Goal: Task Accomplishment & Management: Complete application form

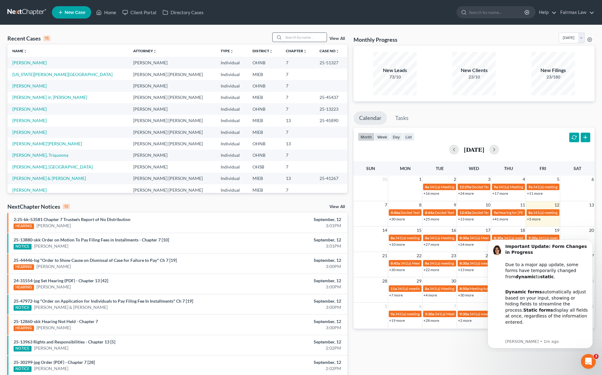
click at [310, 35] on input "search" at bounding box center [305, 37] width 43 height 9
click at [302, 40] on input "search" at bounding box center [305, 37] width 43 height 9
type input "merte"
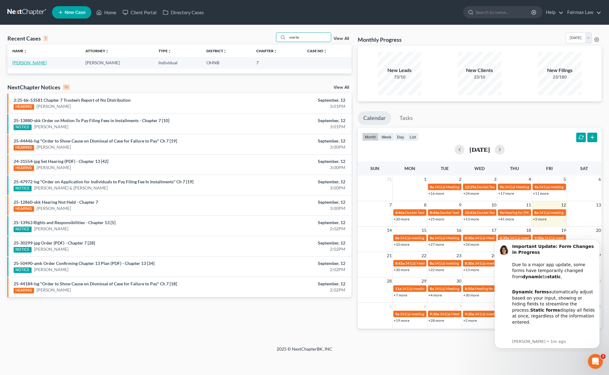
click at [32, 62] on link "[PERSON_NAME]" at bounding box center [29, 62] width 34 height 5
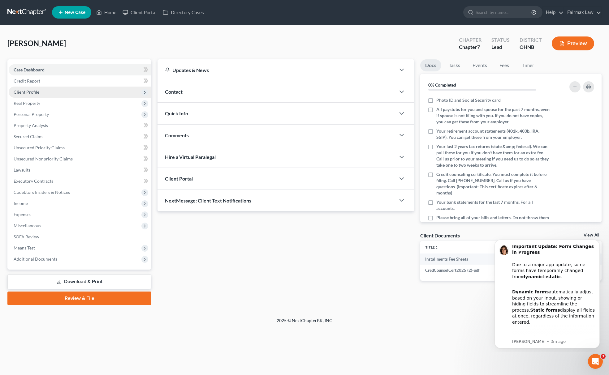
click at [49, 93] on span "Client Profile" at bounding box center [80, 92] width 143 height 11
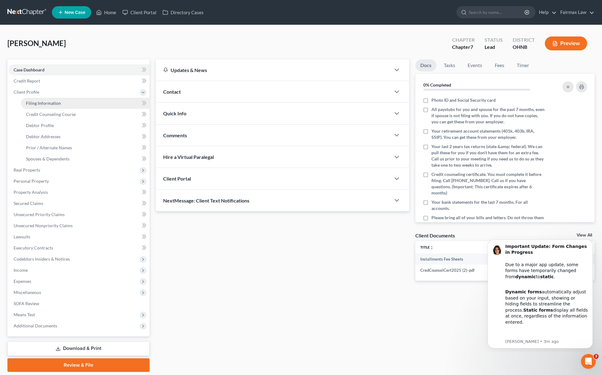
click at [44, 105] on link "Filing Information" at bounding box center [85, 103] width 129 height 11
select select "1"
select select "0"
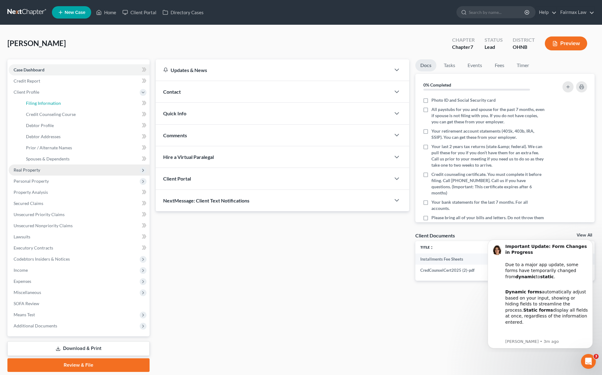
select select "36"
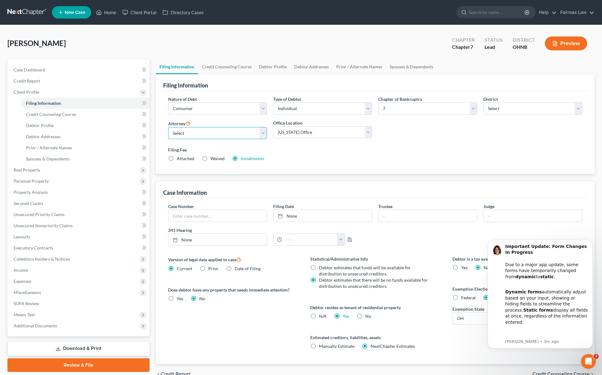
click at [221, 134] on select "Select" at bounding box center [217, 133] width 99 height 12
click at [168, 127] on select "Select David Ross Ienna - MIEB David Ross Ienna - OHNB David Ross Ienna - MIWB …" at bounding box center [217, 133] width 99 height 12
click at [295, 138] on select "Main Office Ohio Office North Muskegon Office" at bounding box center [322, 132] width 99 height 12
click at [273, 126] on select "Main Office Ohio Office North Muskegon Office" at bounding box center [322, 132] width 99 height 12
click at [236, 128] on select "Select David Ross Ienna - MIEB David Ross Ienna - OHNB David Ross Ienna - MIWB …" at bounding box center [217, 133] width 99 height 12
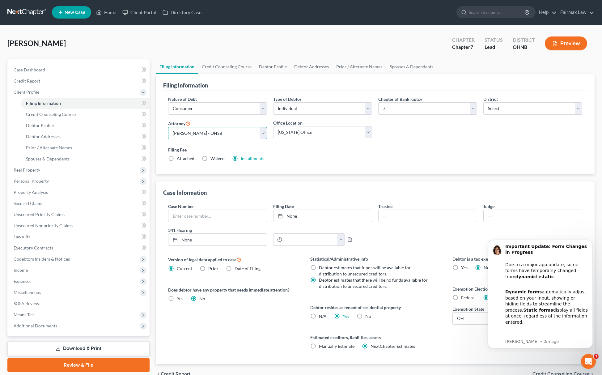
click at [168, 127] on select "Select David Ross Ienna - MIEB David Ross Ienna - OHNB David Ross Ienna - MIWB …" at bounding box center [217, 133] width 99 height 12
click at [208, 132] on select "Select David Ross Ienna - MIEB David Ross Ienna - OHNB David Ross Ienna - MIWB …" at bounding box center [217, 133] width 99 height 12
click at [168, 127] on select "Select David Ross Ienna - MIEB David Ross Ienna - OHNB David Ross Ienna - MIWB …" at bounding box center [217, 133] width 99 height 12
click at [231, 132] on select "Select David Ross Ienna - MIEB David Ross Ienna - OHNB David Ross Ienna - MIWB …" at bounding box center [217, 133] width 99 height 12
select select "15"
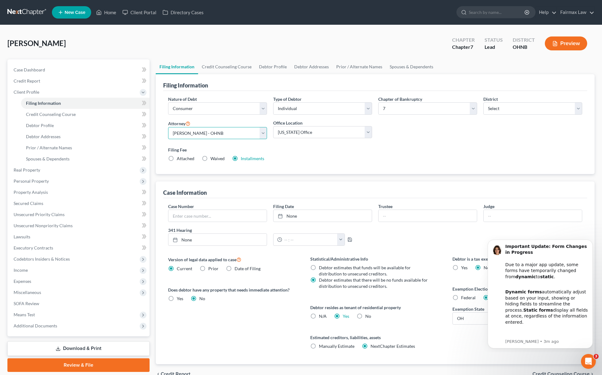
click at [168, 127] on select "Select David Ross Ienna - MIEB David Ross Ienna - OHNB David Ross Ienna - MIWB …" at bounding box center [217, 133] width 99 height 12
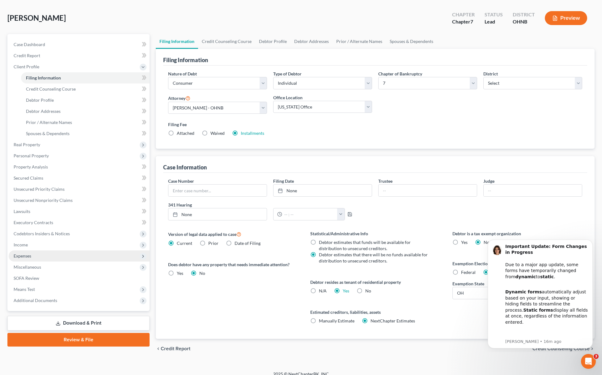
scroll to position [33, 0]
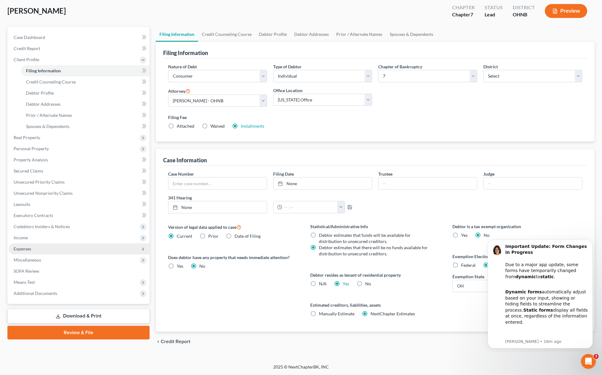
click at [68, 250] on span "Expenses" at bounding box center [79, 248] width 141 height 11
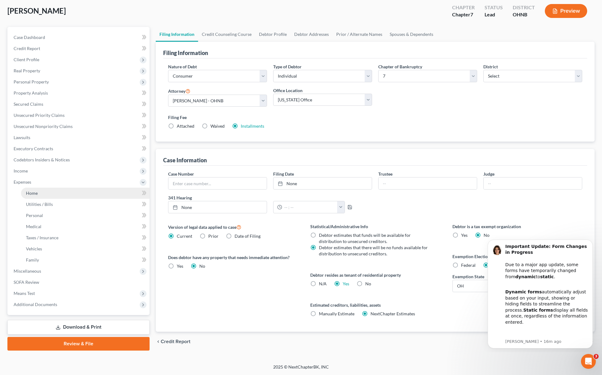
click at [47, 191] on link "Home" at bounding box center [85, 193] width 129 height 11
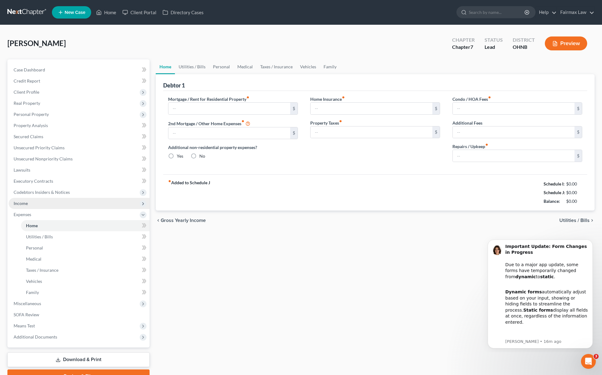
type input "0.00"
radio input "true"
type input "0.00"
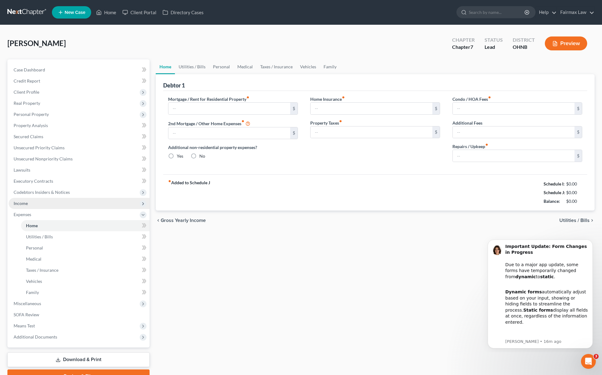
type input "0.00"
click at [267, 108] on input "text" at bounding box center [230, 109] width 122 height 12
paste input "700.00"
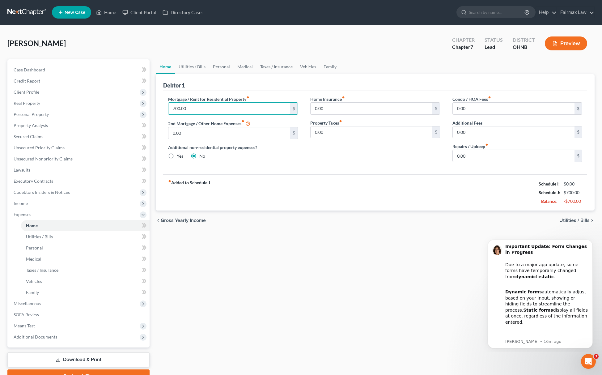
type input "700.00"
click at [308, 69] on link "Vehicles" at bounding box center [309, 66] width 24 height 15
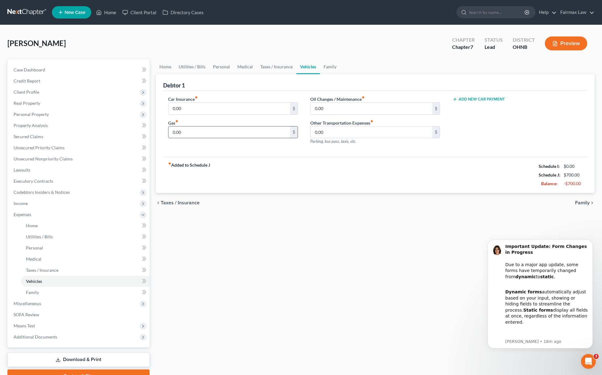
click at [243, 132] on input "0.00" at bounding box center [230, 132] width 122 height 12
paste input "35"
type input "350.00"
drag, startPoint x: 201, startPoint y: 64, endPoint x: 209, endPoint y: 67, distance: 8.9
click at [201, 64] on link "Utilities / Bills" at bounding box center [192, 66] width 34 height 15
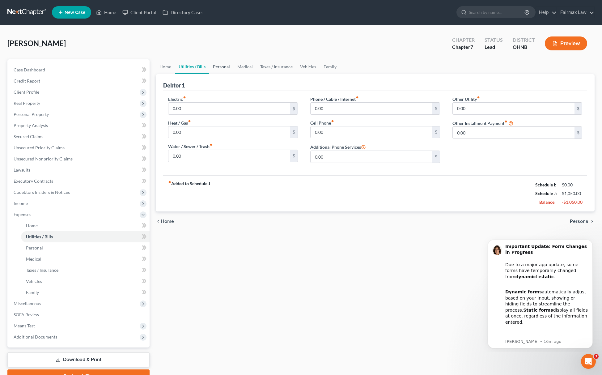
click at [223, 71] on link "Personal" at bounding box center [221, 66] width 24 height 15
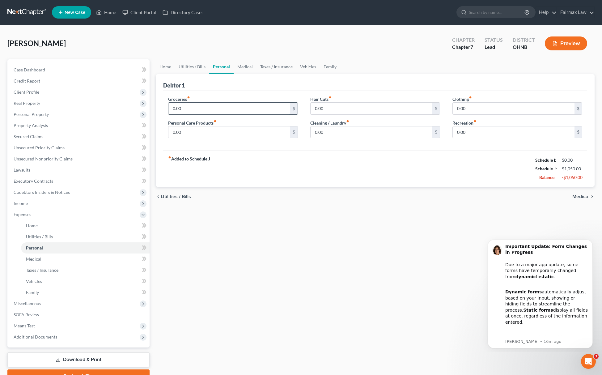
click at [195, 108] on input "0.00" at bounding box center [230, 109] width 122 height 12
click at [180, 68] on link "Utilities / Bills" at bounding box center [192, 66] width 34 height 15
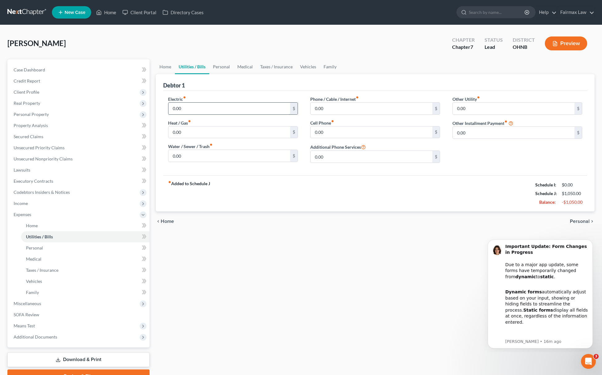
click at [189, 104] on input "0.00" at bounding box center [230, 109] width 122 height 12
click at [189, 106] on input "0.00" at bounding box center [230, 109] width 122 height 12
drag, startPoint x: 192, startPoint y: 106, endPoint x: 119, endPoint y: 108, distance: 73.0
click at [119, 108] on div "Petition Navigation Case Dashboard Payments Invoices Payments Payments Credit R…" at bounding box center [301, 221] width 594 height 324
drag, startPoint x: 170, startPoint y: 112, endPoint x: 148, endPoint y: 113, distance: 22.6
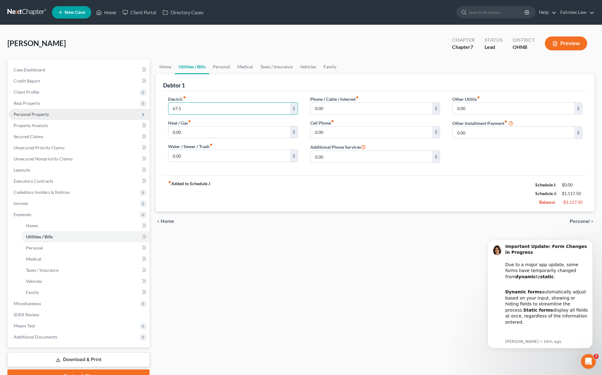
click at [148, 113] on div "Petition Navigation Case Dashboard Payments Invoices Payments Payments Credit R…" at bounding box center [301, 221] width 594 height 324
type input "67.5"
click at [196, 134] on input "0.00" at bounding box center [230, 132] width 122 height 12
paste input "67.5"
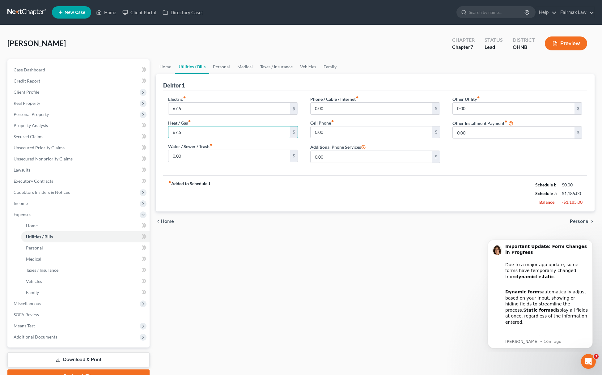
type input "67.5"
drag, startPoint x: 210, startPoint y: 148, endPoint x: 207, endPoint y: 152, distance: 4.8
click at [209, 150] on div "Water / Sewer / Trash fiber_manual_record 0.00 $" at bounding box center [233, 152] width 130 height 19
paste input "67.5"
click at [202, 155] on input "67.5" at bounding box center [230, 156] width 122 height 12
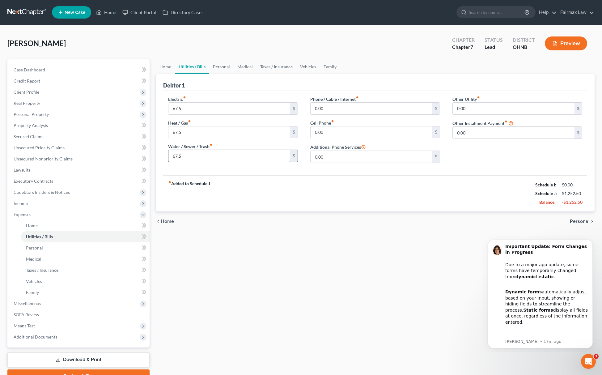
paste input "55.00"
type input "55.00"
click at [328, 126] on div "Cell Phone fiber_manual_record 0.00 $" at bounding box center [375, 129] width 130 height 19
paste input "10"
type input "100.00"
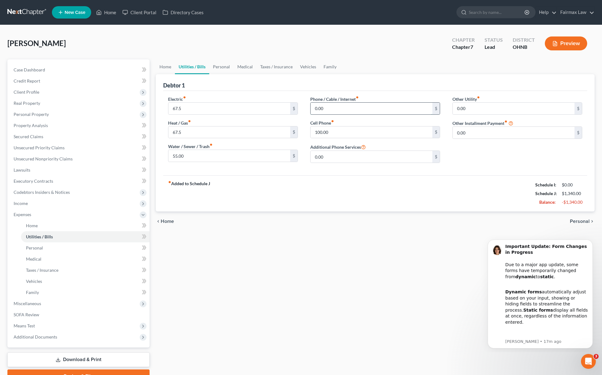
click at [337, 106] on input "0.00" at bounding box center [372, 109] width 122 height 12
paste input "8"
type input "80.00"
click at [212, 61] on link "Personal" at bounding box center [221, 66] width 24 height 15
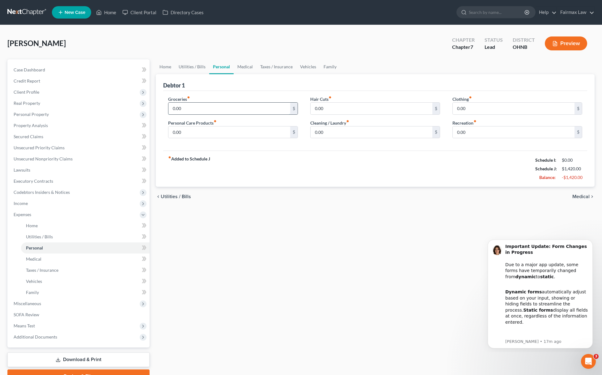
click at [199, 107] on input "0.00" at bounding box center [230, 109] width 122 height 12
paste input "425"
type input "425.00"
click at [328, 134] on input "0.00" at bounding box center [372, 132] width 122 height 12
paste input "25"
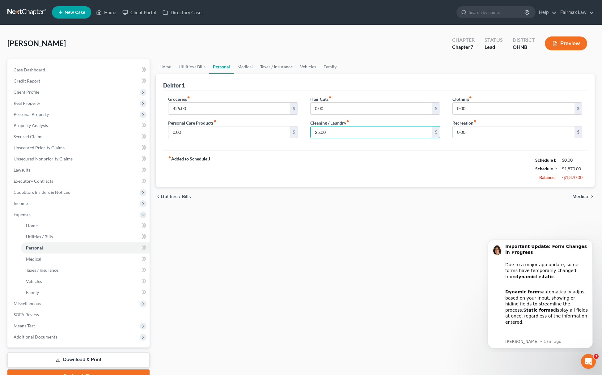
type input "25.00"
click at [484, 112] on input "0.00" at bounding box center [514, 109] width 122 height 12
paste input "35"
type input "35.00"
click at [243, 64] on link "Medical" at bounding box center [245, 66] width 23 height 15
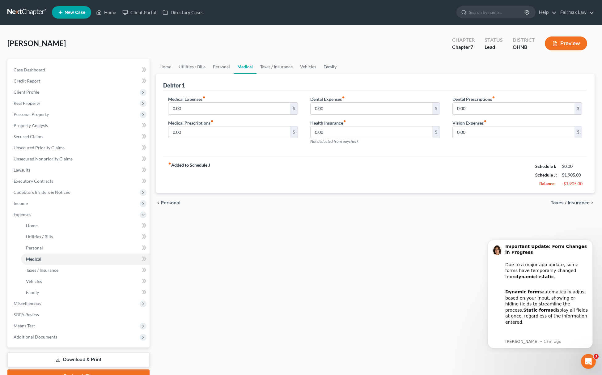
click at [328, 71] on link "Family" at bounding box center [330, 66] width 20 height 15
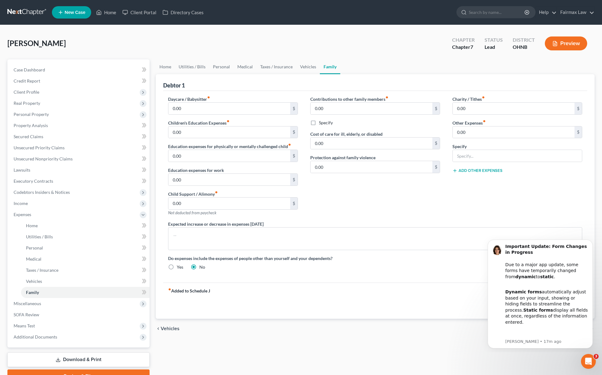
click at [328, 72] on link "Family" at bounding box center [330, 66] width 20 height 15
click at [244, 70] on link "Medical" at bounding box center [245, 66] width 23 height 15
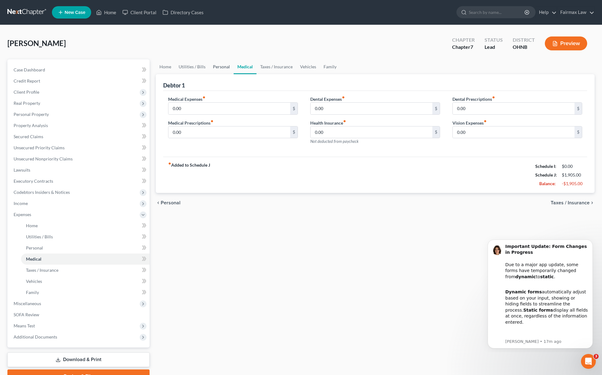
click at [225, 69] on link "Personal" at bounding box center [221, 66] width 24 height 15
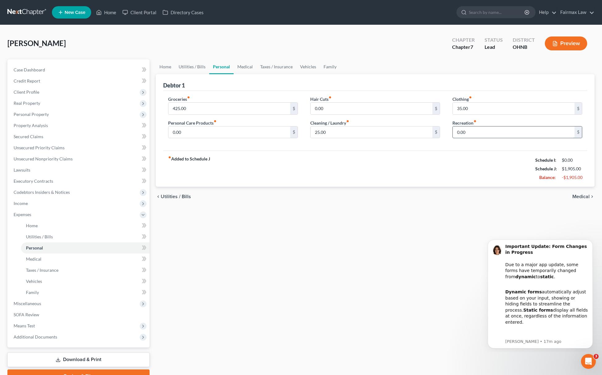
click at [500, 135] on input "0.00" at bounding box center [514, 132] width 122 height 12
paste input "9"
type input "90.00"
click at [321, 63] on link "Family" at bounding box center [330, 66] width 20 height 15
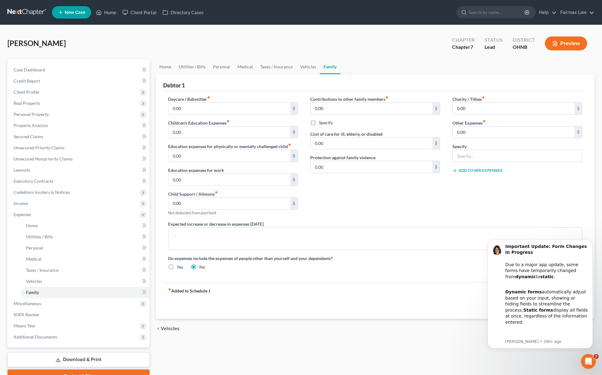
drag, startPoint x: 465, startPoint y: 160, endPoint x: 476, endPoint y: 165, distance: 12.6
click at [465, 160] on input "text" at bounding box center [517, 156] width 129 height 12
type input "Attorney Bankruptcy Fee"
click at [482, 135] on input "0.00" at bounding box center [514, 132] width 122 height 12
type input "180.00"
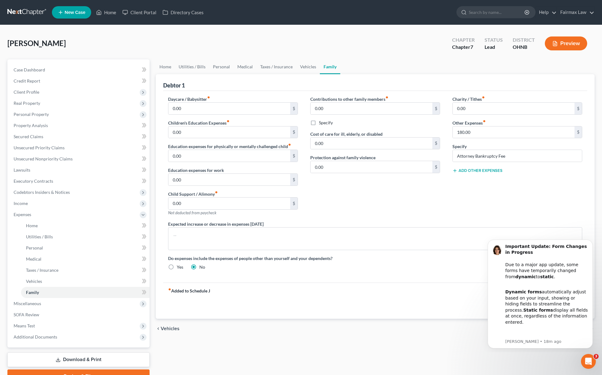
click at [482, 170] on button "Add Other Expenses" at bounding box center [478, 170] width 50 height 5
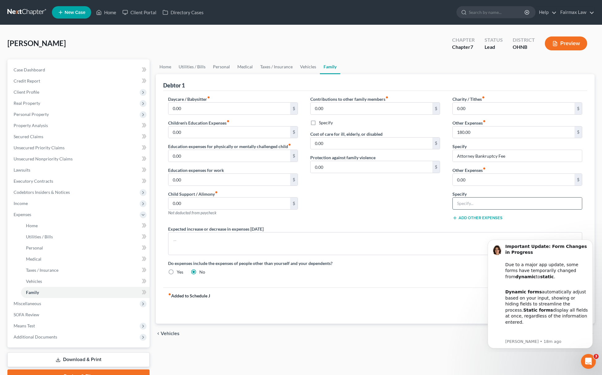
click at [494, 198] on input "text" at bounding box center [517, 204] width 129 height 12
paste input "225.00"
type input "225.00"
click at [480, 180] on input "0.00" at bounding box center [514, 180] width 122 height 12
type input "0"
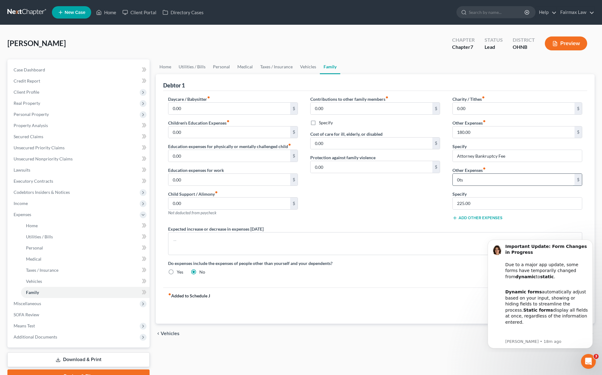
type input "0"
click at [508, 206] on input "225.00" at bounding box center [517, 204] width 129 height 12
click at [486, 173] on label "Other Expenses fiber_manual_record" at bounding box center [469, 170] width 33 height 6
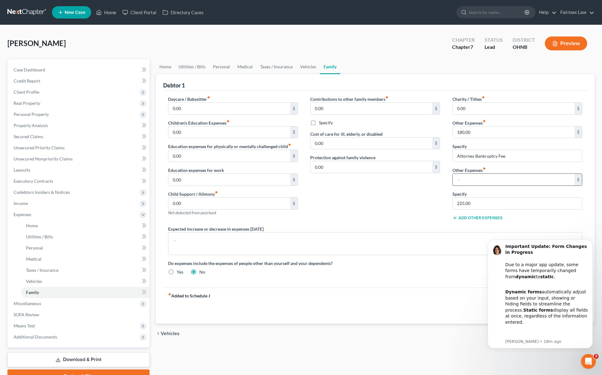
paste input "225.00"
click at [485, 178] on input "text" at bounding box center [514, 180] width 122 height 12
type input "225.00"
click at [482, 198] on input "225.00" at bounding box center [517, 204] width 129 height 12
click at [482, 202] on input "225.00" at bounding box center [517, 204] width 129 height 12
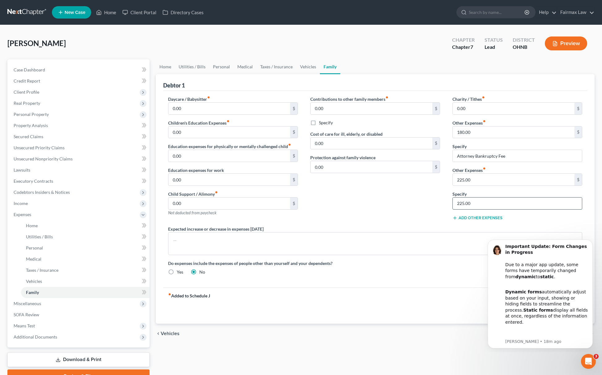
click at [482, 202] on input "225.00" at bounding box center [517, 204] width 129 height 12
type input "Pets"
click at [221, 63] on link "Personal" at bounding box center [221, 66] width 24 height 15
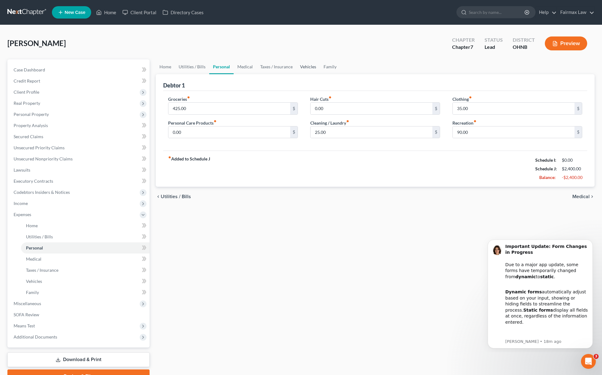
click at [301, 66] on link "Vehicles" at bounding box center [309, 66] width 24 height 15
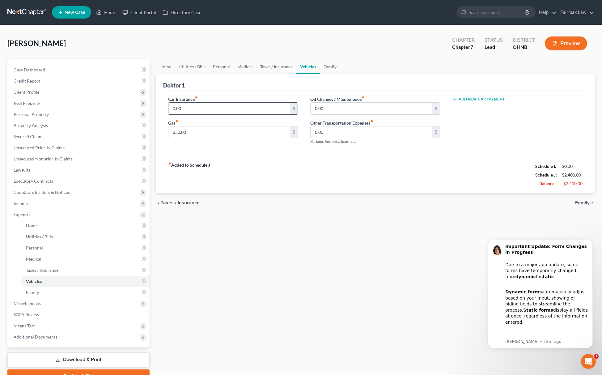
click at [211, 113] on input "0.00" at bounding box center [230, 109] width 122 height 12
paste input "205"
type input "205.00"
drag, startPoint x: 191, startPoint y: 66, endPoint x: 169, endPoint y: 66, distance: 22.0
click at [191, 66] on link "Utilities / Bills" at bounding box center [192, 66] width 34 height 15
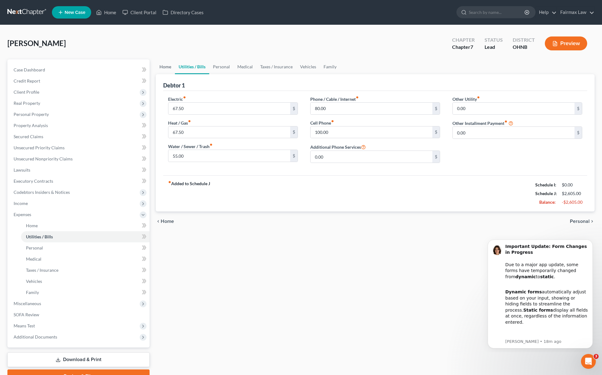
click at [160, 65] on link "Home" at bounding box center [165, 66] width 19 height 15
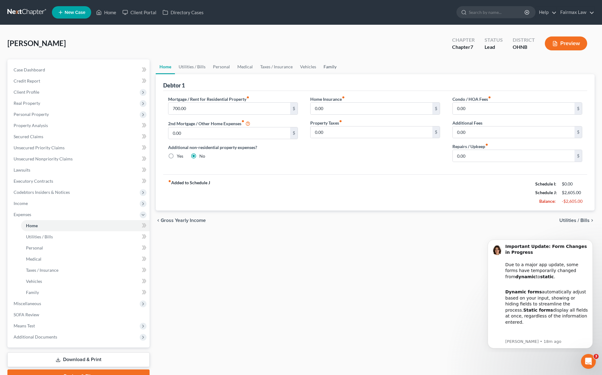
click at [333, 72] on link "Family" at bounding box center [330, 66] width 20 height 15
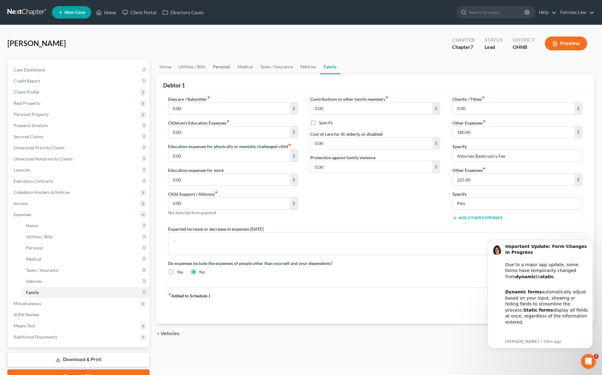
click at [216, 63] on link "Personal" at bounding box center [221, 66] width 24 height 15
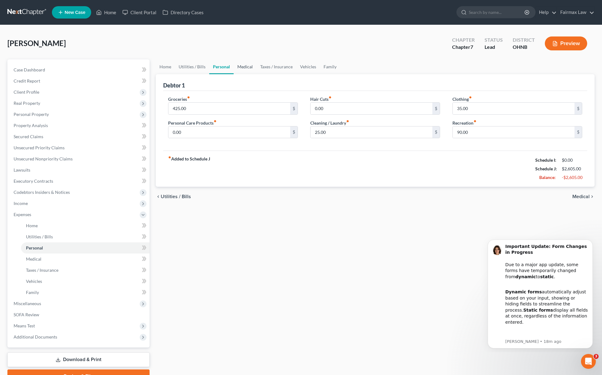
click at [238, 65] on link "Medical" at bounding box center [245, 66] width 23 height 15
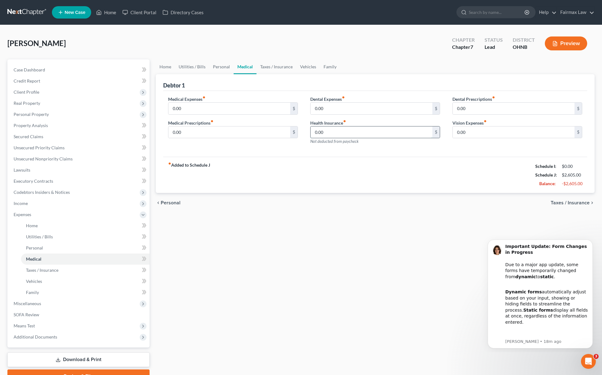
paste input "195"
type input "195.00"
click at [216, 105] on input "0.00" at bounding box center [230, 109] width 122 height 12
paste input "2"
type input "20.00"
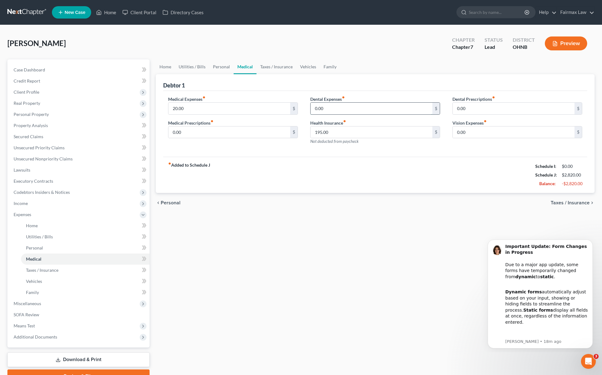
click at [350, 110] on input "0.00" at bounding box center [372, 109] width 122 height 12
paste input "8"
type input "8.00"
drag, startPoint x: 509, startPoint y: 142, endPoint x: 510, endPoint y: 136, distance: 5.6
click at [509, 141] on div "Dental Prescriptions fiber_manual_record 0.00 $ Vision Expenses fiber_manual_re…" at bounding box center [518, 123] width 142 height 54
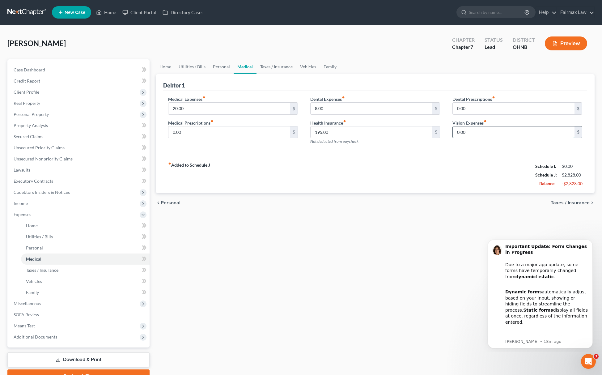
click at [511, 132] on input "0.00" at bounding box center [514, 132] width 122 height 12
paste input "4"
type input "4.00"
click at [335, 71] on link "Family" at bounding box center [330, 66] width 20 height 15
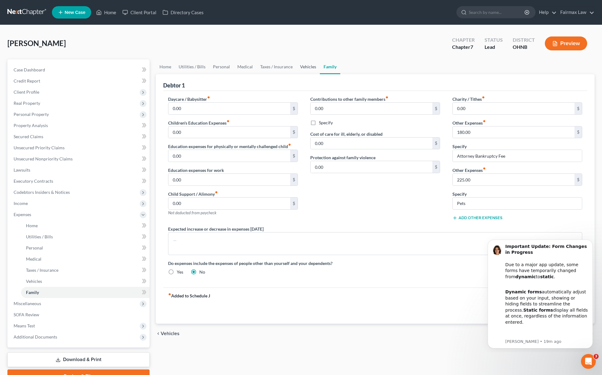
click at [302, 64] on link "Vehicles" at bounding box center [309, 66] width 24 height 15
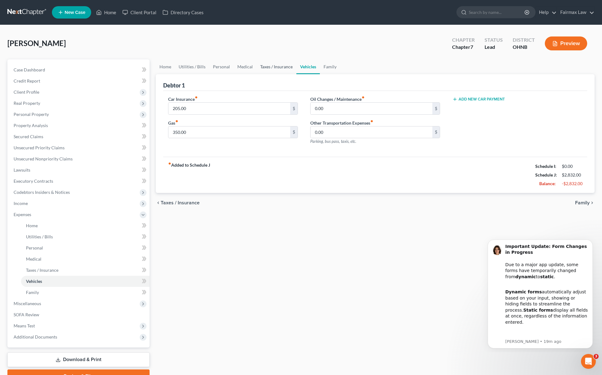
drag, startPoint x: 278, startPoint y: 65, endPoint x: 260, endPoint y: 66, distance: 18.0
click at [278, 65] on link "Taxes / Insurance" at bounding box center [277, 66] width 40 height 15
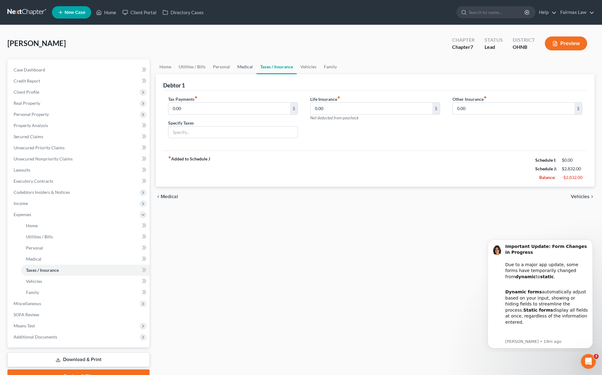
click at [250, 64] on link "Medical" at bounding box center [245, 66] width 23 height 15
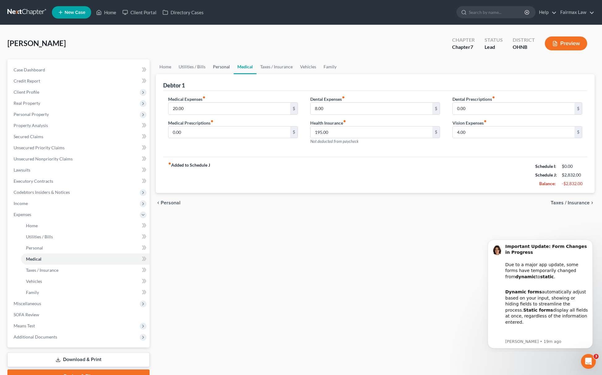
click at [212, 61] on link "Personal" at bounding box center [221, 66] width 24 height 15
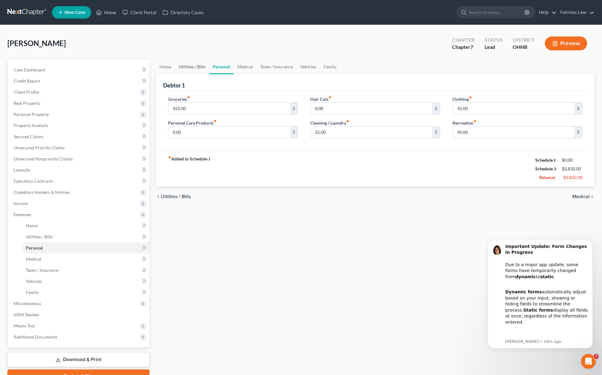
click at [204, 64] on link "Utilities / Bills" at bounding box center [192, 66] width 34 height 15
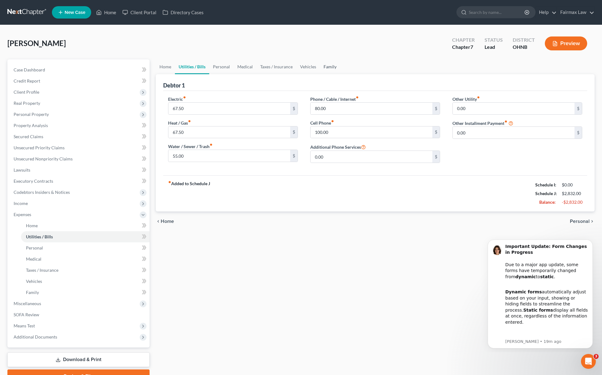
click at [321, 71] on link "Family" at bounding box center [330, 66] width 20 height 15
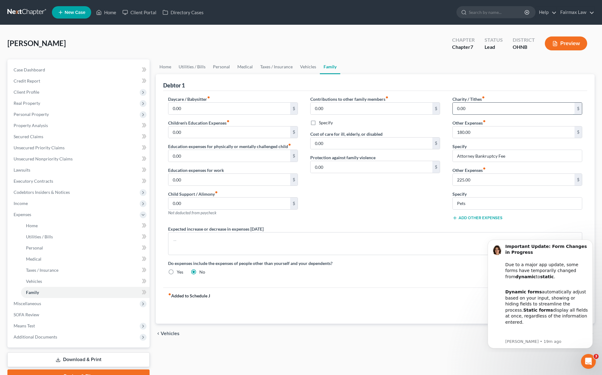
click at [477, 111] on input "0.00" at bounding box center [514, 109] width 122 height 12
paste input "1"
type input "10.00"
click at [31, 202] on span "Income" at bounding box center [79, 203] width 141 height 11
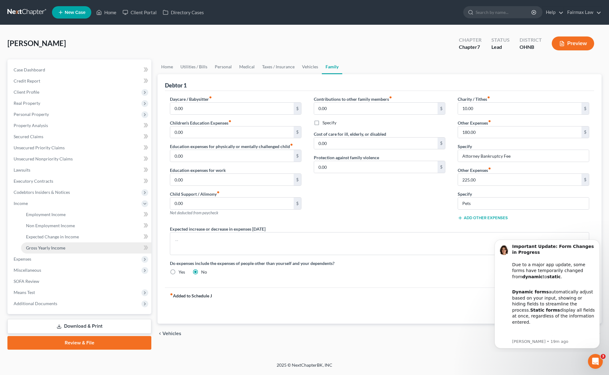
click at [43, 245] on span "Gross Yearly Income" at bounding box center [45, 247] width 39 height 5
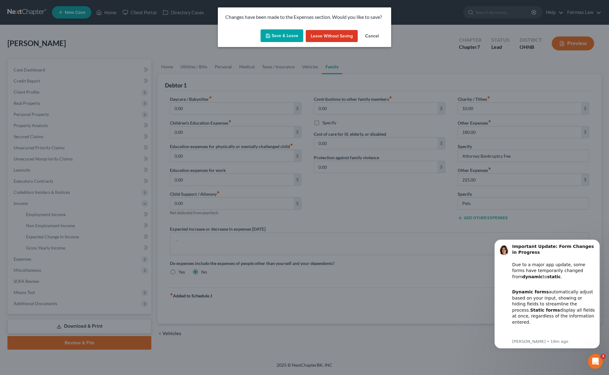
click at [273, 40] on button "Save & Leave" at bounding box center [281, 35] width 43 height 13
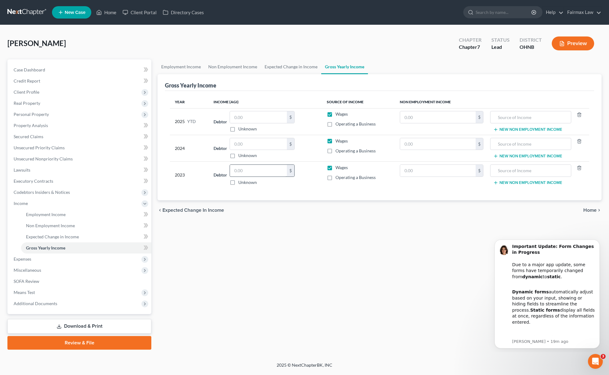
drag, startPoint x: 260, startPoint y: 180, endPoint x: 263, endPoint y: 175, distance: 5.8
click at [261, 178] on div "$ Unknown" at bounding box center [261, 175] width 65 height 21
click at [263, 173] on input "text" at bounding box center [258, 171] width 57 height 12
paste input "64,673"
type input "64,673"
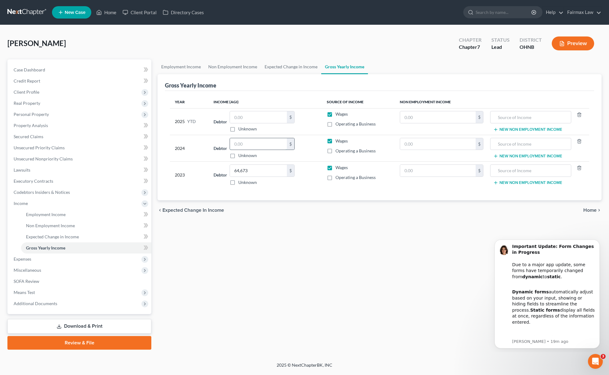
click at [264, 145] on input "text" at bounding box center [258, 144] width 57 height 12
paste input "53,690"
type input "53,690"
click at [36, 112] on span "Personal Property" at bounding box center [31, 114] width 35 height 5
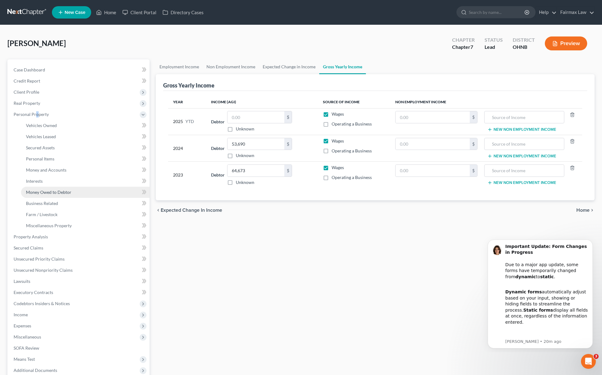
click at [64, 190] on span "Money Owed to Debtor" at bounding box center [48, 192] width 45 height 5
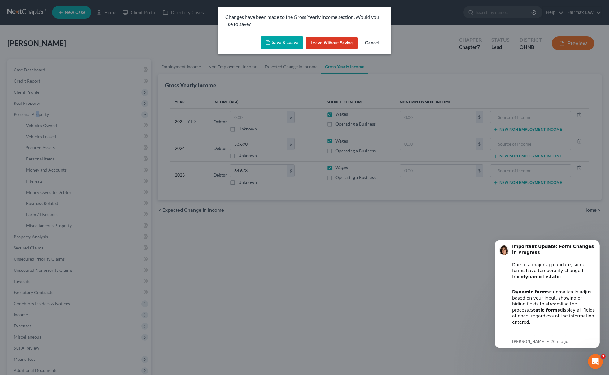
click at [271, 36] on button "Save & Leave" at bounding box center [281, 42] width 43 height 13
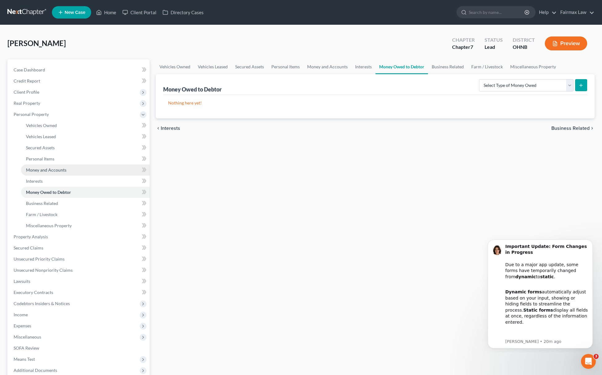
click at [48, 174] on link "Money and Accounts" at bounding box center [85, 170] width 129 height 11
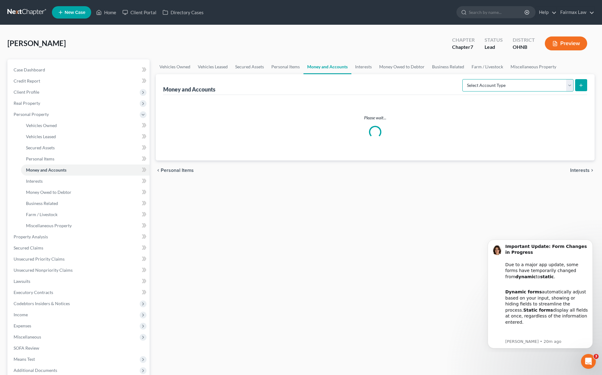
click at [503, 86] on select "Select Account Type Brokerage Cash on Hand Certificates of Deposit Checking Acc…" at bounding box center [518, 85] width 111 height 12
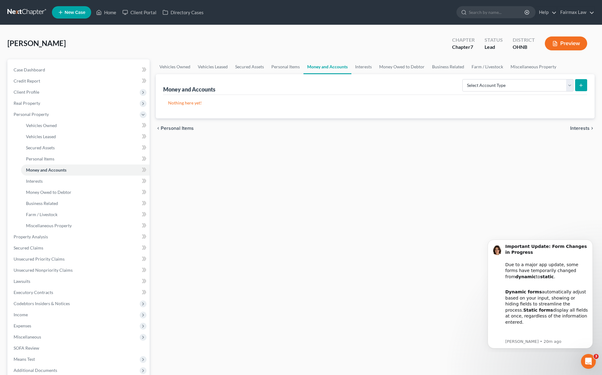
click at [228, 180] on div "Vehicles Owned Vehicles Leased Secured Assets Personal Items Money and Accounts…" at bounding box center [375, 237] width 445 height 357
click at [403, 64] on link "Money Owed to Debtor" at bounding box center [402, 66] width 53 height 15
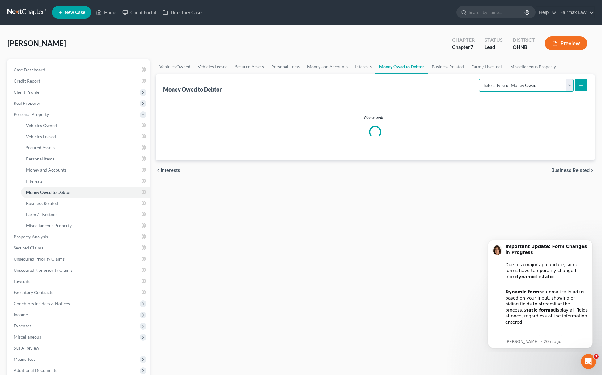
click at [505, 87] on select "Select Type of Money Owed Accounts Receivable Alimony Child Support Claims Agai…" at bounding box center [526, 85] width 95 height 12
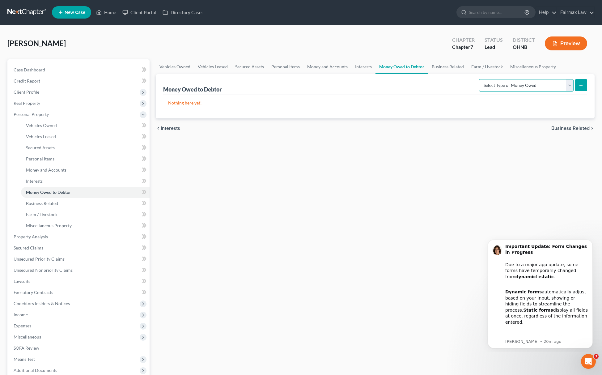
select select "expected_tax_refund"
click at [480, 79] on select "Select Type of Money Owed Accounts Receivable Alimony Child Support Claims Agai…" at bounding box center [526, 85] width 95 height 12
click at [585, 90] on button "submit" at bounding box center [582, 85] width 12 height 12
select select "0"
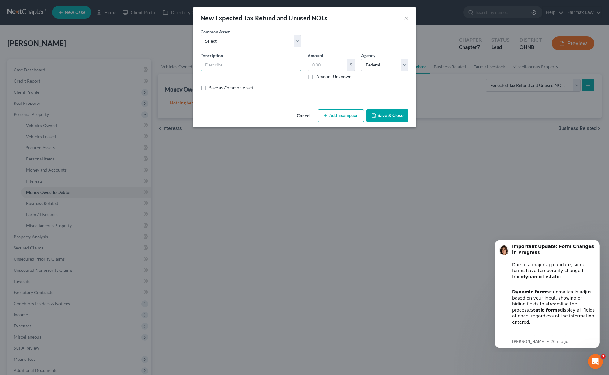
click at [232, 68] on input "text" at bounding box center [251, 65] width 100 height 12
type input "2025 Potential Tax refund for Sept"
click at [316, 65] on input "text" at bounding box center [327, 65] width 39 height 12
type input "54.00"
click at [328, 115] on button "Add Exemption" at bounding box center [341, 115] width 46 height 13
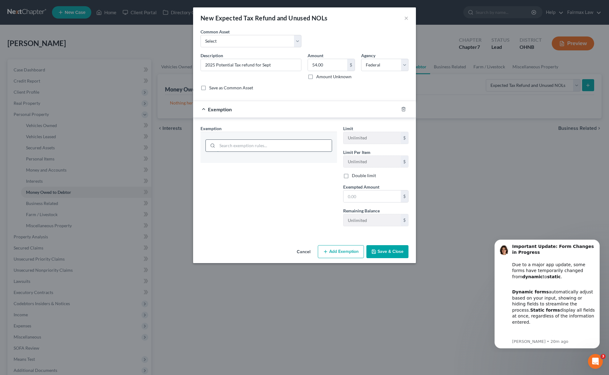
click at [278, 149] on input "search" at bounding box center [274, 146] width 114 height 12
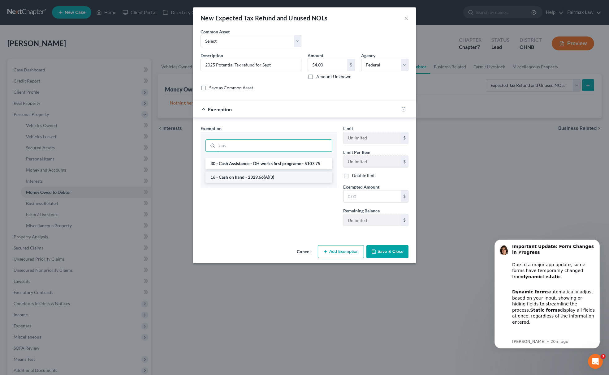
type input "cas"
click at [260, 176] on li "16 - Cash on hand - 2329.66(A)(3)" at bounding box center [268, 177] width 126 height 11
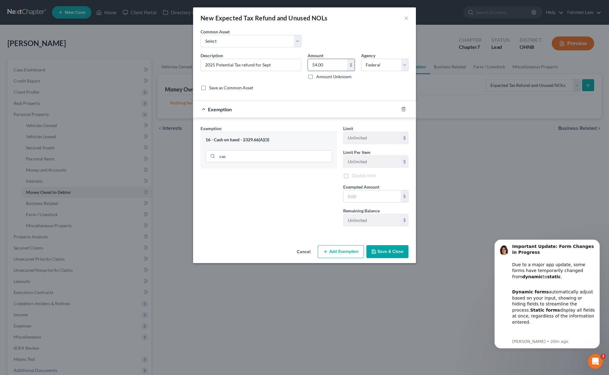
click at [333, 65] on input "54.00" at bounding box center [327, 65] width 39 height 12
paste input "54.00"
drag, startPoint x: 366, startPoint y: 197, endPoint x: 359, endPoint y: 198, distance: 6.5
click at [366, 197] on input "text" at bounding box center [371, 197] width 57 height 12
type input "54.00"
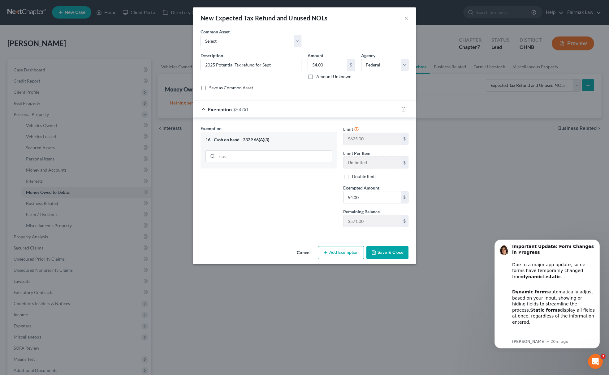
drag, startPoint x: 295, startPoint y: 191, endPoint x: 307, endPoint y: 201, distance: 16.0
click at [295, 191] on div "Exemption Set must be selected for CA. Exemption * 16 - Cash on hand - 2329.66(…" at bounding box center [268, 178] width 143 height 107
click at [369, 252] on button "Save & Close" at bounding box center [387, 252] width 42 height 13
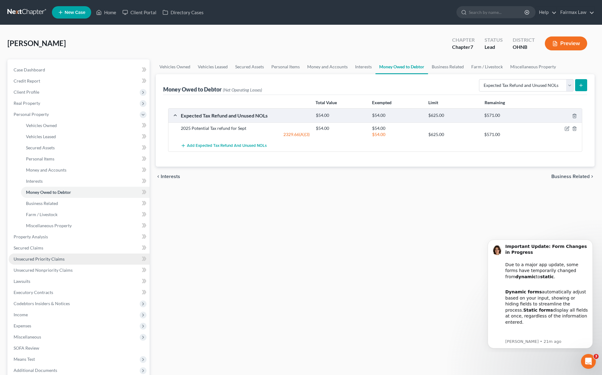
click at [79, 261] on link "Unsecured Priority Claims" at bounding box center [79, 259] width 141 height 11
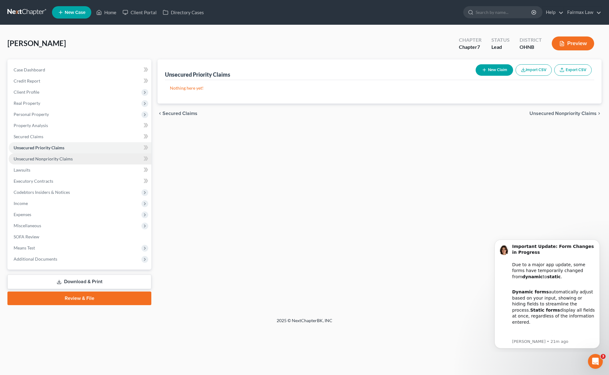
click at [57, 158] on span "Unsecured Nonpriority Claims" at bounding box center [43, 158] width 59 height 5
click at [527, 72] on button "Import CSV" at bounding box center [533, 69] width 36 height 11
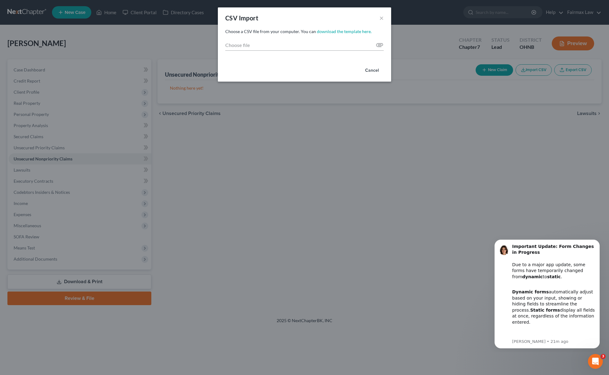
type input "C:\fakepath\2025 - 2025-09-12T152909.596.csv"
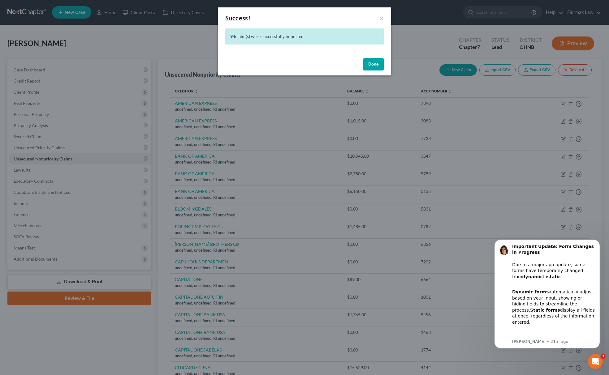
click at [368, 63] on button "Done" at bounding box center [373, 64] width 20 height 12
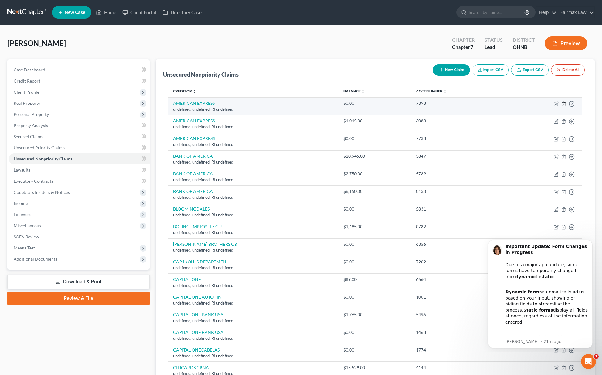
click at [563, 105] on icon "button" at bounding box center [564, 104] width 3 height 4
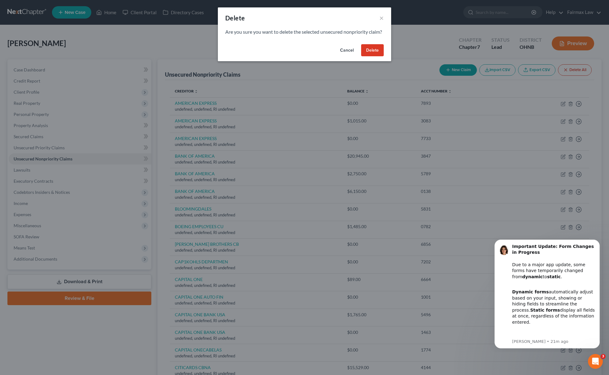
click at [371, 52] on button "Delete" at bounding box center [372, 50] width 23 height 12
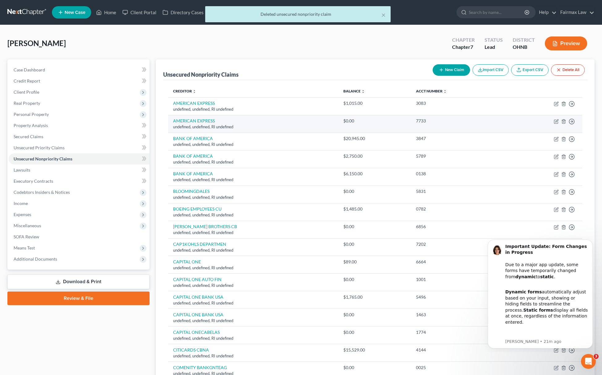
click at [567, 122] on td "Move to D Move to E Move to G Move to Notice Only" at bounding box center [544, 124] width 77 height 18
click at [563, 120] on icon "button" at bounding box center [564, 121] width 3 height 4
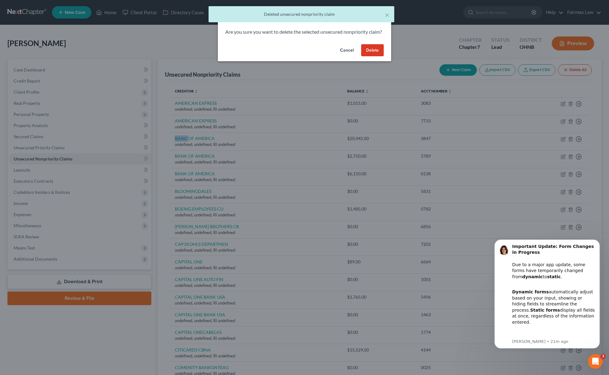
click at [361, 54] on button "Delete" at bounding box center [372, 50] width 23 height 12
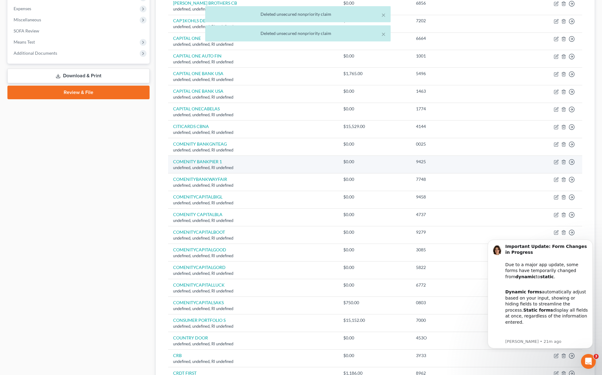
scroll to position [82, 0]
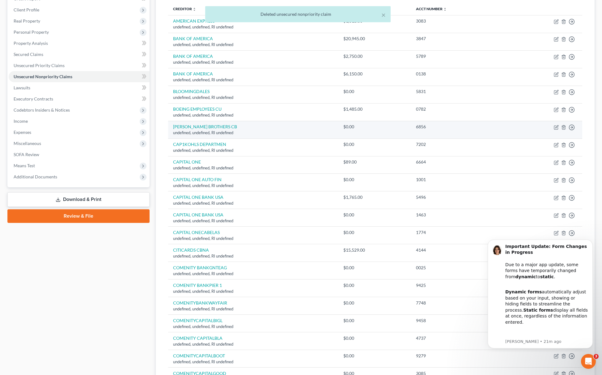
click at [561, 125] on td "Move to D Move to E Move to G Move to Notice Only" at bounding box center [544, 130] width 77 height 18
click at [565, 127] on icon "button" at bounding box center [564, 127] width 3 height 4
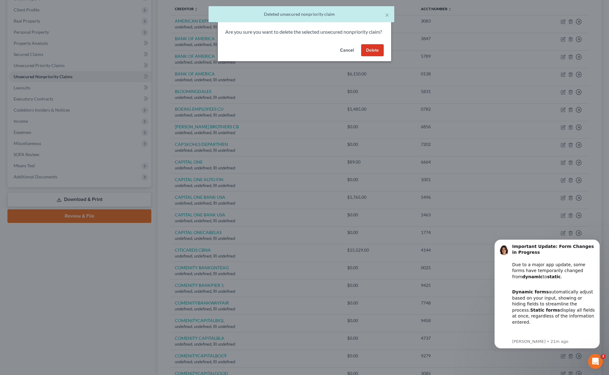
click at [367, 54] on button "Delete" at bounding box center [372, 50] width 23 height 12
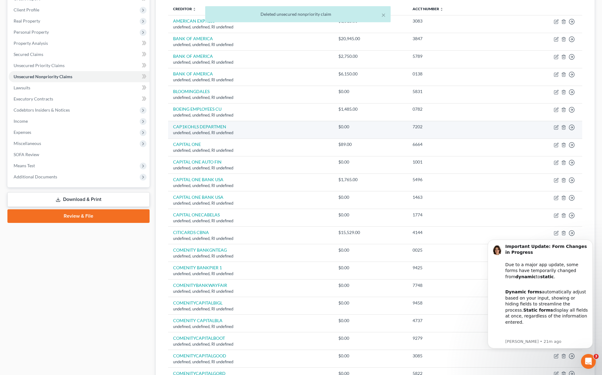
click at [563, 131] on td "Move to D Move to E Move to G Move to Notice Only" at bounding box center [543, 130] width 79 height 18
click at [563, 128] on icon "button" at bounding box center [564, 127] width 3 height 4
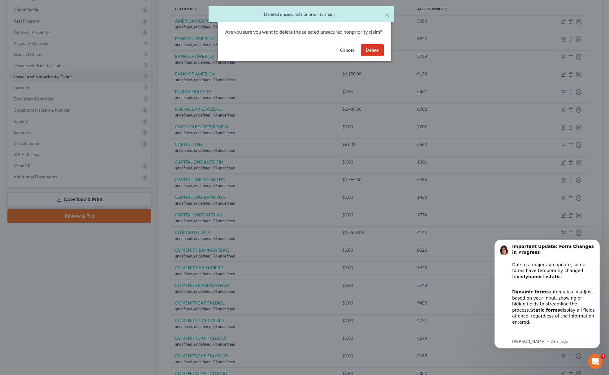
click at [373, 51] on button "Delete" at bounding box center [372, 50] width 23 height 12
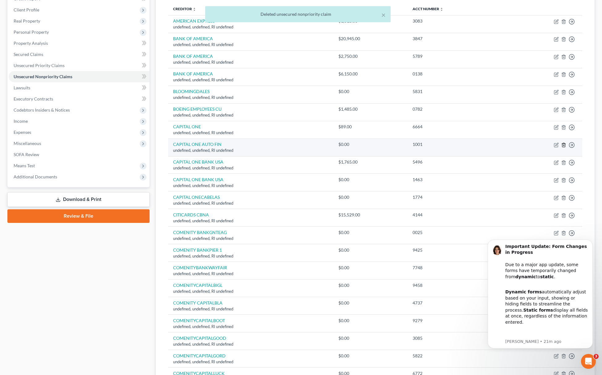
click at [565, 143] on icon "button" at bounding box center [564, 145] width 5 height 5
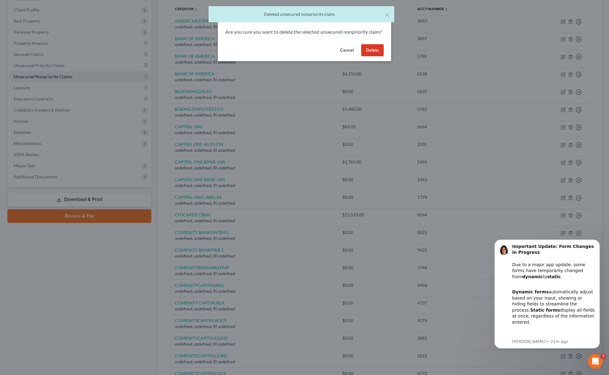
click at [362, 57] on button "Delete" at bounding box center [372, 50] width 23 height 12
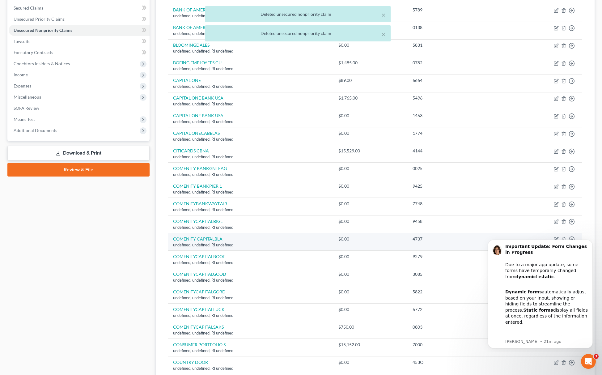
scroll to position [247, 0]
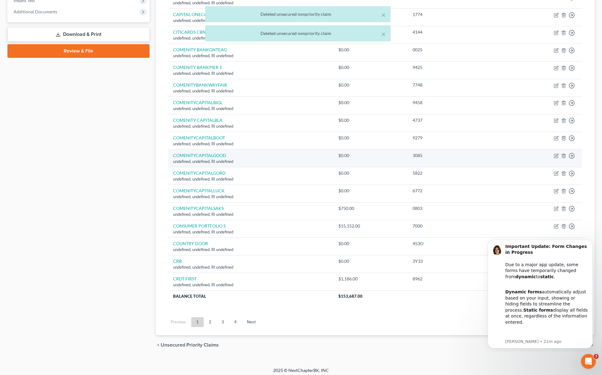
click at [562, 153] on td "Move to D Move to E Move to G Move to Notice Only" at bounding box center [543, 159] width 79 height 18
click at [564, 155] on polyline "button" at bounding box center [564, 155] width 4 height 0
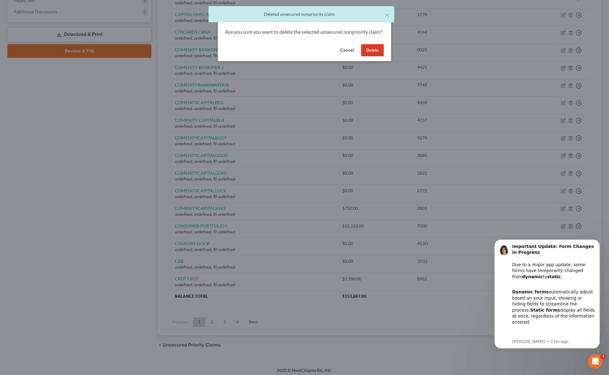
click at [372, 54] on button "Delete" at bounding box center [372, 50] width 23 height 12
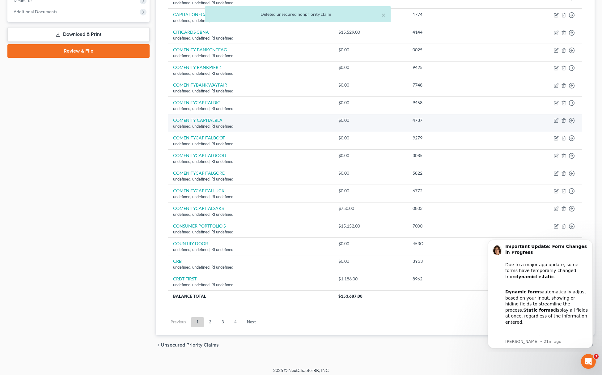
scroll to position [235, 0]
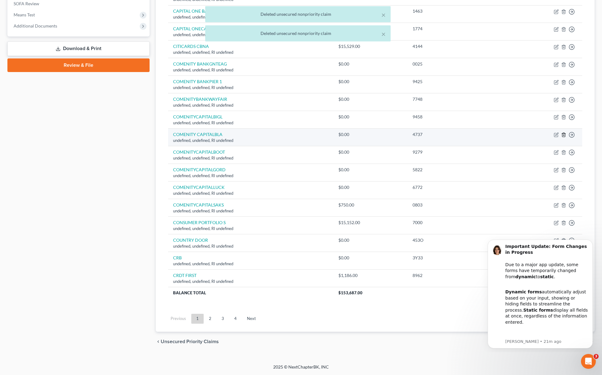
click at [566, 133] on icon "button" at bounding box center [564, 134] width 5 height 5
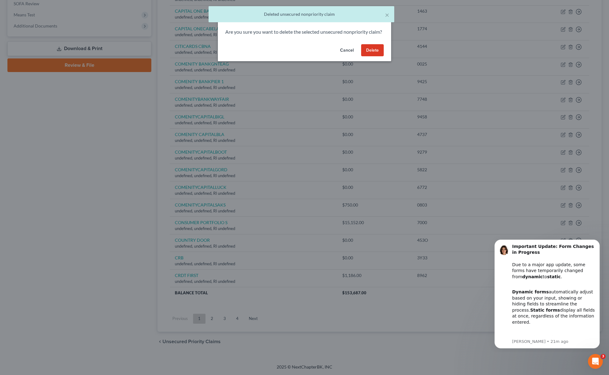
click at [369, 54] on button "Delete" at bounding box center [372, 50] width 23 height 12
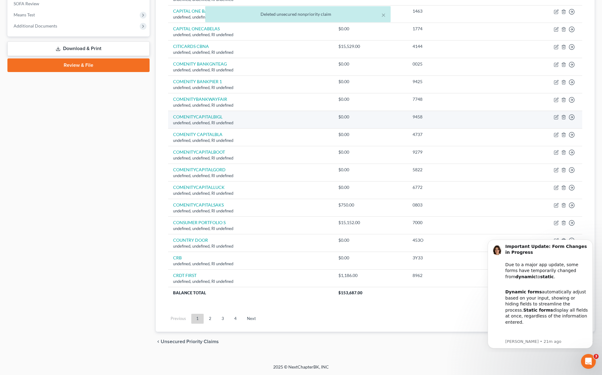
scroll to position [218, 0]
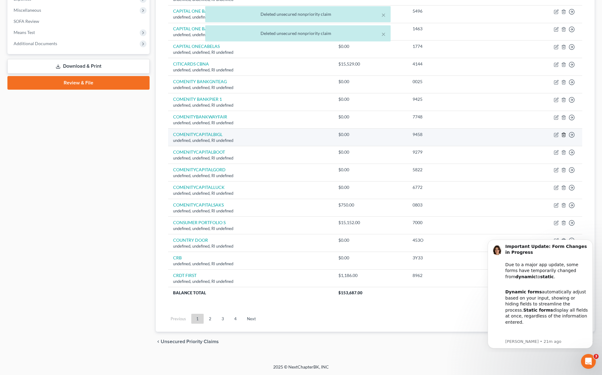
click at [562, 132] on icon "button" at bounding box center [564, 134] width 5 height 5
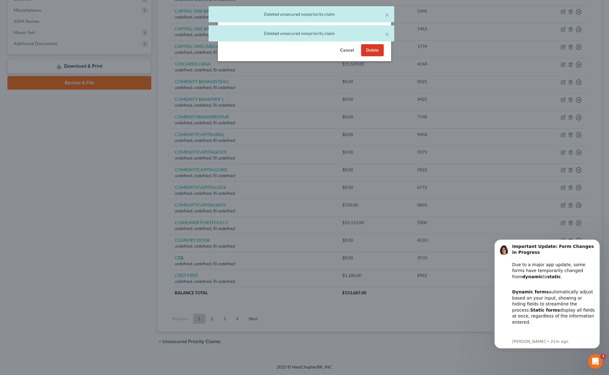
click at [368, 57] on button "Delete" at bounding box center [372, 50] width 23 height 12
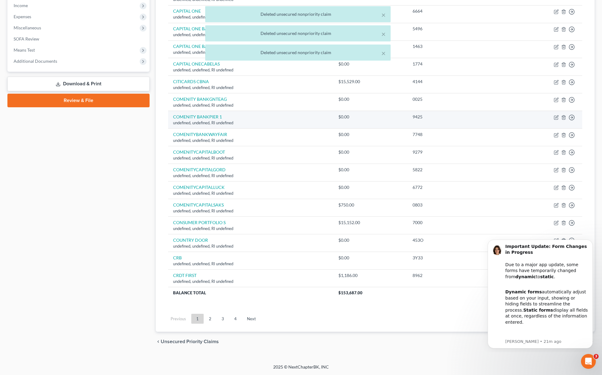
scroll to position [200, 0]
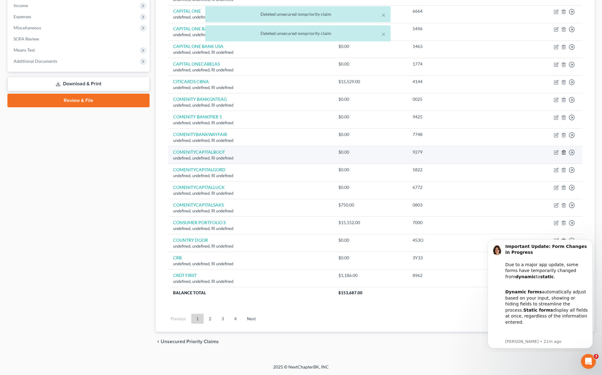
click at [563, 151] on icon "button" at bounding box center [564, 153] width 3 height 4
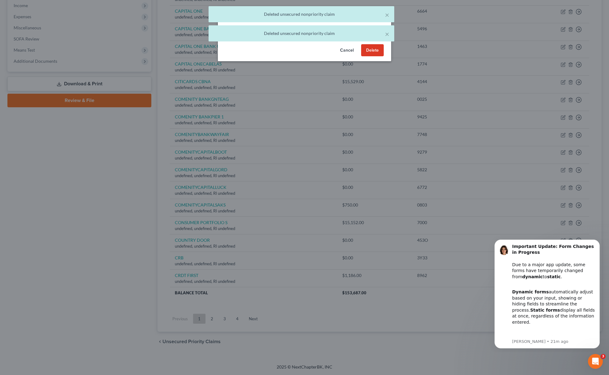
click at [367, 57] on button "Delete" at bounding box center [372, 50] width 23 height 12
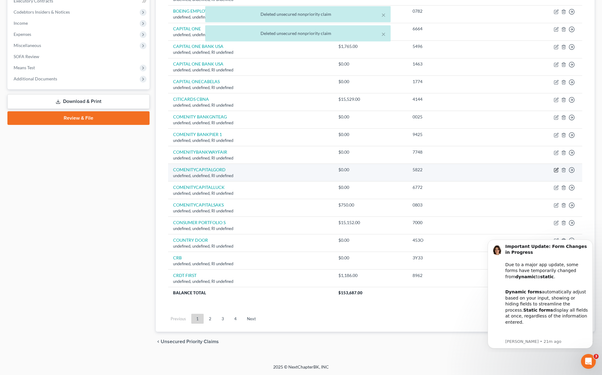
scroll to position [182, 0]
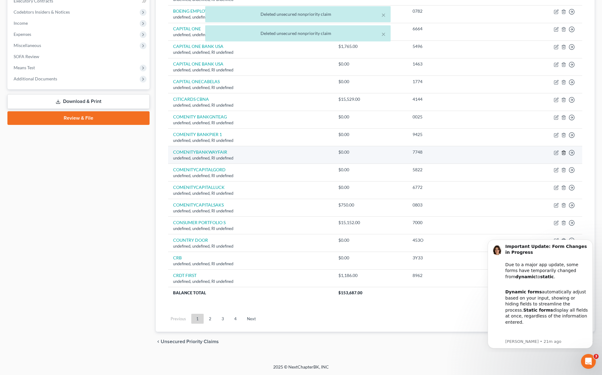
click at [565, 150] on icon "button" at bounding box center [564, 152] width 5 height 5
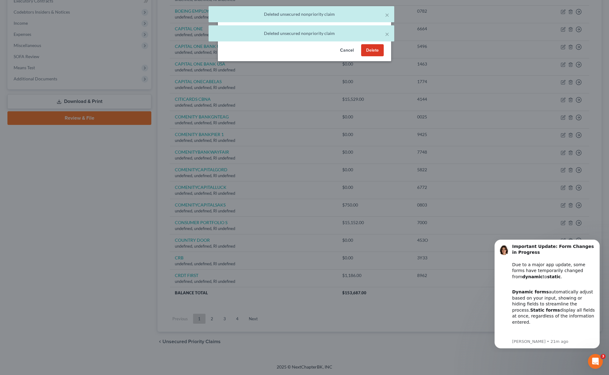
click at [370, 55] on button "Delete" at bounding box center [372, 50] width 23 height 12
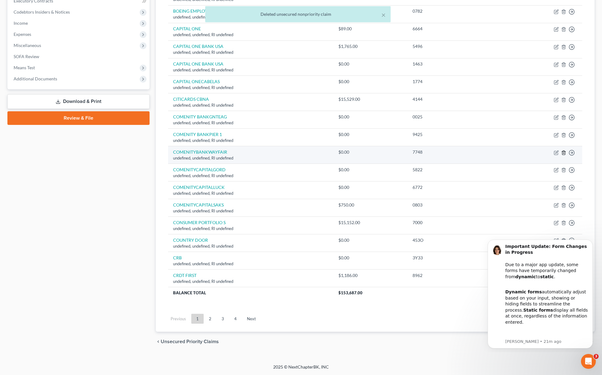
scroll to position [165, 0]
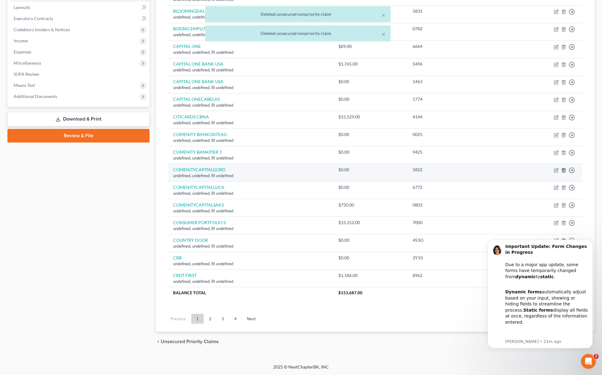
click at [562, 169] on icon "button" at bounding box center [564, 170] width 5 height 5
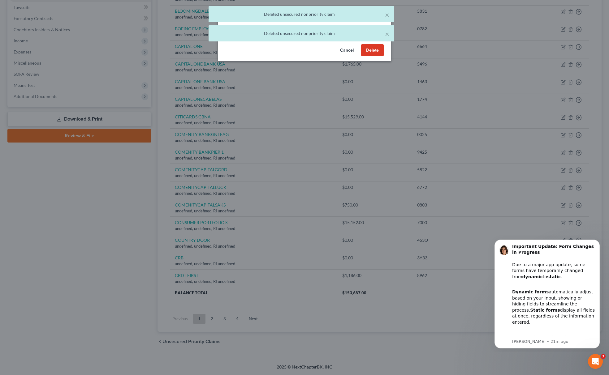
click at [362, 51] on button "Delete" at bounding box center [372, 50] width 23 height 12
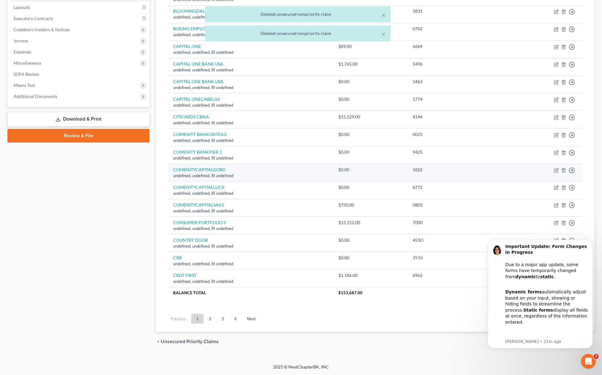
scroll to position [147, 0]
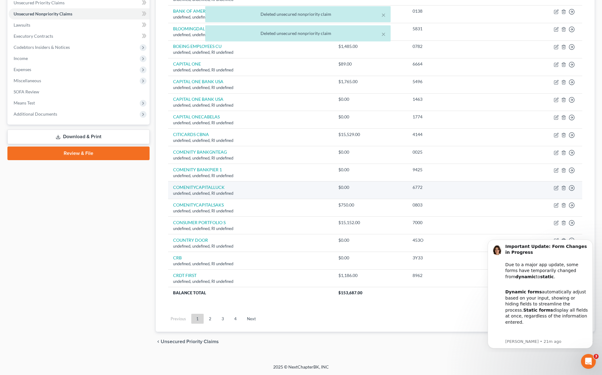
click at [563, 184] on td "Move to D Move to E Move to G Move to Notice Only" at bounding box center [543, 191] width 79 height 18
click at [566, 186] on icon "button" at bounding box center [564, 188] width 5 height 5
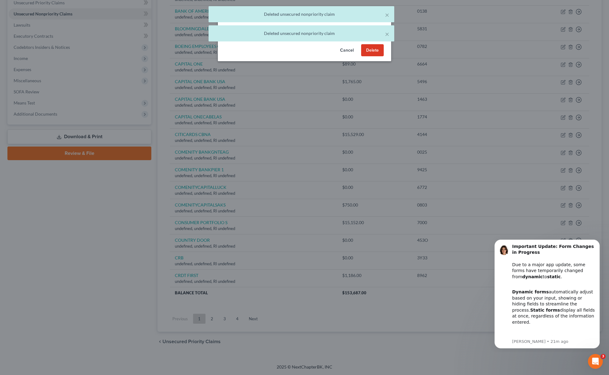
click at [375, 57] on button "Delete" at bounding box center [372, 50] width 23 height 12
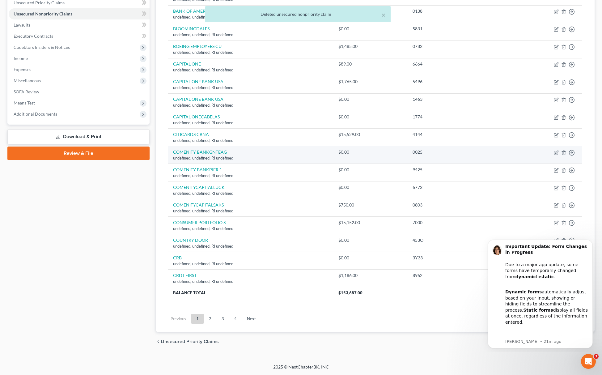
scroll to position [129, 0]
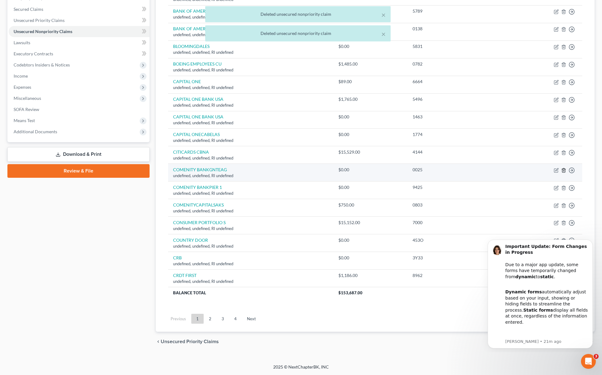
click at [564, 169] on polyline "button" at bounding box center [564, 169] width 4 height 0
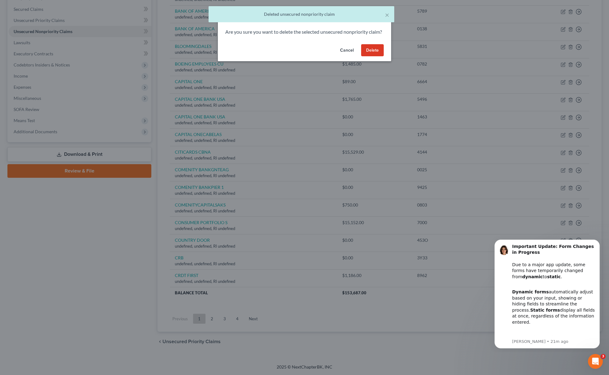
drag, startPoint x: 374, startPoint y: 63, endPoint x: 373, endPoint y: 54, distance: 9.4
click at [374, 57] on button "Delete" at bounding box center [372, 50] width 23 height 12
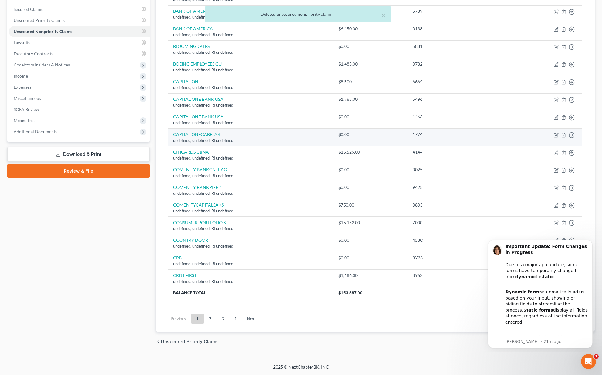
scroll to position [112, 0]
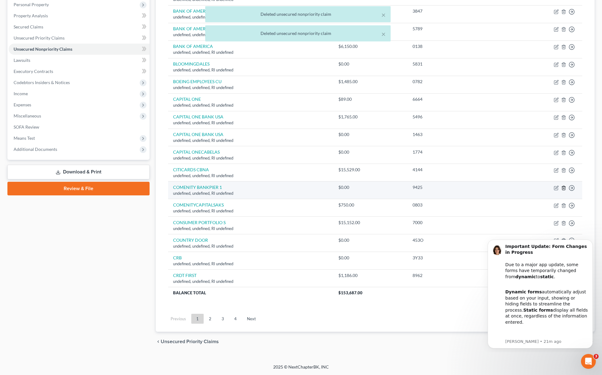
click at [566, 186] on icon "button" at bounding box center [564, 188] width 5 height 5
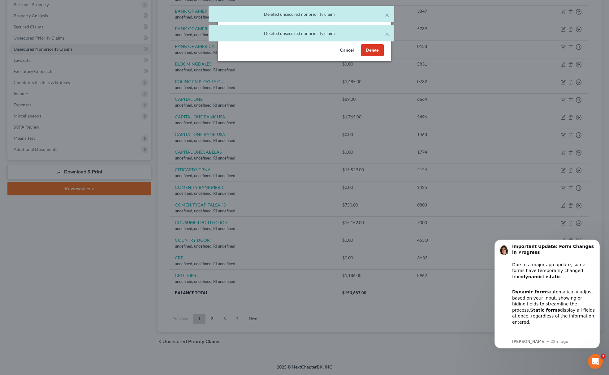
click at [369, 54] on button "Delete" at bounding box center [372, 50] width 23 height 12
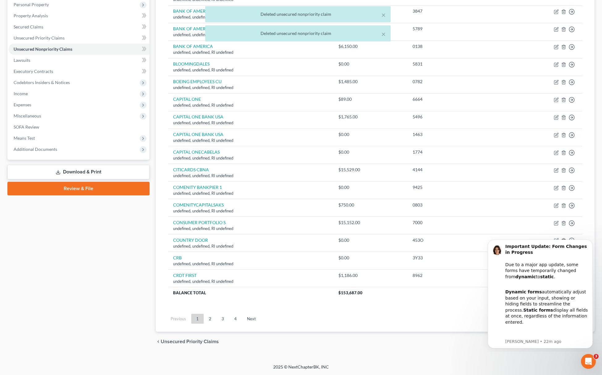
scroll to position [94, 0]
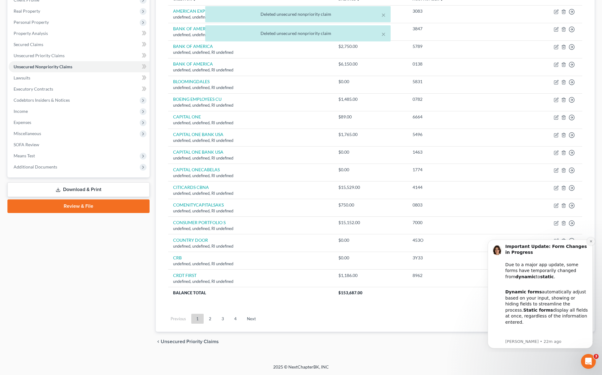
click at [591, 240] on icon "Dismiss notification" at bounding box center [591, 241] width 3 height 3
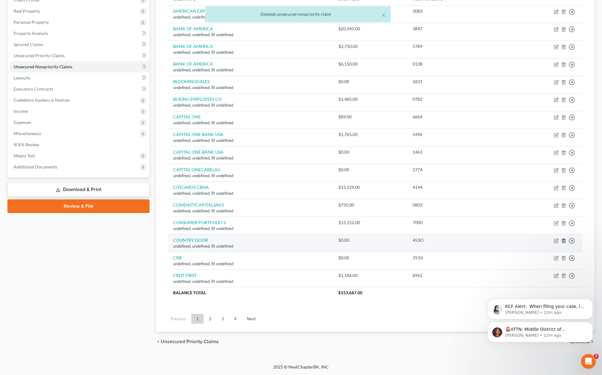
click at [564, 241] on line "button" at bounding box center [564, 241] width 0 height 1
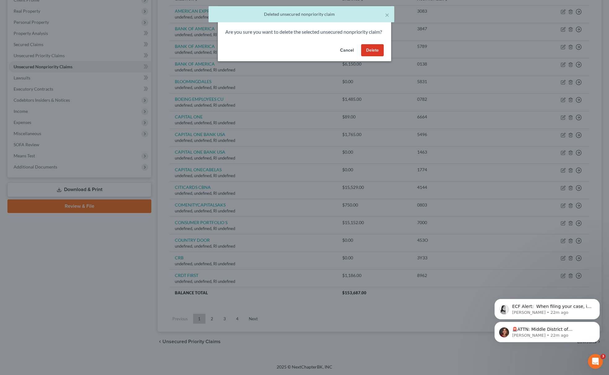
click at [363, 56] on button "Delete" at bounding box center [372, 50] width 23 height 12
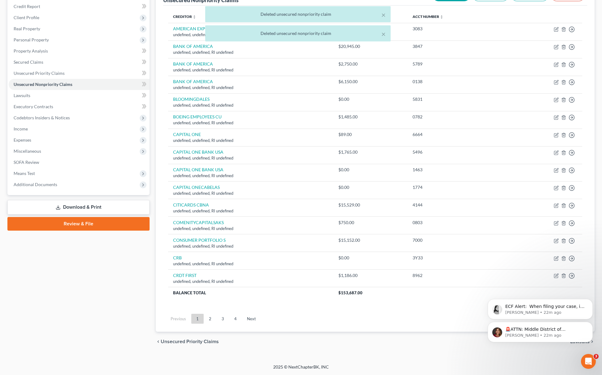
scroll to position [76, 0]
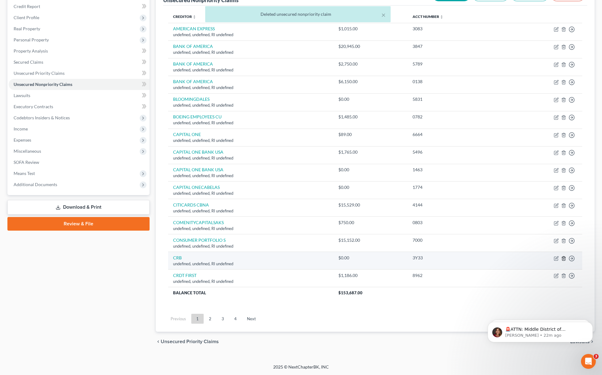
click at [563, 259] on icon "button" at bounding box center [564, 258] width 5 height 5
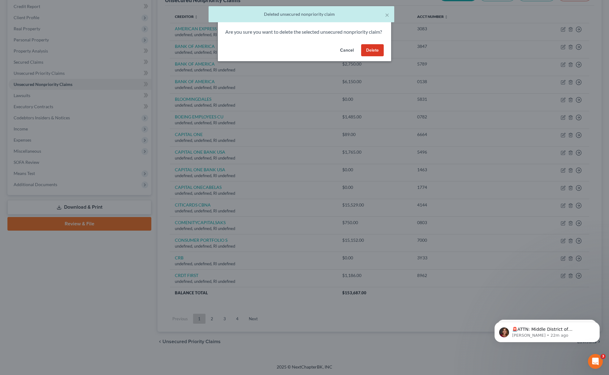
click at [365, 55] on button "Delete" at bounding box center [372, 50] width 23 height 12
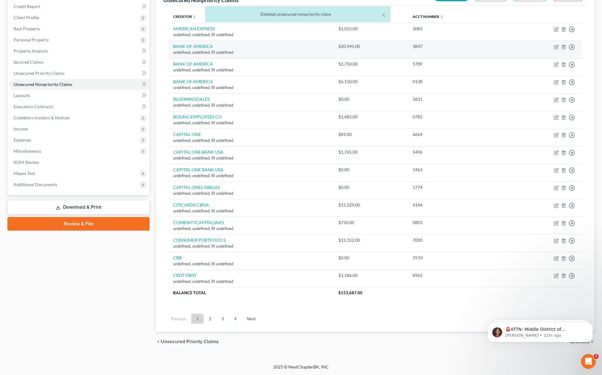
scroll to position [58, 0]
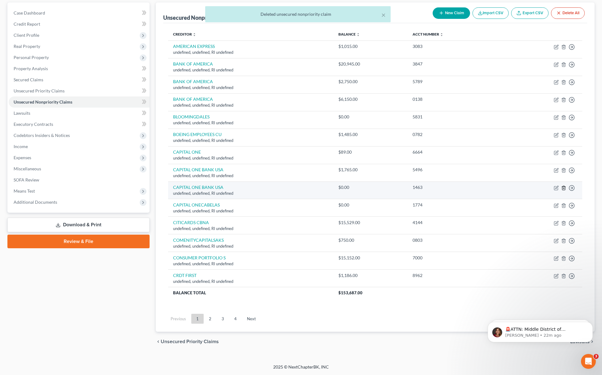
click at [563, 187] on icon "button" at bounding box center [564, 188] width 5 height 5
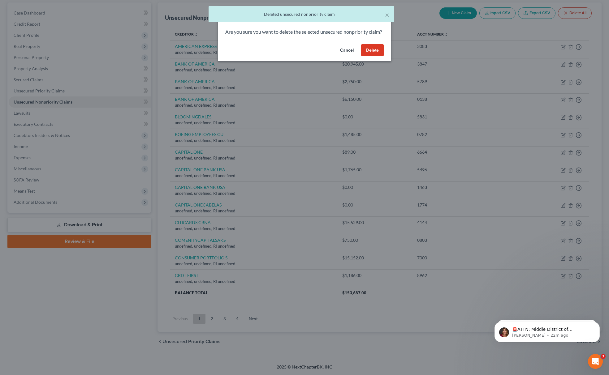
click at [374, 57] on button "Delete" at bounding box center [372, 50] width 23 height 12
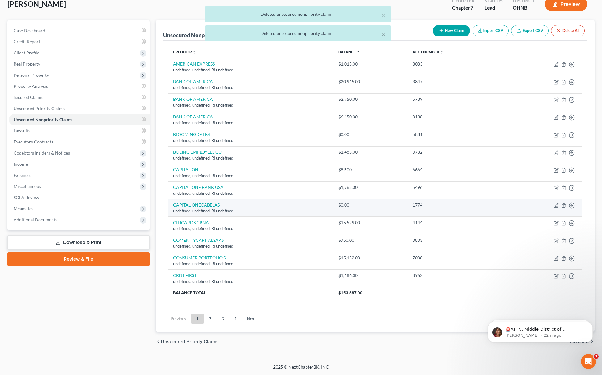
scroll to position [41, 0]
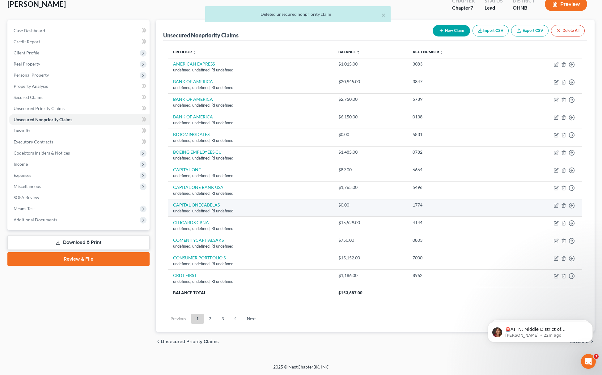
click at [560, 203] on td "Move to D Move to E Move to G Move to Notice Only" at bounding box center [543, 208] width 79 height 18
click at [561, 203] on td "Move to D Move to E Move to G Move to Notice Only" at bounding box center [543, 208] width 79 height 18
click at [563, 205] on icon "button" at bounding box center [564, 205] width 5 height 5
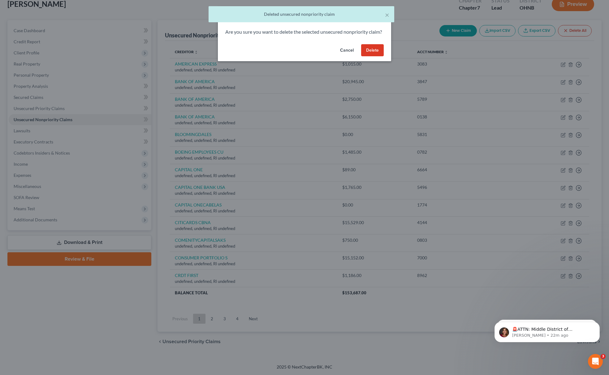
click at [374, 51] on button "Delete" at bounding box center [372, 50] width 23 height 12
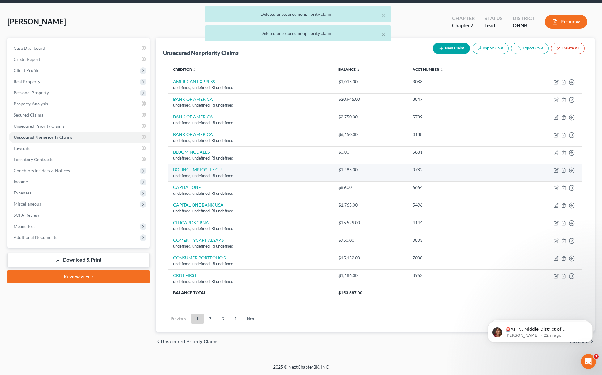
scroll to position [23, 0]
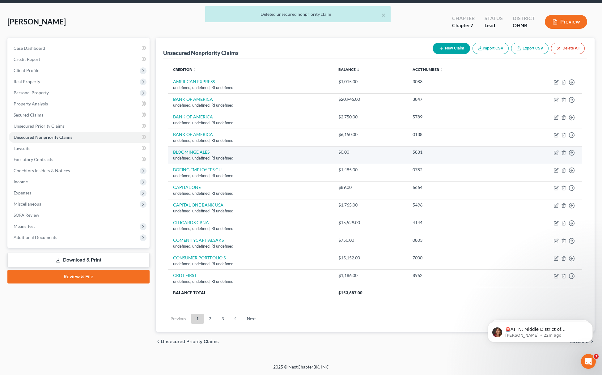
click at [561, 150] on td "Move to D Move to E Move to G Move to Notice Only" at bounding box center [543, 155] width 79 height 18
click at [564, 152] on line "button" at bounding box center [564, 152] width 0 height 1
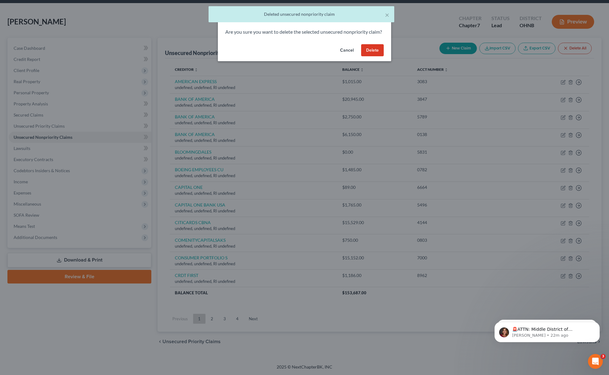
click at [374, 51] on button "Delete" at bounding box center [372, 50] width 23 height 12
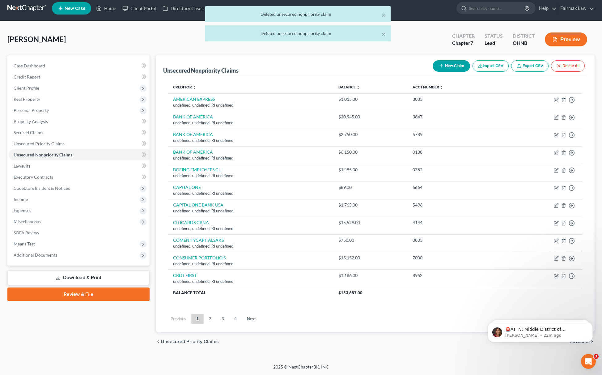
scroll to position [5, 0]
click at [211, 317] on link "2" at bounding box center [210, 319] width 12 height 10
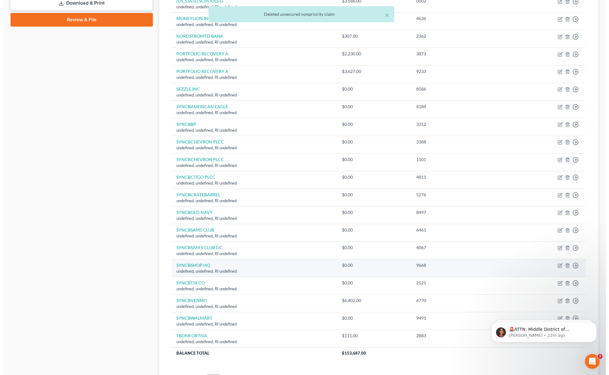
scroll to position [342, 0]
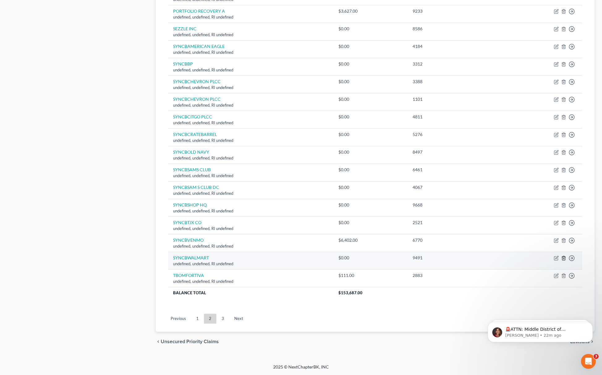
click at [565, 256] on icon "button" at bounding box center [564, 258] width 3 height 4
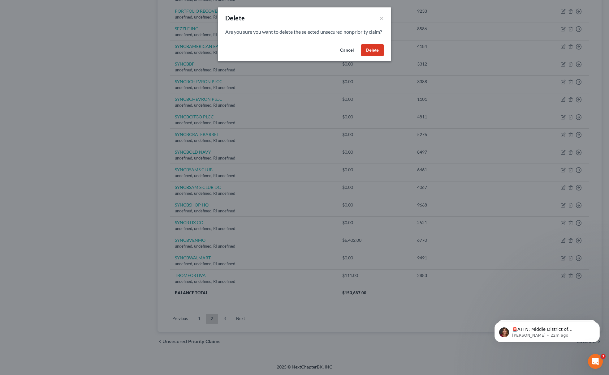
click at [377, 57] on button "Delete" at bounding box center [372, 50] width 23 height 12
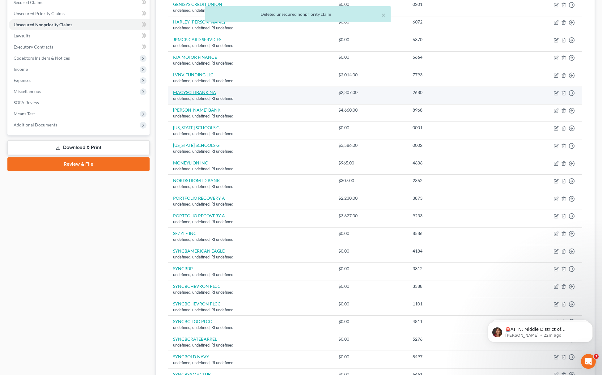
scroll to position [12, 0]
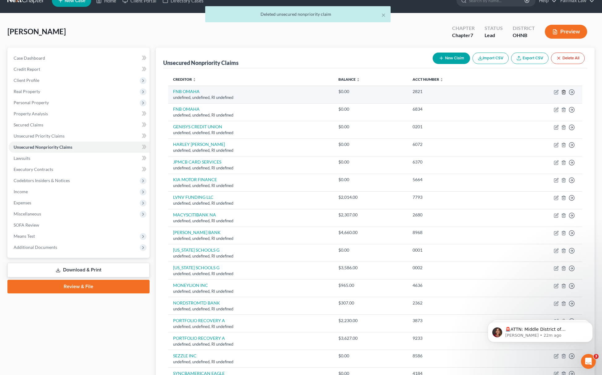
click at [564, 92] on line "button" at bounding box center [564, 92] width 0 height 1
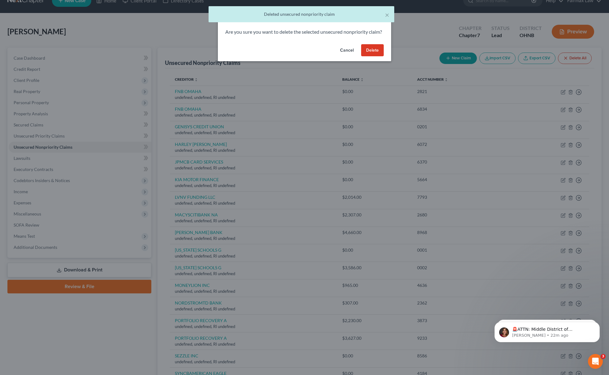
click at [374, 52] on button "Delete" at bounding box center [372, 50] width 23 height 12
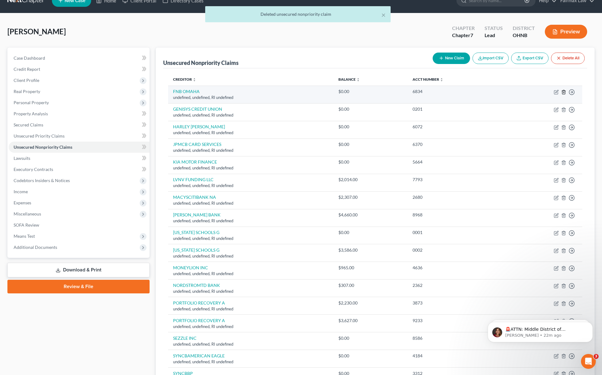
click at [563, 92] on icon "button" at bounding box center [564, 92] width 3 height 4
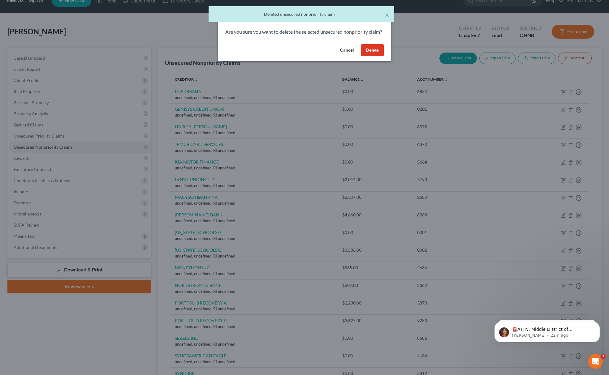
click at [377, 54] on button "Delete" at bounding box center [372, 50] width 23 height 12
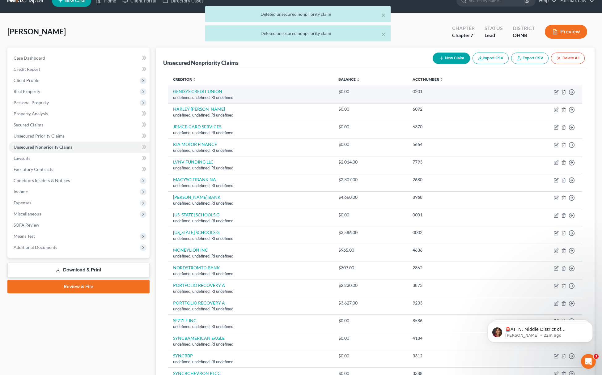
click at [564, 93] on icon "button" at bounding box center [564, 92] width 5 height 5
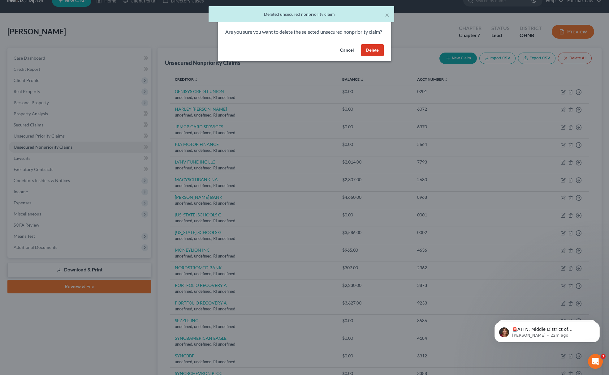
click at [363, 53] on button "Delete" at bounding box center [372, 50] width 23 height 12
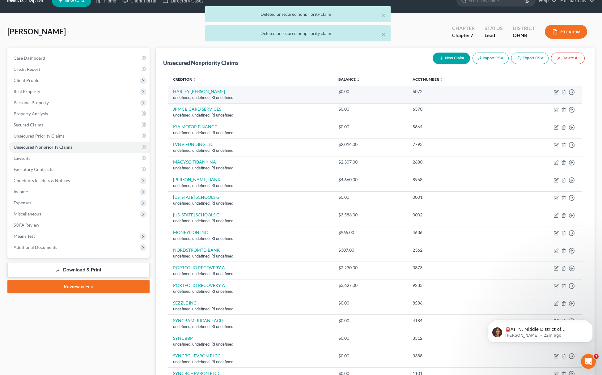
click at [560, 91] on td "Move to D Move to E Move to G Move to Notice Only" at bounding box center [543, 95] width 79 height 18
click at [563, 90] on icon "button" at bounding box center [564, 92] width 3 height 4
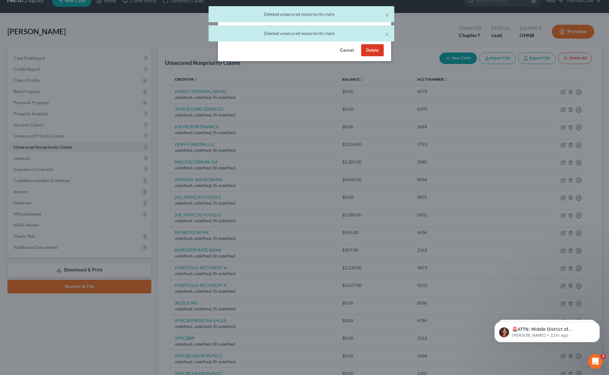
click at [384, 59] on div "Cancel Delete" at bounding box center [304, 52] width 173 height 20
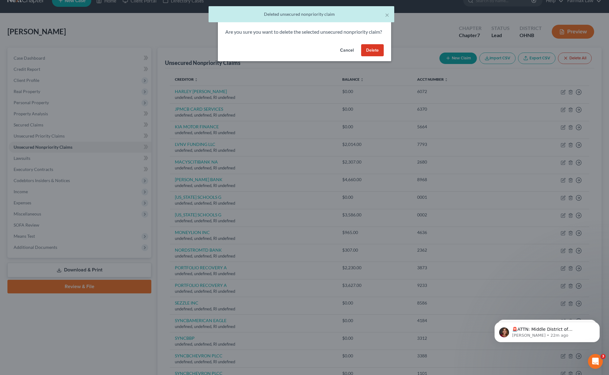
click at [382, 57] on button "Delete" at bounding box center [372, 50] width 23 height 12
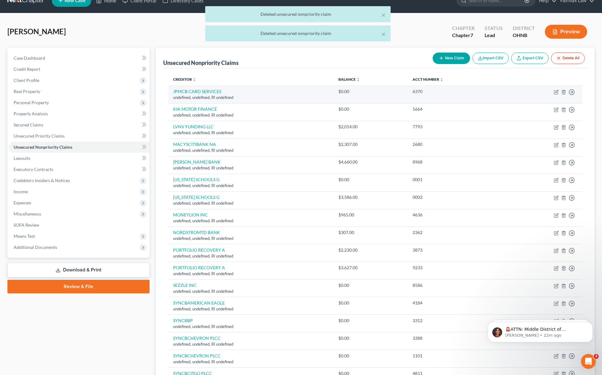
click at [563, 95] on td "Move to D Move to E Move to G Move to Notice Only" at bounding box center [543, 95] width 79 height 18
click at [564, 92] on icon "button" at bounding box center [564, 92] width 5 height 5
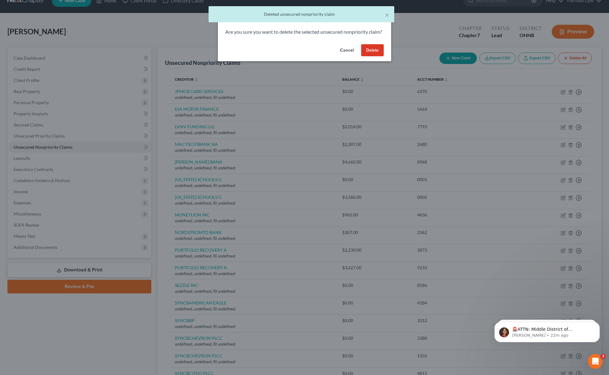
click at [370, 57] on button "Delete" at bounding box center [372, 50] width 23 height 12
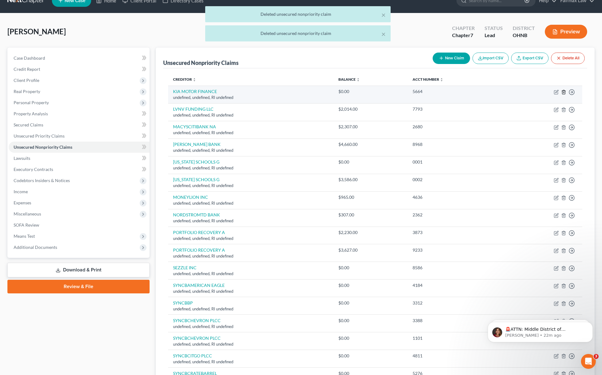
click at [564, 92] on icon "button" at bounding box center [564, 92] width 5 height 5
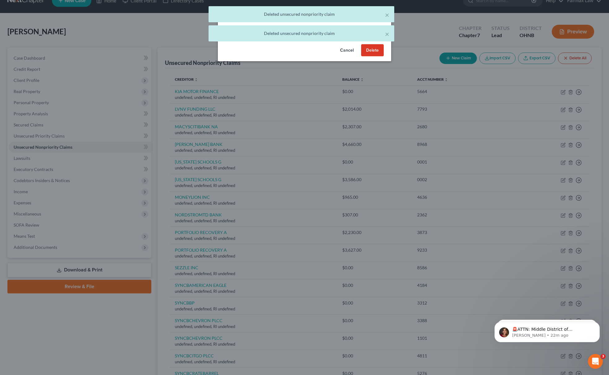
click at [378, 57] on button "Delete" at bounding box center [372, 50] width 23 height 12
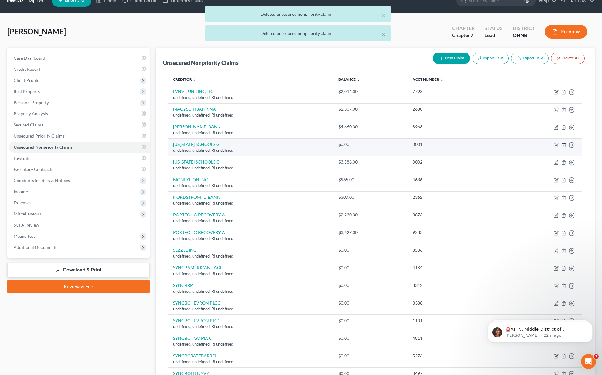
click at [566, 145] on icon "button" at bounding box center [564, 145] width 5 height 5
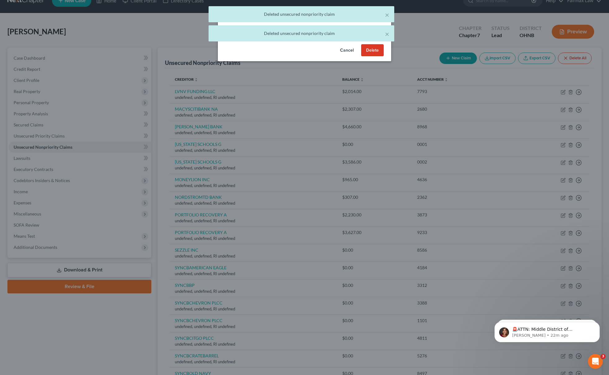
click at [368, 56] on button "Delete" at bounding box center [372, 50] width 23 height 12
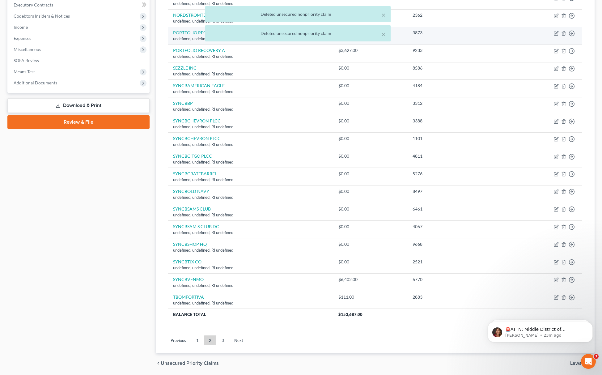
scroll to position [135, 0]
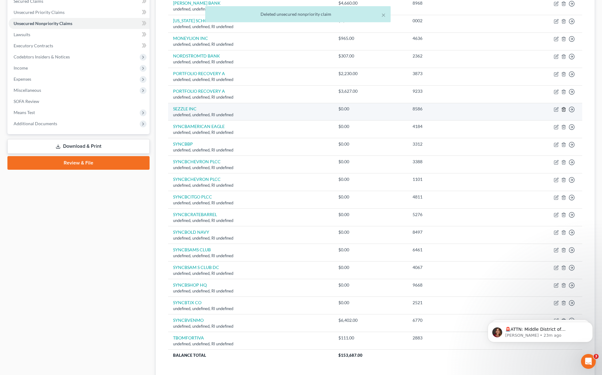
click at [563, 111] on icon "button" at bounding box center [564, 109] width 3 height 4
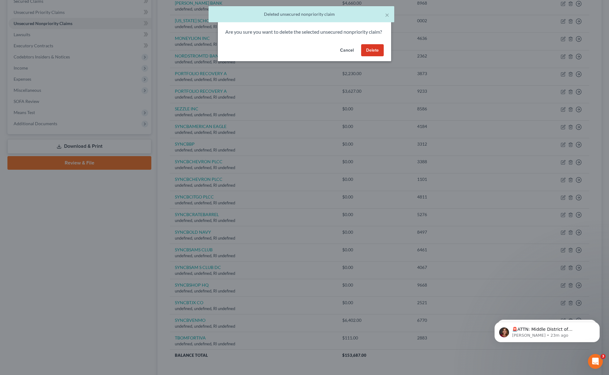
click at [369, 54] on button "Delete" at bounding box center [372, 50] width 23 height 12
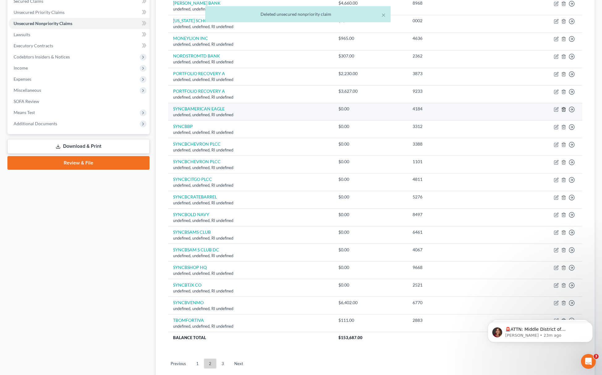
click at [563, 111] on icon "button" at bounding box center [564, 109] width 5 height 5
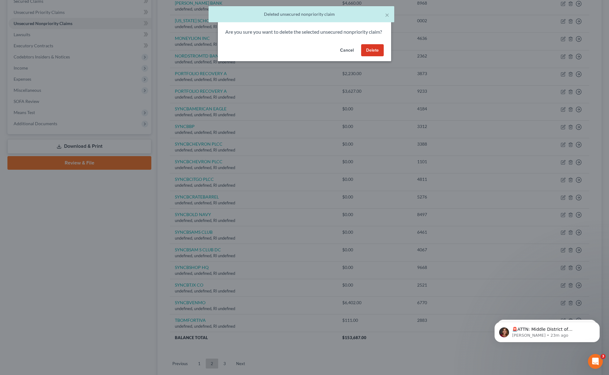
click at [371, 54] on button "Delete" at bounding box center [372, 50] width 23 height 12
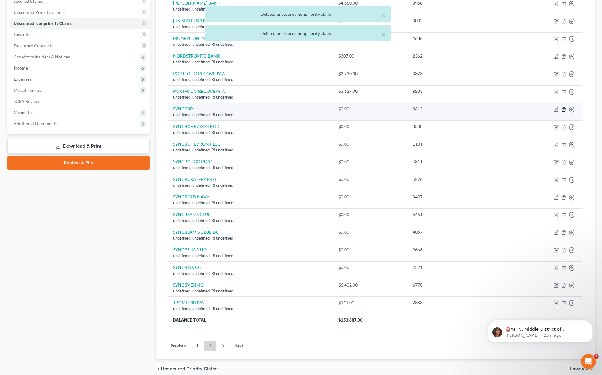
click at [562, 110] on icon "button" at bounding box center [564, 109] width 5 height 5
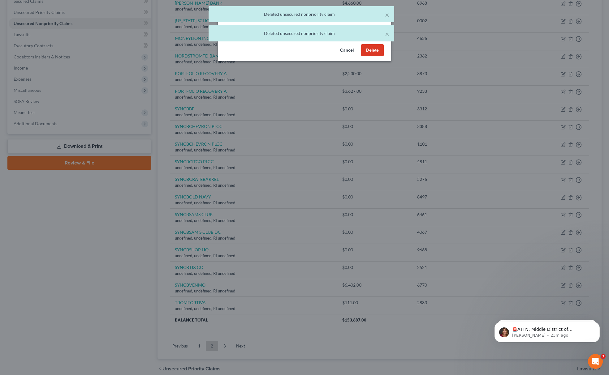
click at [372, 57] on button "Delete" at bounding box center [372, 50] width 23 height 12
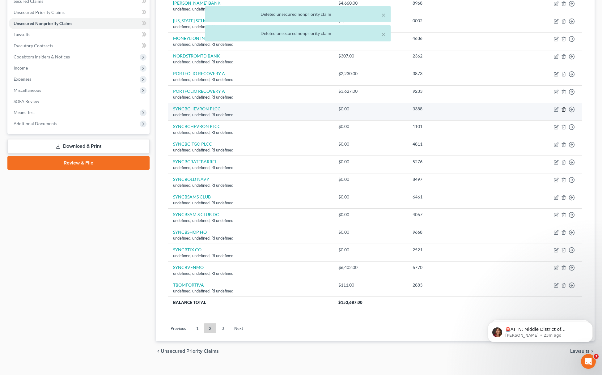
click at [565, 111] on icon "button" at bounding box center [564, 109] width 3 height 4
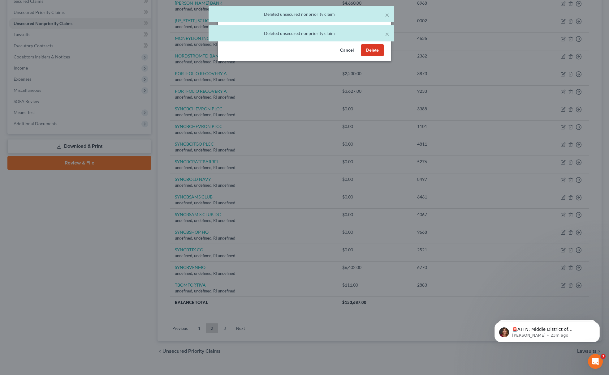
click at [371, 57] on button "Delete" at bounding box center [372, 50] width 23 height 12
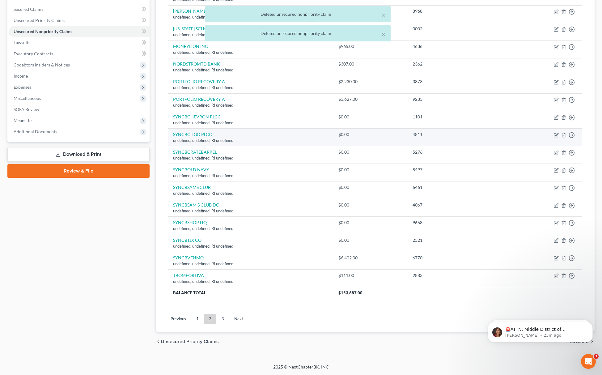
scroll to position [129, 0]
click at [565, 133] on icon "button" at bounding box center [564, 135] width 3 height 4
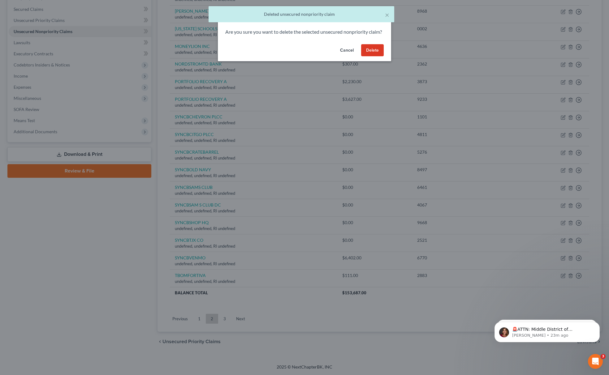
click at [374, 57] on button "Delete" at bounding box center [372, 50] width 23 height 12
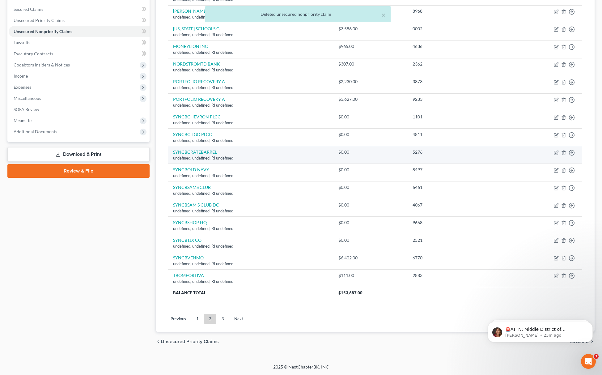
scroll to position [112, 0]
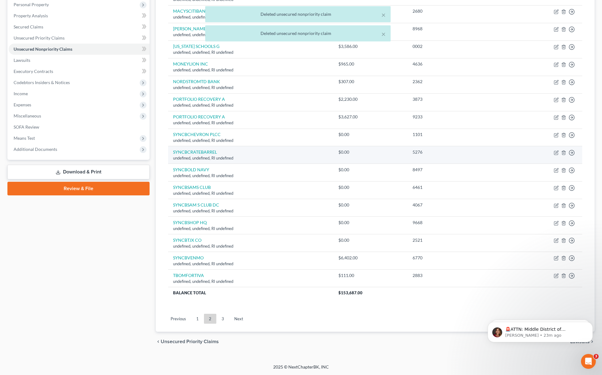
click at [564, 154] on td "Move to D Move to E Move to G Move to Notice Only" at bounding box center [543, 155] width 79 height 18
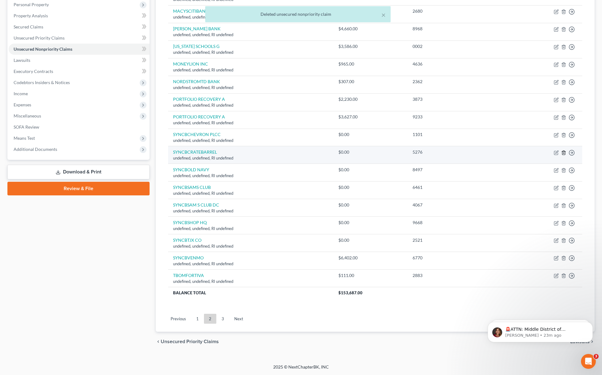
click at [564, 151] on icon "button" at bounding box center [564, 152] width 5 height 5
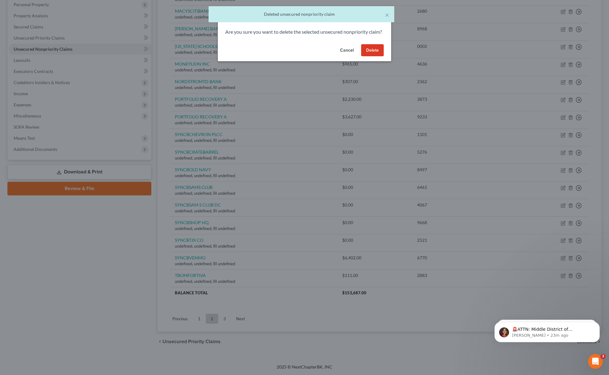
click at [369, 56] on button "Delete" at bounding box center [372, 50] width 23 height 12
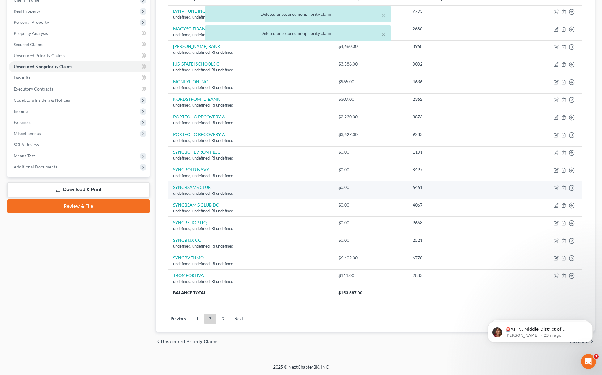
scroll to position [94, 0]
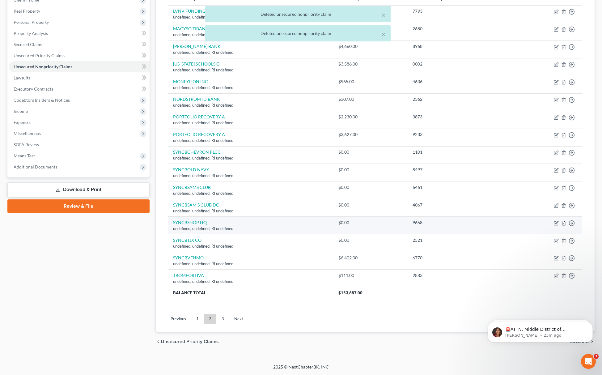
click at [565, 223] on icon "button" at bounding box center [564, 223] width 5 height 5
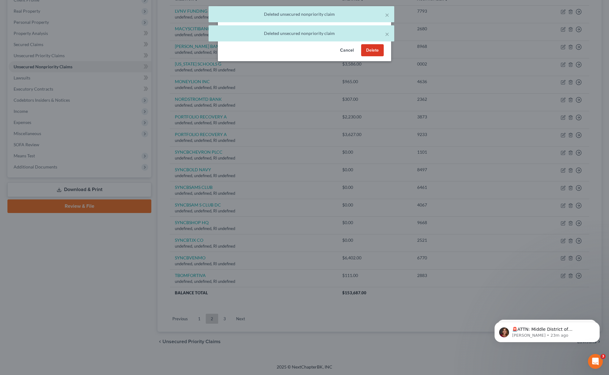
click at [362, 49] on div "Cancel Delete" at bounding box center [304, 52] width 173 height 20
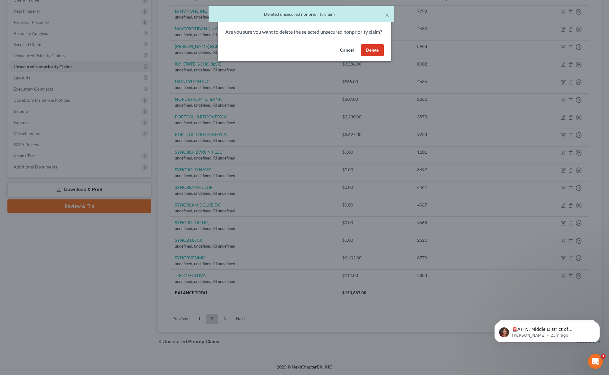
click at [369, 57] on button "Delete" at bounding box center [372, 50] width 23 height 12
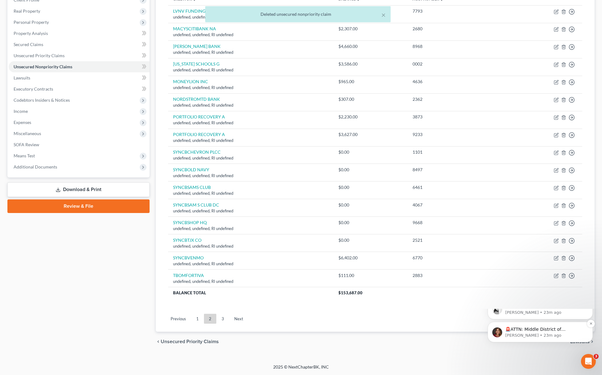
scroll to position [76, 0]
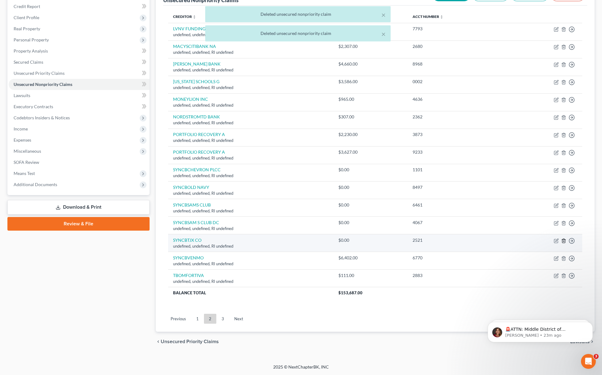
click at [566, 240] on icon "button" at bounding box center [564, 240] width 5 height 5
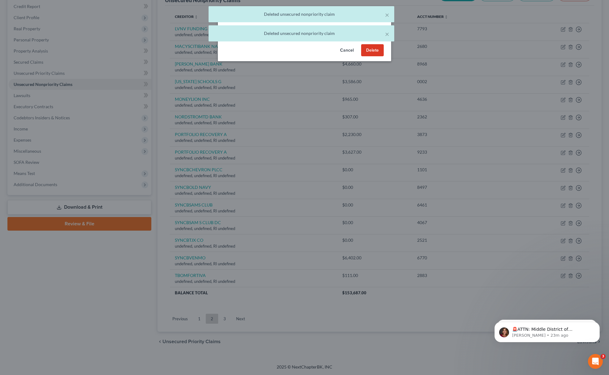
click at [374, 57] on button "Delete" at bounding box center [372, 50] width 23 height 12
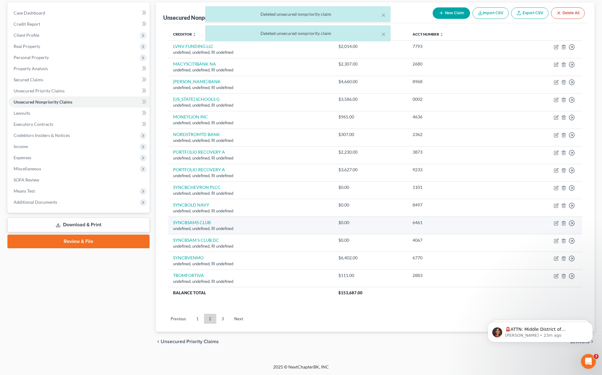
scroll to position [58, 0]
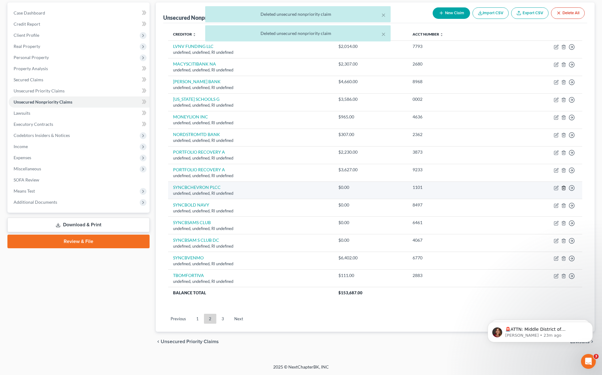
click at [563, 187] on icon "button" at bounding box center [564, 188] width 3 height 4
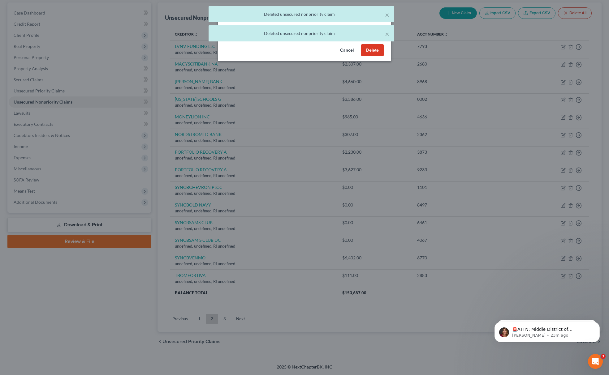
click at [364, 53] on button "Delete" at bounding box center [372, 50] width 23 height 12
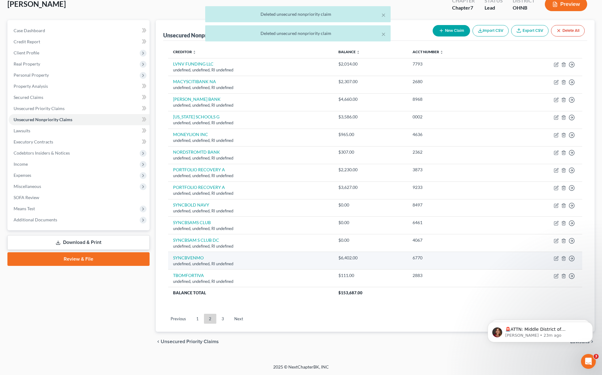
scroll to position [41, 0]
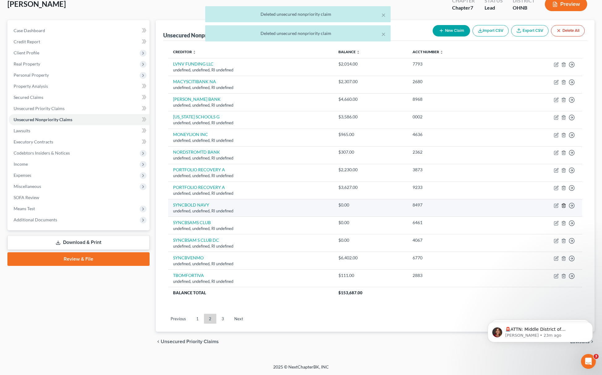
click at [563, 204] on icon "button" at bounding box center [564, 205] width 5 height 5
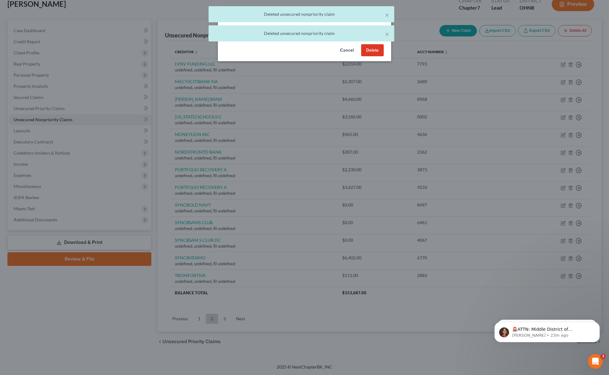
click at [376, 57] on button "Delete" at bounding box center [372, 50] width 23 height 12
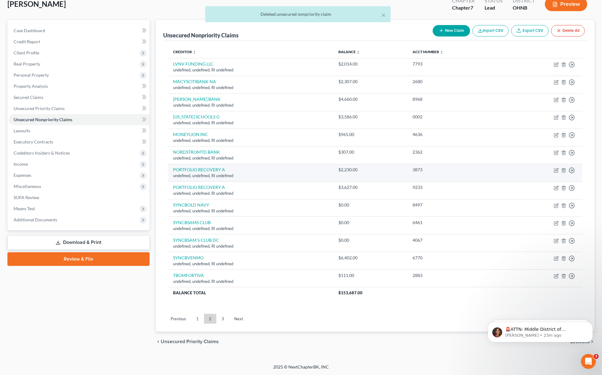
scroll to position [23, 0]
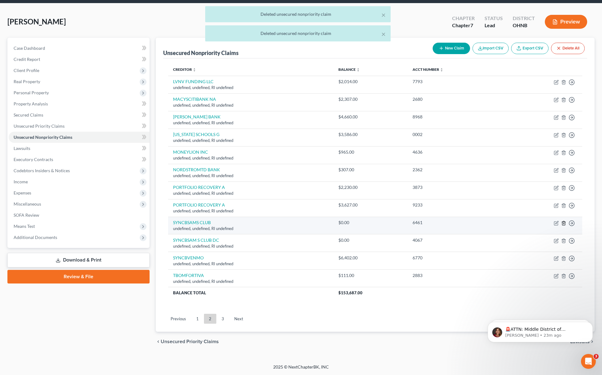
click at [565, 223] on icon "button" at bounding box center [564, 223] width 5 height 5
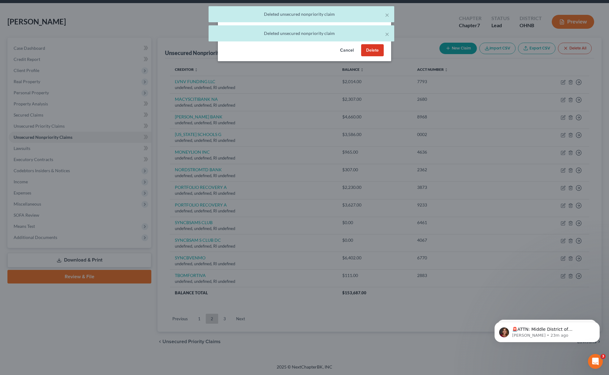
click at [373, 54] on button "Delete" at bounding box center [372, 50] width 23 height 12
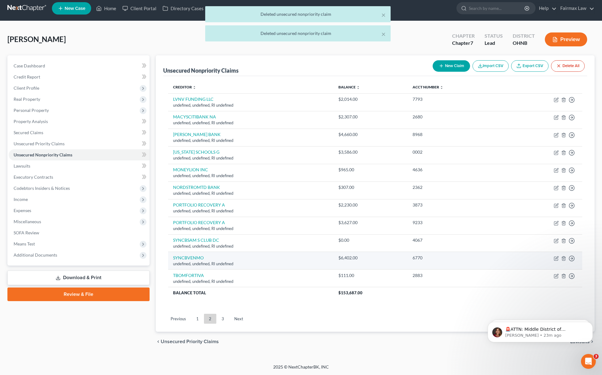
scroll to position [5, 0]
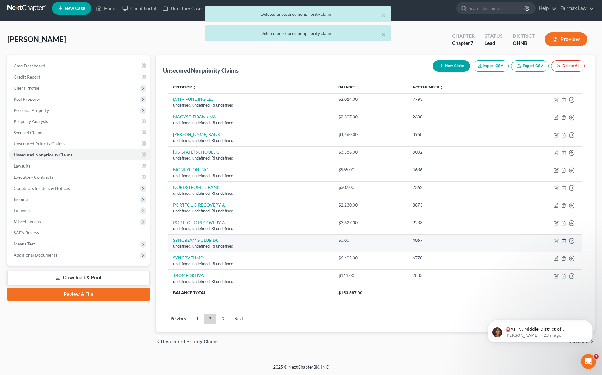
click at [562, 239] on icon "button" at bounding box center [564, 240] width 5 height 5
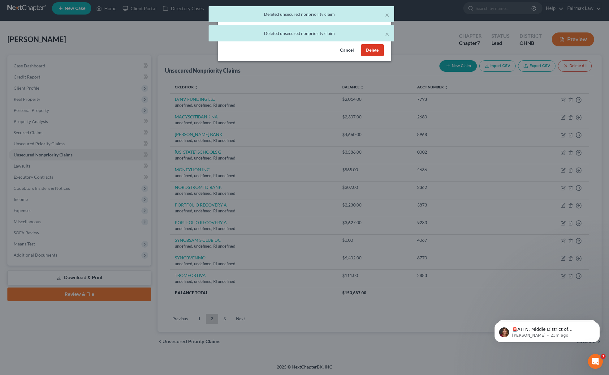
click at [370, 54] on button "Delete" at bounding box center [372, 50] width 23 height 12
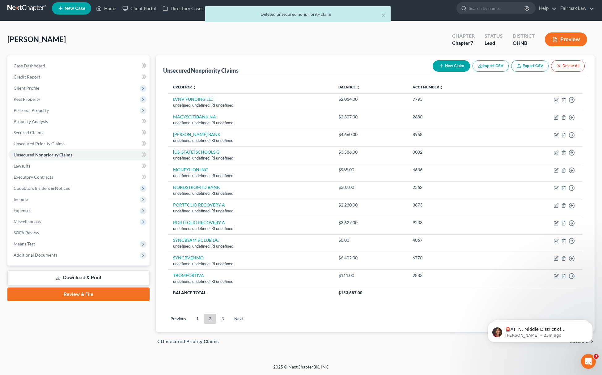
scroll to position [0, 0]
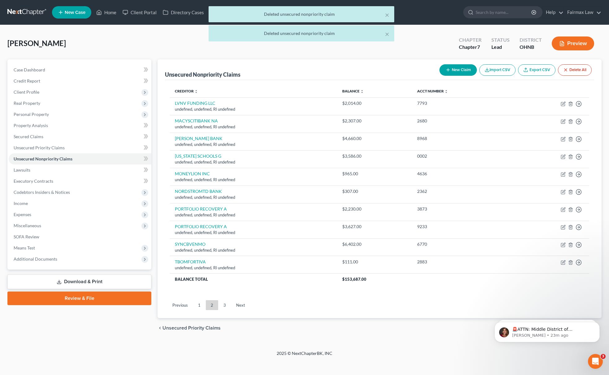
click at [228, 301] on link "3" at bounding box center [224, 305] width 12 height 10
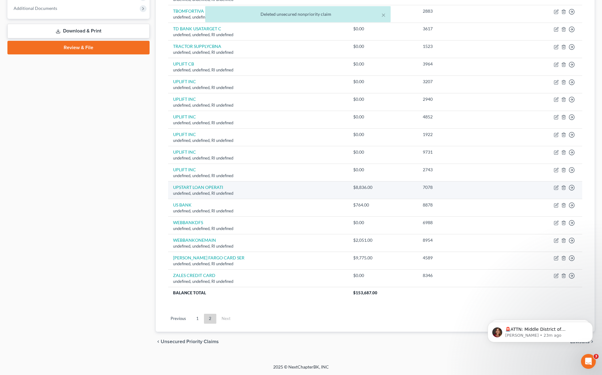
scroll to position [253, 0]
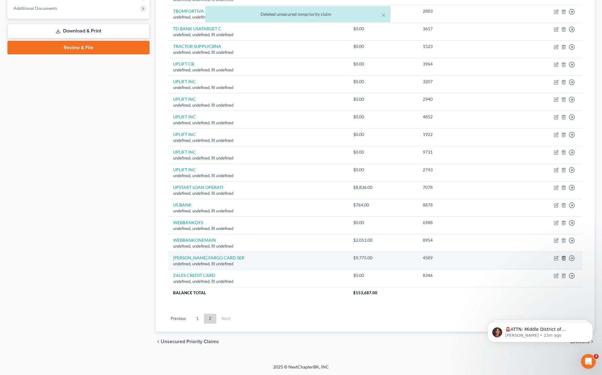
click at [565, 256] on icon "button" at bounding box center [564, 258] width 5 height 5
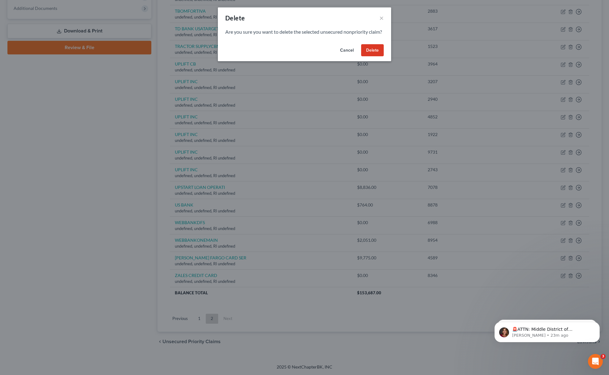
click at [369, 49] on div "Cancel Delete" at bounding box center [304, 52] width 173 height 20
click at [369, 56] on button "Delete" at bounding box center [372, 50] width 23 height 12
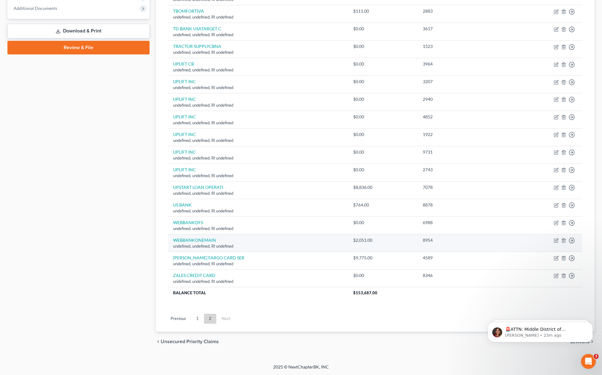
scroll to position [235, 0]
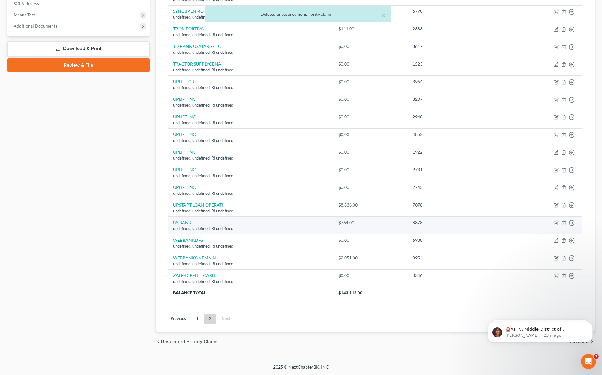
click at [561, 223] on td "Move to D Move to E Move to G Move to Notice Only" at bounding box center [543, 226] width 79 height 18
click at [564, 223] on line "button" at bounding box center [564, 223] width 0 height 1
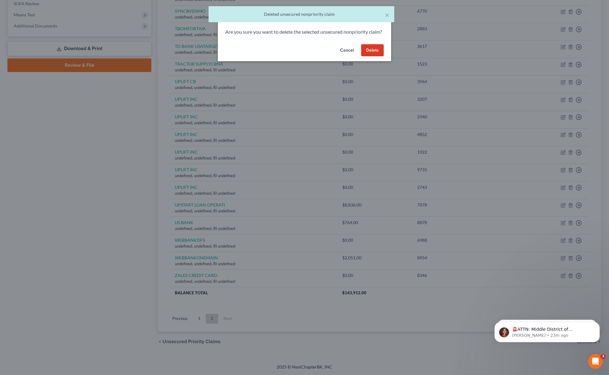
click at [366, 55] on button "Delete" at bounding box center [372, 50] width 23 height 12
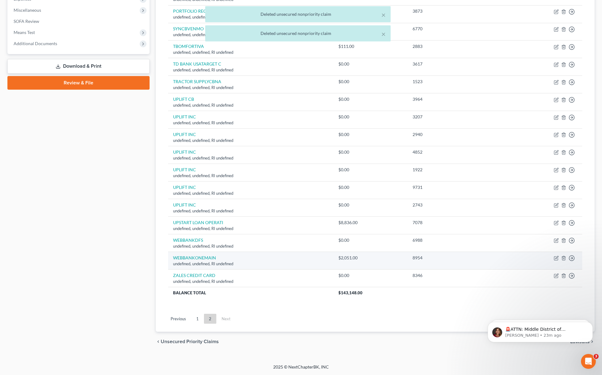
scroll to position [218, 0]
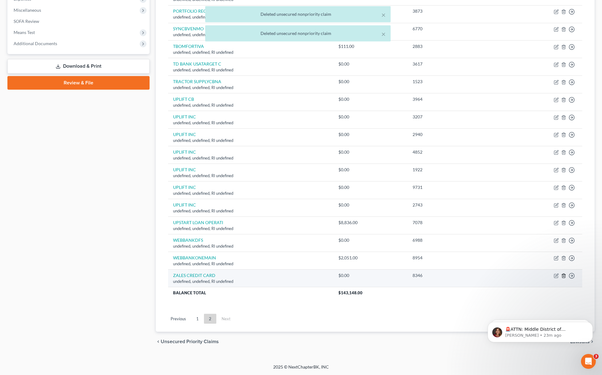
click at [564, 276] on line "button" at bounding box center [564, 276] width 0 height 1
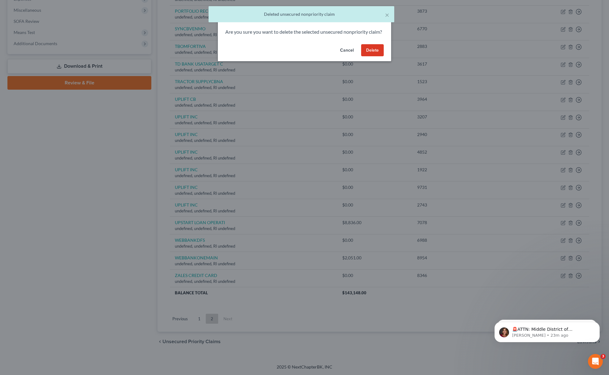
click at [368, 57] on button "Delete" at bounding box center [372, 50] width 23 height 12
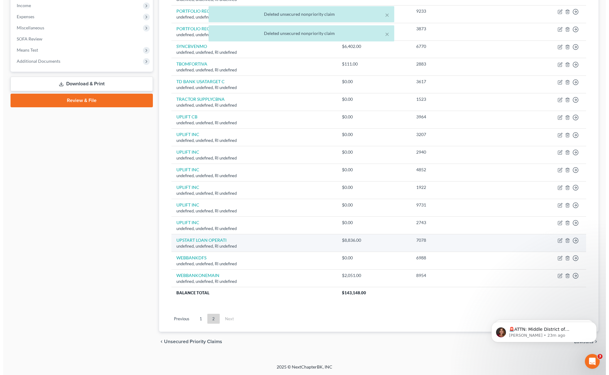
scroll to position [200, 0]
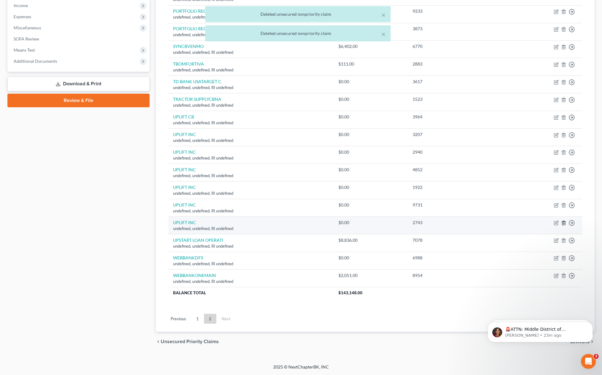
click at [564, 223] on line "button" at bounding box center [564, 223] width 0 height 1
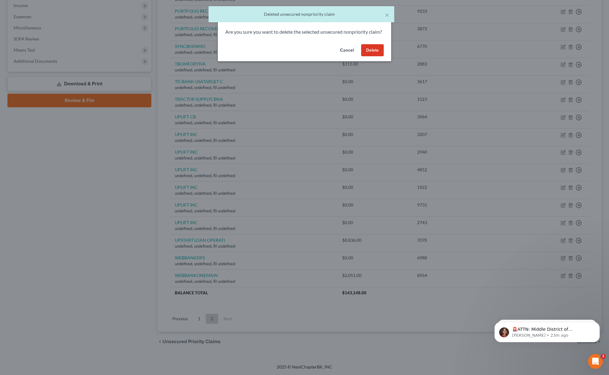
drag, startPoint x: 375, startPoint y: 57, endPoint x: 403, endPoint y: 83, distance: 38.5
click at [375, 57] on button "Delete" at bounding box center [372, 50] width 23 height 12
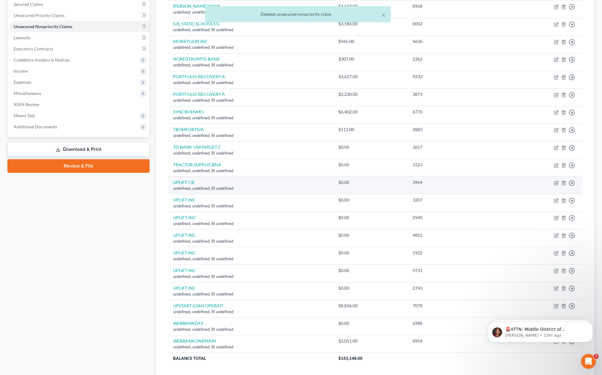
scroll to position [118, 0]
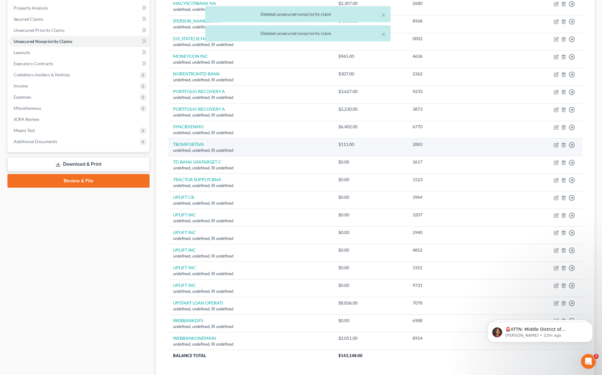
click at [564, 148] on td "Move to D Move to E Move to G Move to Notice Only" at bounding box center [543, 148] width 79 height 18
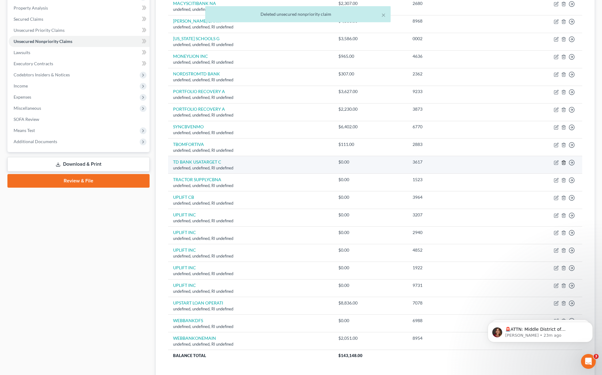
click at [565, 164] on icon "button" at bounding box center [564, 162] width 5 height 5
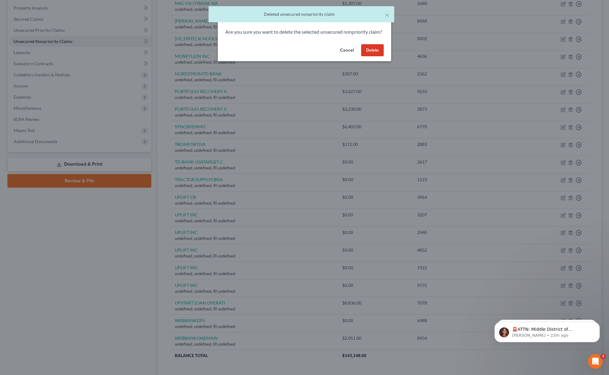
click at [375, 56] on button "Delete" at bounding box center [372, 50] width 23 height 12
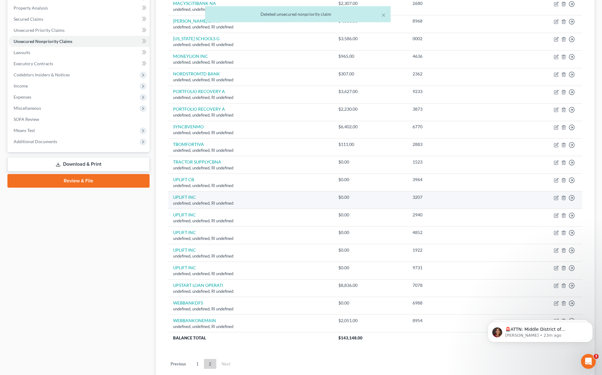
click at [564, 195] on td "Move to D Move to E Move to G Move to Notice Only" at bounding box center [543, 200] width 79 height 18
click at [564, 197] on icon "button" at bounding box center [564, 197] width 5 height 5
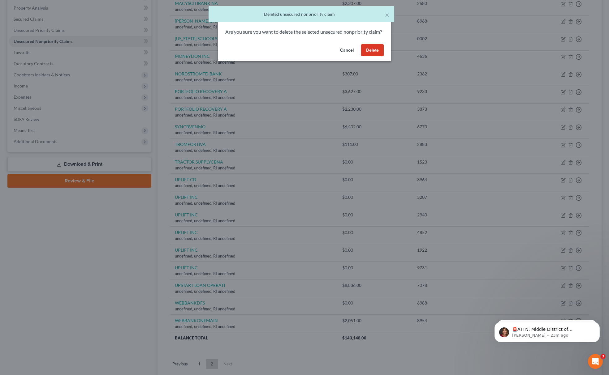
click at [374, 52] on button "Delete" at bounding box center [372, 50] width 23 height 12
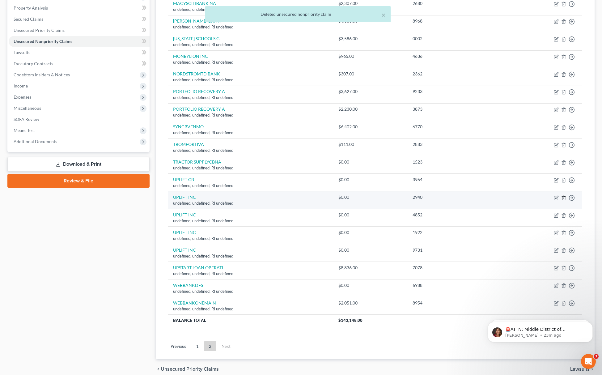
click at [562, 199] on icon "button" at bounding box center [564, 197] width 5 height 5
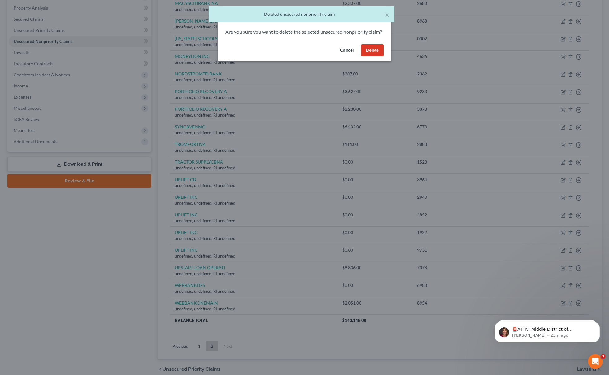
click at [376, 57] on button "Delete" at bounding box center [372, 50] width 23 height 12
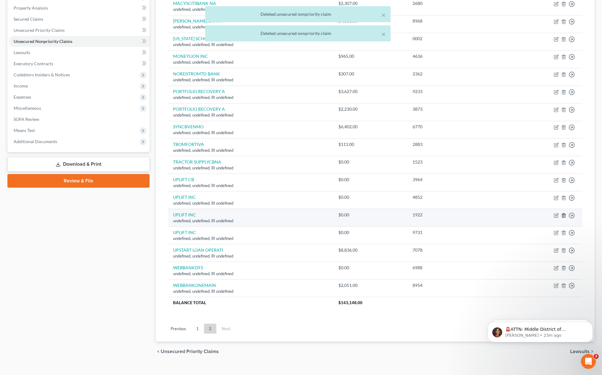
click at [564, 216] on icon "button" at bounding box center [564, 215] width 5 height 5
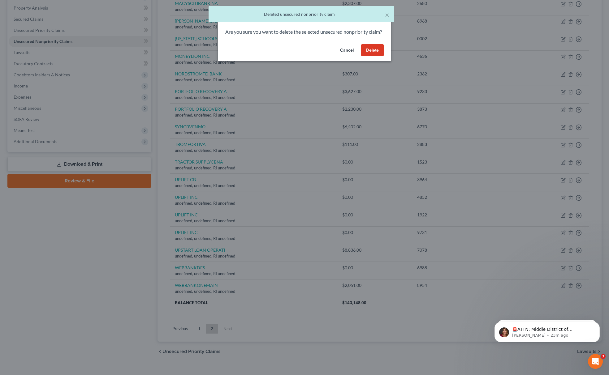
click at [379, 57] on button "Delete" at bounding box center [372, 50] width 23 height 12
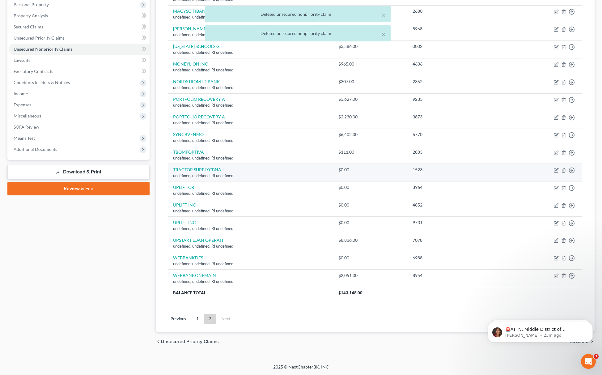
scroll to position [112, 0]
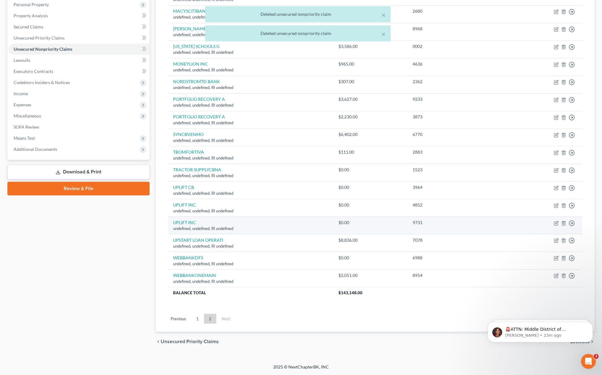
click at [561, 222] on td "Move to D Move to E Move to G Move to Notice Only" at bounding box center [543, 226] width 79 height 18
click at [563, 222] on icon "button" at bounding box center [564, 223] width 3 height 4
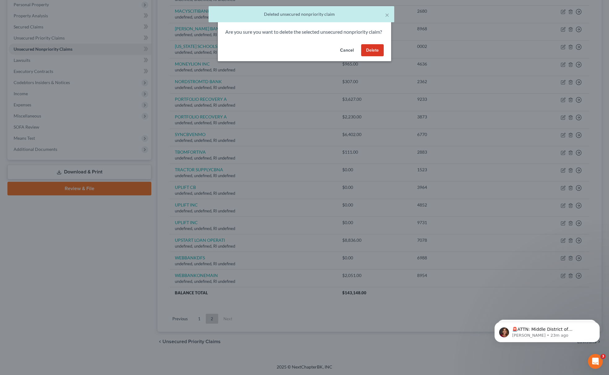
click at [367, 53] on button "Delete" at bounding box center [372, 50] width 23 height 12
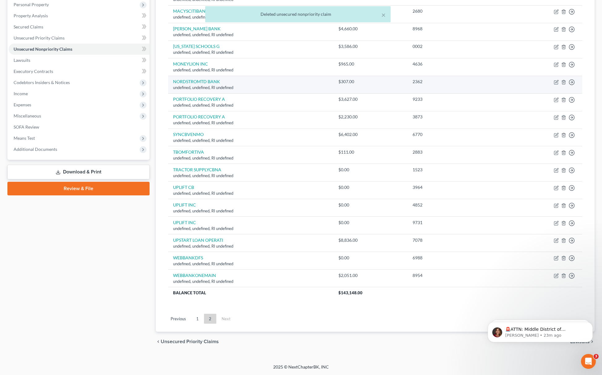
scroll to position [94, 0]
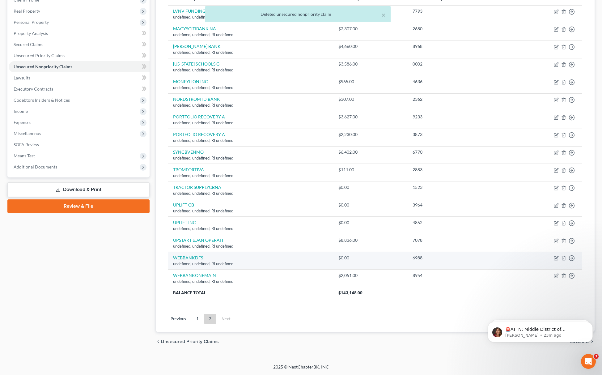
click at [567, 259] on td "Move to D Move to E Move to G Move to Notice Only" at bounding box center [543, 261] width 79 height 18
click at [566, 257] on icon "button" at bounding box center [564, 258] width 5 height 5
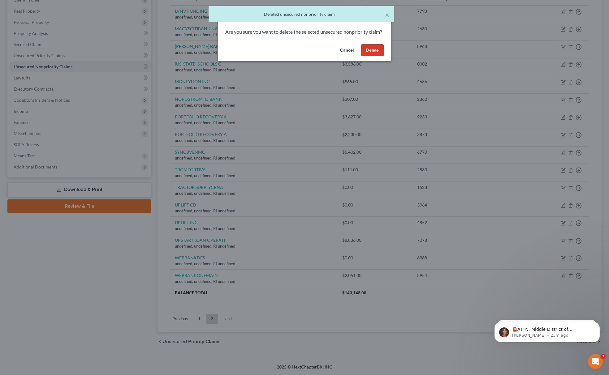
click at [369, 57] on button "Delete" at bounding box center [372, 50] width 23 height 12
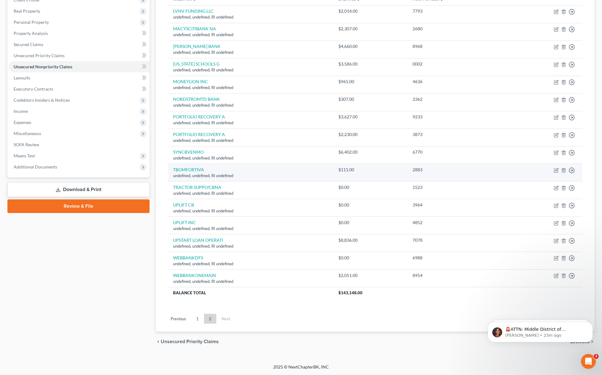
scroll to position [76, 0]
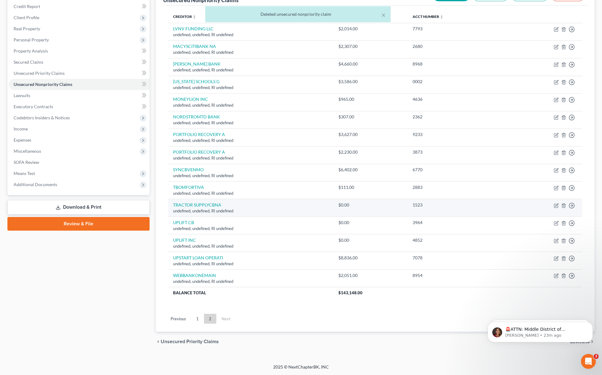
click at [559, 204] on td "Move to D Move to E Move to G Move to Notice Only" at bounding box center [543, 208] width 79 height 18
click at [563, 204] on icon "button" at bounding box center [564, 205] width 3 height 4
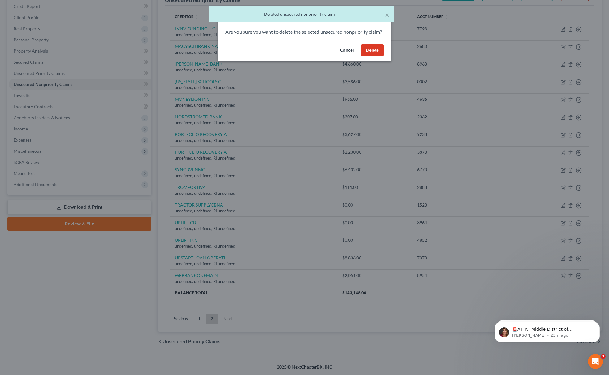
click at [377, 57] on button "Delete" at bounding box center [372, 50] width 23 height 12
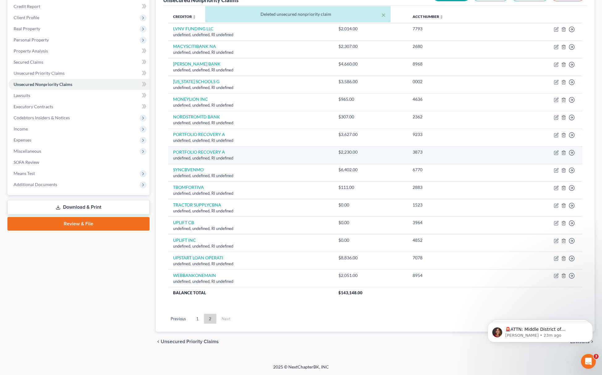
scroll to position [58, 0]
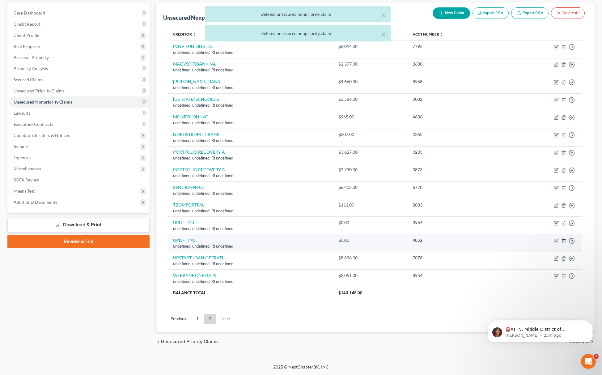
click at [565, 241] on icon "button" at bounding box center [564, 240] width 5 height 5
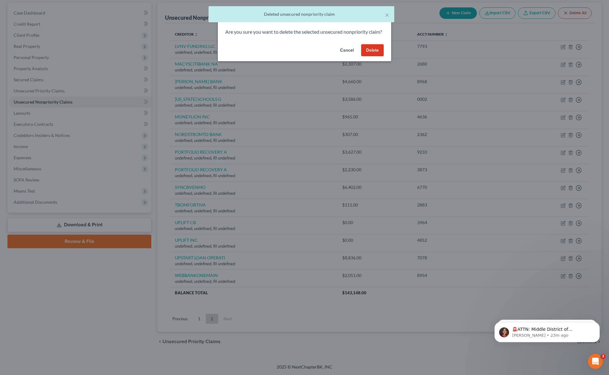
click at [370, 57] on button "Delete" at bounding box center [372, 50] width 23 height 12
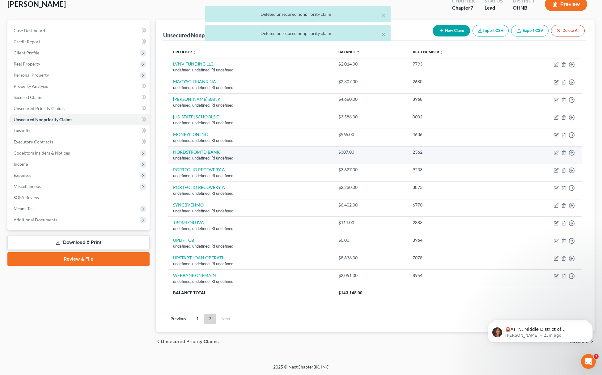
scroll to position [41, 0]
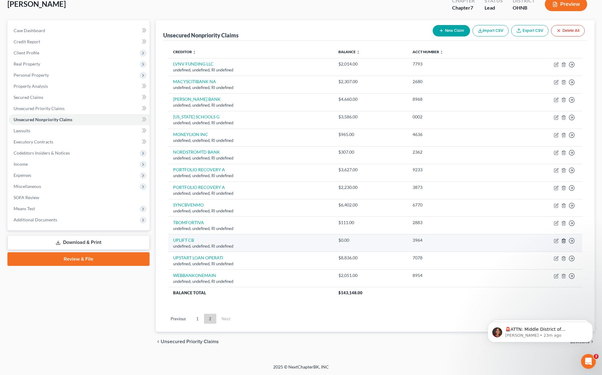
click at [564, 241] on line "button" at bounding box center [564, 241] width 0 height 1
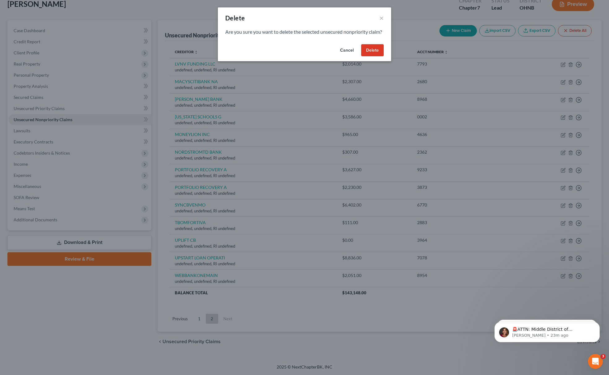
click at [376, 52] on button "Delete" at bounding box center [372, 50] width 23 height 12
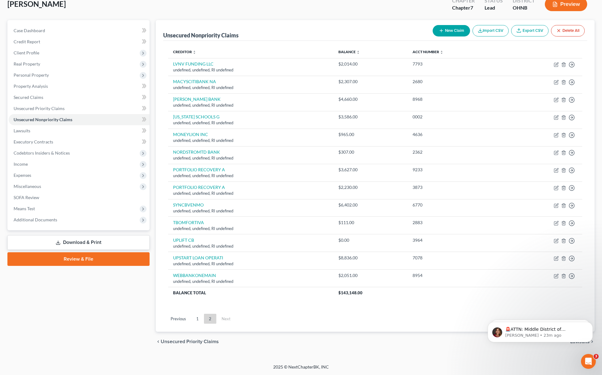
scroll to position [23, 0]
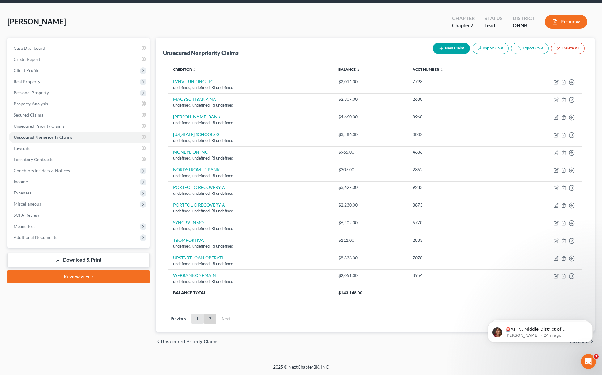
click at [200, 317] on link "1" at bounding box center [197, 319] width 12 height 10
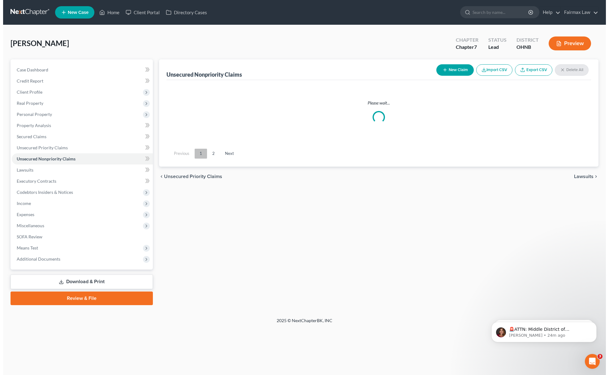
scroll to position [0, 0]
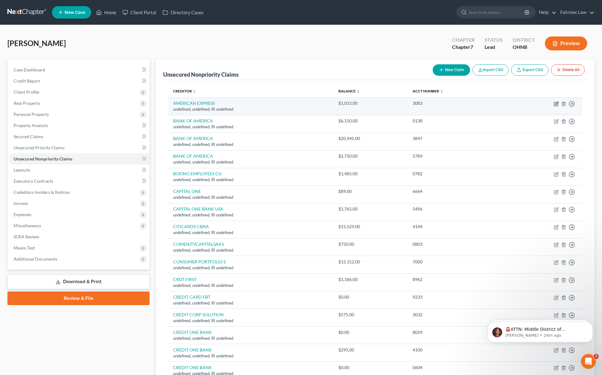
click at [556, 105] on icon "button" at bounding box center [557, 103] width 3 height 3
select select "41"
select select "2"
select select "0"
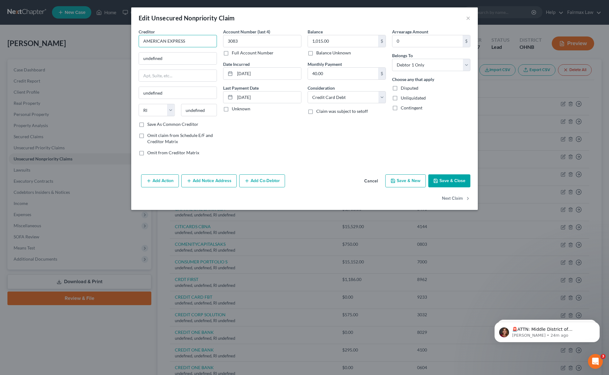
drag, startPoint x: 198, startPoint y: 38, endPoint x: 129, endPoint y: 35, distance: 68.8
click at [130, 35] on div "Edit Unsecured Nonpriority Claim × Creditor * AMERICAN EXPRESS undefined undefi…" at bounding box center [304, 187] width 609 height 375
type input "a"
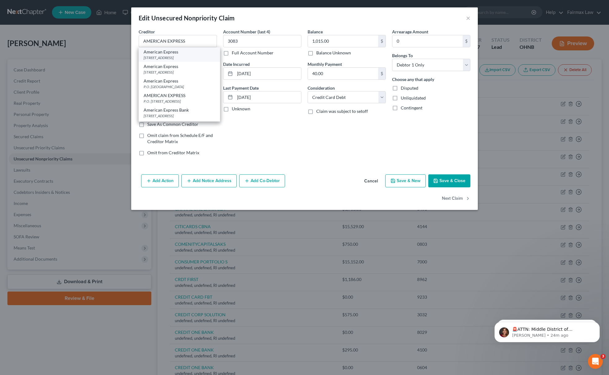
click at [171, 59] on div "PO Box 60189, City Of Industry, CA 91716" at bounding box center [178, 57] width 71 height 5
type input "American Express"
type input "PO Box 60189"
type input "City Of Industry"
select select "4"
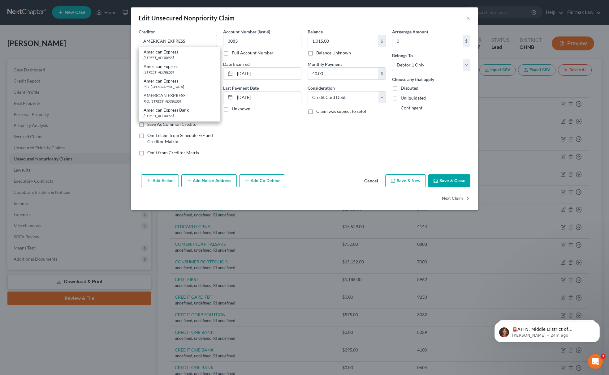
type input "91716"
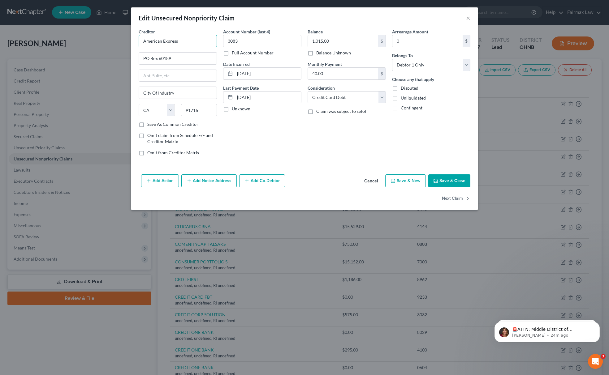
drag, startPoint x: 213, startPoint y: 39, endPoint x: 101, endPoint y: 35, distance: 112.0
click at [101, 35] on div "Edit Unsecured Nonpriority Claim × Creditor * American Express PO Box 60189 Cit…" at bounding box center [304, 187] width 609 height 375
type input "AMERICAN EXPRESS"
click at [437, 182] on icon "button" at bounding box center [435, 180] width 5 height 5
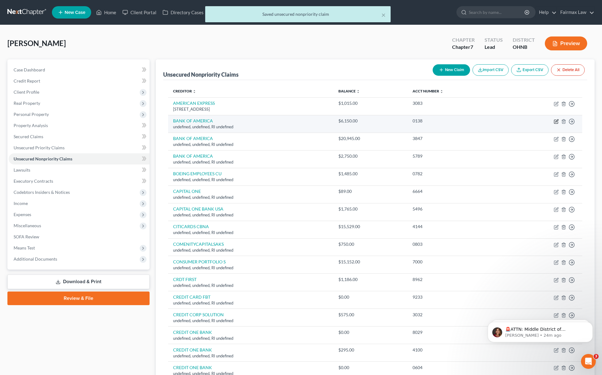
click at [557, 123] on icon "button" at bounding box center [556, 121] width 5 height 5
select select "41"
select select "2"
select select "0"
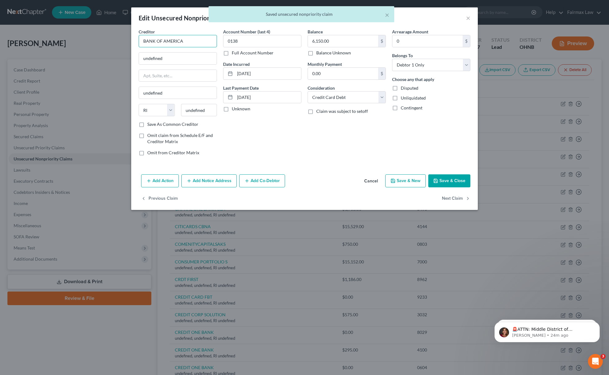
drag, startPoint x: 197, startPoint y: 36, endPoint x: 29, endPoint y: 52, distance: 168.4
click at [133, 44] on div "Creditor * BANK OF AMERICA undefined undefined State AL AK AR AZ CA CO CT DE DC…" at bounding box center [304, 99] width 346 height 143
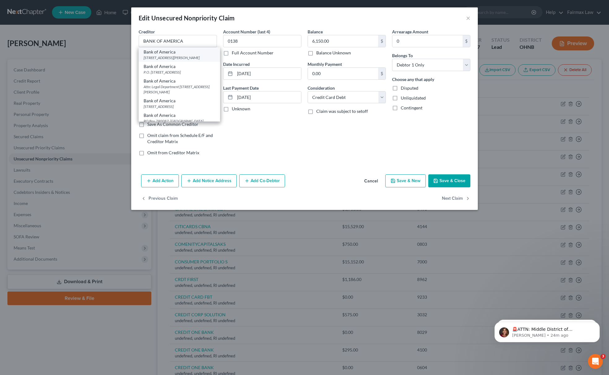
click at [172, 55] on div "100 North Tyron Street, Charlotte, NC 28255" at bounding box center [178, 57] width 71 height 5
type input "Bank of America"
type input "100 North Tyron Street"
type input "Charlotte"
select select "28"
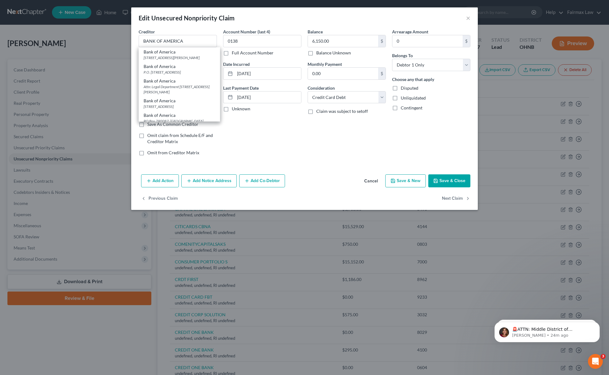
type input "28255"
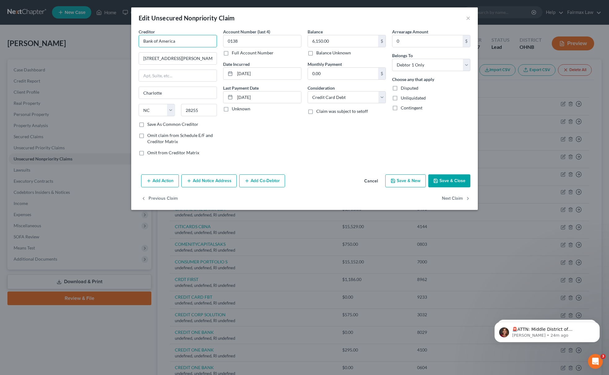
drag, startPoint x: 192, startPoint y: 45, endPoint x: 52, endPoint y: 25, distance: 141.5
click at [54, 26] on div "Edit Unsecured Nonpriority Claim × Creditor * Bank of America 100 North Tyron S…" at bounding box center [304, 187] width 609 height 375
type input "BANK OF AMERICA"
click at [453, 181] on button "Save & Close" at bounding box center [449, 180] width 42 height 13
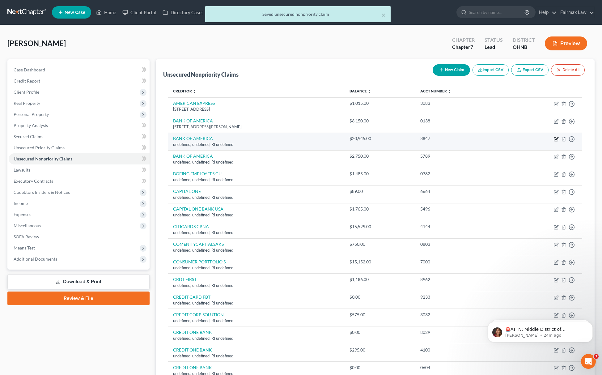
click at [554, 138] on icon "button" at bounding box center [556, 140] width 4 height 4
select select "41"
select select "2"
select select "0"
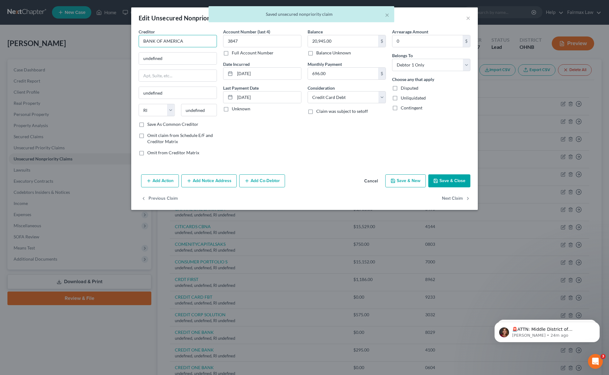
drag, startPoint x: 185, startPoint y: 41, endPoint x: 35, endPoint y: 28, distance: 150.6
click at [96, 40] on div "Edit Unsecured Nonpriority Claim × Creditor * BANK OF AMERICA undefined undefin…" at bounding box center [304, 187] width 609 height 375
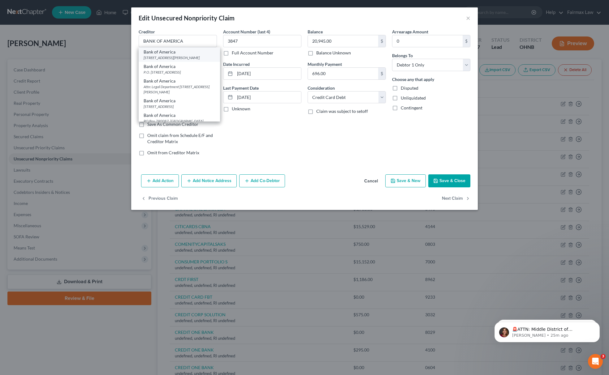
click at [169, 51] on div "Bank of America" at bounding box center [178, 52] width 71 height 6
type input "Bank of America"
type input "100 North Tyron Street"
type input "Charlotte"
select select "28"
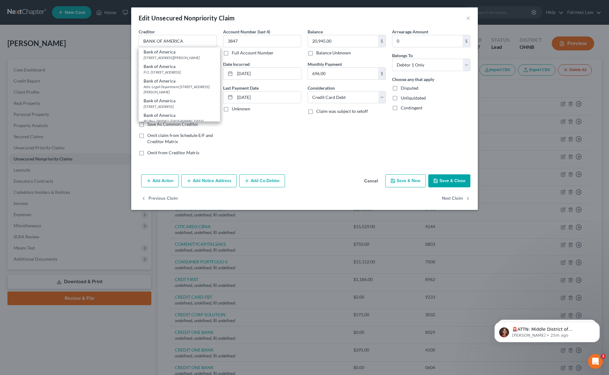
type input "28255"
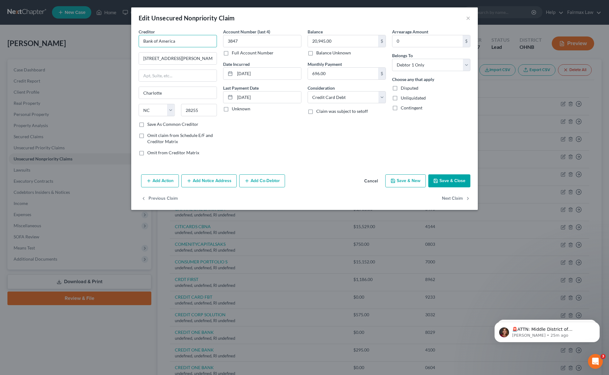
drag, startPoint x: 195, startPoint y: 44, endPoint x: 80, endPoint y: 32, distance: 114.8
click at [81, 32] on div "Edit Unsecured Nonpriority Claim × Creditor * Bank of America 100 North Tyron S…" at bounding box center [304, 187] width 609 height 375
type input "BANK OF AMERICA"
click at [433, 182] on icon "button" at bounding box center [435, 180] width 5 height 5
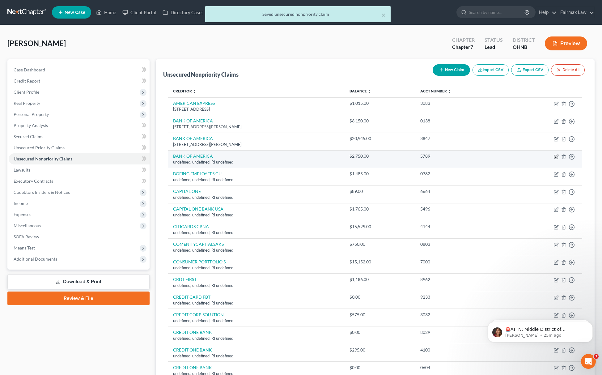
click at [556, 157] on icon "button" at bounding box center [556, 156] width 5 height 5
select select "41"
select select "2"
select select "0"
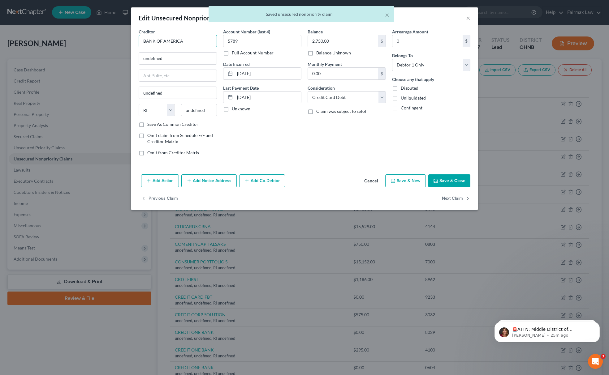
drag, startPoint x: 204, startPoint y: 44, endPoint x: 77, endPoint y: 41, distance: 127.1
click at [102, 45] on div "Edit Unsecured Nonpriority Claim × Creditor * BANK OF AMERICA undefined undefin…" at bounding box center [304, 187] width 609 height 375
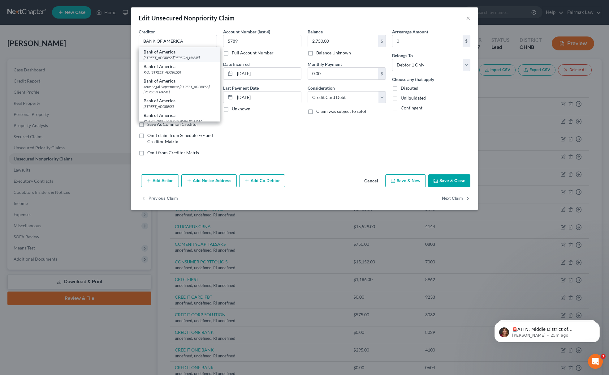
click at [169, 58] on div "100 North Tyron Street, Charlotte, NC 28255" at bounding box center [178, 57] width 71 height 5
type input "Bank of America"
type input "100 North Tyron Street"
type input "Charlotte"
select select "28"
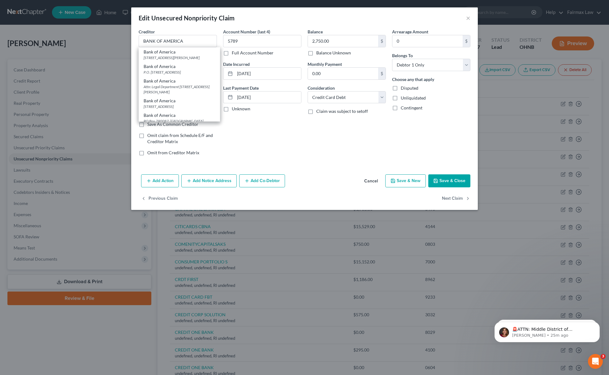
type input "28255"
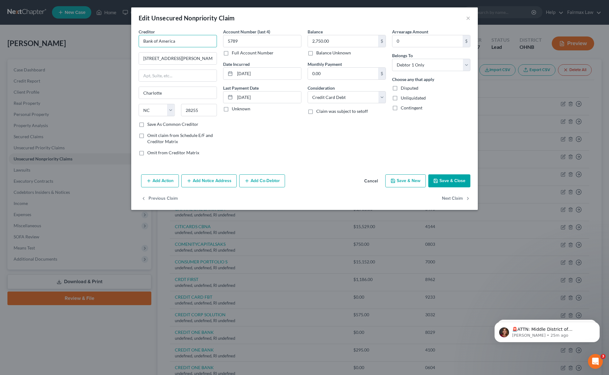
drag, startPoint x: 206, startPoint y: 43, endPoint x: 60, endPoint y: 43, distance: 146.3
click at [60, 43] on div "Edit Unsecured Nonpriority Claim × Creditor * Bank of America 100 North Tyron S…" at bounding box center [304, 187] width 609 height 375
type input "BANK OF AMERICA"
click at [446, 179] on button "Save & Close" at bounding box center [449, 180] width 42 height 13
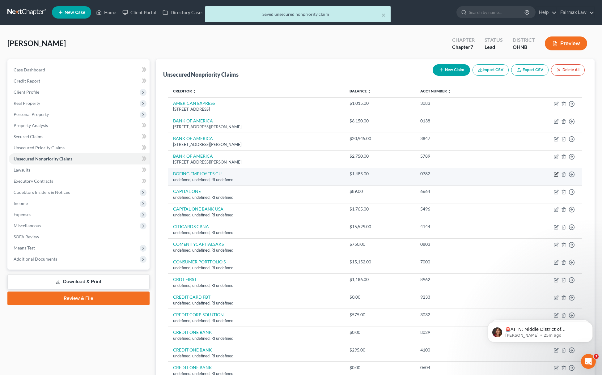
click at [555, 174] on icon "button" at bounding box center [556, 174] width 5 height 5
select select "41"
select select "2"
select select "0"
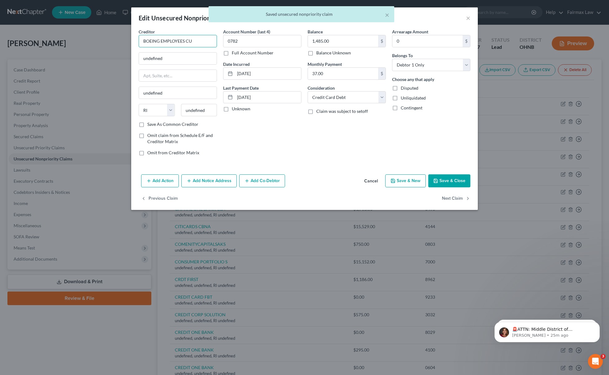
drag, startPoint x: 210, startPoint y: 35, endPoint x: 91, endPoint y: 38, distance: 119.7
click at [103, 38] on div "Edit Unsecured Nonpriority Claim × Creditor * BOEING EMPLOYEES CU undefined und…" at bounding box center [304, 187] width 609 height 375
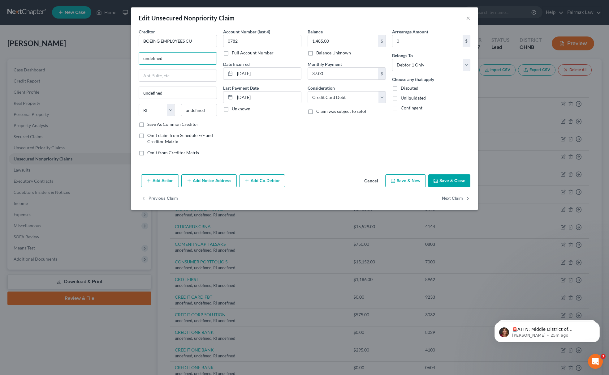
drag, startPoint x: 171, startPoint y: 57, endPoint x: 104, endPoint y: 61, distance: 67.5
click at [104, 61] on div "Edit Unsecured Nonpriority Claim × Creditor * BOEING EMPLOYEES CU undefined und…" at bounding box center [304, 187] width 609 height 375
paste input "P.O. Box 97050, Seattle, WA 98124-97050"
drag, startPoint x: 184, startPoint y: 57, endPoint x: 199, endPoint y: 56, distance: 15.8
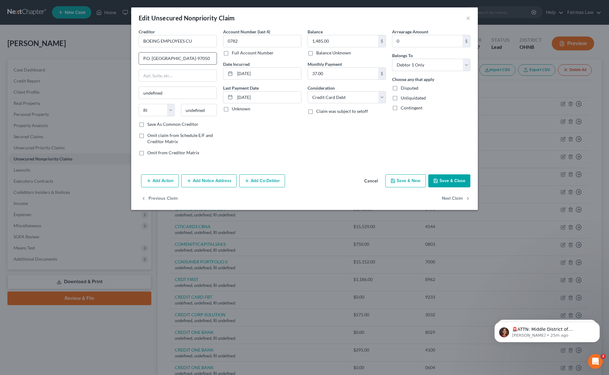
click at [199, 56] on input "P.O. Box 97050, Seattle, WA 98124-97050" at bounding box center [178, 59] width 78 height 12
type input "P.O. Box 97050, Seattle, WA 98124-97050"
drag, startPoint x: 202, startPoint y: 112, endPoint x: 176, endPoint y: 113, distance: 26.0
click at [176, 113] on div "State AL AK AR AZ CA CO CT DE DC FL GA GU HI ID IL IN IA KS KY LA ME MD MA MI M…" at bounding box center [177, 112] width 84 height 17
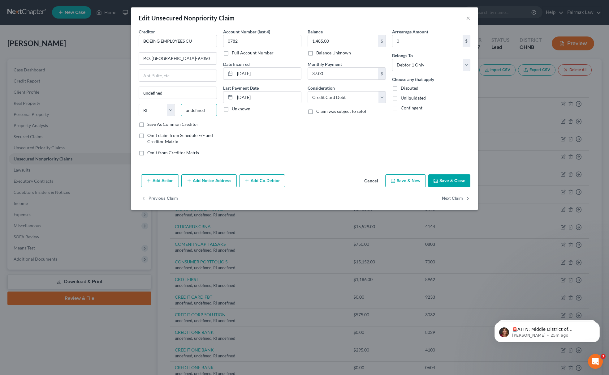
paste input "98124-"
type input "98124-"
click at [163, 114] on select "State AL AK AR AZ CA CO CT DE DC FL GA GU HI ID IL IN IA KS KY LA ME MD MA MI M…" at bounding box center [157, 110] width 36 height 12
select select "50"
click at [139, 105] on select "State AL AK AR AZ CA CO CT DE DC FL GA GU HI ID IL IN IA KS KY LA ME MD MA MI M…" at bounding box center [157, 110] width 36 height 12
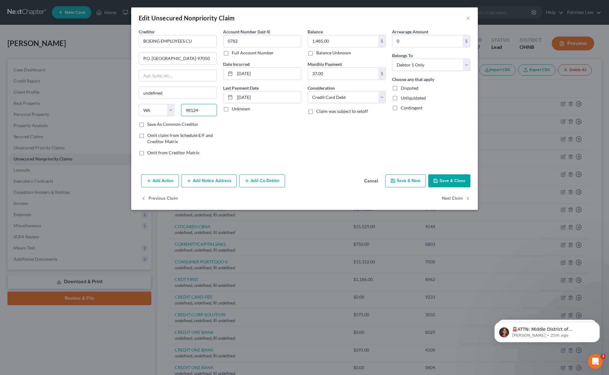
click at [203, 113] on input "98124-" at bounding box center [199, 110] width 36 height 12
type input "98124"
drag, startPoint x: 191, startPoint y: 56, endPoint x: 265, endPoint y: 56, distance: 74.5
click at [265, 56] on div "Creditor * BOEING EMPLOYEES CU P.O. Box 97050, Seattle, WA 98124-97050 undefine…" at bounding box center [304, 94] width 338 height 132
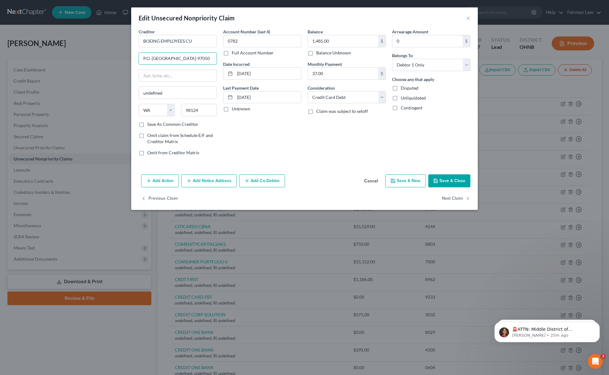
type input "Seattle"
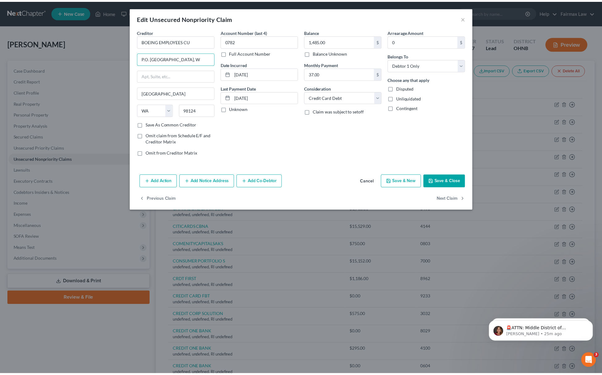
scroll to position [0, 0]
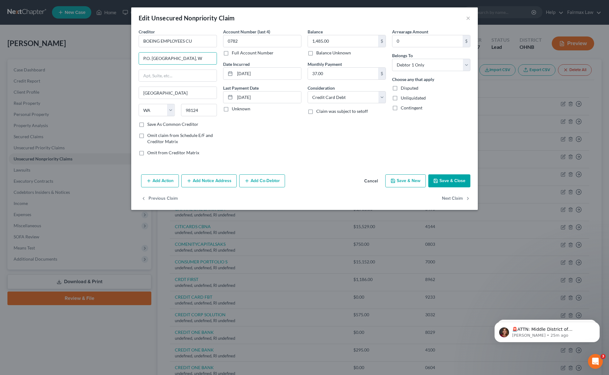
drag, startPoint x: 191, startPoint y: 56, endPoint x: 219, endPoint y: 58, distance: 28.5
click at [218, 58] on div "Creditor * BOEING EMPLOYEES CU P.O. Box 97050, Seattle, W Seattle State AL AK A…" at bounding box center [177, 94] width 84 height 132
drag, startPoint x: 173, startPoint y: 57, endPoint x: 210, endPoint y: 57, distance: 36.8
click at [210, 57] on input "P.O. Box 97050, Seattle," at bounding box center [178, 59] width 78 height 12
type input "P.O. Box 97050"
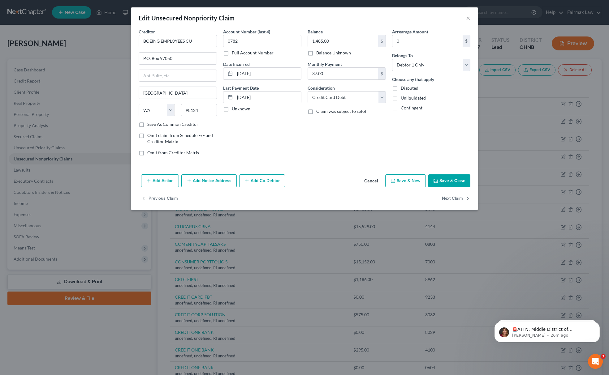
click at [448, 183] on button "Save & Close" at bounding box center [449, 180] width 42 height 13
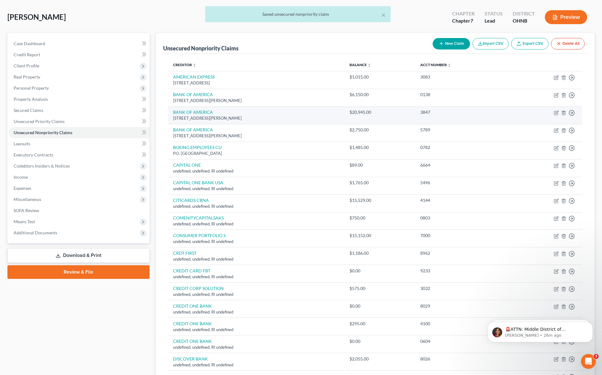
scroll to position [41, 0]
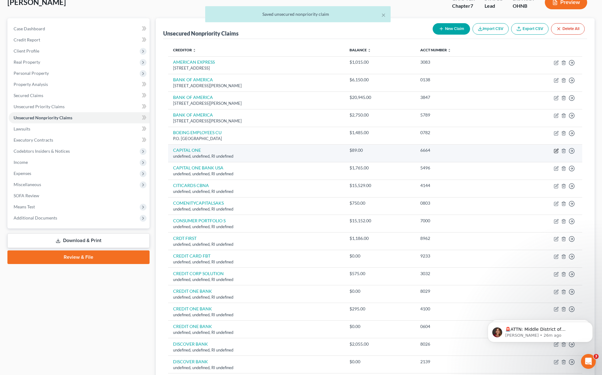
click at [555, 153] on icon "button" at bounding box center [556, 150] width 5 height 5
select select "41"
select select "2"
select select "0"
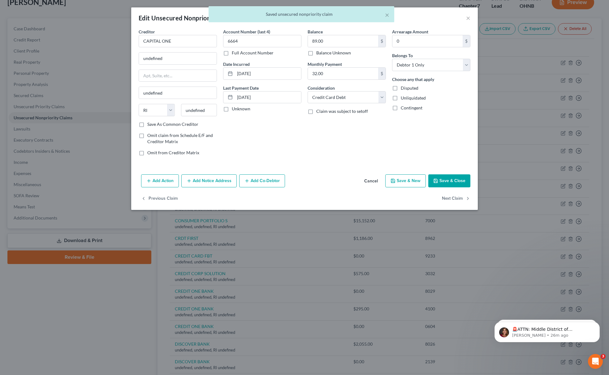
drag, startPoint x: 175, startPoint y: 36, endPoint x: 40, endPoint y: 36, distance: 135.1
click at [45, 36] on div "Edit Unsecured Nonpriority Claim × Creditor * CAPITAL ONE undefined undefined S…" at bounding box center [304, 187] width 609 height 375
drag, startPoint x: 185, startPoint y: 47, endPoint x: 74, endPoint y: 49, distance: 110.7
click at [75, 49] on div "Edit Unsecured Nonpriority Claim × Creditor * CAPITAL ONE undefined undefined S…" at bounding box center [304, 187] width 609 height 375
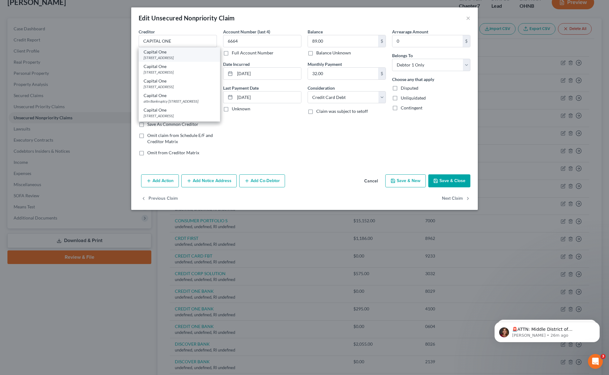
click at [152, 52] on div "Capital One" at bounding box center [178, 52] width 71 height 6
type input "Capital One"
type input "15000 Capital One Dr"
type input "Richmond"
select select "48"
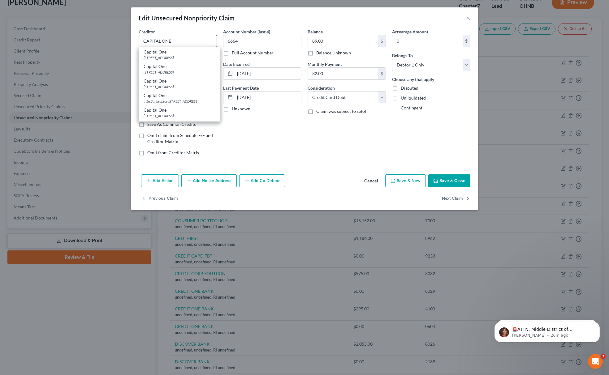
type input "23238"
drag, startPoint x: 167, startPoint y: 42, endPoint x: 64, endPoint y: 43, distance: 103.0
click at [66, 44] on div "Edit Unsecured Nonpriority Claim × Creditor * Capital One 15000 Capital One Dr …" at bounding box center [304, 187] width 609 height 375
type input "CAPITAL ONE"
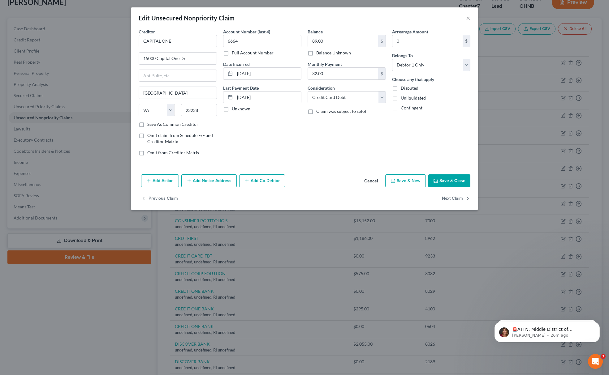
click at [462, 184] on button "Save & Close" at bounding box center [449, 180] width 42 height 13
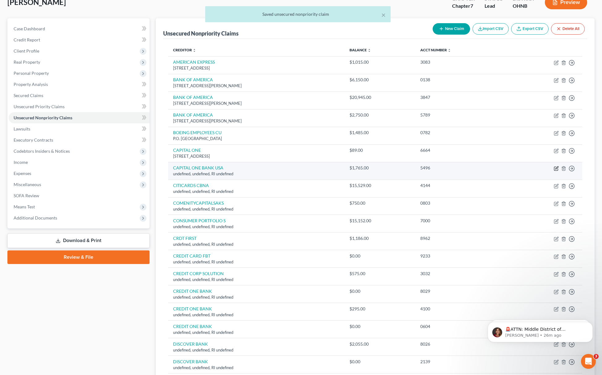
click at [555, 169] on icon "button" at bounding box center [556, 168] width 5 height 5
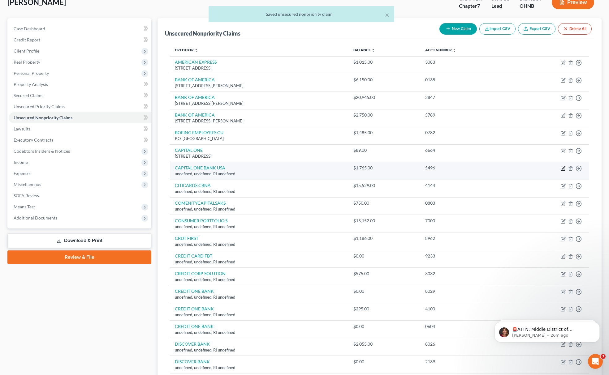
select select "41"
select select "2"
select select "0"
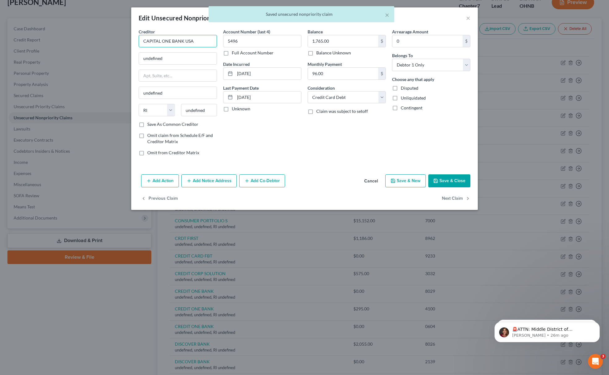
drag, startPoint x: 204, startPoint y: 41, endPoint x: 171, endPoint y: 50, distance: 34.2
click at [171, 50] on div "Creditor * CAPITAL ONE BANK USA undefined undefined State AL AK AR AZ CA CO CT …" at bounding box center [178, 74] width 78 height 93
type input "CAPITAL ONE BANK USA"
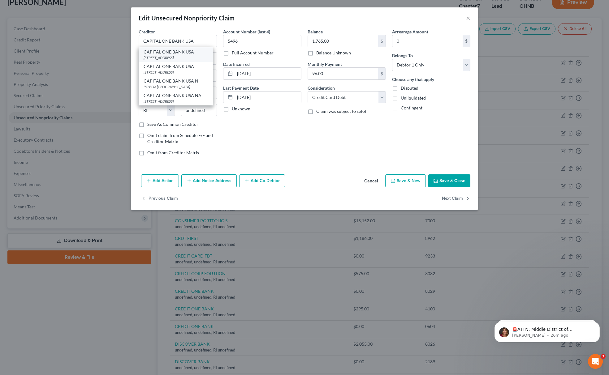
click at [166, 55] on div "PO BOX 31293, Salt Lake City, UT 84131" at bounding box center [175, 57] width 64 height 5
type input "PO BOX 31293"
type input "Salt Lake City"
select select "46"
type input "84131"
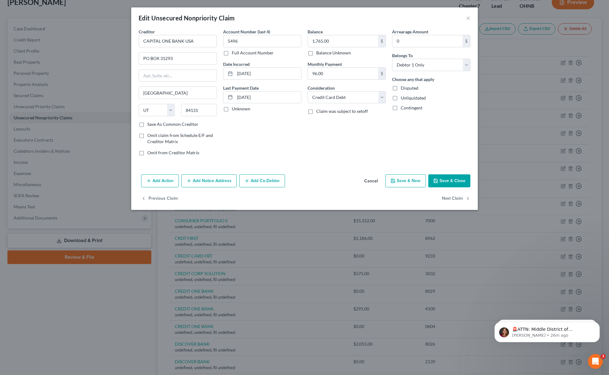
click at [461, 181] on button "Save & Close" at bounding box center [449, 180] width 42 height 13
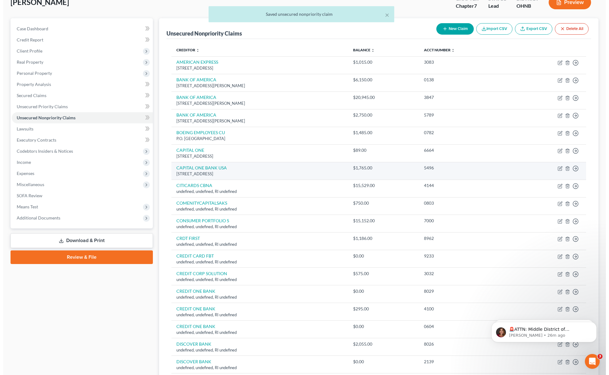
scroll to position [82, 0]
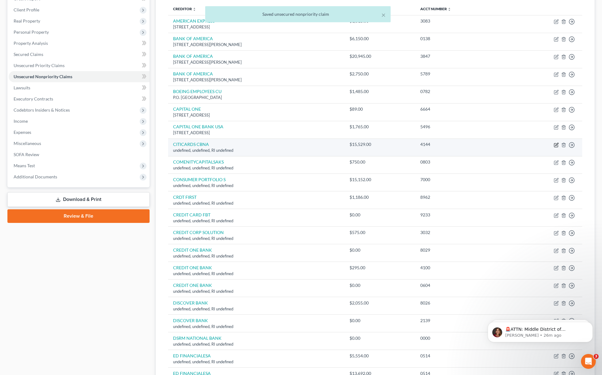
click at [557, 144] on icon "button" at bounding box center [556, 145] width 5 height 5
select select "41"
select select "2"
select select "0"
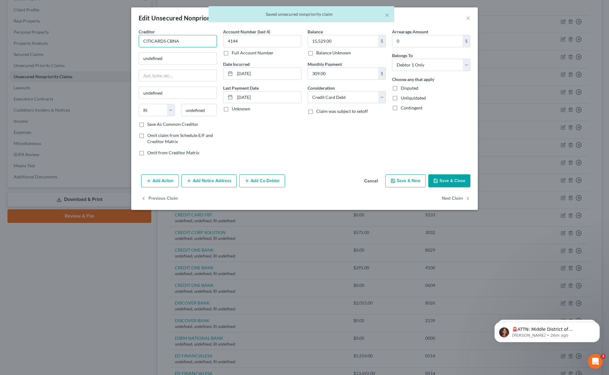
drag, startPoint x: 180, startPoint y: 41, endPoint x: 170, endPoint y: 44, distance: 10.2
click at [170, 44] on input "CITICARDS CBNA" at bounding box center [178, 41] width 78 height 12
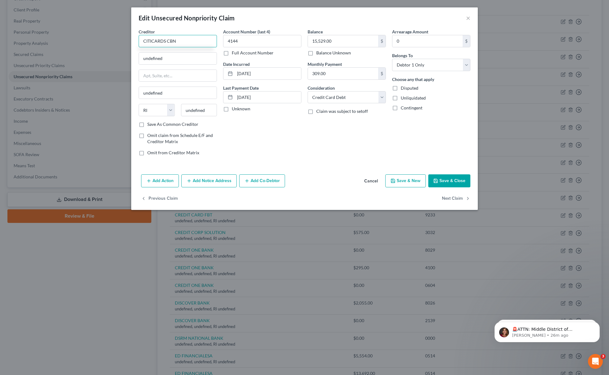
type input "CITICARDS CBNA"
click at [166, 55] on div "5800 SOUTH CORPORATE PLACE, Sioux Falls, SD 57108" at bounding box center [175, 57] width 64 height 5
type input "5800 SOUTH CORPORATE PLACE"
type input "Sioux Falls"
select select "43"
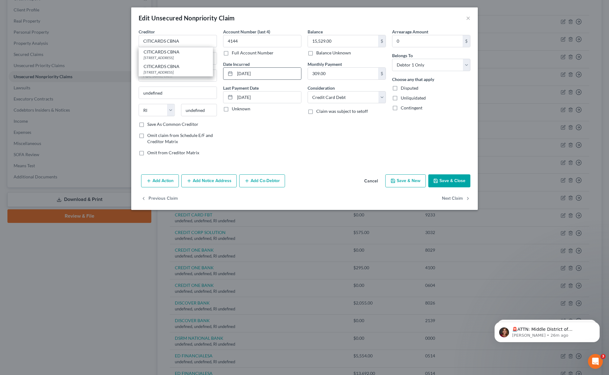
type input "57108"
click at [458, 185] on button "Save & Close" at bounding box center [449, 180] width 42 height 13
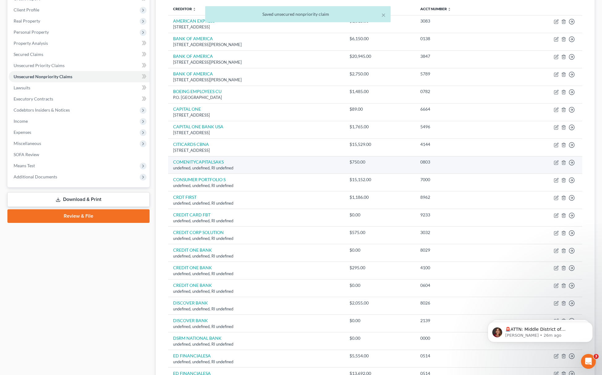
click at [554, 164] on td "Move to D Move to E Move to G Move to Notice Only" at bounding box center [544, 165] width 75 height 18
click at [557, 163] on icon "button" at bounding box center [556, 162] width 5 height 5
select select "41"
select select "2"
select select "0"
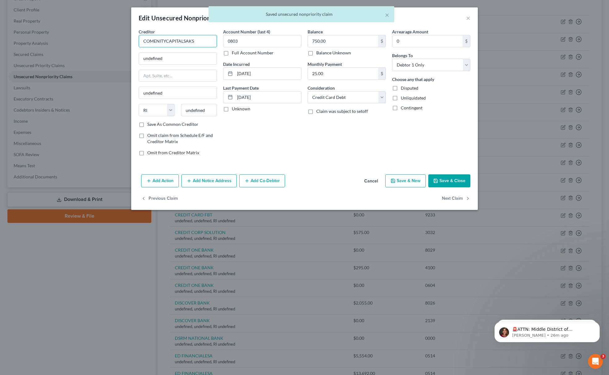
click at [165, 41] on input "COMENITYCAPITALSAKS" at bounding box center [178, 41] width 78 height 12
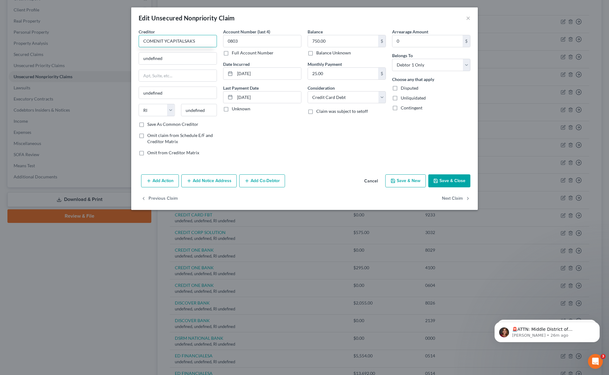
click at [183, 40] on input "COMENIT YCAPITALSAKS" at bounding box center [178, 41] width 78 height 12
drag, startPoint x: 193, startPoint y: 43, endPoint x: 86, endPoint y: 40, distance: 107.7
click at [86, 40] on div "Edit Unsecured Nonpriority Claim × Creditor * COMENIT YCAPITAL SAKS undefined u…" at bounding box center [304, 187] width 609 height 375
type input "COMENIT YCAPITAL SAKS"
drag, startPoint x: 192, startPoint y: 64, endPoint x: 77, endPoint y: 58, distance: 115.2
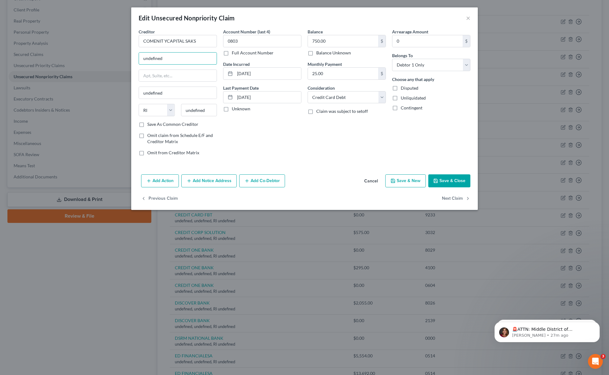
click at [77, 58] on div "Edit Unsecured Nonpriority Claim × Creditor * COMENIT YCAPITAL SAKS undefined u…" at bounding box center [304, 187] width 609 height 375
paste input "P.O. Box 183003, Columbus, OH 43218-3003"
drag, startPoint x: 189, startPoint y: 56, endPoint x: 202, endPoint y: 55, distance: 12.7
click at [202, 55] on input "P.O. Box 183003, Columbus, OH 43218-3003" at bounding box center [178, 59] width 78 height 12
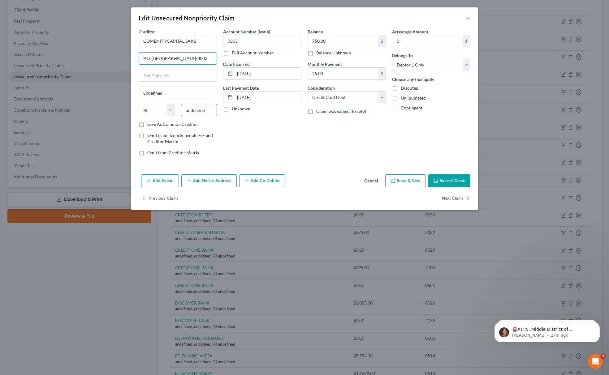
type input "P.O. Box 183003, Columbus, OH 43218-3003"
drag, startPoint x: 212, startPoint y: 115, endPoint x: 150, endPoint y: 113, distance: 62.2
click at [157, 112] on div "State AL AK AR AZ CA CO CT DE DC FL GA GU HI ID IL IN IA KS KY LA ME MD MA MI M…" at bounding box center [177, 112] width 84 height 17
paste input "43218-"
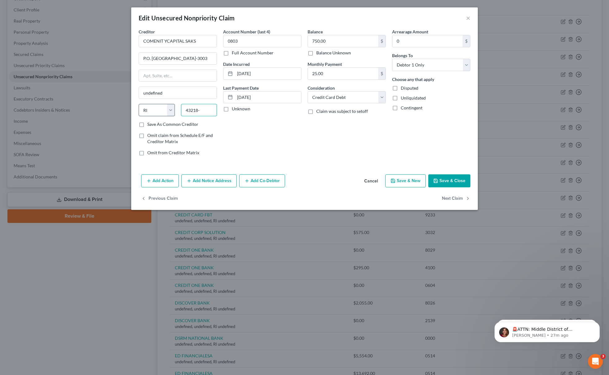
type input "43218-"
click at [146, 112] on select "State AL AK AR AZ CA CO CT DE DC FL GA GU HI ID IL IN IA KS KY LA ME MD MA MI M…" at bounding box center [157, 110] width 36 height 12
select select "36"
click at [139, 105] on select "State AL AK AR AZ CA CO CT DE DC FL GA GU HI ID IL IN IA KS KY LA ME MD MA MI M…" at bounding box center [157, 110] width 36 height 12
click at [204, 112] on input "43218-" at bounding box center [199, 110] width 36 height 12
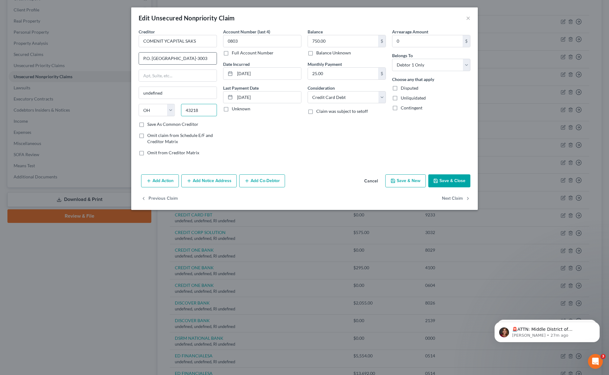
type input "43218"
type input "Columbus"
drag, startPoint x: 177, startPoint y: 58, endPoint x: 232, endPoint y: 55, distance: 55.2
click at [232, 55] on div "Creditor * COMENIT YCAPITAL SAKS P.O. Box 183003, Columbus, OH 43218-3003 Colum…" at bounding box center [304, 94] width 338 height 132
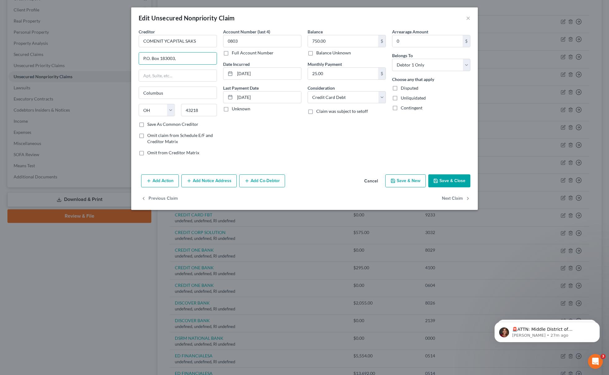
scroll to position [0, 0]
type input "P.O. Box 183003,"
click at [166, 38] on input "COMENIT YCAPITAL SAKS" at bounding box center [178, 41] width 78 height 12
click at [164, 40] on input "COMENIT YCAPITAL SAKS" at bounding box center [178, 41] width 78 height 12
click at [165, 41] on input "COMENIT YCAPITAL SAKS" at bounding box center [178, 41] width 78 height 12
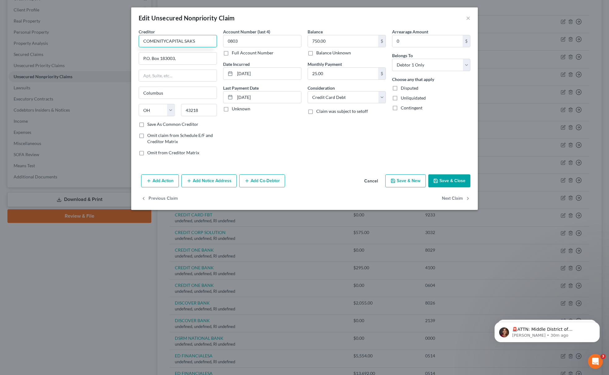
click at [166, 39] on input "COMENITYCAPITAL SAKS" at bounding box center [178, 41] width 78 height 12
type input "COMENITY CAPITAL SAKS"
click at [438, 189] on div "Add Action Add Notice Address Add Co-Debtor Cancel Save & New Save & Close" at bounding box center [304, 182] width 346 height 20
click at [442, 183] on button "Save & Close" at bounding box center [449, 180] width 42 height 13
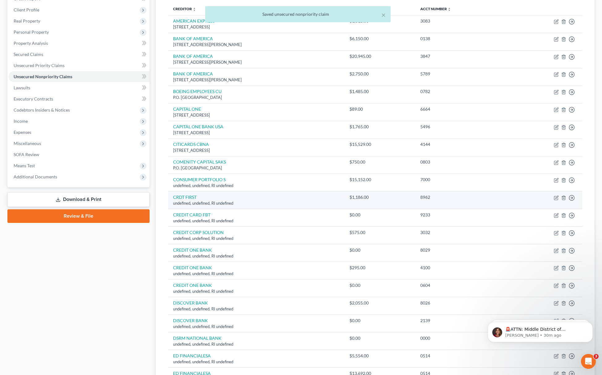
click at [560, 198] on td "Move to D Move to E Move to G Move to Notice Only" at bounding box center [544, 200] width 75 height 18
click at [553, 197] on td "Move to D Move to E Move to G Move to Notice Only" at bounding box center [544, 200] width 75 height 18
click at [555, 197] on icon "button" at bounding box center [556, 198] width 4 height 4
select select "41"
select select "2"
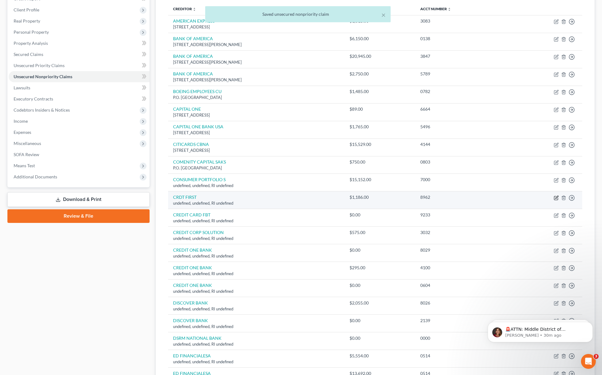
select select "0"
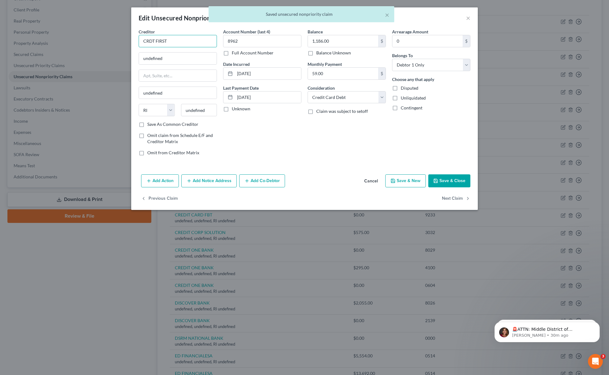
drag, startPoint x: 178, startPoint y: 38, endPoint x: 93, endPoint y: 43, distance: 85.8
click at [96, 42] on div "Edit Unsecured Nonpriority Claim × Creditor * CRDT FIRST undefined undefined St…" at bounding box center [304, 187] width 609 height 375
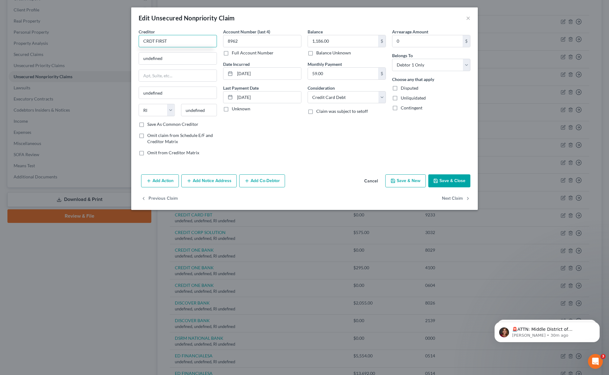
click at [200, 38] on input "CRDT FIRST" at bounding box center [178, 41] width 78 height 12
click at [149, 41] on input "CRDT FIRST" at bounding box center [178, 41] width 78 height 12
click at [170, 52] on div "CRDT FIRST" at bounding box center [175, 52] width 64 height 6
type input "6275 EASTLAND ROAD"
type input "Brookpark"
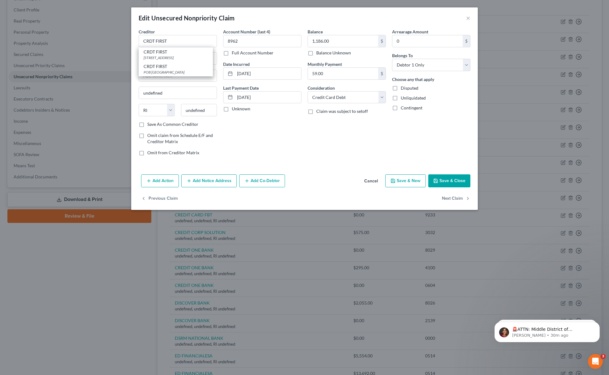
select select "36"
type input "44142"
click at [442, 179] on button "Save & Close" at bounding box center [449, 180] width 42 height 13
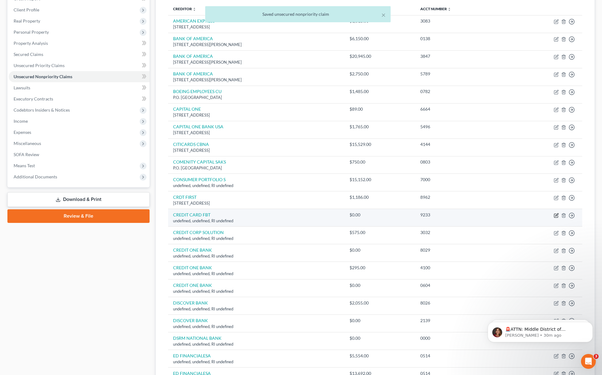
click at [557, 215] on icon "button" at bounding box center [556, 215] width 5 height 5
select select "41"
select select "2"
select select "0"
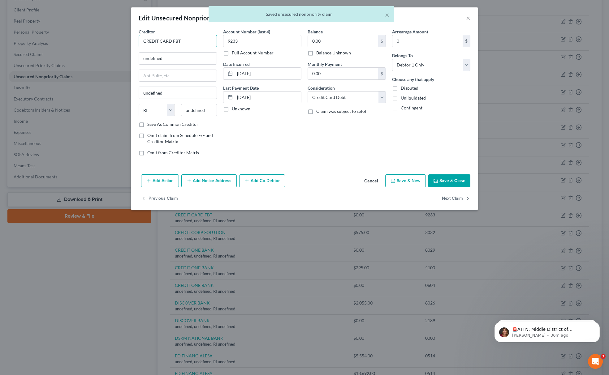
drag, startPoint x: 195, startPoint y: 38, endPoint x: 79, endPoint y: 39, distance: 115.0
click at [96, 39] on div "Edit Unsecured Nonpriority Claim × Creditor * CREDIT CARD FBT undefined undefin…" at bounding box center [304, 187] width 609 height 375
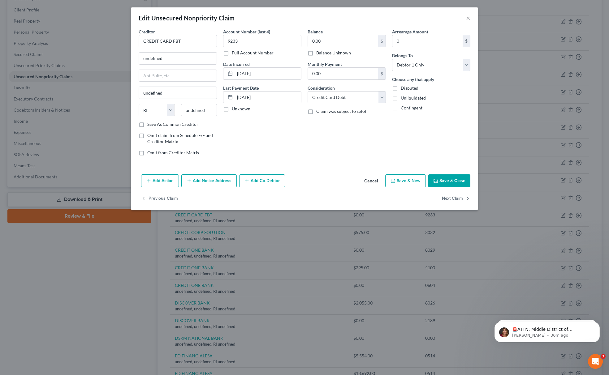
drag, startPoint x: 186, startPoint y: 56, endPoint x: 79, endPoint y: 38, distance: 107.9
click at [83, 39] on div "Edit Unsecured Nonpriority Claim × Creditor * CREDIT CARD FBT undefined undefin…" at bounding box center [304, 187] width 609 height 375
paste input "P.O. Box 878. Perry, OK 73077"
drag, startPoint x: 187, startPoint y: 58, endPoint x: 216, endPoint y: 71, distance: 32.0
click at [216, 58] on input "P.O. Box 878. Perry, OK 73077" at bounding box center [178, 59] width 78 height 12
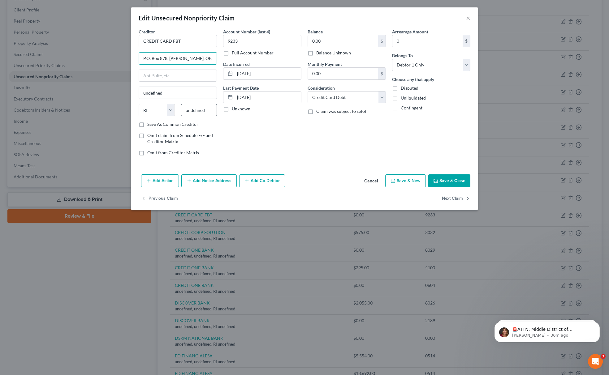
type input "P.O. Box 878. Perry, OKC"
paste input "P.O. Box 878. Perry, OK 73077"
drag, startPoint x: 213, startPoint y: 108, endPoint x: 148, endPoint y: 109, distance: 65.0
click at [149, 108] on div "State AL AK AR AZ CA CO CT DE DC FL GA GU HI ID IL IN IA KS KY LA ME MD MA MI M…" at bounding box center [177, 112] width 84 height 17
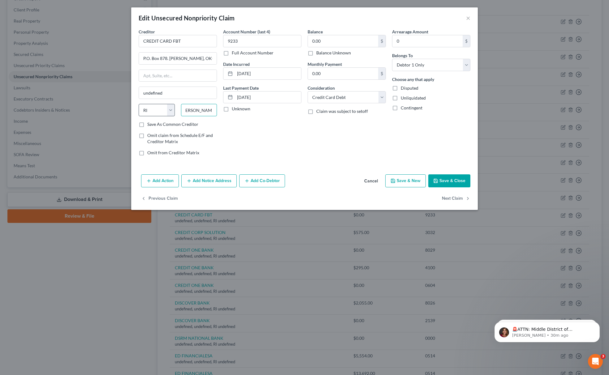
type input "P.O. Box 878. Perry, OK 73077"
click at [148, 109] on select "State AL AK AR AZ CA CO CT DE DC FL GA GU HI ID IL IN IA KS KY LA ME MD MA MI M…" at bounding box center [157, 110] width 36 height 12
select select "37"
click at [139, 105] on select "State AL AK AR AZ CA CO CT DE DC FL GA GU HI ID IL IN IA KS KY LA ME MD MA MI M…" at bounding box center [157, 110] width 36 height 12
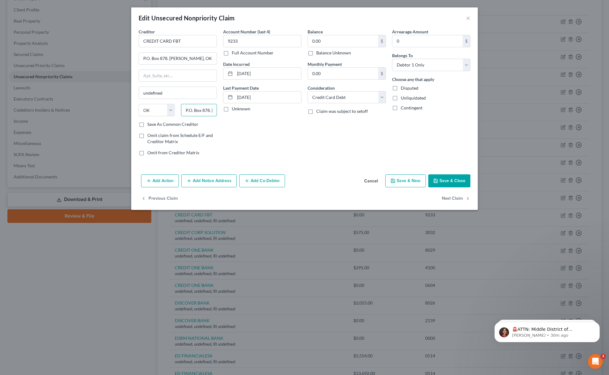
click at [206, 108] on input "P.O. Box 878. Perry, OK 73077" at bounding box center [199, 110] width 36 height 12
click at [213, 109] on input "P.O. Box 878. Perry, OK 73077" at bounding box center [199, 110] width 36 height 12
drag, startPoint x: 210, startPoint y: 109, endPoint x: 223, endPoint y: 109, distance: 13.0
click at [223, 109] on div "Creditor * CREDIT CARD FBT P.O. Box 878. Perry, OKC undefined State AL AK AR AZ…" at bounding box center [304, 94] width 338 height 132
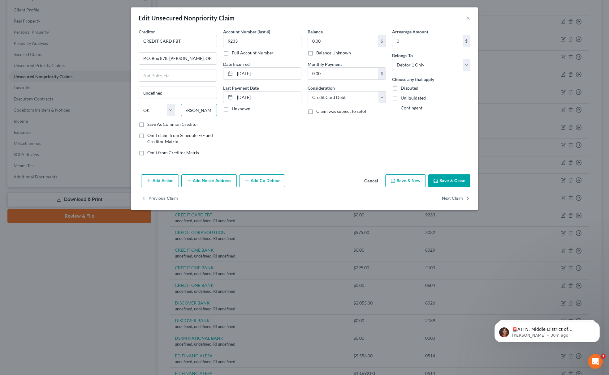
click at [204, 109] on input "P.O. Box 878. Perry, OK 73077" at bounding box center [199, 110] width 36 height 12
drag, startPoint x: 195, startPoint y: 109, endPoint x: 224, endPoint y: 109, distance: 29.4
click at [224, 109] on div "Creditor * CREDIT CARD FBT P.O. Box 878. Perry, OKC undefined State AL AK AR AZ…" at bounding box center [304, 94] width 338 height 132
drag, startPoint x: 182, startPoint y: 110, endPoint x: 227, endPoint y: 110, distance: 44.5
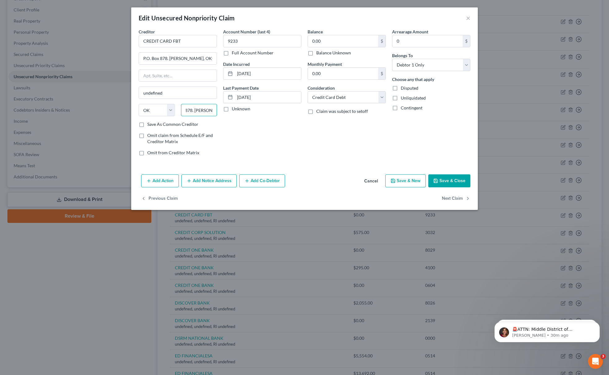
click at [227, 110] on div "Creditor * CREDIT CARD FBT P.O. Box 878. Perry, OKC undefined State AL AK AR AZ…" at bounding box center [304, 94] width 338 height 132
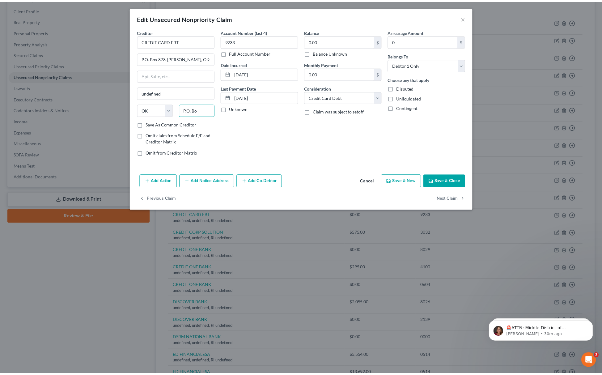
scroll to position [0, 0]
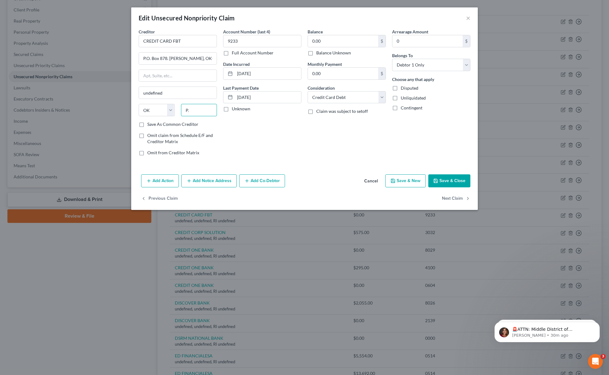
type input "P"
click at [208, 114] on input "text" at bounding box center [199, 110] width 36 height 12
paste input "73077"
type input "73077"
click at [445, 176] on button "Save & Close" at bounding box center [449, 180] width 42 height 13
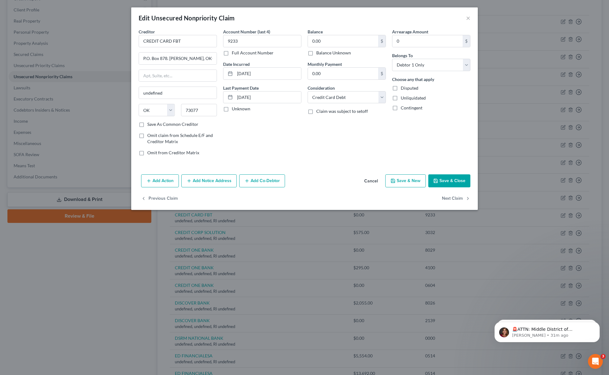
type input "Perry"
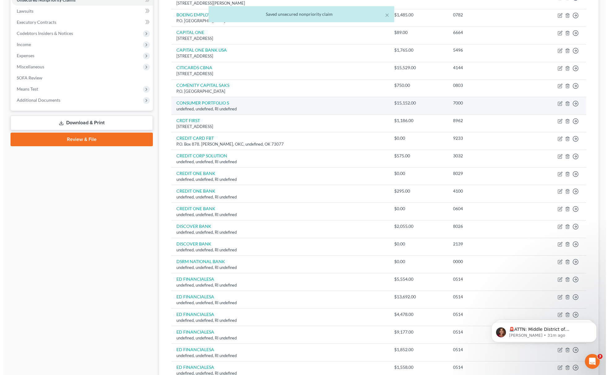
scroll to position [165, 0]
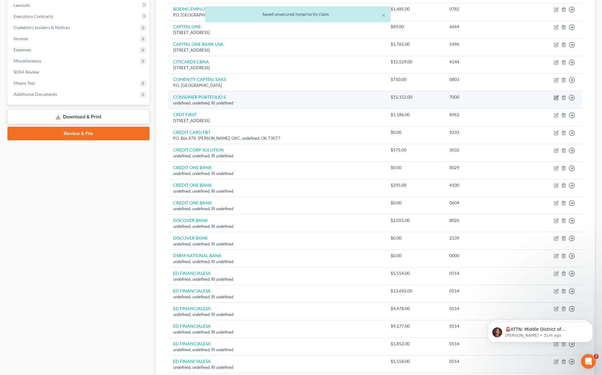
click at [554, 98] on icon "button" at bounding box center [556, 98] width 4 height 4
select select "41"
select select "2"
select select "0"
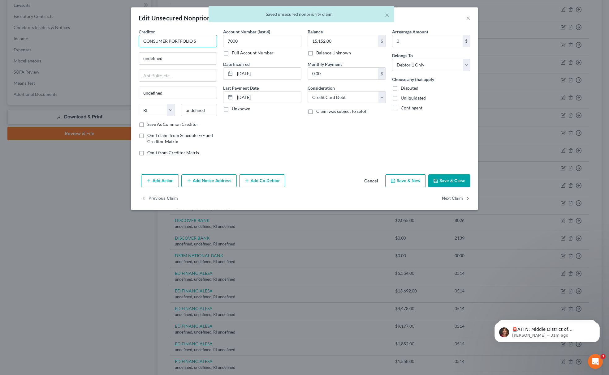
click at [206, 40] on input "CONSUMER PORTFOLIO S" at bounding box center [178, 41] width 78 height 12
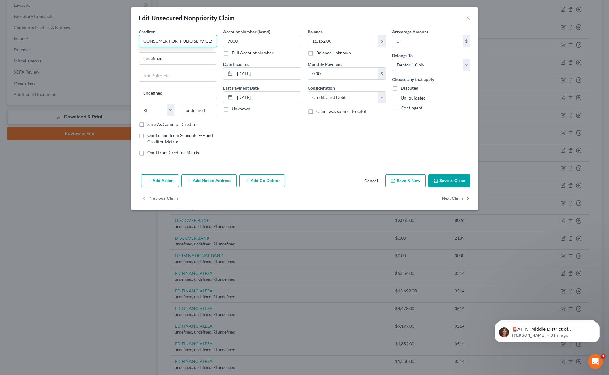
scroll to position [0, 1]
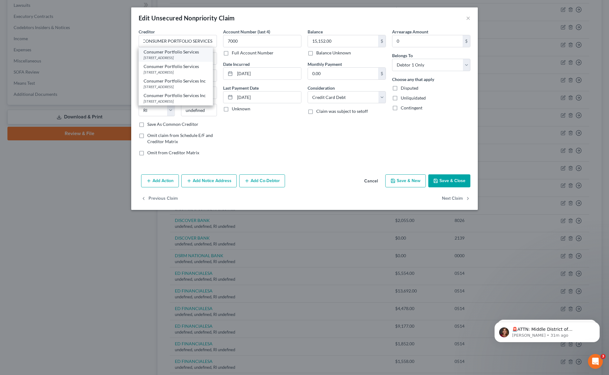
click at [181, 59] on div "PO BOX 57099, Irvine, CA 92619" at bounding box center [175, 57] width 64 height 5
type input "Consumer Portfolio Services"
type input "PO BOX 57099"
type input "Irvine"
select select "4"
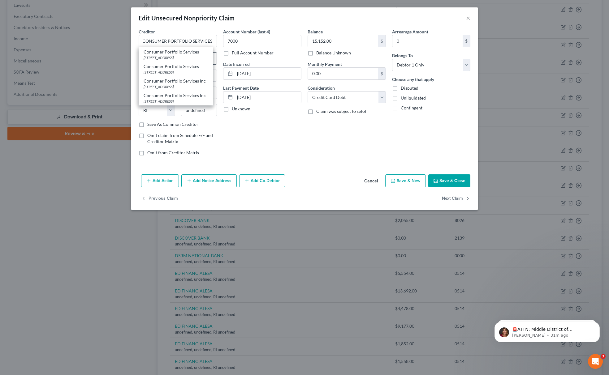
type input "92619"
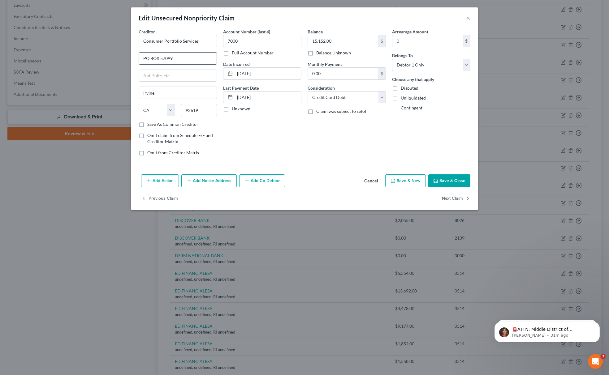
scroll to position [0, 0]
drag, startPoint x: 209, startPoint y: 39, endPoint x: 82, endPoint y: 41, distance: 127.4
click at [82, 40] on div "Edit Unsecured Nonpriority Claim × Creditor * Consumer Portfolio Services PO BO…" at bounding box center [304, 187] width 609 height 375
type input "CONSUMER PORTFOLIO SERVICES"
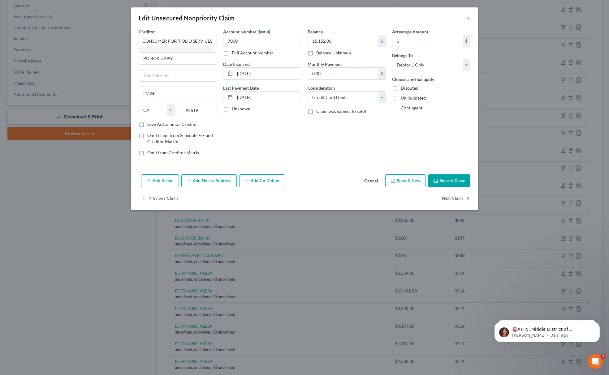
click at [442, 177] on button "Save & Close" at bounding box center [449, 180] width 42 height 13
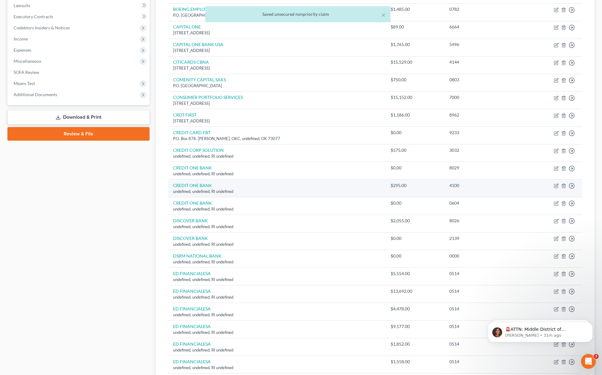
scroll to position [165, 0]
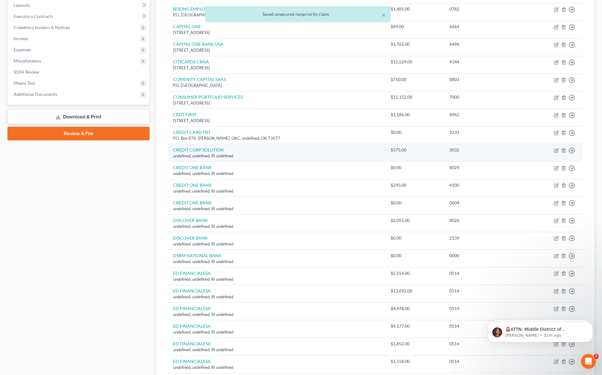
click at [559, 151] on td "Move to D Move to E Move to G Move to Notice Only" at bounding box center [551, 153] width 62 height 18
click at [557, 151] on icon "button" at bounding box center [556, 150] width 5 height 5
select select "41"
select select "2"
select select "0"
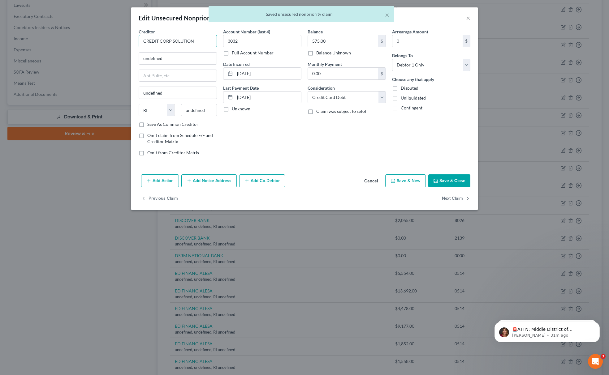
drag, startPoint x: 198, startPoint y: 40, endPoint x: 164, endPoint y: 40, distance: 34.3
click at [164, 40] on input "CREDIT CORP SOLUTION" at bounding box center [178, 41] width 78 height 12
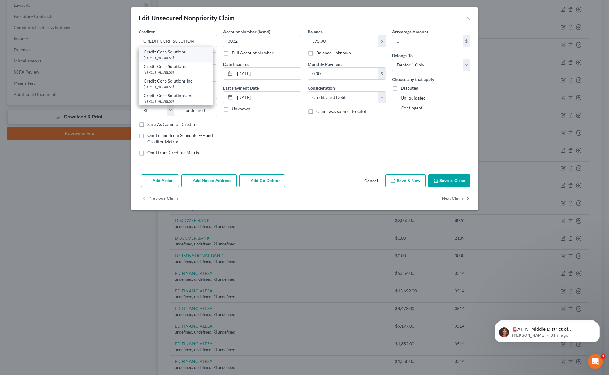
click at [168, 61] on div "Credit Corp Solutions PO Box 2305, Mount Clemens, MI 48046" at bounding box center [176, 54] width 74 height 15
type input "Credit Corp Solutions"
type input "PO Box 2305"
type input "Mount Clemens"
select select "23"
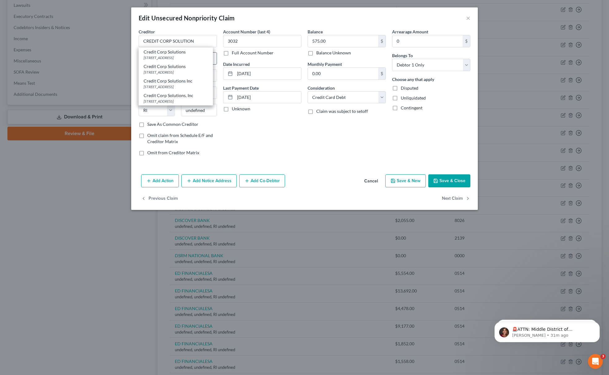
type input "48046"
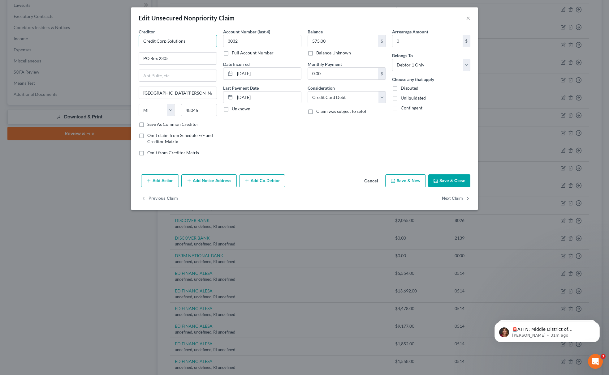
drag, startPoint x: 199, startPoint y: 45, endPoint x: 59, endPoint y: 43, distance: 139.2
click at [60, 44] on div "Edit Unsecured Nonpriority Claim × Creditor * Credit Corp Solutions PO Box 2305…" at bounding box center [304, 187] width 609 height 375
type input "CREDIT CORP SOLUTIONS"
click at [457, 178] on button "Save & Close" at bounding box center [449, 180] width 42 height 13
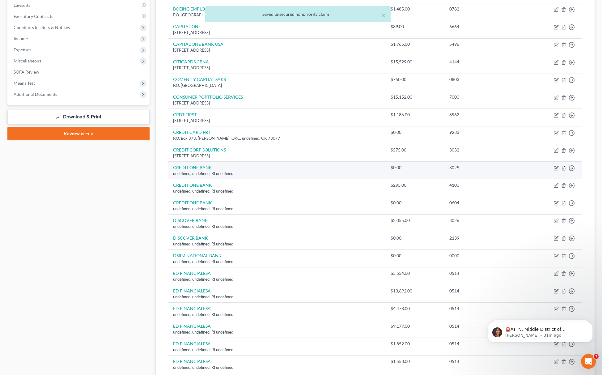
click at [564, 169] on icon "button" at bounding box center [564, 168] width 5 height 5
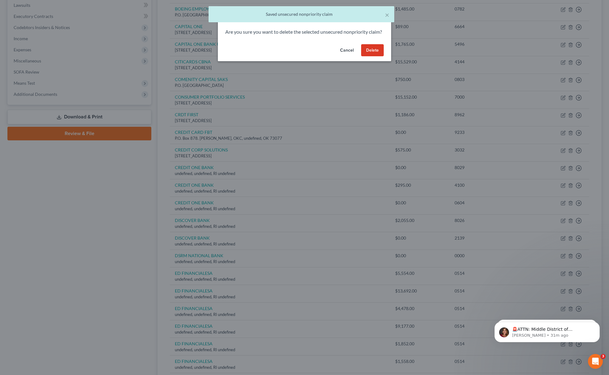
drag, startPoint x: 387, startPoint y: 58, endPoint x: 361, endPoint y: 57, distance: 25.4
click at [386, 58] on div "Cancel Delete" at bounding box center [304, 52] width 173 height 20
click at [359, 56] on div "Cancel Delete" at bounding box center [304, 52] width 173 height 20
click at [364, 54] on button "Delete" at bounding box center [372, 50] width 23 height 12
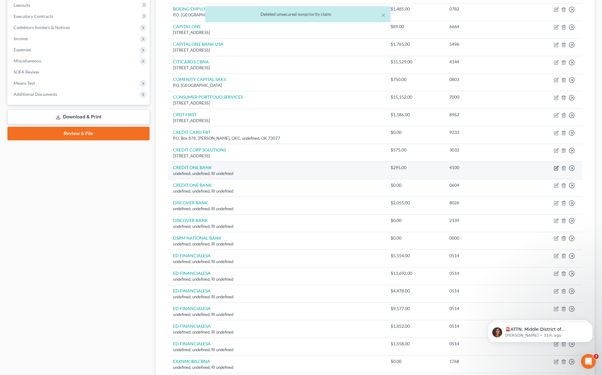
click at [558, 168] on icon "button" at bounding box center [556, 168] width 5 height 5
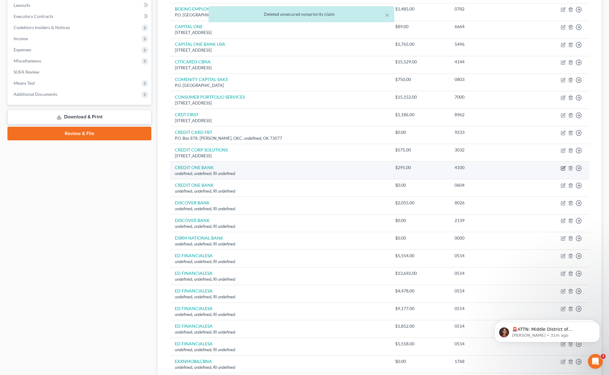
select select "41"
select select "2"
select select "0"
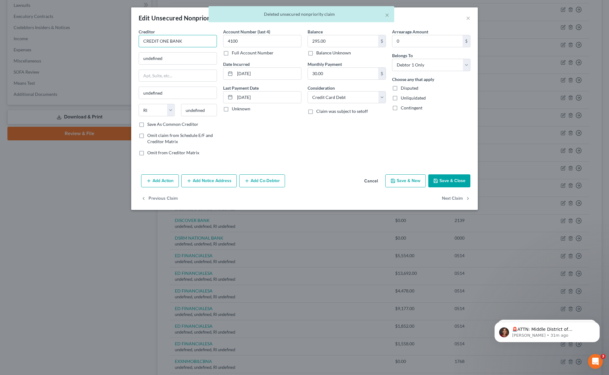
drag, startPoint x: 208, startPoint y: 41, endPoint x: 167, endPoint y: 46, distance: 41.1
click at [167, 46] on input "CREDIT ONE BANK" at bounding box center [178, 41] width 78 height 12
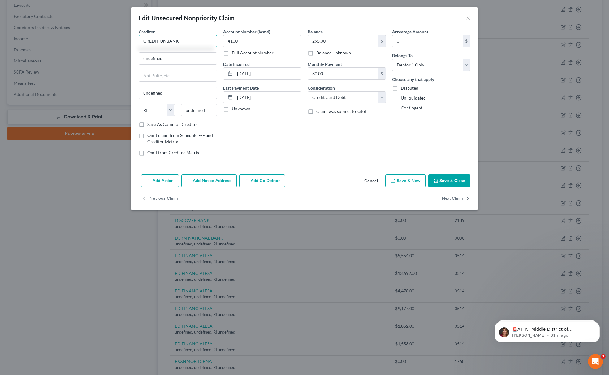
click at [164, 43] on input "CREDIT ONBANK" at bounding box center [178, 41] width 78 height 12
click at [165, 41] on input "CREDIT ONBANK" at bounding box center [178, 41] width 78 height 12
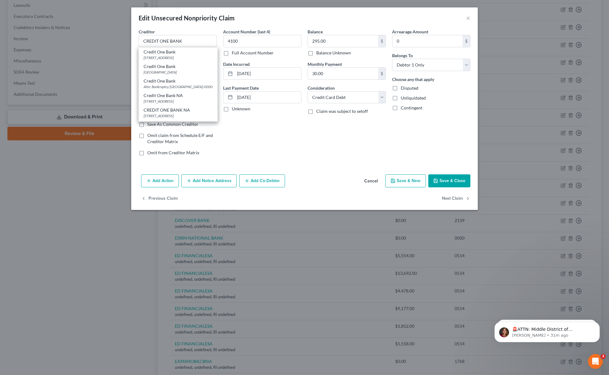
drag, startPoint x: 169, startPoint y: 52, endPoint x: 173, endPoint y: 52, distance: 4.9
click at [168, 53] on div "Credit One Bank" at bounding box center [177, 52] width 69 height 6
type input "Credit One Bank"
type input "PO Box 98873"
type input "Las Vegas"
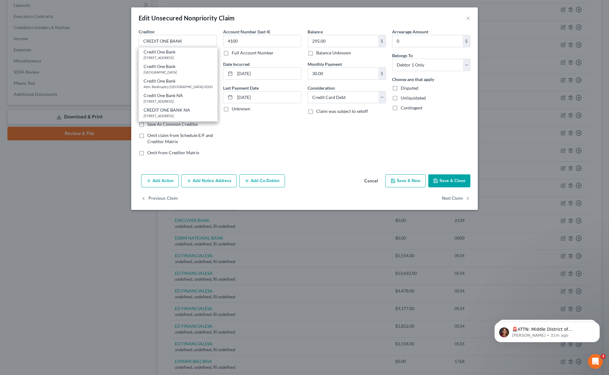
select select "31"
type input "89193"
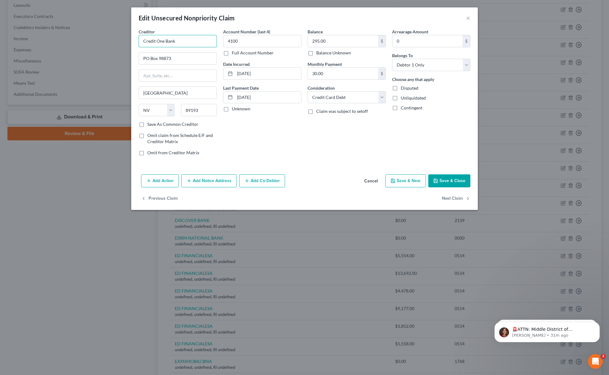
drag, startPoint x: 186, startPoint y: 46, endPoint x: 79, endPoint y: 25, distance: 108.4
click at [80, 26] on div "Edit Unsecured Nonpriority Claim × Creditor * Credit One Bank PO Box 98873 Las …" at bounding box center [304, 187] width 609 height 375
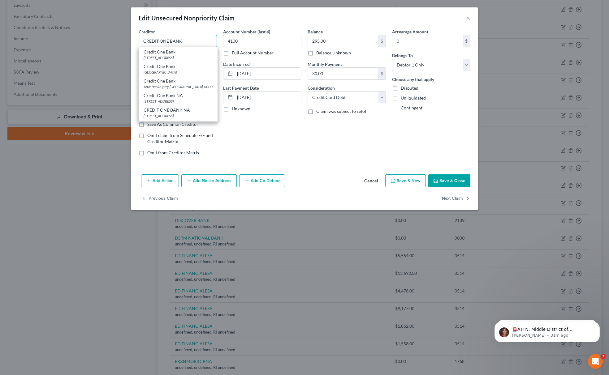
type input "CREDIT ONE BANK"
click at [452, 179] on button "Save & Close" at bounding box center [449, 180] width 42 height 13
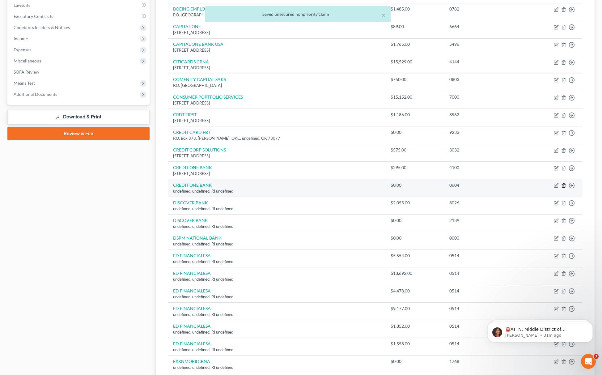
click at [564, 187] on line "button" at bounding box center [564, 186] width 0 height 1
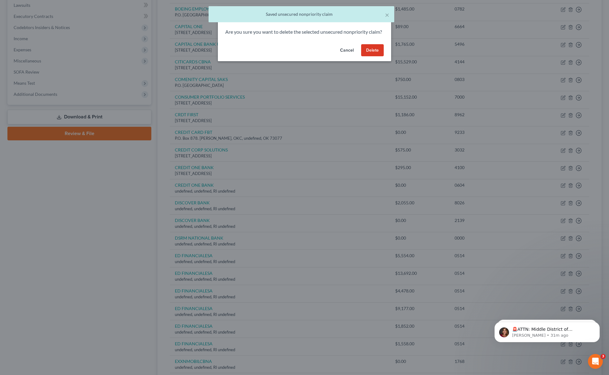
click at [359, 54] on div "Cancel Delete" at bounding box center [304, 52] width 173 height 20
click at [373, 54] on button "Delete" at bounding box center [372, 50] width 23 height 12
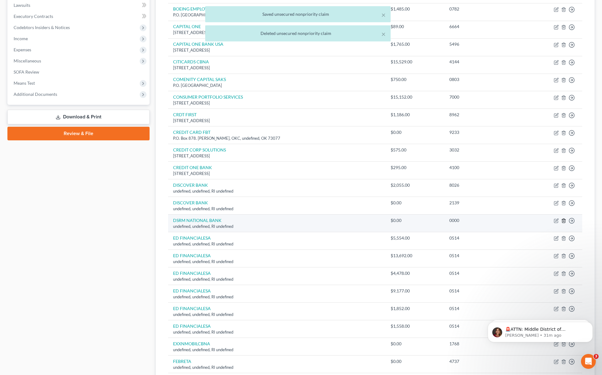
click at [563, 220] on icon "button" at bounding box center [564, 220] width 5 height 5
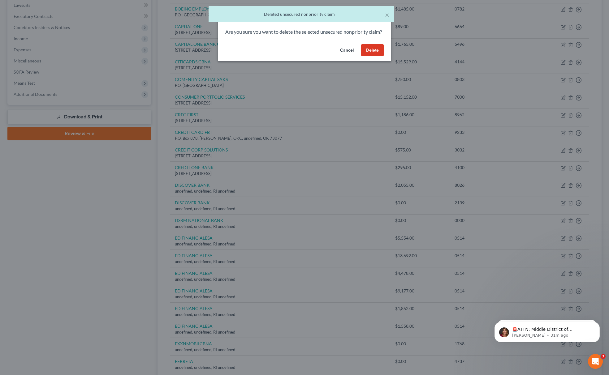
click at [375, 54] on button "Delete" at bounding box center [372, 50] width 23 height 12
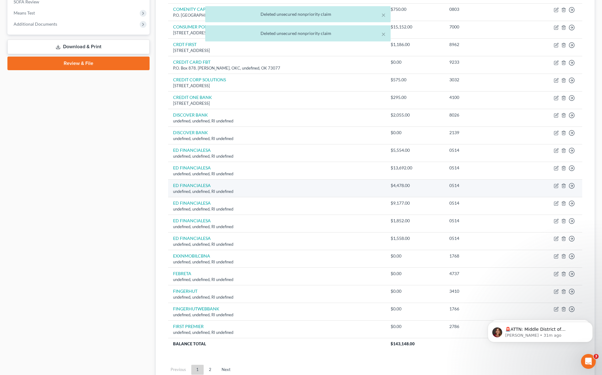
scroll to position [247, 0]
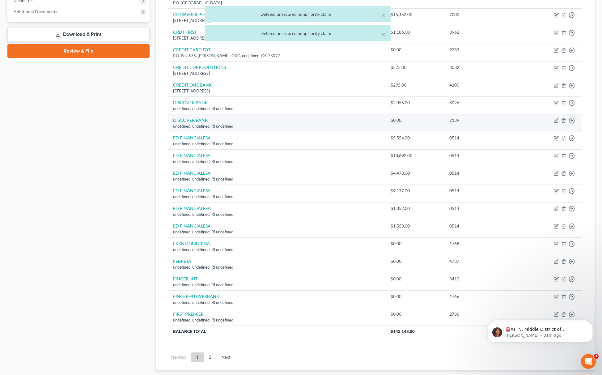
click at [567, 120] on td "Move to D Move to E Move to G Move to Notice Only" at bounding box center [551, 123] width 62 height 18
click at [565, 121] on icon "button" at bounding box center [564, 121] width 3 height 4
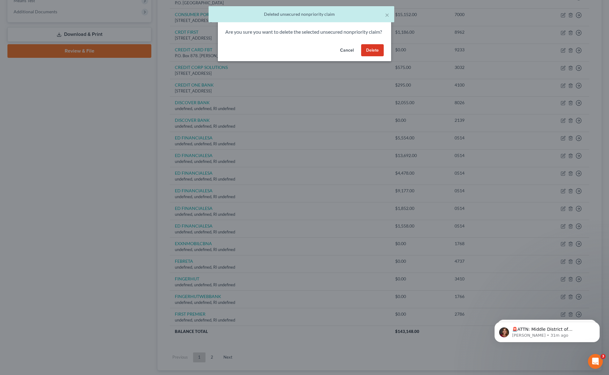
click at [364, 55] on button "Delete" at bounding box center [372, 50] width 23 height 12
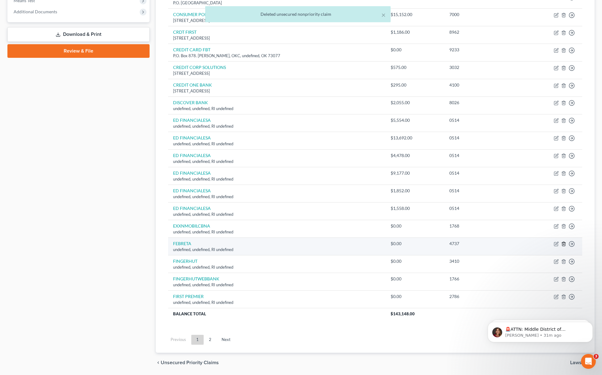
click at [566, 244] on icon "button" at bounding box center [564, 244] width 5 height 5
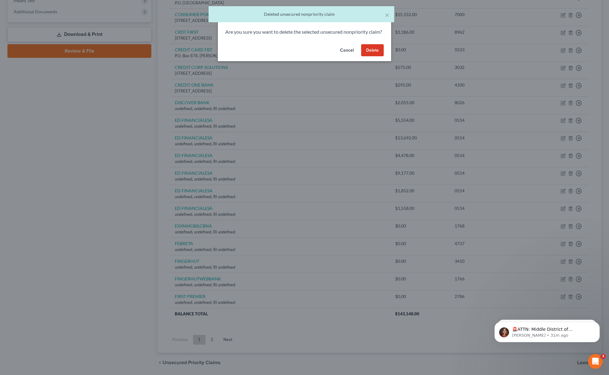
click at [371, 51] on div "Cancel Delete" at bounding box center [304, 52] width 173 height 20
click at [375, 56] on button "Delete" at bounding box center [372, 50] width 23 height 12
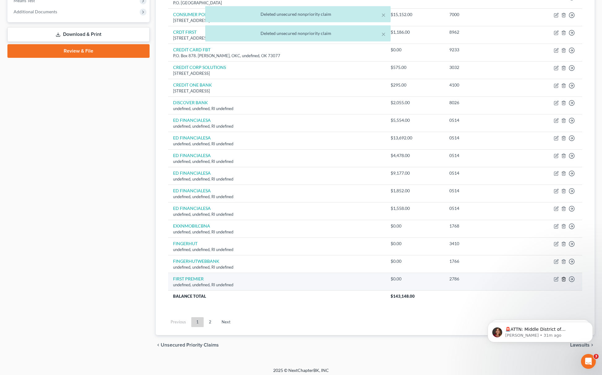
click at [565, 281] on icon "button" at bounding box center [564, 279] width 5 height 5
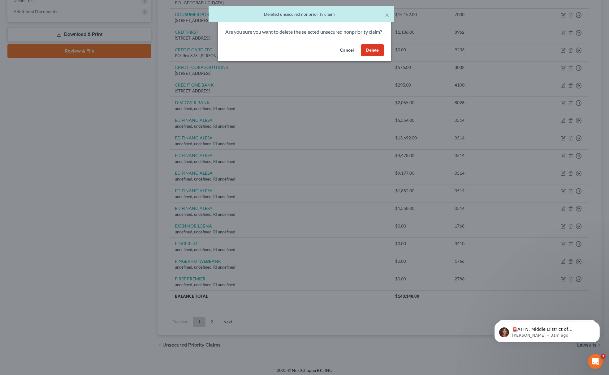
click at [369, 42] on div "Are you sure you want to delete the selected unsecured nonpriority claim?" at bounding box center [304, 34] width 173 height 13
click at [369, 57] on button "Delete" at bounding box center [372, 50] width 23 height 12
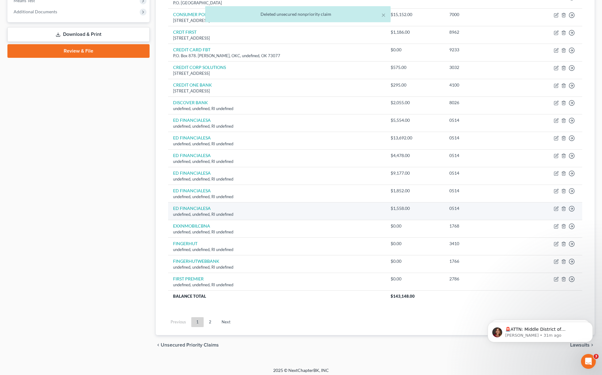
scroll to position [235, 0]
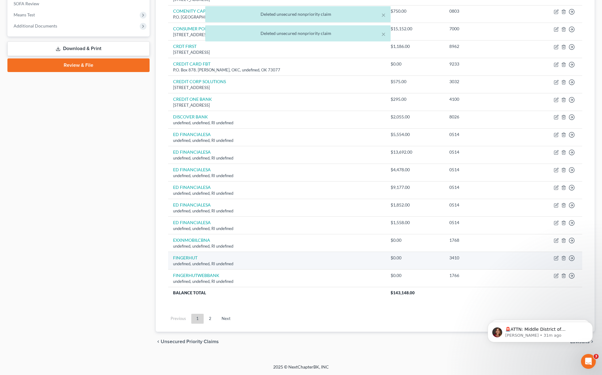
click at [563, 255] on td "Move to D Move to E Move to G Move to Notice Only" at bounding box center [551, 261] width 62 height 18
click at [564, 257] on polyline "button" at bounding box center [564, 257] width 4 height 0
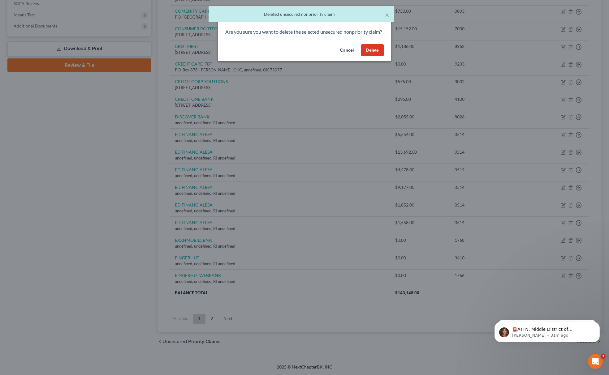
click at [365, 54] on button "Delete" at bounding box center [372, 50] width 23 height 12
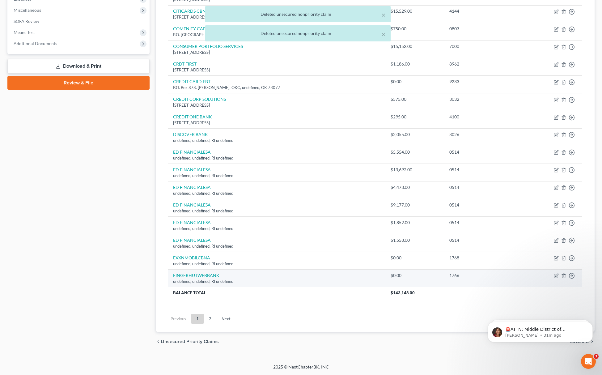
scroll to position [218, 0]
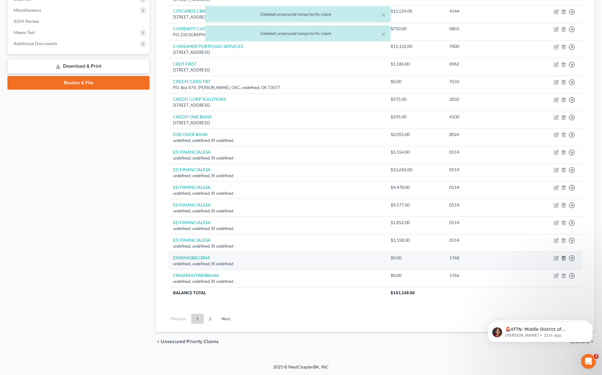
click at [565, 260] on icon "button" at bounding box center [564, 258] width 5 height 5
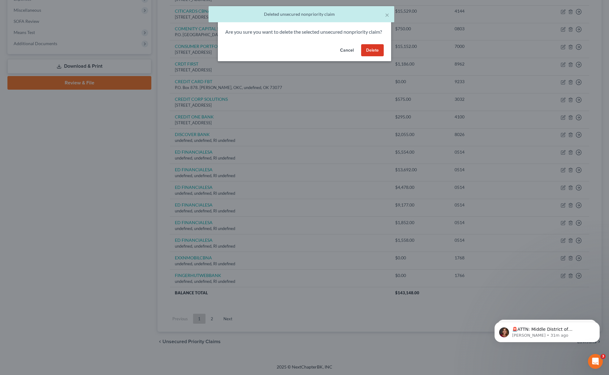
click at [369, 54] on button "Delete" at bounding box center [372, 50] width 23 height 12
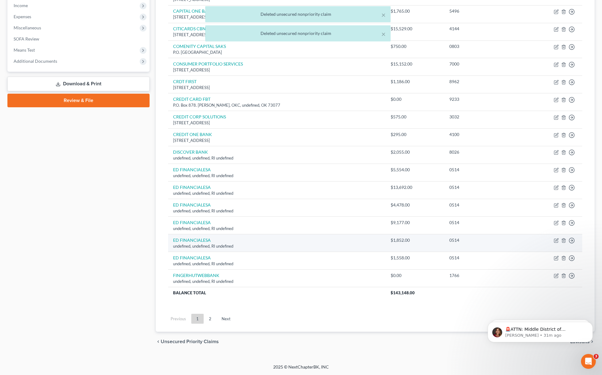
scroll to position [200, 0]
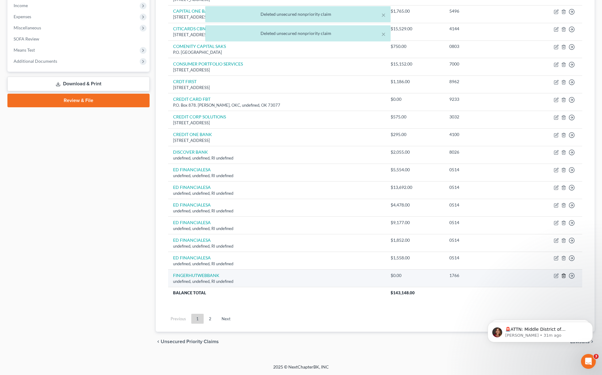
click at [566, 274] on icon "button" at bounding box center [564, 275] width 5 height 5
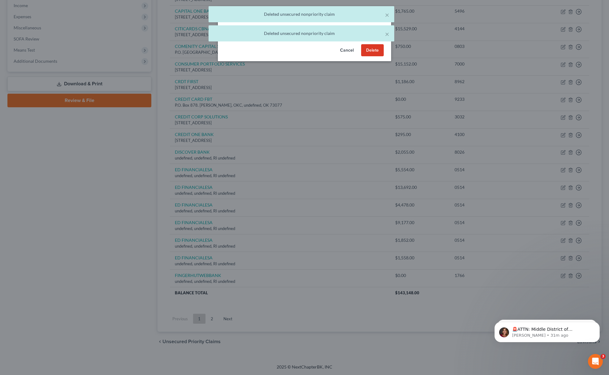
click at [378, 52] on button "Delete" at bounding box center [372, 50] width 23 height 12
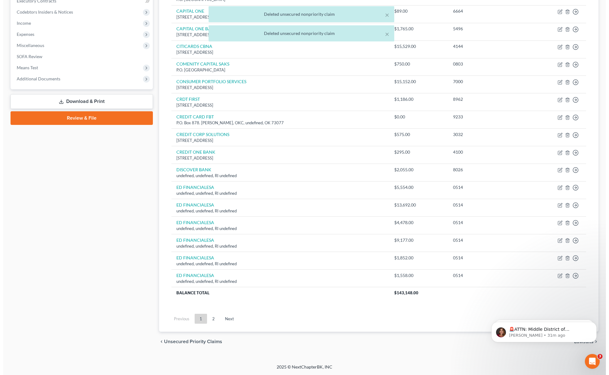
scroll to position [182, 0]
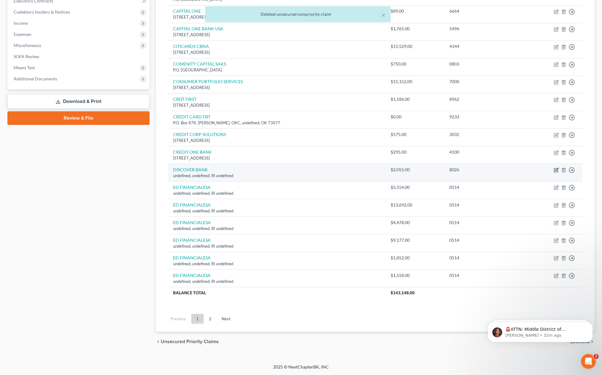
click at [556, 168] on icon "button" at bounding box center [556, 170] width 5 height 5
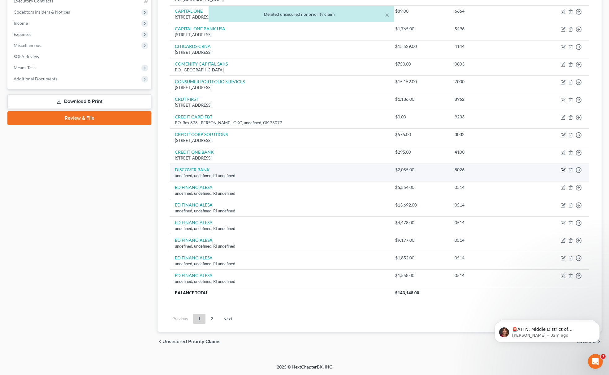
select select "41"
select select "2"
select select "0"
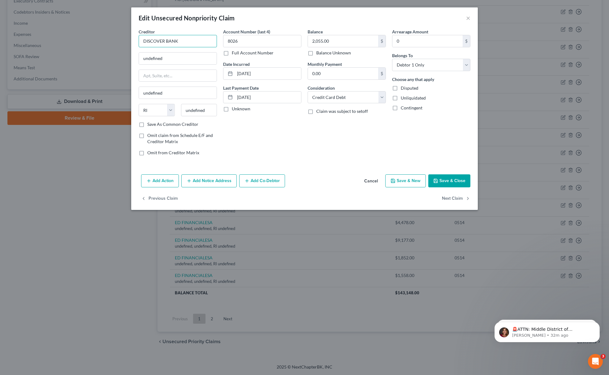
drag, startPoint x: 192, startPoint y: 43, endPoint x: 68, endPoint y: 22, distance: 125.2
click at [87, 25] on div "Edit Unsecured Nonpriority Claim × Creditor * DISCOVER BANK undefined undefined…" at bounding box center [304, 187] width 609 height 375
drag, startPoint x: 177, startPoint y: 58, endPoint x: 50, endPoint y: 47, distance: 127.3
click at [84, 51] on div "Edit Unsecured Nonpriority Claim × Creditor * DISCOVER BANK undefined undefined…" at bounding box center [304, 187] width 609 height 375
paste input "PO Box 30416 Salt Lake City, UT 84130"
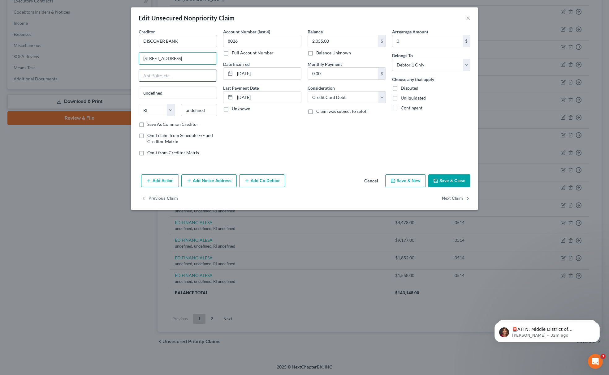
scroll to position [0, 6]
drag, startPoint x: 199, startPoint y: 56, endPoint x: 219, endPoint y: 80, distance: 31.4
click at [230, 56] on div "Creditor * DISCOVER BANK PO Box 30416 Salt Lake City, UT 84130 undefined State …" at bounding box center [304, 94] width 338 height 132
type input "PO Box 30416 Salt Lake City, UT 84130"
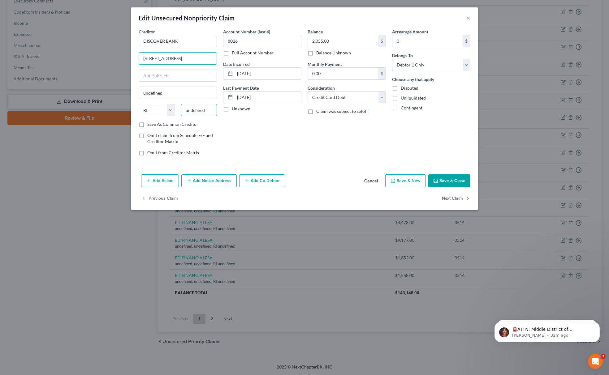
paste input "84130"
drag, startPoint x: 207, startPoint y: 110, endPoint x: 172, endPoint y: 109, distance: 35.0
click at [176, 109] on div "State AL AK AR AZ CA CO CT DE DC FL GA GU HI ID IL IN IA KS KY LA ME MD MA MI M…" at bounding box center [177, 112] width 84 height 17
type input "und84130"
click at [150, 101] on div "Creditor * DISCOVER BANK PO Box 30416 Salt Lake City, UT 84130 undefined State …" at bounding box center [178, 74] width 78 height 93
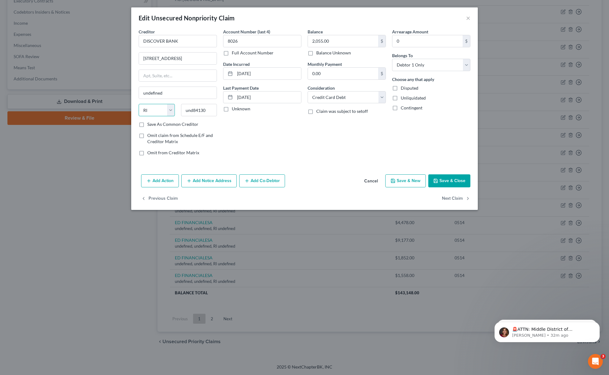
click at [150, 107] on select "State AL AK AR AZ CA CO CT DE DC FL GA GU HI ID IL IN IA KS KY LA ME MD MA MI M…" at bounding box center [157, 110] width 36 height 12
select select "46"
click at [139, 105] on select "State AL AK AR AZ CA CO CT DE DC FL GA GU HI ID IL IN IA KS KY LA ME MD MA MI M…" at bounding box center [157, 110] width 36 height 12
drag, startPoint x: 172, startPoint y: 57, endPoint x: 197, endPoint y: 56, distance: 24.8
click at [197, 56] on input "PO Box 30416 Salt Lake City, UT 84130" at bounding box center [178, 59] width 78 height 12
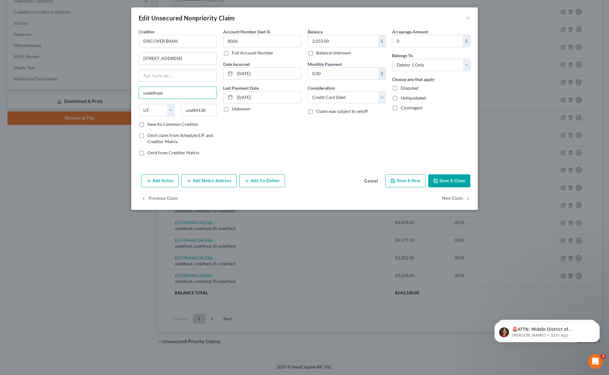
drag, startPoint x: 177, startPoint y: 91, endPoint x: 118, endPoint y: 88, distance: 59.1
click at [118, 88] on div "Edit Unsecured Nonpriority Claim × Creditor * DISCOVER BANK PO Box 30416 Salt L…" at bounding box center [304, 187] width 609 height 375
paste input "Salt Lake City"
type input "Salt Lake City"
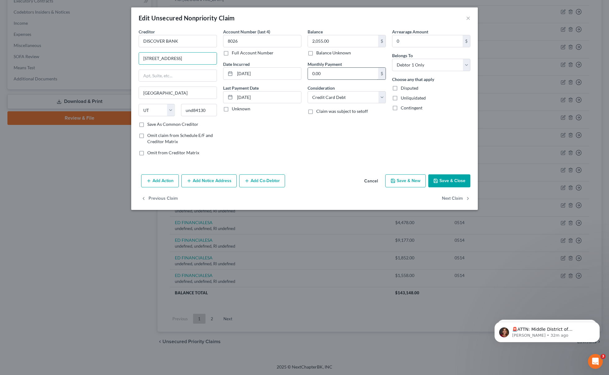
drag, startPoint x: 170, startPoint y: 55, endPoint x: 315, endPoint y: 69, distance: 145.1
click at [314, 69] on div "Creditor * DISCOVER BANK PO Box 30416 Salt Lake City, UT 84130 Salt Lake City S…" at bounding box center [304, 94] width 338 height 132
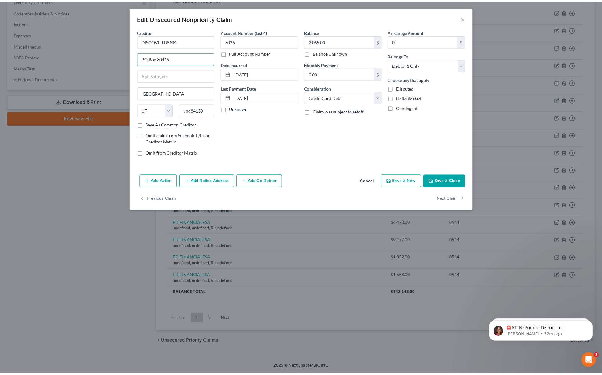
scroll to position [0, 0]
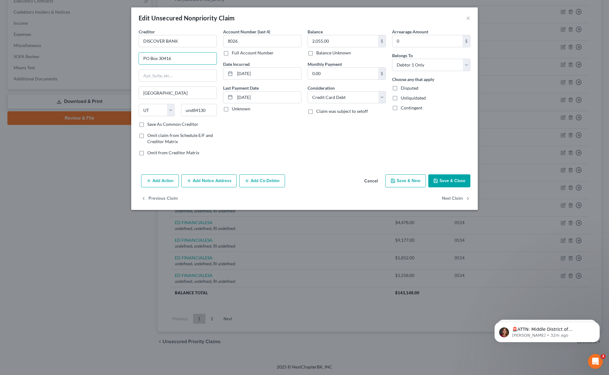
type input "PO Box 30416"
click at [441, 179] on button "Save & Close" at bounding box center [449, 180] width 42 height 13
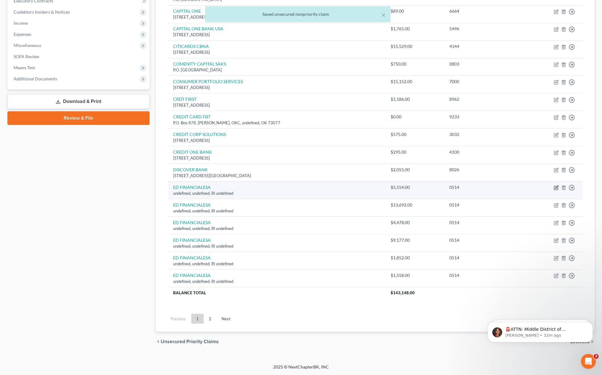
click at [557, 187] on icon "button" at bounding box center [556, 187] width 5 height 5
select select "41"
select select "2"
select select "0"
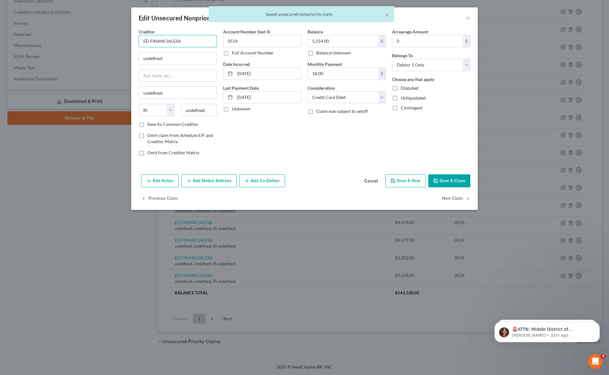
click at [171, 40] on input "ED FINANCIALESA" at bounding box center [178, 41] width 78 height 12
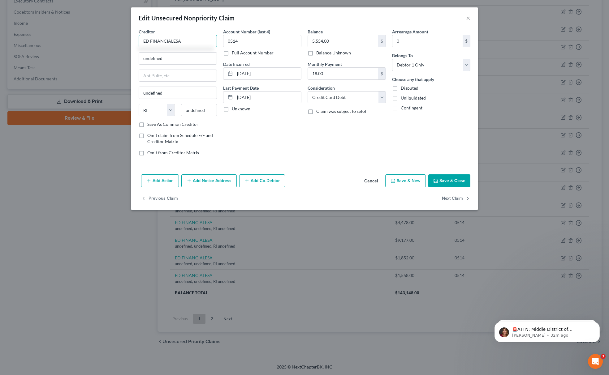
click at [171, 41] on input "ED FINANCIALESA" at bounding box center [178, 41] width 78 height 12
type input "ED FINANCIAL/ESA"
click at [176, 56] on div "120 N SEVEN OAKS DR, Knoxville, TN 37922" at bounding box center [175, 57] width 64 height 5
type input "120 N SEVEN OAKS DR"
type input "Knoxville"
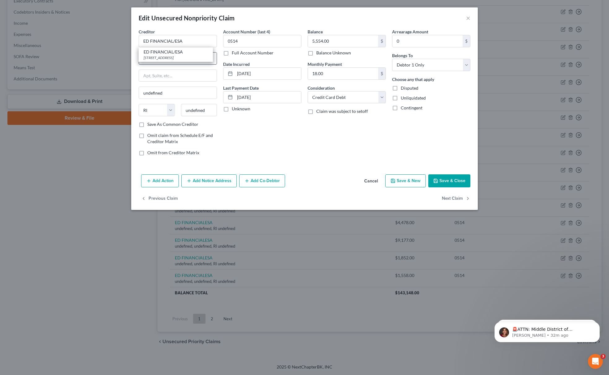
select select "44"
type input "37922"
click at [454, 182] on button "Save & Close" at bounding box center [449, 180] width 42 height 13
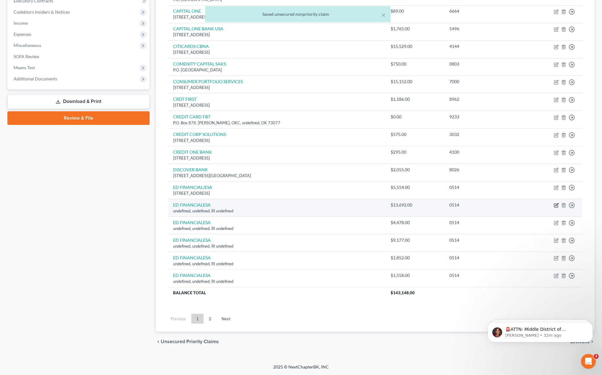
click at [557, 203] on icon "button" at bounding box center [556, 205] width 5 height 5
select select "41"
select select "2"
select select "0"
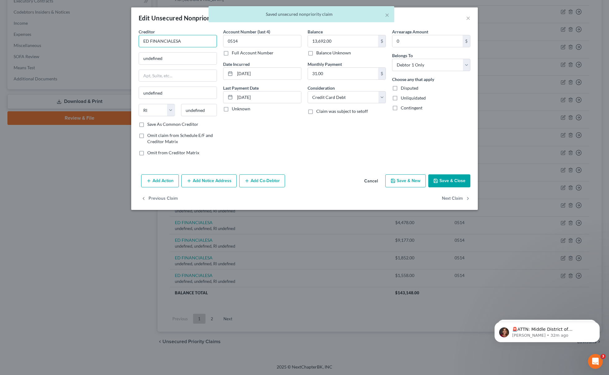
click at [173, 41] on input "ED FINANCIALESA" at bounding box center [178, 41] width 78 height 12
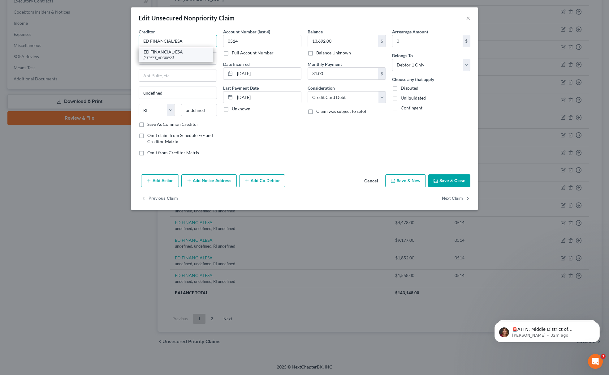
type input "ED FINANCIAL/ESA"
click at [171, 57] on div "120 N SEVEN OAKS DR, Knoxville, TN 37922" at bounding box center [175, 57] width 64 height 5
type input "120 N SEVEN OAKS DR"
type input "Knoxville"
select select "44"
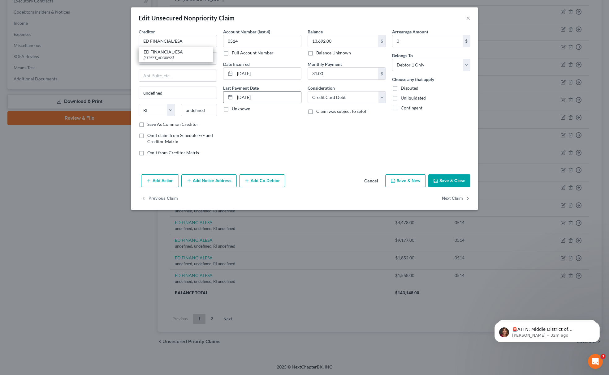
type input "37922"
click at [455, 180] on button "Save & Close" at bounding box center [449, 180] width 42 height 13
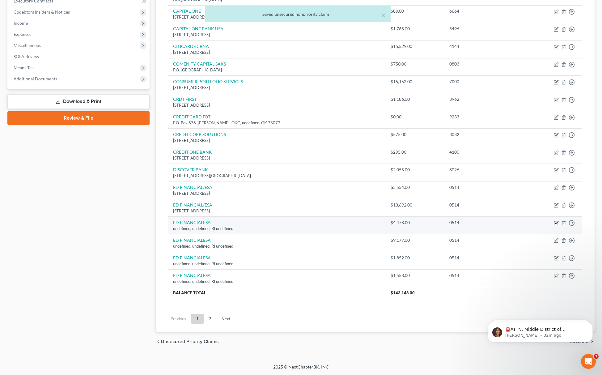
click at [557, 221] on icon "button" at bounding box center [556, 222] width 5 height 5
select select "41"
select select "2"
select select "0"
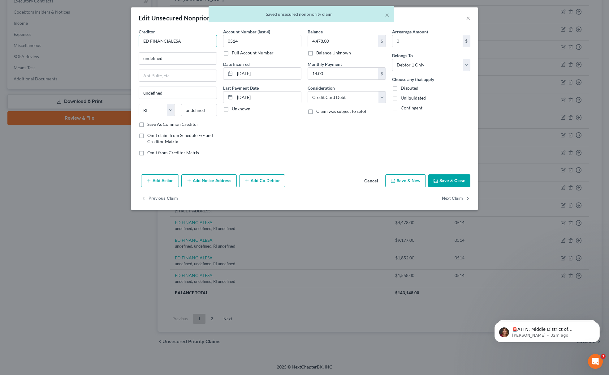
click at [173, 41] on input "ED FINANCIALESA" at bounding box center [178, 41] width 78 height 12
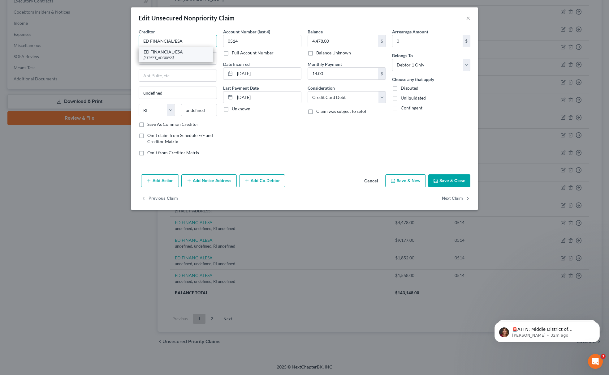
type input "ED FINANCIAL/ESA"
drag, startPoint x: 177, startPoint y: 51, endPoint x: 188, endPoint y: 54, distance: 11.4
click at [178, 51] on div "ED FINANCIAL/ESA" at bounding box center [175, 52] width 64 height 6
click at [433, 181] on icon "button" at bounding box center [435, 180] width 5 height 5
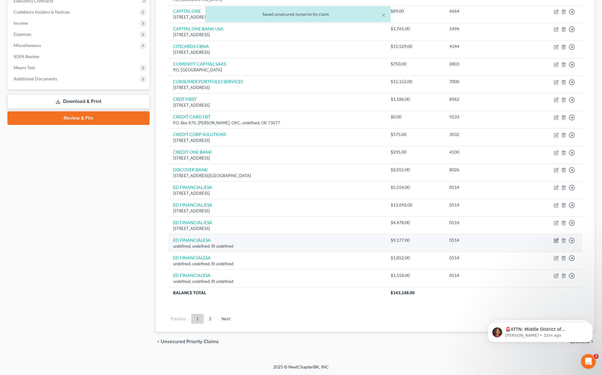
click at [557, 239] on icon "button" at bounding box center [557, 240] width 3 height 3
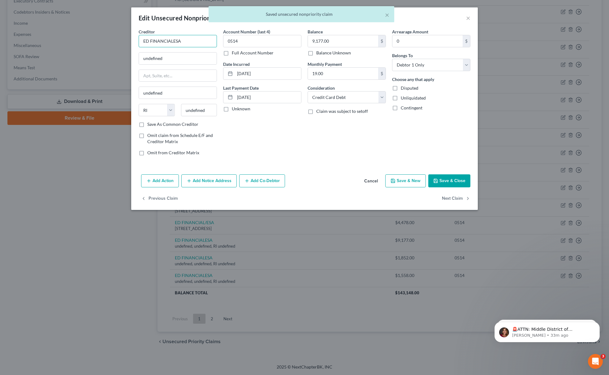
click at [171, 41] on input "ED FINANCIALESA" at bounding box center [178, 41] width 78 height 12
click at [172, 41] on input "ED FINANCIALESA" at bounding box center [178, 41] width 78 height 12
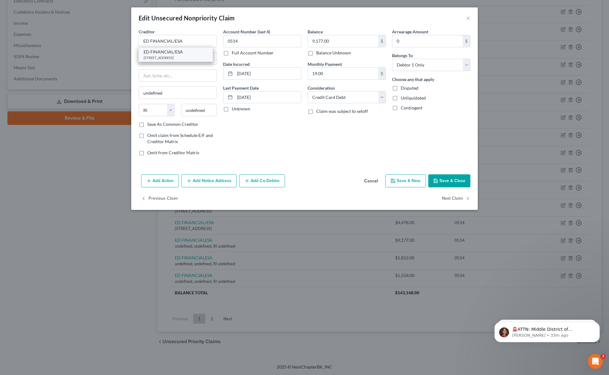
click at [152, 49] on div "ED FINANCIAL/ESA" at bounding box center [175, 52] width 64 height 6
click at [445, 179] on button "Save & Close" at bounding box center [449, 180] width 42 height 13
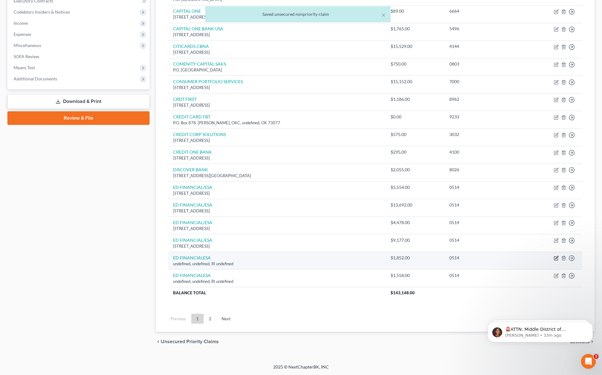
click at [556, 259] on icon "button" at bounding box center [556, 258] width 5 height 5
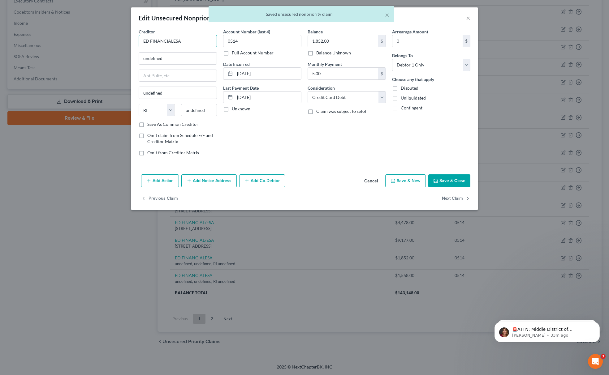
click at [172, 41] on input "ED FINANCIALESA" at bounding box center [178, 41] width 78 height 12
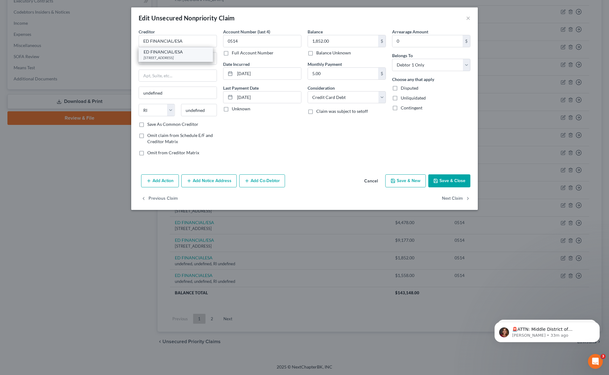
click at [169, 49] on div "ED FINANCIAL/ESA" at bounding box center [175, 52] width 64 height 6
click at [440, 180] on button "Save & Close" at bounding box center [449, 180] width 42 height 13
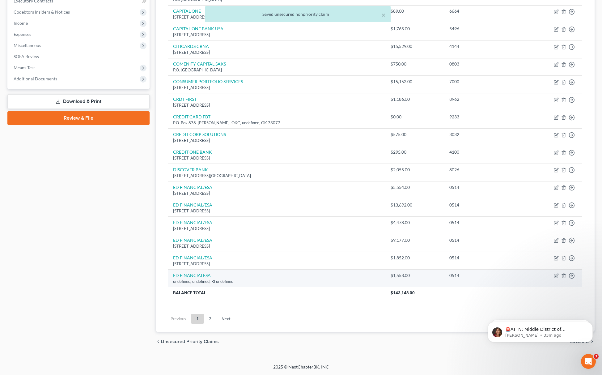
click at [554, 276] on td "Move to D Move to E Move to G Move to Notice Only" at bounding box center [551, 279] width 62 height 18
click at [556, 276] on icon "button" at bounding box center [557, 275] width 3 height 3
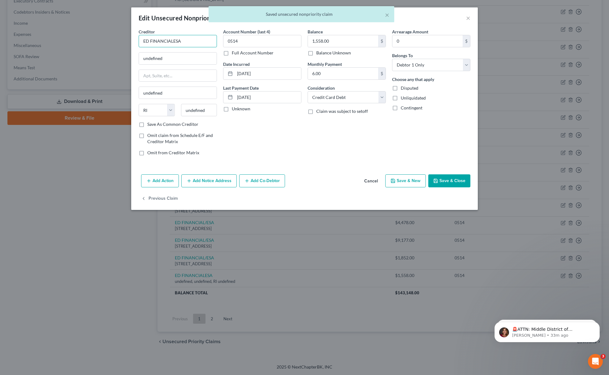
click at [173, 38] on input "ED FINANCIALESA" at bounding box center [178, 41] width 78 height 12
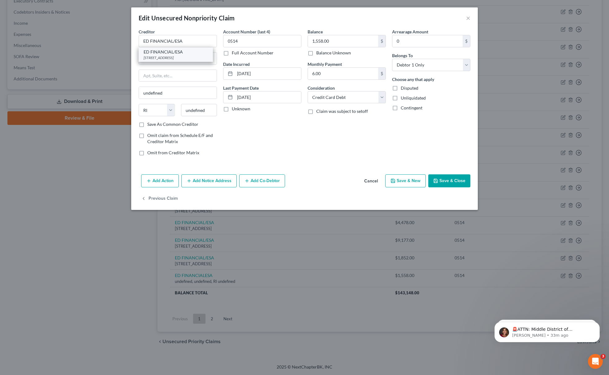
click at [175, 54] on div "ED FINANCIAL/ESA" at bounding box center [175, 52] width 64 height 6
click at [460, 186] on button "Save & Close" at bounding box center [449, 180] width 42 height 13
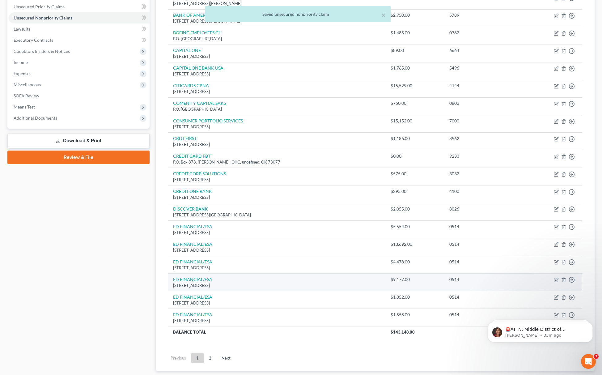
scroll to position [182, 0]
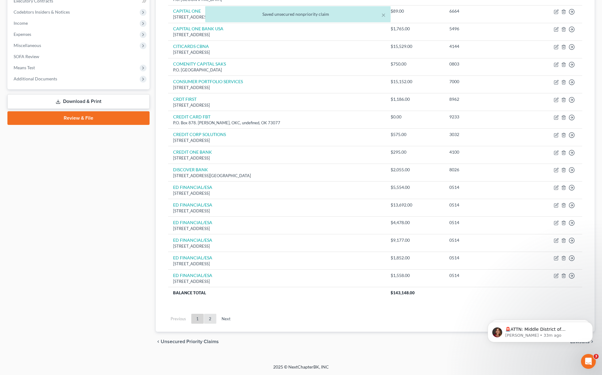
click at [206, 318] on link "2" at bounding box center [210, 319] width 12 height 10
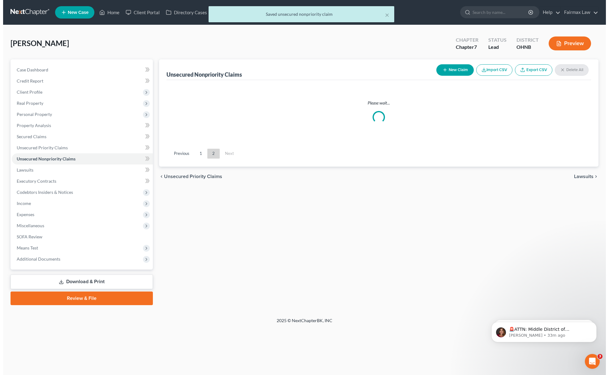
scroll to position [0, 0]
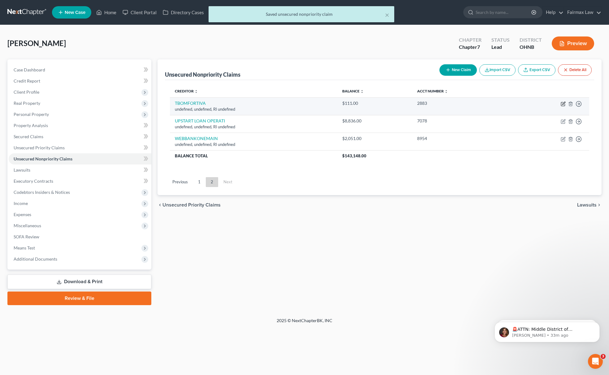
click at [562, 102] on icon "button" at bounding box center [563, 104] width 4 height 4
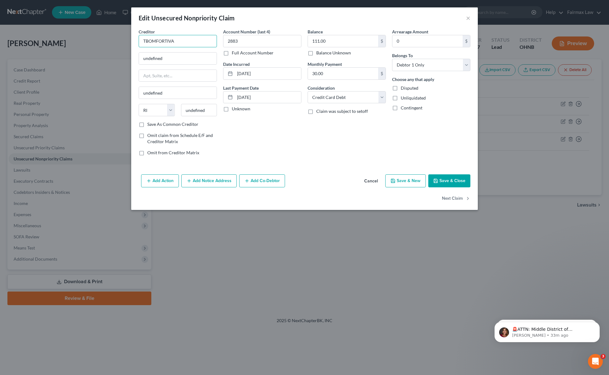
click at [154, 40] on input "TBOMFORTIVA" at bounding box center [178, 41] width 78 height 12
drag, startPoint x: 186, startPoint y: 40, endPoint x: 75, endPoint y: 35, distance: 111.1
click at [75, 36] on div "Edit Unsecured Nonpriority Claim × Creditor * TBOM FORTIVA undefined undefined …" at bounding box center [304, 187] width 609 height 375
paste input "Salt Lake City"
click at [181, 41] on input "TBOM FORTIVA" at bounding box center [178, 41] width 78 height 12
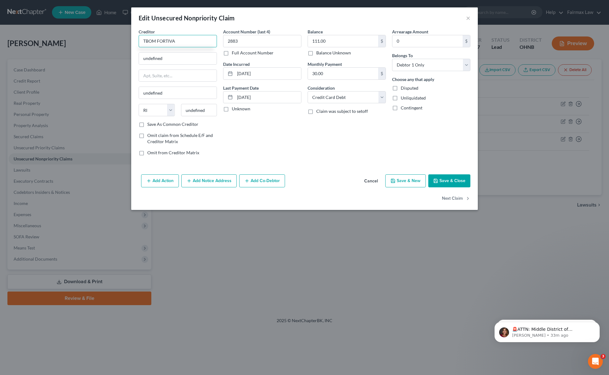
drag, startPoint x: 184, startPoint y: 41, endPoint x: 103, endPoint y: 32, distance: 80.9
click at [103, 32] on div "Edit Unsecured Nonpriority Claim × Creditor * TBOM FORTIVA undefined undefined …" at bounding box center [304, 187] width 609 height 375
drag, startPoint x: 175, startPoint y: 60, endPoint x: 119, endPoint y: 50, distance: 57.1
click at [115, 51] on div "Edit Unsecured Nonpriority Claim × Creditor * TBOM FORTIVA undefined undefined …" at bounding box center [304, 187] width 609 height 375
paste input "PO Box 105096 City, State ZIP Atlanta, GA 30348-5096"
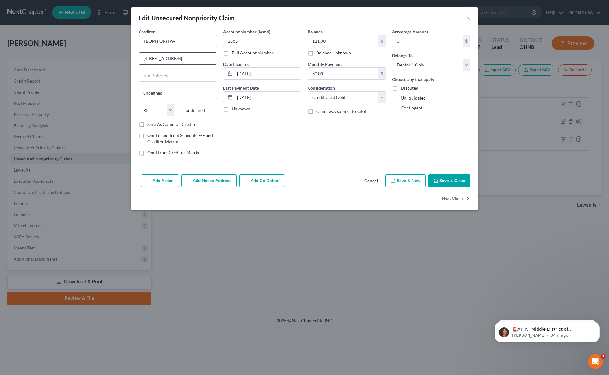
scroll to position [0, 36]
drag, startPoint x: 188, startPoint y: 57, endPoint x: 202, endPoint y: 55, distance: 14.0
click at [202, 55] on input "PO Box 105096 City, State ZIP Atlanta, GA 30348-5096" at bounding box center [178, 59] width 78 height 12
paste input "30348-"
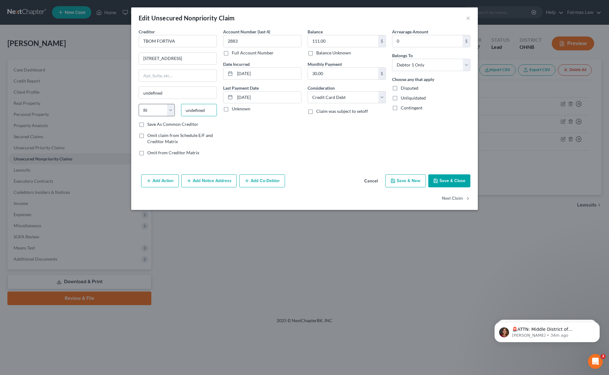
drag, startPoint x: 204, startPoint y: 111, endPoint x: 166, endPoint y: 105, distance: 38.1
click at [166, 102] on div "Creditor * TBOM FORTIVA PO Box 105096 City, State ZIP Atlanta, GA 30348-5096 un…" at bounding box center [178, 74] width 78 height 93
click at [172, 113] on select "State AL AK AR AZ CA CO CT DE DC FL GA GU HI ID IL IN IA KS KY LA ME MD MA MI M…" at bounding box center [157, 110] width 36 height 12
click at [139, 105] on select "State AL AK AR AZ CA CO CT DE DC FL GA GU HI ID IL IN IA KS KY LA ME MD MA MI M…" at bounding box center [157, 110] width 36 height 12
click at [203, 106] on input "30348-" at bounding box center [199, 110] width 36 height 12
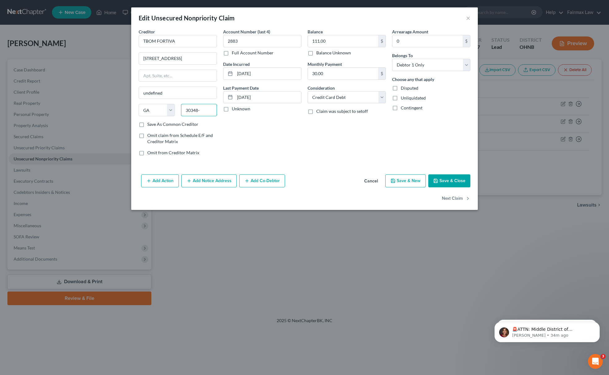
click at [204, 108] on input "30348-" at bounding box center [199, 110] width 36 height 12
drag, startPoint x: 205, startPoint y: 56, endPoint x: 214, endPoint y: 56, distance: 9.3
click at [214, 56] on input "PO Box 105096 City, State ZIP Atlanta, GA 30348-5096" at bounding box center [178, 59] width 78 height 12
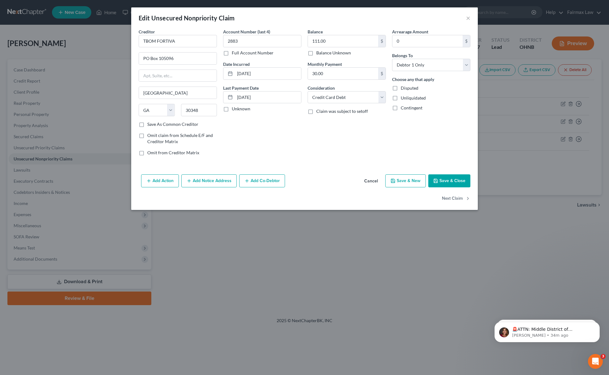
click at [447, 183] on button "Save & Close" at bounding box center [449, 180] width 42 height 13
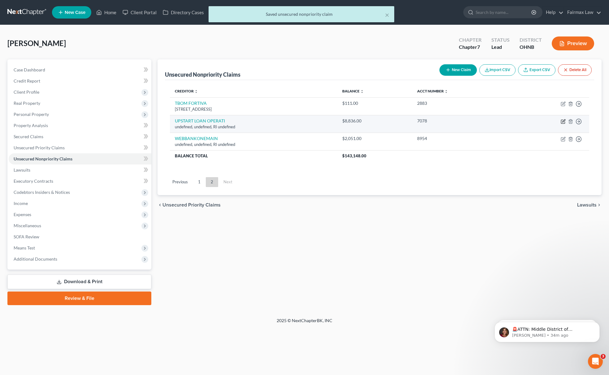
click at [562, 121] on icon "button" at bounding box center [562, 121] width 5 height 5
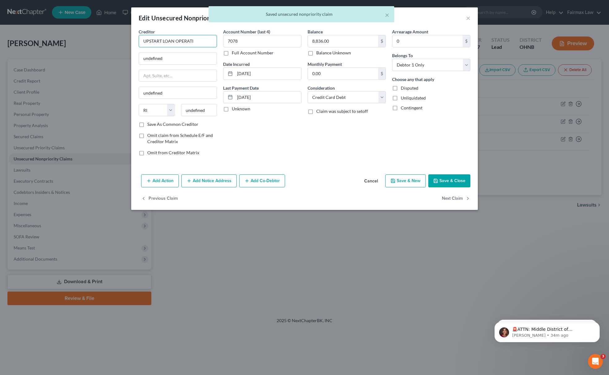
click at [200, 42] on input "UPSTART LOAN OPERATI" at bounding box center [178, 41] width 78 height 12
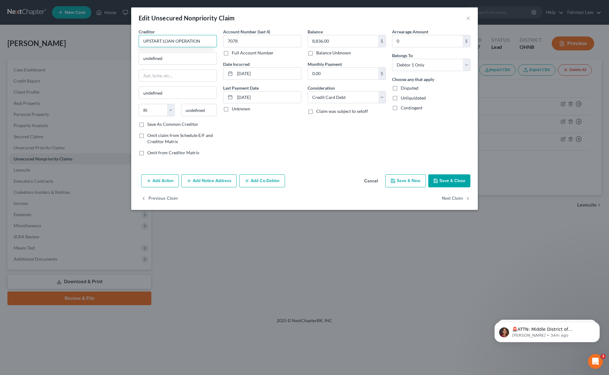
drag, startPoint x: 205, startPoint y: 43, endPoint x: 72, endPoint y: 41, distance: 133.0
click at [79, 42] on div "Edit Unsecured Nonpriority Claim × Creditor * UPSTART LOAN OPERATION undefined …" at bounding box center [304, 187] width 609 height 375
drag, startPoint x: 186, startPoint y: 57, endPoint x: 45, endPoint y: 56, distance: 141.0
click at [45, 61] on div "Edit Unsecured Nonpriority Claim × Creditor * UPSTART LOAN OPERATION undefined …" at bounding box center [304, 187] width 609 height 375
paste input "2950 S Delaware Street, Suite 410, San Mateo, CA 94403"
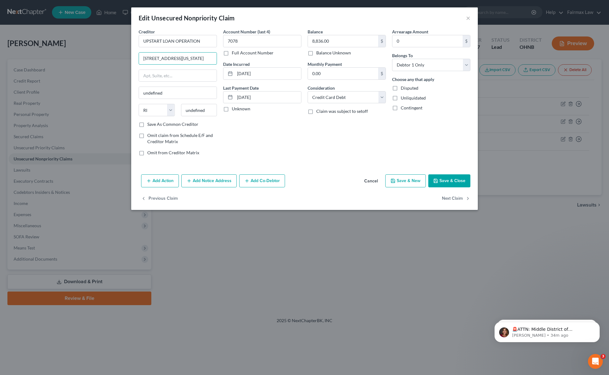
scroll to position [0, 40]
drag, startPoint x: 199, startPoint y: 60, endPoint x: 211, endPoint y: 74, distance: 18.7
click at [218, 59] on div "Creditor * UPSTART LOAN OPERATION 2950 S Delaware Street, Suite 410, San Mateo,…" at bounding box center [177, 94] width 84 height 132
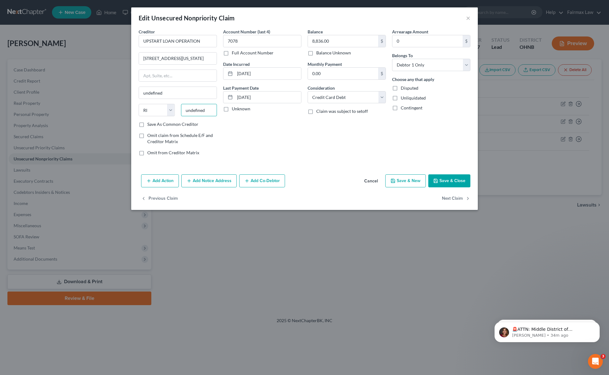
drag, startPoint x: 212, startPoint y: 113, endPoint x: 177, endPoint y: 126, distance: 37.2
click at [182, 126] on div "Creditor * UPSTART LOAN OPERATION 2950 S Delaware Street, Suite 410, San Mateo,…" at bounding box center [178, 77] width 78 height 99
paste input "2950 S Delaware Street, Suite 410, San Mateo, CA 94403"
drag, startPoint x: 197, startPoint y: 110, endPoint x: -6, endPoint y: 100, distance: 203.1
click at [0, 100] on html "Home New Case Client Portal Directory Cases Fairmax Law mary@fairmaxlaw.com My …" at bounding box center [304, 187] width 609 height 375
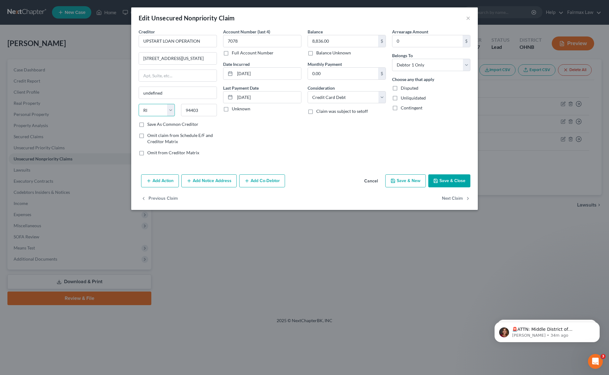
click at [154, 110] on select "State AL AK AR AZ CA CO CT DE DC FL GA GU HI ID IL IN IA KS KY LA ME MD MA MI M…" at bounding box center [157, 110] width 36 height 12
click at [139, 105] on select "State AL AK AR AZ CA CO CT DE DC FL GA GU HI ID IL IN IA KS KY LA ME MD MA MI M…" at bounding box center [157, 110] width 36 height 12
drag, startPoint x: 200, startPoint y: 57, endPoint x: 216, endPoint y: 55, distance: 15.6
click at [216, 55] on input "2950 S Delaware Street, Suite 410, San Mateo, CA 94403" at bounding box center [178, 59] width 78 height 12
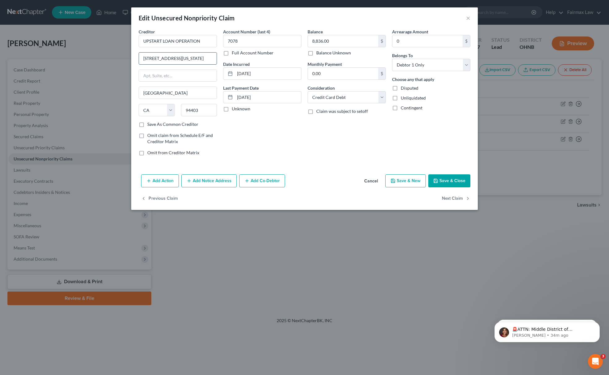
click at [193, 56] on input "2950 S Delaware Street, Suite 410, San Mateo, CA 94403" at bounding box center [178, 59] width 78 height 12
drag, startPoint x: 170, startPoint y: 59, endPoint x: 268, endPoint y: 58, distance: 97.7
click at [268, 58] on div "Creditor * UPSTART LOAN OPERATION 2950 S Delaware Street, Suite 410, San Mateo,…" at bounding box center [304, 94] width 338 height 132
click at [447, 180] on button "Save & Close" at bounding box center [449, 180] width 42 height 13
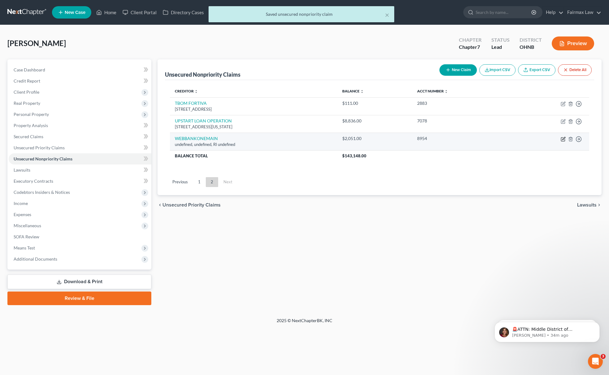
click at [564, 139] on icon "button" at bounding box center [562, 139] width 5 height 5
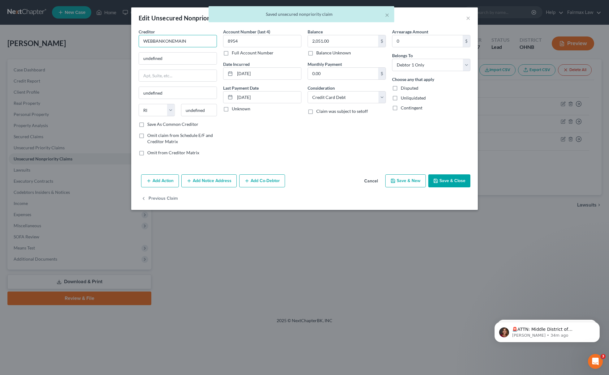
click at [155, 42] on input "WEBBANKONEMAIN" at bounding box center [178, 41] width 78 height 12
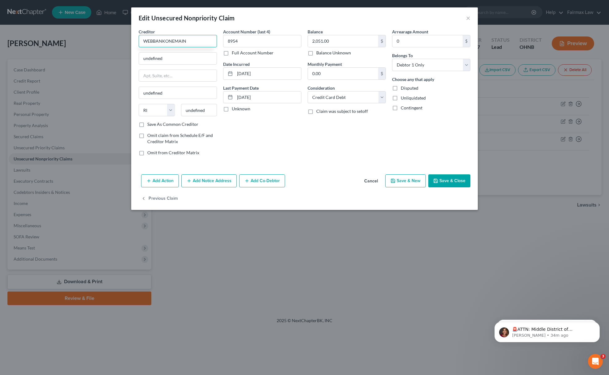
click at [152, 41] on input "WEBBANKONEMAIN" at bounding box center [178, 41] width 78 height 12
click at [166, 45] on input "WEB BANKONEMAIN" at bounding box center [178, 41] width 78 height 12
drag, startPoint x: 194, startPoint y: 40, endPoint x: 113, endPoint y: 11, distance: 86.1
click at [124, 19] on div "Edit Unsecured Nonpriority Claim × Creditor * WEB BANK ONEMAIN undefined undefi…" at bounding box center [304, 187] width 609 height 375
drag, startPoint x: 157, startPoint y: 54, endPoint x: 106, endPoint y: 52, distance: 51.7
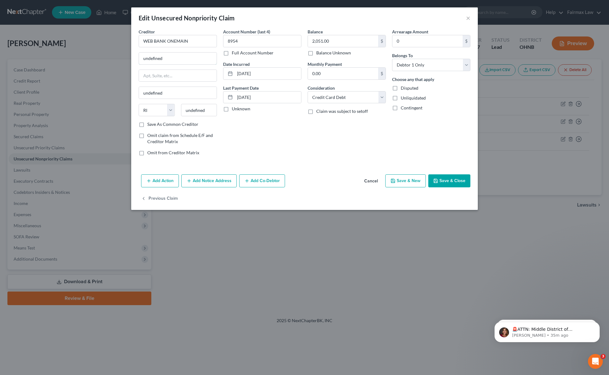
click at [106, 52] on div "Edit Unsecured Nonpriority Claim × Creditor * WEB BANK ONEMAIN undefined undefi…" at bounding box center [304, 187] width 609 height 375
paste input "300 N. Martingale Road, Suite 1250, Schaumburg, IL 60173."
drag, startPoint x: 199, startPoint y: 58, endPoint x: 239, endPoint y: 53, distance: 40.3
click at [239, 53] on div "Creditor * WEB BANK ONEMAIN 300 N. Martingale Road, Suite 1250, Schaumburg, IL …" at bounding box center [304, 94] width 338 height 132
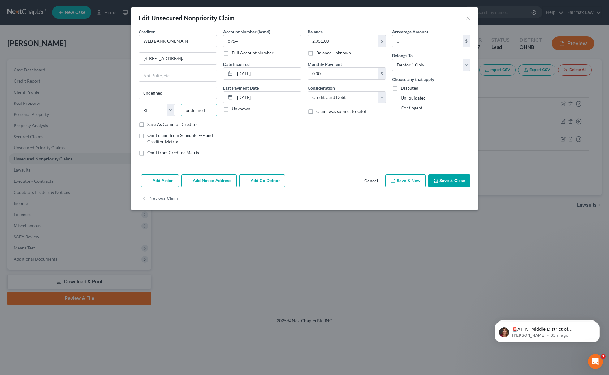
scroll to position [0, 0]
paste input "60173."
drag, startPoint x: 207, startPoint y: 109, endPoint x: 178, endPoint y: 114, distance: 29.2
click at [178, 114] on div "60173." at bounding box center [199, 110] width 42 height 12
click at [164, 111] on select "State AL AK AR AZ CA CO CT DE DC FL GA GU HI ID IL IN IA KS KY LA ME MD MA MI M…" at bounding box center [157, 110] width 36 height 12
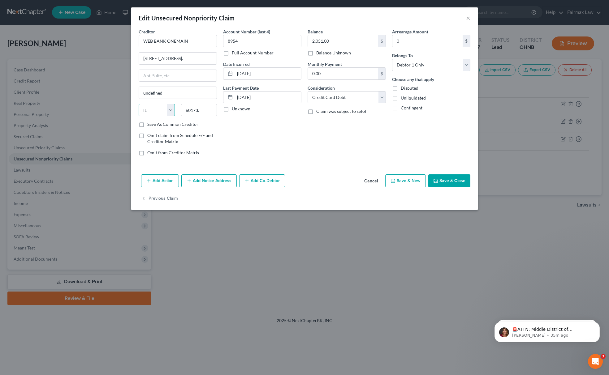
click at [139, 105] on select "State AL AK AR AZ CA CO CT DE DC FL GA GU HI ID IL IN IA KS KY LA ME MD MA MI M…" at bounding box center [157, 110] width 36 height 12
click at [209, 112] on input "60173." at bounding box center [199, 110] width 36 height 12
drag, startPoint x: 191, startPoint y: 59, endPoint x: 216, endPoint y: 58, distance: 24.8
click at [216, 58] on input "300 N. Martingale Road, Suite 1250, Schaumburg, IL 60173." at bounding box center [178, 59] width 78 height 12
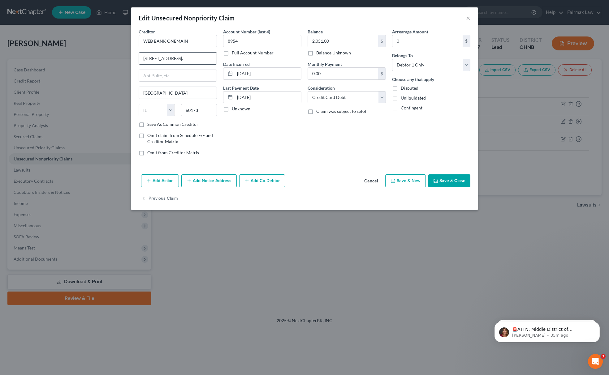
click at [198, 63] on input "300 N. Martingale Road, Suite 1250, Schaumburg, IL 60173." at bounding box center [178, 59] width 78 height 12
drag, startPoint x: 170, startPoint y: 60, endPoint x: 221, endPoint y: 49, distance: 52.6
click at [221, 49] on div "Creditor * WEB BANK ONEMAIN 300 N. Martingale Road, Suite 1250, Schaumburg, IL …" at bounding box center [304, 94] width 338 height 132
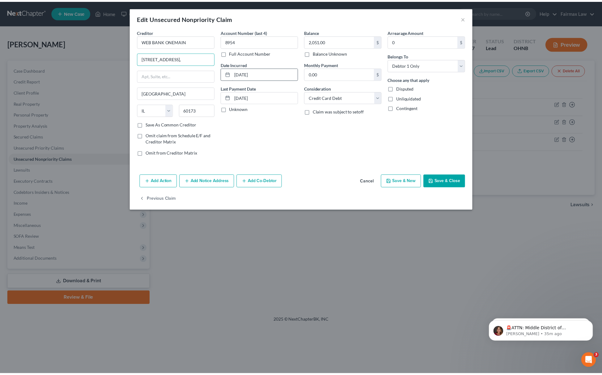
scroll to position [0, 0]
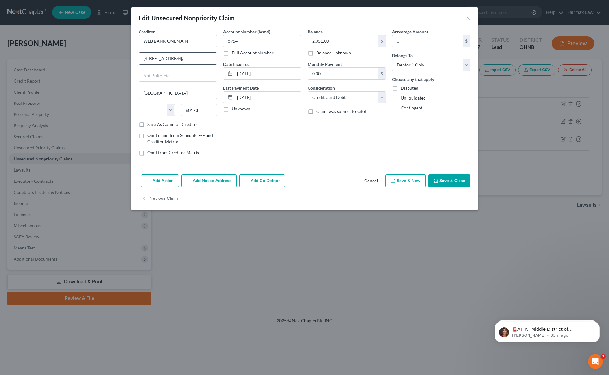
drag, startPoint x: 210, startPoint y: 59, endPoint x: 213, endPoint y: 58, distance: 3.6
click at [213, 58] on input "300 N. Martingale Road, Suite 1250," at bounding box center [178, 59] width 78 height 12
click at [206, 58] on input "300 N. Martingale Road, Suite 1250," at bounding box center [178, 59] width 78 height 12
drag, startPoint x: 211, startPoint y: 58, endPoint x: 215, endPoint y: 58, distance: 4.0
click at [215, 58] on input "300 N. Martingale Road, Suite 1250," at bounding box center [178, 59] width 78 height 12
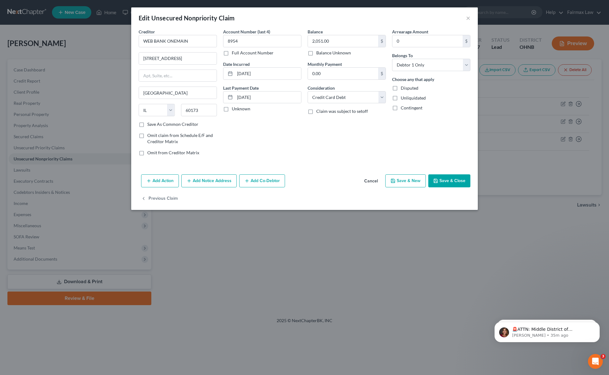
click at [436, 183] on icon "button" at bounding box center [435, 180] width 5 height 5
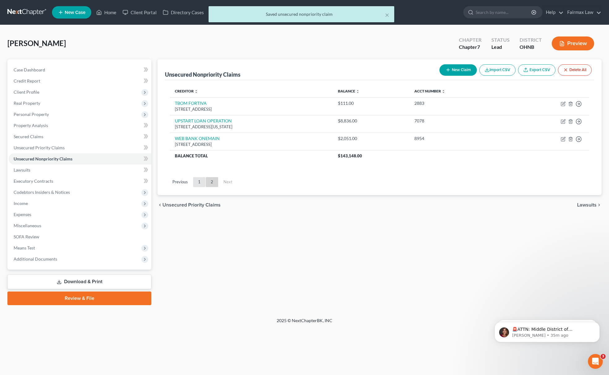
click at [200, 182] on link "1" at bounding box center [199, 182] width 12 height 10
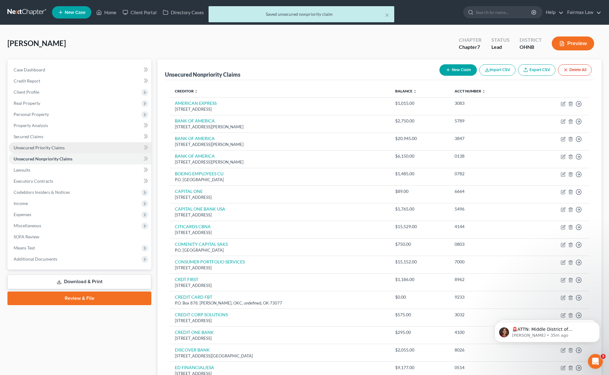
click at [75, 150] on link "Unsecured Priority Claims" at bounding box center [80, 147] width 143 height 11
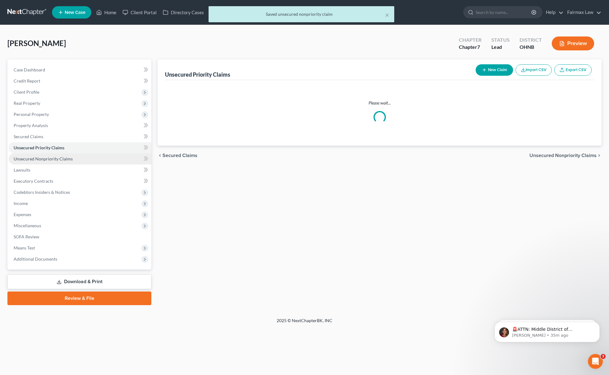
click at [74, 155] on link "Unsecured Nonpriority Claims" at bounding box center [80, 158] width 143 height 11
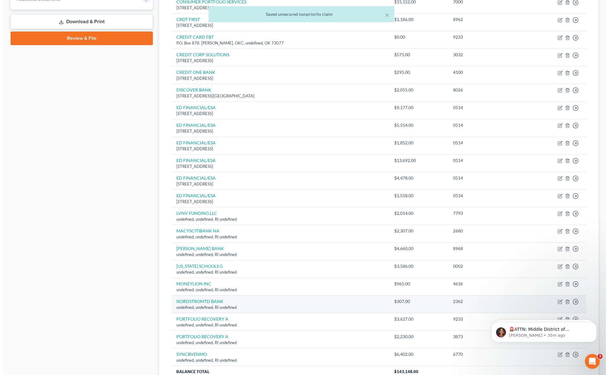
scroll to position [342, 0]
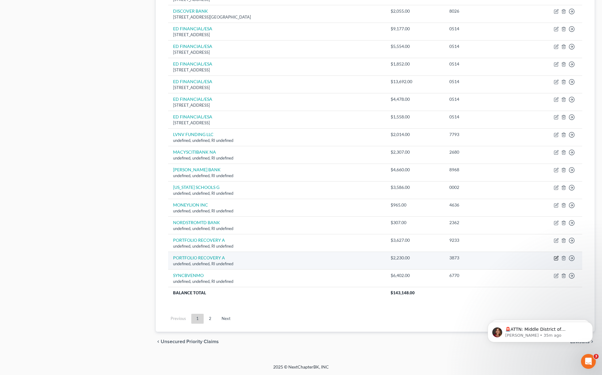
click at [559, 256] on icon "button" at bounding box center [557, 257] width 3 height 3
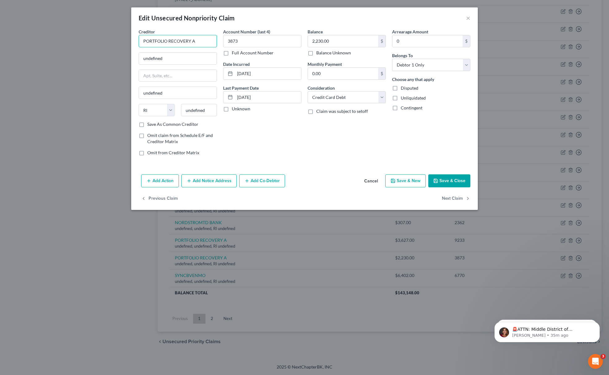
drag, startPoint x: 199, startPoint y: 41, endPoint x: 30, endPoint y: 41, distance: 169.2
click at [30, 41] on div "Edit Unsecured Nonpriority Claim × Creditor * PORTFOLIO RECOVERY A undefined un…" at bounding box center [304, 187] width 609 height 375
click at [156, 41] on input "PORTOFLIO RECOVERY A" at bounding box center [178, 41] width 78 height 12
click at [159, 41] on input "PORTOFLIO RECOVERY A" at bounding box center [178, 41] width 78 height 12
click at [157, 41] on input "PORTFLIO RECOVERY A" at bounding box center [178, 41] width 78 height 12
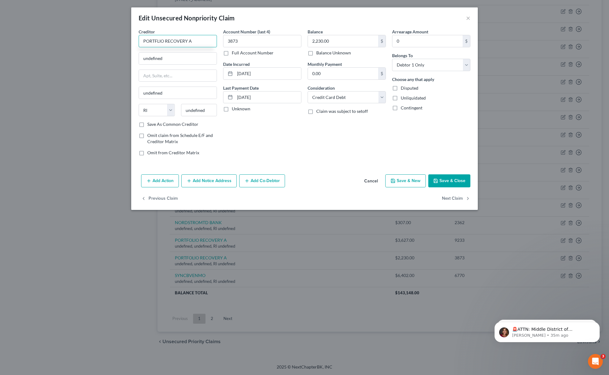
click at [155, 43] on input "PORTFLIO RECOVERY A" at bounding box center [178, 41] width 78 height 12
click at [158, 40] on input "PORTFLIO RECOVERY A" at bounding box center [178, 41] width 78 height 12
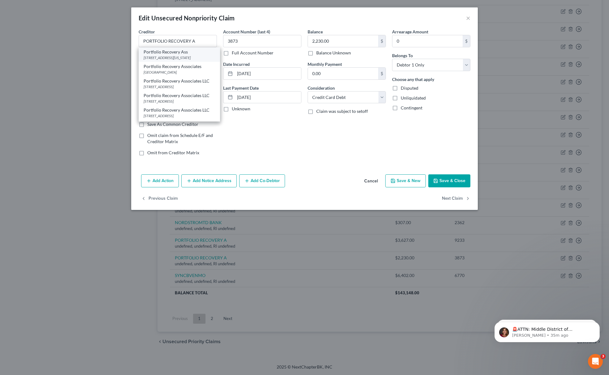
click at [157, 57] on div "287 Independence, Virginia Beach, VA 23462" at bounding box center [178, 57] width 71 height 5
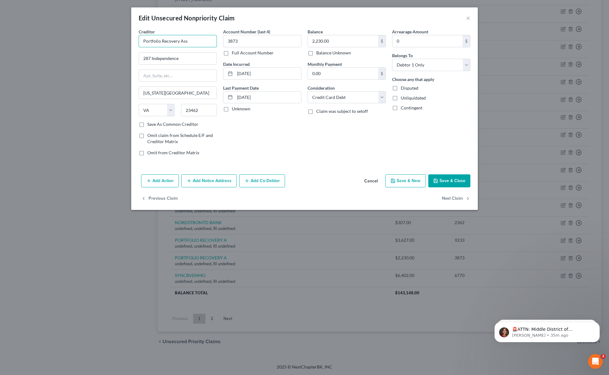
drag, startPoint x: 200, startPoint y: 40, endPoint x: -2, endPoint y: 39, distance: 202.3
click at [0, 39] on html "Home New Case Client Portal Directory Cases Fairmax Law mary@fairmaxlaw.com My …" at bounding box center [304, 18] width 609 height 714
click at [447, 182] on button "Save & Close" at bounding box center [449, 180] width 42 height 13
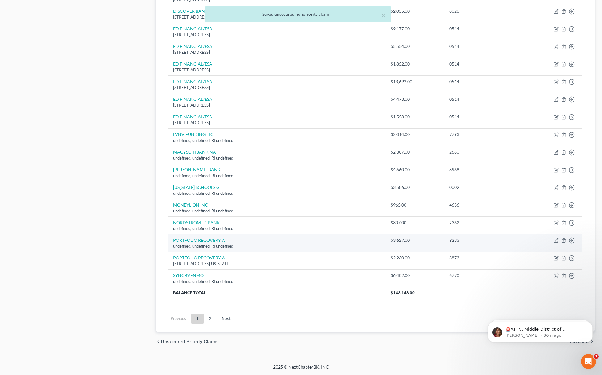
click at [555, 234] on td "Move to D Move to E Move to G Move to Notice Only" at bounding box center [551, 243] width 62 height 18
drag, startPoint x: 557, startPoint y: 238, endPoint x: 559, endPoint y: 240, distance: 3.3
click at [558, 239] on td "Move to D Move to E Move to G Move to Notice Only" at bounding box center [551, 243] width 62 height 18
click at [559, 240] on td "Move to D Move to E Move to G Move to Notice Only" at bounding box center [551, 243] width 62 height 18
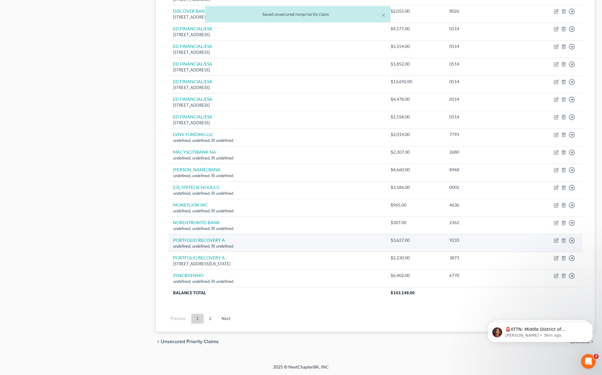
click at [552, 239] on td "Move to D Move to E Move to G Move to Notice Only" at bounding box center [551, 243] width 62 height 18
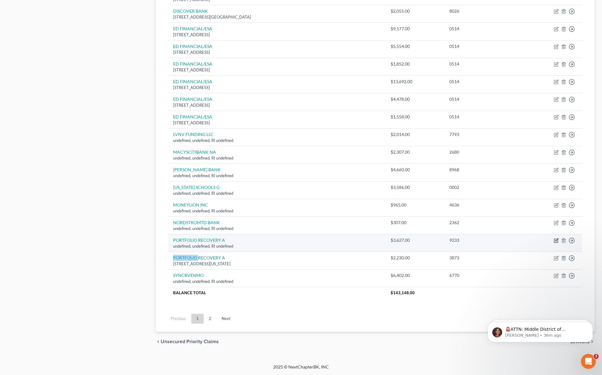
click at [557, 239] on icon "button" at bounding box center [556, 240] width 5 height 5
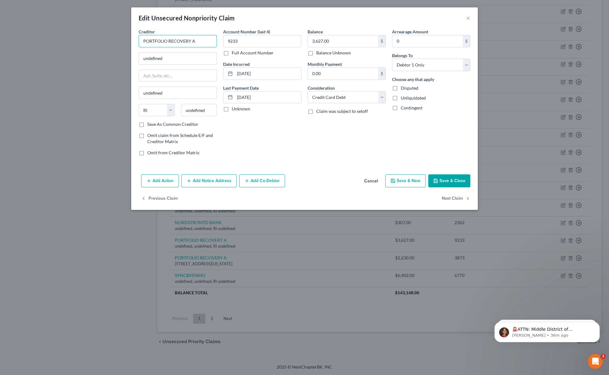
drag, startPoint x: 199, startPoint y: 41, endPoint x: 89, endPoint y: 41, distance: 109.2
click at [89, 41] on div "Edit Unsecured Nonpriority Claim × Creditor * PORTFOLIO RECOVERY A undefined un…" at bounding box center [304, 187] width 609 height 375
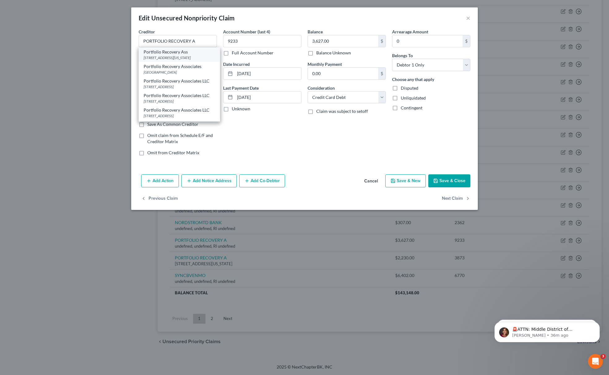
click at [179, 60] on div "287 Independence, Virginia Beach, VA 23462" at bounding box center [178, 57] width 71 height 5
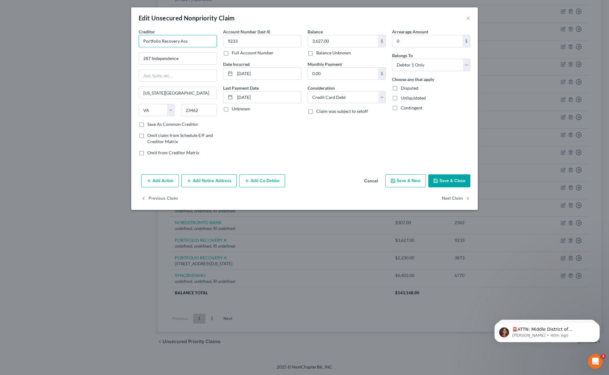
drag, startPoint x: 198, startPoint y: 41, endPoint x: 76, endPoint y: 50, distance: 122.2
click at [76, 50] on div "Edit Unsecured Nonpriority Claim × Creditor * Portfolio Recovery Ass 287 Indepe…" at bounding box center [304, 187] width 609 height 375
click at [442, 179] on button "Save & Close" at bounding box center [449, 180] width 42 height 13
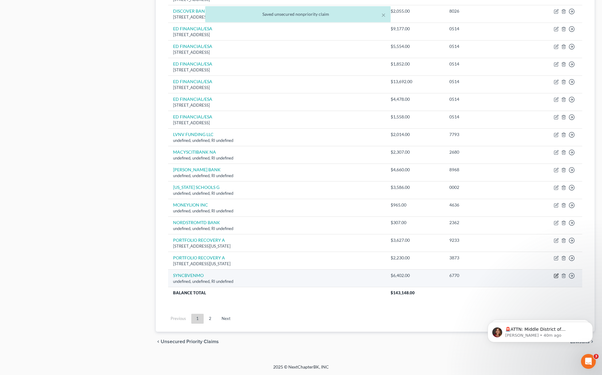
click at [555, 274] on icon "button" at bounding box center [556, 276] width 4 height 4
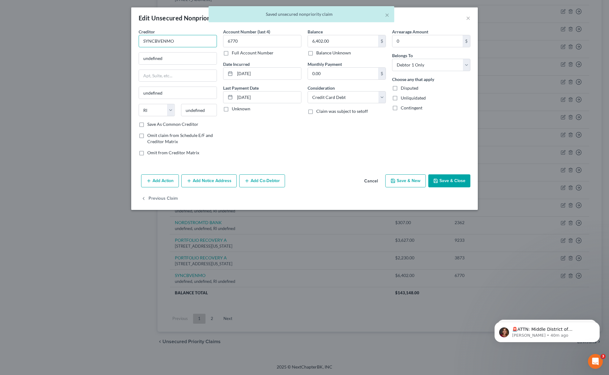
click at [156, 38] on input "SYNCBVENMO" at bounding box center [178, 41] width 78 height 12
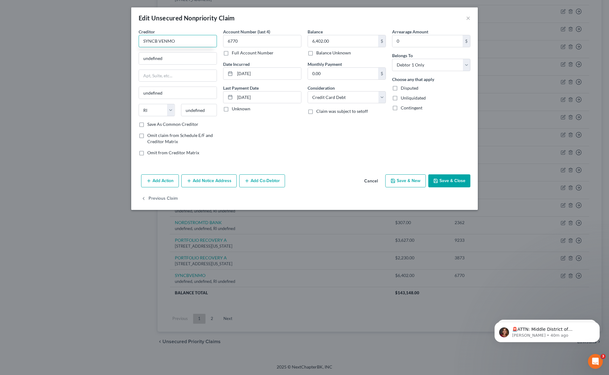
drag, startPoint x: 189, startPoint y: 40, endPoint x: 106, endPoint y: 40, distance: 82.9
click at [98, 41] on div "Edit Unsecured Nonpriority Claim × Creditor * SYNCB VENMO undefined undefined S…" at bounding box center [304, 187] width 609 height 375
drag, startPoint x: 199, startPoint y: 51, endPoint x: 117, endPoint y: 62, distance: 83.0
click at [114, 62] on div "Edit Unsecured Nonpriority Claim × Creditor * SYNCB VENMO undefined undefined S…" at bounding box center [304, 187] width 609 height 375
click at [192, 58] on input "undefined" at bounding box center [178, 59] width 78 height 12
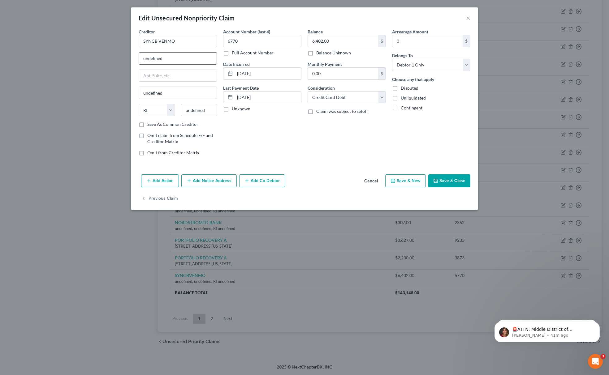
click at [192, 58] on input "undefined" at bounding box center [178, 59] width 78 height 12
click at [197, 55] on input "undefined" at bounding box center [178, 59] width 78 height 12
drag, startPoint x: 185, startPoint y: 41, endPoint x: 179, endPoint y: 47, distance: 8.7
click at [185, 41] on input "SYNCB VENMO" at bounding box center [178, 41] width 78 height 12
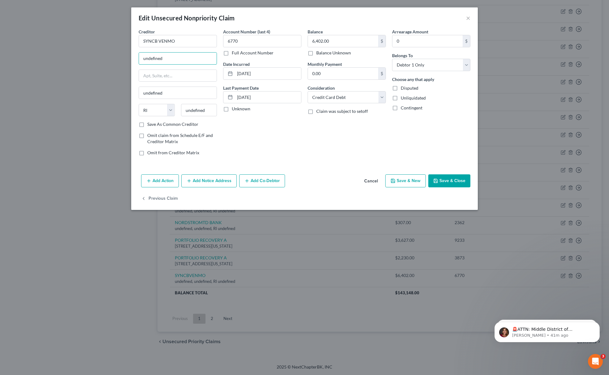
drag, startPoint x: 176, startPoint y: 56, endPoint x: 116, endPoint y: 58, distance: 59.4
click at [118, 58] on div "Edit Unsecured Nonpriority Claim × Creditor * SYNCB VENMO undefined undefined S…" at bounding box center [304, 187] width 609 height 375
paste input "P.O. Box 71718, Philadelphia, PA 19176-1718"
drag, startPoint x: 187, startPoint y: 58, endPoint x: 202, endPoint y: 57, distance: 14.9
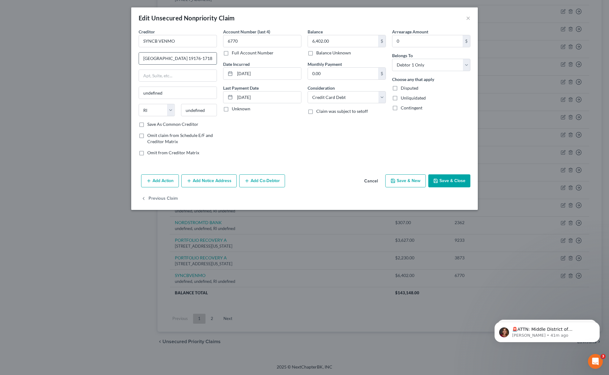
click at [202, 57] on input "P.O. Box 71718, Philadelphia, PA 19176-1718" at bounding box center [178, 59] width 78 height 12
drag, startPoint x: 207, startPoint y: 110, endPoint x: 177, endPoint y: 114, distance: 30.2
click at [181, 114] on input "undefined" at bounding box center [199, 110] width 36 height 12
paste input "19176-"
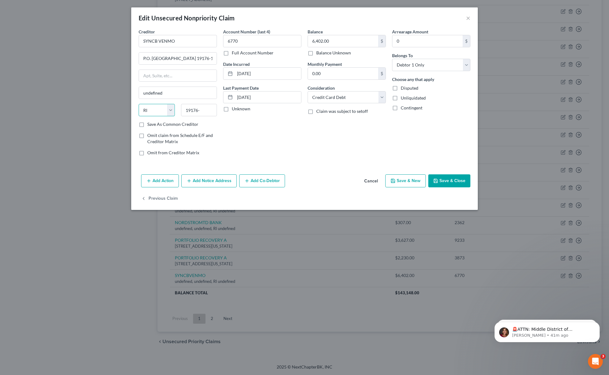
click at [163, 108] on select "State AL AK AR AZ CA CO CT DE DC FL GA GU HI ID IL IN IA KS KY LA ME MD MA MI M…" at bounding box center [157, 110] width 36 height 12
click at [139, 105] on select "State AL AK AR AZ CA CO CT DE DC FL GA GU HI ID IL IN IA KS KY LA ME MD MA MI M…" at bounding box center [157, 110] width 36 height 12
click at [207, 109] on input "19176-" at bounding box center [199, 110] width 36 height 12
drag, startPoint x: 171, startPoint y: 60, endPoint x: 246, endPoint y: 60, distance: 75.1
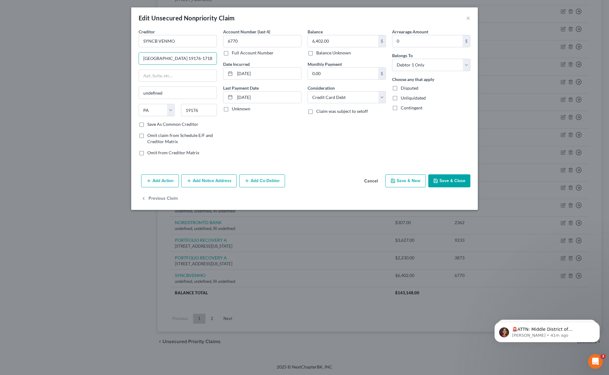
click at [246, 60] on div "Creditor * SYNCB VENMO P.O. Box 71718, Philadelphia, PA 19176-1718 undefined St…" at bounding box center [304, 94] width 338 height 132
click at [438, 186] on button "Save & Close" at bounding box center [449, 180] width 42 height 13
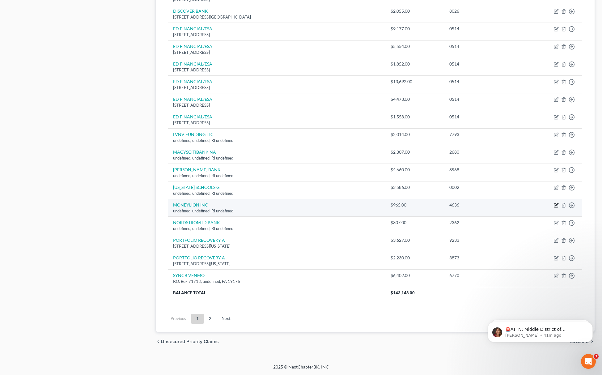
click at [556, 207] on icon "button" at bounding box center [556, 205] width 5 height 5
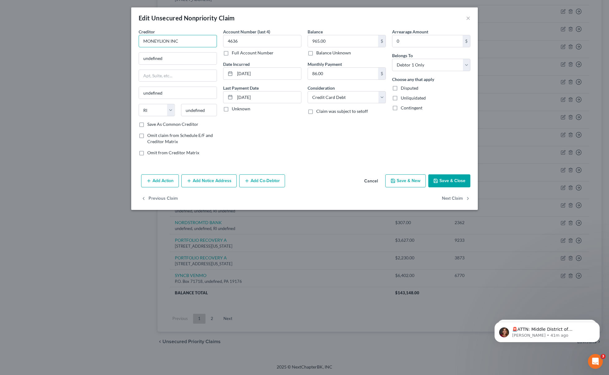
drag, startPoint x: 177, startPoint y: 41, endPoint x: 91, endPoint y: 44, distance: 86.3
click at [93, 45] on div "Edit Unsecured Nonpriority Claim × Creditor * MONEYLION INC undefined undefined…" at bounding box center [304, 187] width 609 height 375
click at [166, 83] on div "MONEYLION INC." at bounding box center [175, 81] width 64 height 6
click at [452, 181] on button "Save & Close" at bounding box center [449, 180] width 42 height 13
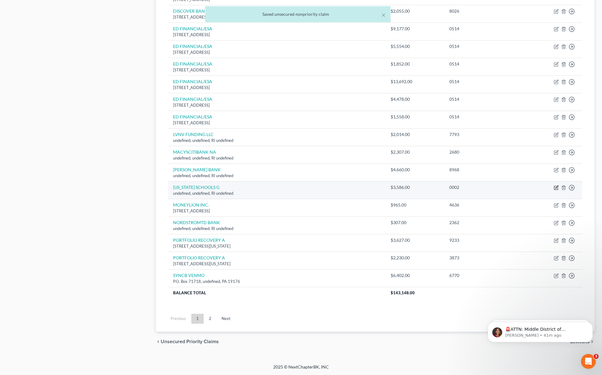
click at [558, 188] on icon "button" at bounding box center [556, 188] width 4 height 4
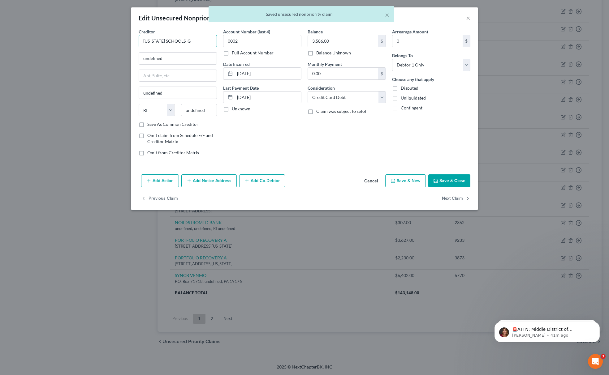
drag, startPoint x: 196, startPoint y: 41, endPoint x: -6, endPoint y: 44, distance: 201.3
click at [0, 44] on html "Home New Case Client Portal Directory Cases Fairmax Law mary@fairmaxlaw.com My …" at bounding box center [304, 18] width 609 height 714
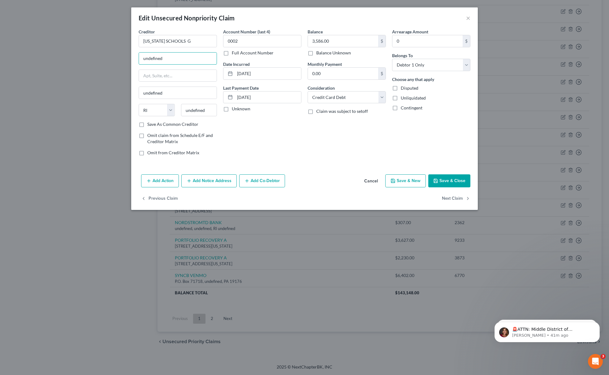
drag, startPoint x: 163, startPoint y: 59, endPoint x: 122, endPoint y: 58, distance: 41.8
click at [107, 59] on div "Edit Unsecured Nonpriority Claim × Creditor * MICHIGAN SCHOOLS G undefined unde…" at bounding box center [304, 187] width 609 height 375
paste input "13100 N. Lilley Road, Plymouth, MI 48170"
drag, startPoint x: 199, startPoint y: 59, endPoint x: 212, endPoint y: 77, distance: 22.0
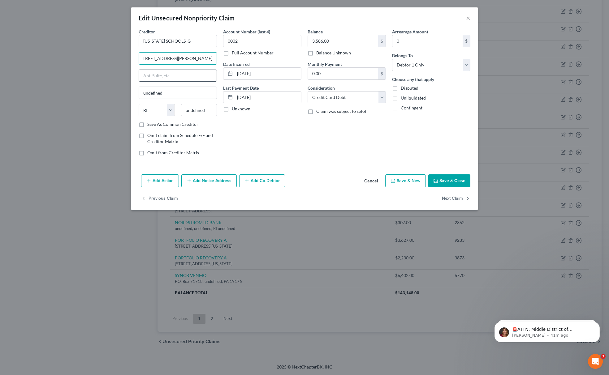
click at [224, 55] on div "Creditor * MICHIGAN SCHOOLS G 13100 N. Lilley Road, Plymouth, MI 48170 undefine…" at bounding box center [304, 94] width 338 height 132
drag, startPoint x: 172, startPoint y: 109, endPoint x: 162, endPoint y: 108, distance: 9.9
click at [162, 108] on div "State AL AK AR AZ CA CO CT DE DC FL GA GU HI ID IL IN IA KS KY LA ME MD MA MI M…" at bounding box center [177, 112] width 84 height 17
paste input "48170"
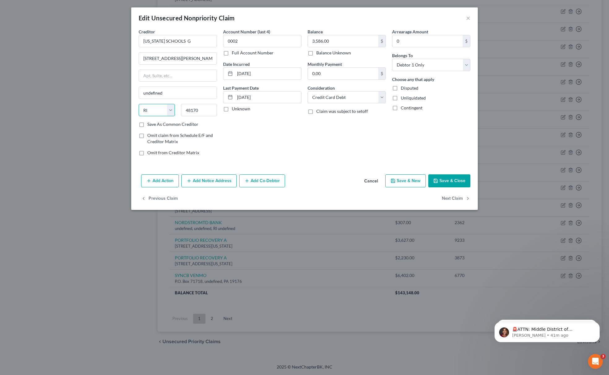
click at [158, 108] on select "State AL AK AR AZ CA CO CT DE DC FL GA GU HI ID IL IN IA KS KY LA ME MD MA MI M…" at bounding box center [157, 110] width 36 height 12
click at [139, 105] on select "State AL AK AR AZ CA CO CT DE DC FL GA GU HI ID IL IN IA KS KY LA ME MD MA MI M…" at bounding box center [157, 110] width 36 height 12
drag, startPoint x: 184, startPoint y: 55, endPoint x: 246, endPoint y: 57, distance: 62.5
click at [246, 57] on div "Creditor * MICHIGAN SCHOOLS G 13100 N. Lilley Road, Plymouth, MI 48170 Plymouth…" at bounding box center [304, 94] width 338 height 132
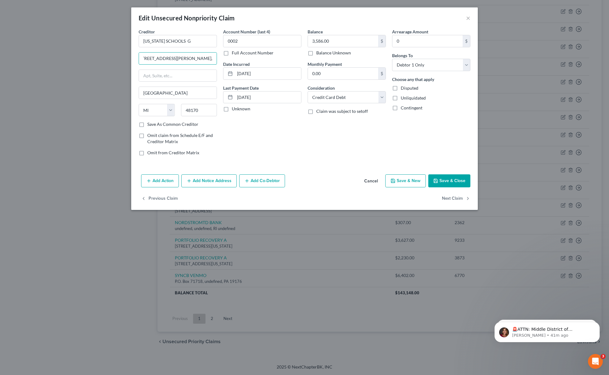
scroll to position [0, 0]
click at [449, 181] on button "Save & Close" at bounding box center [449, 180] width 42 height 13
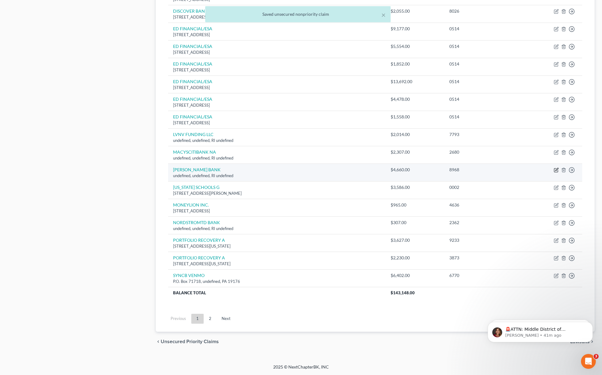
click at [557, 170] on icon "button" at bounding box center [556, 170] width 5 height 5
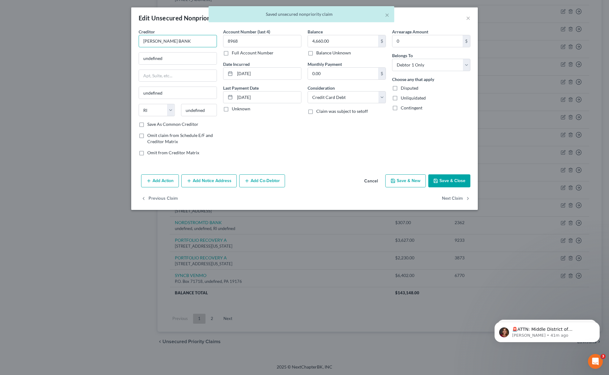
drag, startPoint x: 179, startPoint y: 39, endPoint x: 25, endPoint y: 32, distance: 153.6
click at [24, 32] on div "Edit Unsecured Nonpriority Claim × Creditor * MERRICK BANK undefined undefined …" at bounding box center [304, 187] width 609 height 375
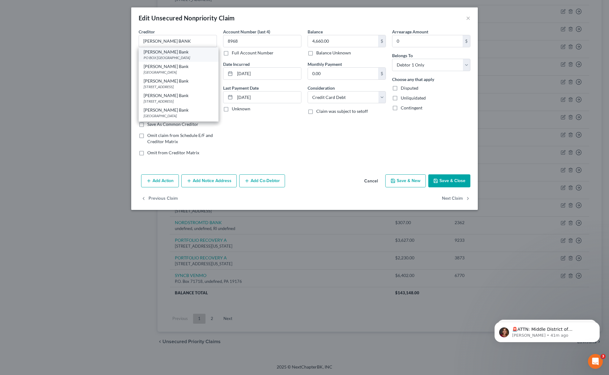
click at [177, 53] on div "Merrick Bank" at bounding box center [178, 52] width 70 height 6
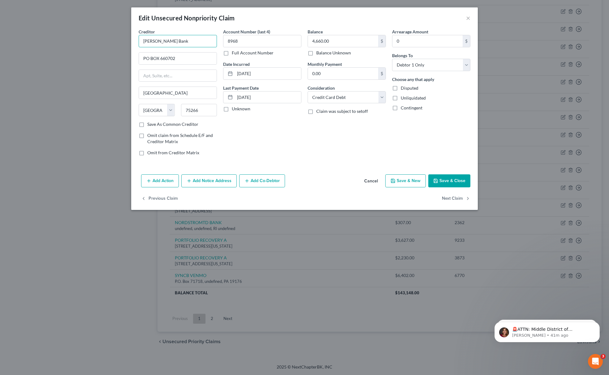
drag, startPoint x: 186, startPoint y: 40, endPoint x: 77, endPoint y: 44, distance: 108.3
click at [81, 43] on div "Edit Unsecured Nonpriority Claim × Creditor * Merrick Bank PO BOX 660702 Dallas…" at bounding box center [304, 187] width 609 height 375
click at [442, 186] on button "Save & Close" at bounding box center [449, 180] width 42 height 13
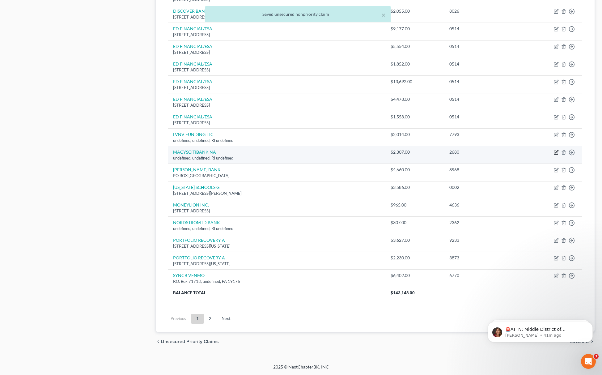
click at [556, 154] on icon "button" at bounding box center [556, 153] width 4 height 4
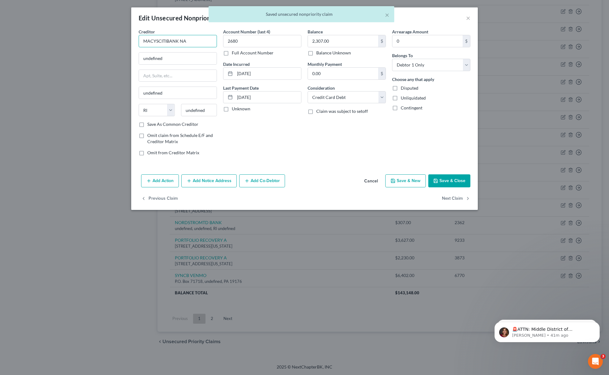
click at [159, 43] on input "MACYSCITIBANK NA" at bounding box center [178, 41] width 78 height 12
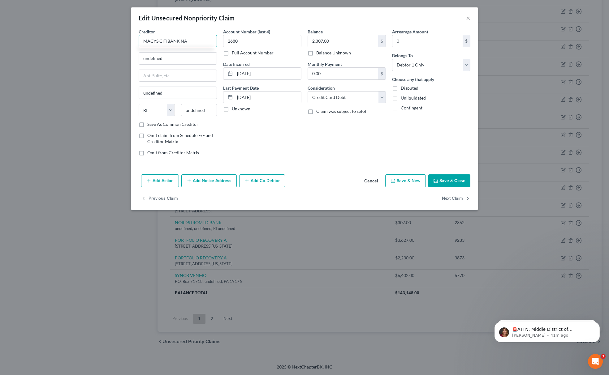
drag, startPoint x: 171, startPoint y: 43, endPoint x: 140, endPoint y: 42, distance: 30.6
click at [136, 44] on div "Creditor * MACYS CITIBANK NA undefined undefined State AL AK AR AZ CA CO CT DE …" at bounding box center [177, 94] width 84 height 132
drag, startPoint x: 202, startPoint y: 40, endPoint x: 101, endPoint y: 42, distance: 101.2
click at [101, 44] on div "Edit Unsecured Nonpriority Claim × Creditor * MACYS CITIBANK NA undefined undef…" at bounding box center [304, 187] width 609 height 375
drag, startPoint x: 168, startPoint y: 64, endPoint x: 66, endPoint y: 58, distance: 101.9
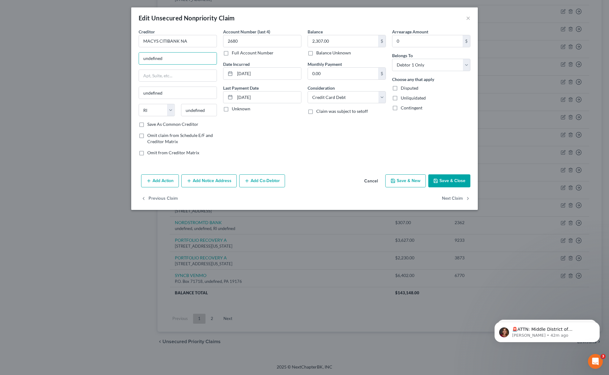
click at [66, 58] on div "Edit Unsecured Nonpriority Claim × Creditor * MACYS CITIBANK NA undefined undef…" at bounding box center [304, 187] width 609 height 375
paste input "P.O. Box 8218, Mason, OH 45040-"
drag, startPoint x: 192, startPoint y: 60, endPoint x: 214, endPoint y: 55, distance: 22.5
click at [214, 55] on input "P.O. Box 8218, Mason, OH 45040-" at bounding box center [178, 59] width 78 height 12
paste input "45040-"
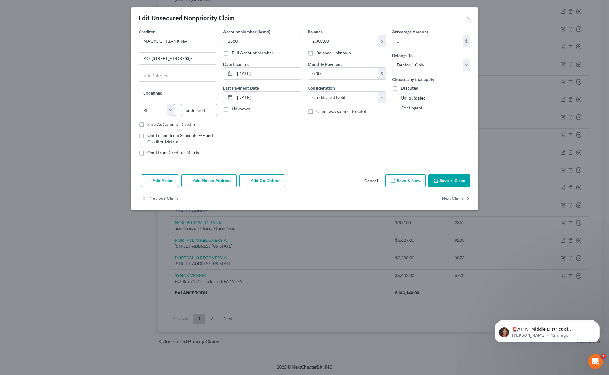
drag, startPoint x: 204, startPoint y: 108, endPoint x: 162, endPoint y: 110, distance: 42.1
click at [162, 109] on div "State AL AK AR AZ CA CO CT DE DC FL GA GU HI ID IL IN IA KS KY LA ME MD MA MI M…" at bounding box center [177, 112] width 84 height 17
click at [152, 110] on select "State AL AK AR AZ CA CO CT DE DC FL GA GU HI ID IL IN IA KS KY LA ME MD MA MI M…" at bounding box center [157, 110] width 36 height 12
click at [139, 105] on select "State AL AK AR AZ CA CO CT DE DC FL GA GU HI ID IL IN IA KS KY LA ME MD MA MI M…" at bounding box center [157, 110] width 36 height 12
click at [214, 109] on input "45040-" at bounding box center [199, 110] width 36 height 12
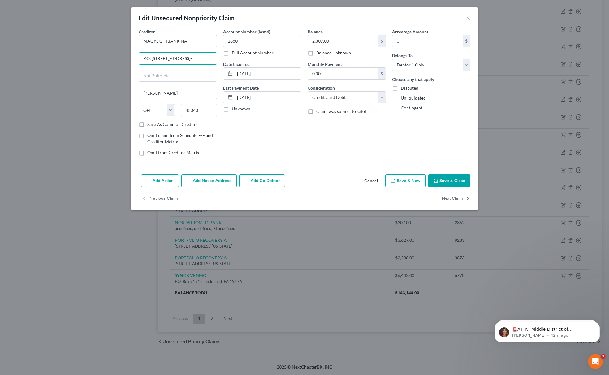
drag, startPoint x: 186, startPoint y: 57, endPoint x: 220, endPoint y: 57, distance: 34.3
click at [220, 57] on div "Creditor * MACYS CITIBANK NA P.O. Box 8218, Mason, OH 45040- Mason State AL AK …" at bounding box center [304, 94] width 338 height 132
drag, startPoint x: 169, startPoint y: 56, endPoint x: 203, endPoint y: 54, distance: 33.7
click at [203, 54] on input "P.O. Box 8218, Mason," at bounding box center [178, 59] width 78 height 12
click at [438, 185] on button "Save & Close" at bounding box center [449, 180] width 42 height 13
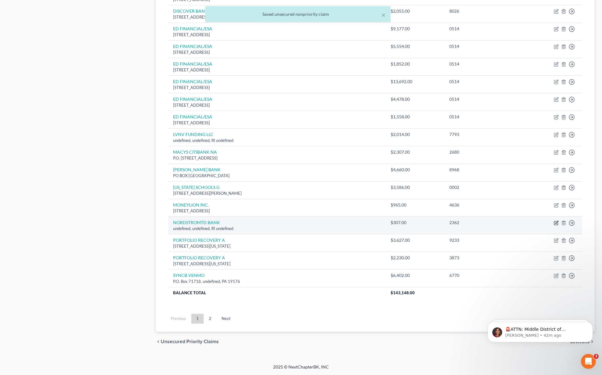
click at [557, 224] on icon "button" at bounding box center [556, 222] width 5 height 5
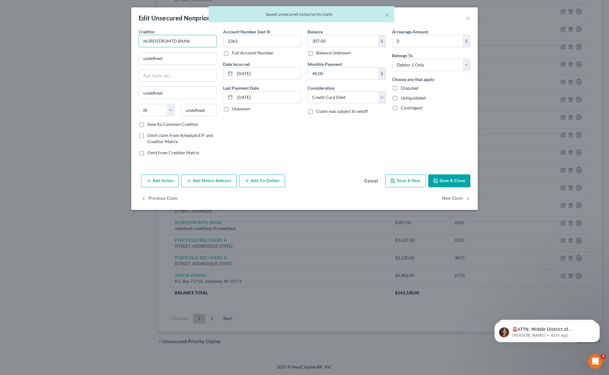
drag, startPoint x: 192, startPoint y: 39, endPoint x: 43, endPoint y: 31, distance: 149.3
click at [43, 32] on div "Edit Unsecured Nonpriority Claim × Creditor * NORDSTROMTD BANK undefined undefi…" at bounding box center [304, 187] width 609 height 375
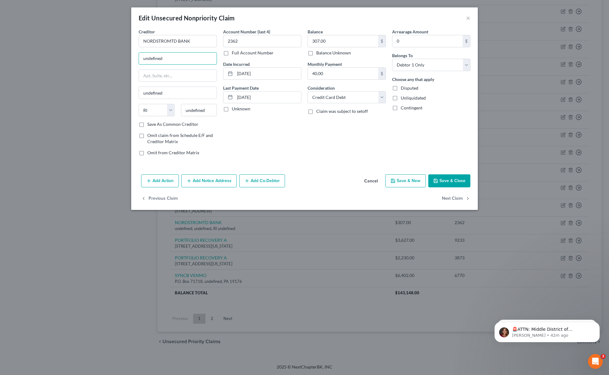
drag, startPoint x: 177, startPoint y: 56, endPoint x: 100, endPoint y: 66, distance: 77.3
click at [113, 66] on div "Edit Unsecured Nonpriority Claim × Creditor * NORDSTROMTD BANK undefined undefi…" at bounding box center [304, 187] width 609 height 375
paste input "PO Box 6555 Englewood, CO 80155-6555"
drag, startPoint x: 189, startPoint y: 57, endPoint x: 201, endPoint y: 56, distance: 12.4
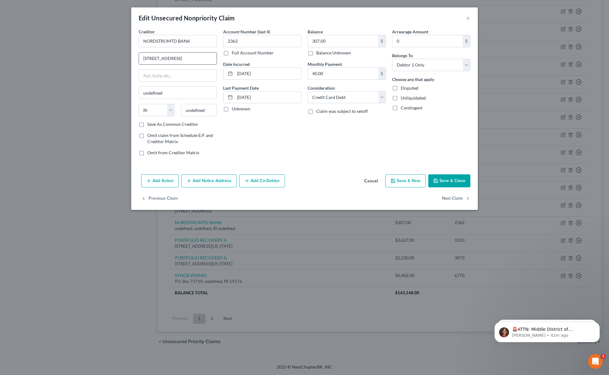
click at [201, 56] on input "PO Box 6555 Englewood, CO 80155-6555" at bounding box center [178, 59] width 78 height 12
paste input "80155"
drag, startPoint x: 207, startPoint y: 112, endPoint x: 159, endPoint y: 114, distance: 48.3
click at [166, 113] on div "State AL AK AR AZ CA CO CT DE DC FL GA GU HI ID IL IN IA KS KY LA ME MD MA MI M…" at bounding box center [177, 112] width 84 height 17
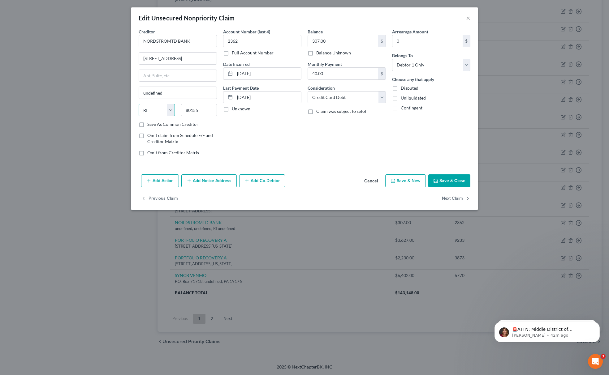
click at [152, 111] on select "State AL AK AR AZ CA CO CT DE DC FL GA GU HI ID IL IN IA KS KY LA ME MD MA MI M…" at bounding box center [157, 110] width 36 height 12
click at [139, 105] on select "State AL AK AR AZ CA CO CT DE DC FL GA GU HI ID IL IN IA KS KY LA ME MD MA MI M…" at bounding box center [157, 110] width 36 height 12
drag, startPoint x: 169, startPoint y: 56, endPoint x: 208, endPoint y: 56, distance: 39.9
click at [246, 56] on div "Creditor * NORDSTROMTD BANK PO Box 6555 Englewood, CO 80155-6555 Englewood Stat…" at bounding box center [304, 94] width 338 height 132
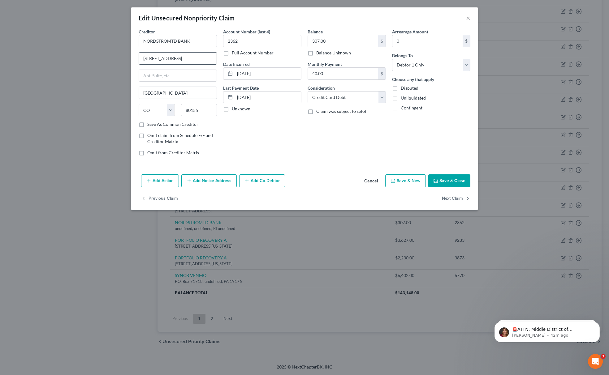
click at [246, 56] on label "Full Account Number" at bounding box center [253, 53] width 42 height 6
click at [238, 54] on input "Full Account Number" at bounding box center [236, 52] width 4 height 4
drag, startPoint x: 169, startPoint y: 56, endPoint x: 236, endPoint y: 51, distance: 67.0
click at [236, 51] on div "Creditor * NORDSTROMTD BANK PO Box 6555 Englewood, CO 80155-6555 Englewood Stat…" at bounding box center [304, 94] width 338 height 132
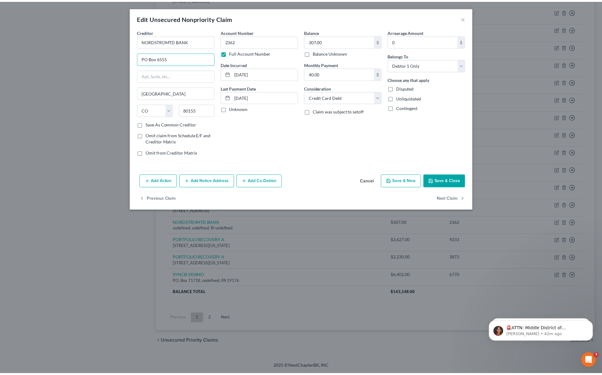
scroll to position [0, 0]
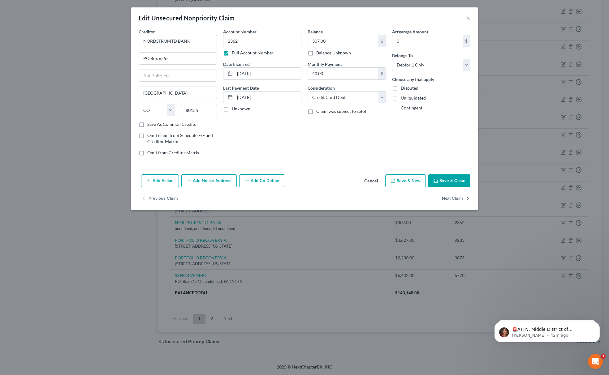
click at [453, 177] on button "Save & Close" at bounding box center [449, 180] width 42 height 13
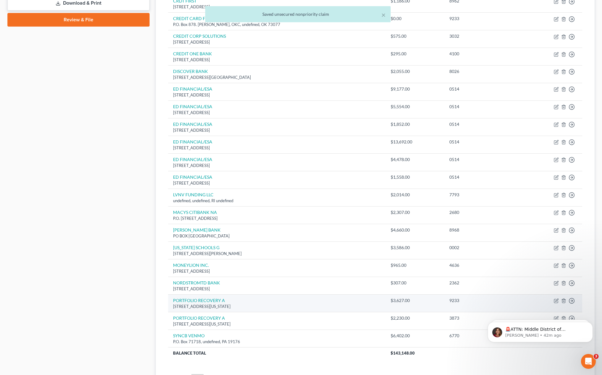
scroll to position [342, 0]
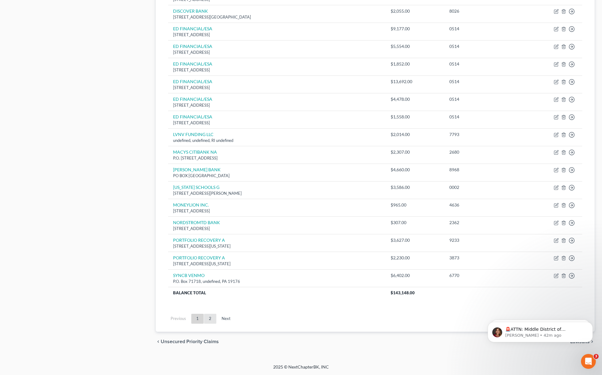
click at [206, 315] on link "2" at bounding box center [210, 319] width 12 height 10
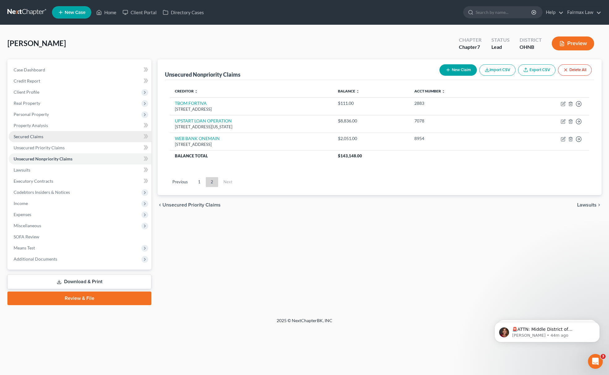
click at [61, 139] on link "Secured Claims" at bounding box center [80, 136] width 143 height 11
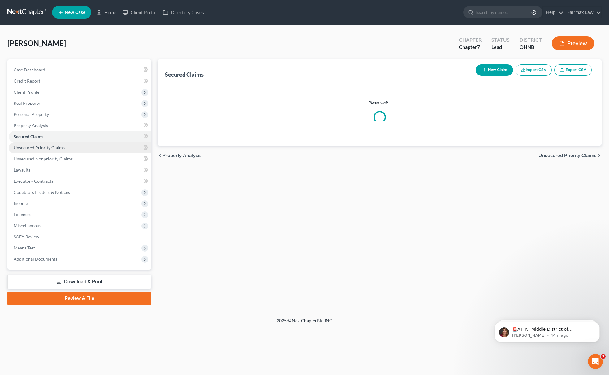
click at [66, 145] on link "Unsecured Priority Claims" at bounding box center [80, 147] width 143 height 11
click at [63, 159] on span "Unsecured Nonpriority Claims" at bounding box center [43, 158] width 59 height 5
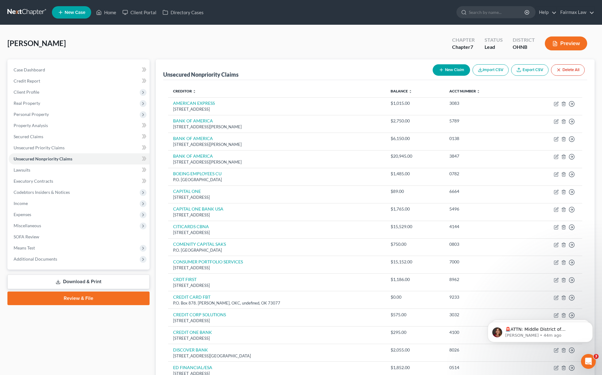
click at [331, 38] on div "Merte, Michael Upgraded Chapter Chapter 7 Status Lead District OHNB Preview" at bounding box center [301, 45] width 588 height 27
click at [447, 72] on button "New Claim" at bounding box center [451, 69] width 37 height 11
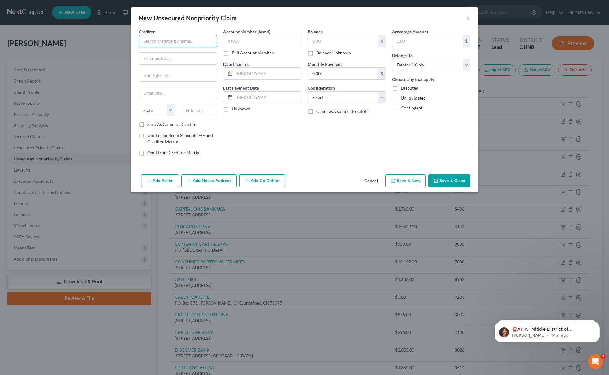
click at [198, 40] on input "text" at bounding box center [178, 41] width 78 height 12
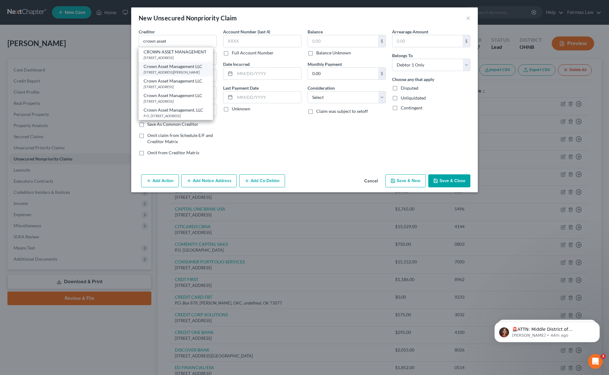
click at [182, 70] on div "Crown Asset Management LLC" at bounding box center [175, 66] width 64 height 6
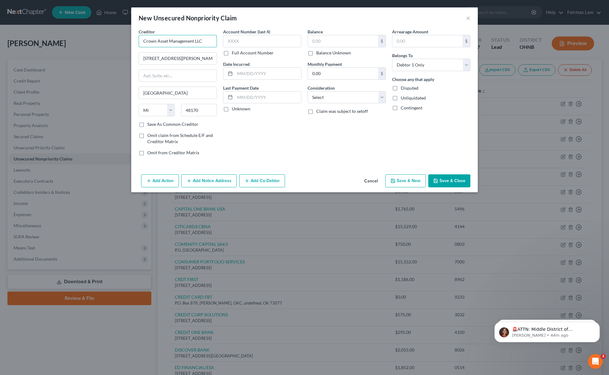
drag, startPoint x: 203, startPoint y: 41, endPoint x: 117, endPoint y: 47, distance: 87.1
click at [117, 47] on div "New Unsecured Nonpriority Claim × Creditor * Crown Asset Management LLC 40600 A…" at bounding box center [304, 187] width 609 height 375
click at [351, 96] on select "Select Cable / Satellite Services Collection Agency Credit Card Debt Debt Couns…" at bounding box center [346, 97] width 78 height 12
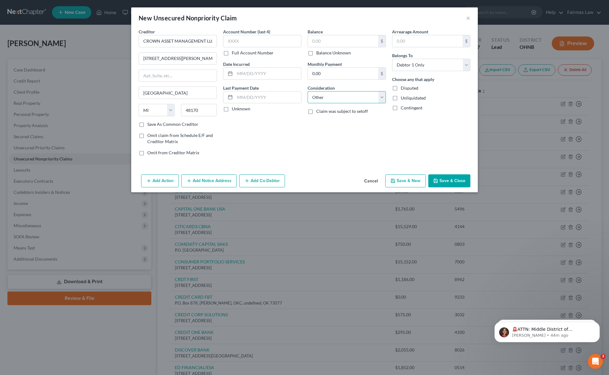
click at [307, 91] on select "Select Cable / Satellite Services Collection Agency Credit Card Debt Debt Couns…" at bounding box center [346, 97] width 78 height 12
click at [345, 122] on input "text" at bounding box center [347, 121] width 78 height 12
click at [316, 54] on label "Balance Unknown" at bounding box center [333, 53] width 35 height 6
click at [319, 54] on input "Balance Unknown" at bounding box center [321, 52] width 4 height 4
click at [160, 187] on button "Add Action" at bounding box center [160, 180] width 38 height 13
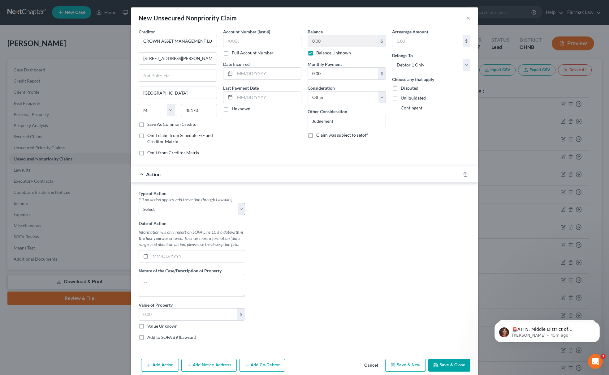
drag, startPoint x: 187, startPoint y: 206, endPoint x: 188, endPoint y: 215, distance: 9.1
click at [187, 206] on select "Select Repossession Garnishment Foreclosure Personal Injury Attached, Seized, O…" at bounding box center [192, 209] width 106 height 12
click at [139, 204] on select "Select Repossession Garnishment Foreclosure Personal Injury Attached, Seized, O…" at bounding box center [192, 209] width 106 height 12
click at [147, 328] on label "Value Unknown" at bounding box center [162, 326] width 30 height 6
click at [150, 327] on input "Value Unknown" at bounding box center [152, 325] width 4 height 4
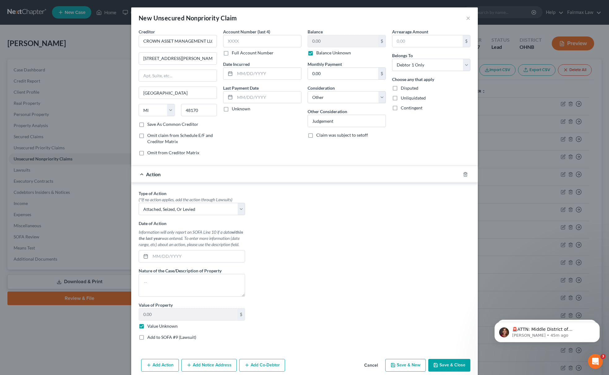
click at [147, 340] on label "Add to SOFA #9 (Lawsuit)" at bounding box center [171, 337] width 49 height 6
click at [150, 338] on input "Add to SOFA #9 (Lawsuit)" at bounding box center [152, 336] width 4 height 4
click at [293, 212] on div "Court Name * State AL AK AR AZ CA CO CT DE DC FL GA GU HI ID IL IN IA KS KY LA …" at bounding box center [304, 267] width 113 height 155
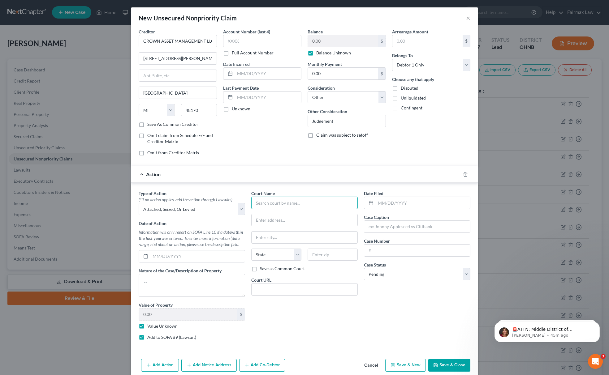
click at [297, 206] on input "text" at bounding box center [304, 203] width 106 height 12
click at [285, 212] on div "Shaker Heights Municipal Court" at bounding box center [288, 213] width 74 height 9
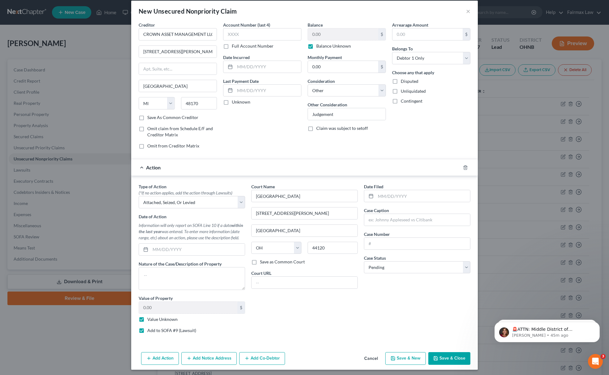
scroll to position [11, 0]
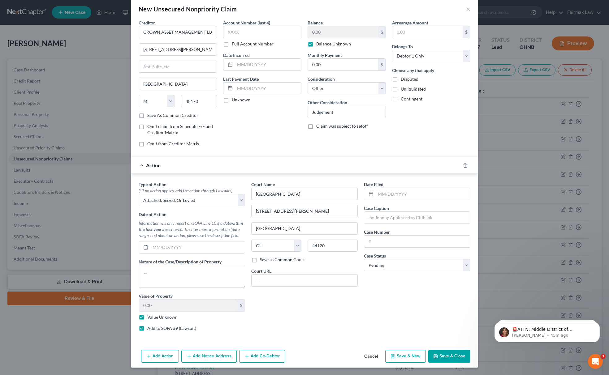
drag, startPoint x: 204, startPoint y: 365, endPoint x: 207, endPoint y: 360, distance: 5.5
click at [205, 363] on div "Add Action Add Notice Address Add Co-Debtor Cancel Save & New Save & Close" at bounding box center [304, 358] width 346 height 20
click at [207, 359] on button "Add Notice Address" at bounding box center [208, 356] width 55 height 13
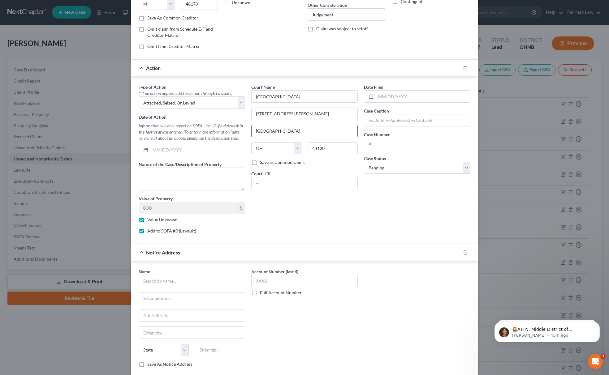
scroll to position [146, 0]
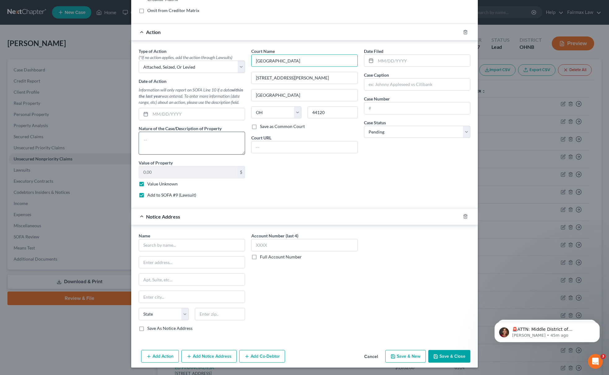
drag, startPoint x: 332, startPoint y: 56, endPoint x: 178, endPoint y: 140, distance: 174.9
click at [197, 62] on div "Type of Action * (*If no action applies, add the action through Lawsuits) Selec…" at bounding box center [304, 125] width 338 height 155
click at [174, 240] on input "text" at bounding box center [192, 245] width 106 height 12
paste input "Shaker Heights Municipal Court"
drag, startPoint x: 307, startPoint y: 79, endPoint x: 161, endPoint y: 123, distance: 152.8
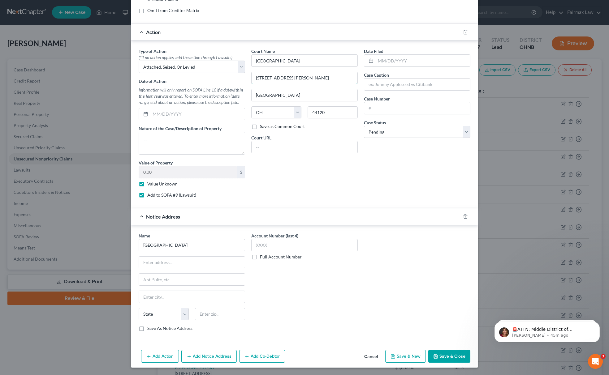
click at [168, 89] on div "Type of Action * (*If no action applies, add the action through Lawsuits) Selec…" at bounding box center [304, 125] width 338 height 155
click at [190, 268] on div "Name * Shaker Heights Municipal Court State AL AK AR AZ CA CO CT DE DC FL GA GU…" at bounding box center [192, 282] width 106 height 99
paste input "3355 Lee Rd"
click at [191, 263] on input "text" at bounding box center [192, 263] width 106 height 12
drag, startPoint x: 285, startPoint y: 83, endPoint x: 261, endPoint y: 87, distance: 23.8
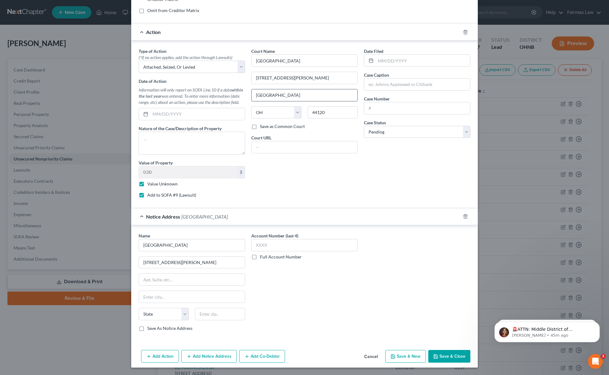
click at [261, 87] on div "Court Name * Shaker Heights Municipal Court 3355 Lee Rd Shaker Heights State AL…" at bounding box center [304, 125] width 113 height 155
drag, startPoint x: 286, startPoint y: 88, endPoint x: 184, endPoint y: 122, distance: 108.0
click at [181, 98] on div "Type of Action * (*If no action applies, add the action through Lawsuits) Selec…" at bounding box center [304, 125] width 338 height 155
click at [161, 294] on input "text" at bounding box center [192, 297] width 106 height 12
paste input "Shaker Heights"
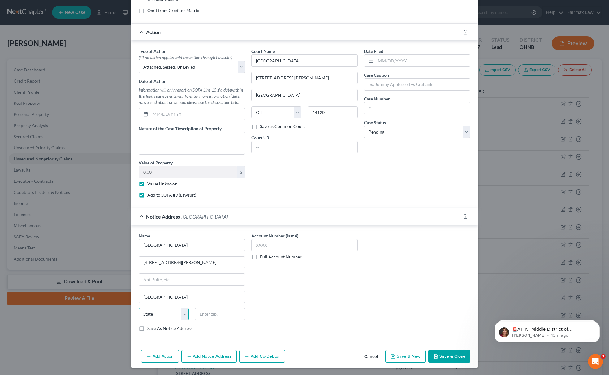
click at [151, 318] on select "State AL AK AR AZ CA CO CT DE DC FL GA GU HI ID IL IN IA KS KY LA ME MD MA MI M…" at bounding box center [164, 314] width 50 height 12
click at [139, 308] on select "State AL AK AR AZ CA CO CT DE DC FL GA GU HI ID IL IN IA KS KY LA ME MD MA MI M…" at bounding box center [164, 314] width 50 height 12
drag, startPoint x: 327, startPoint y: 111, endPoint x: 150, endPoint y: 278, distance: 243.7
click at [229, 127] on div "Type of Action * (*If no action applies, add the action through Lawsuits) Selec…" at bounding box center [304, 125] width 338 height 155
drag, startPoint x: 211, startPoint y: 321, endPoint x: 221, endPoint y: 314, distance: 12.2
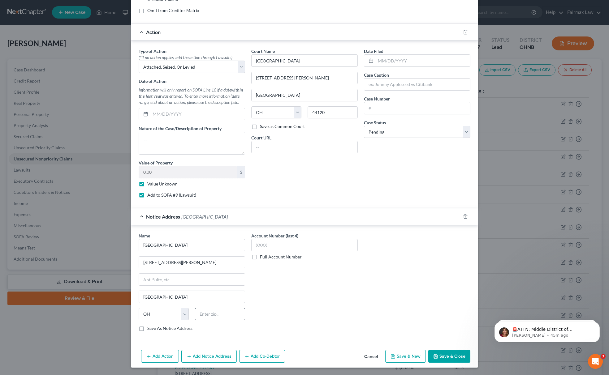
click at [213, 319] on div "State AL AK AR AZ CA CO CT DE DC FL GA GU HI ID IL IN IA KS KY LA ME MD MA MI M…" at bounding box center [191, 316] width 113 height 17
click at [221, 314] on input "text" at bounding box center [220, 314] width 50 height 12
paste input "44120"
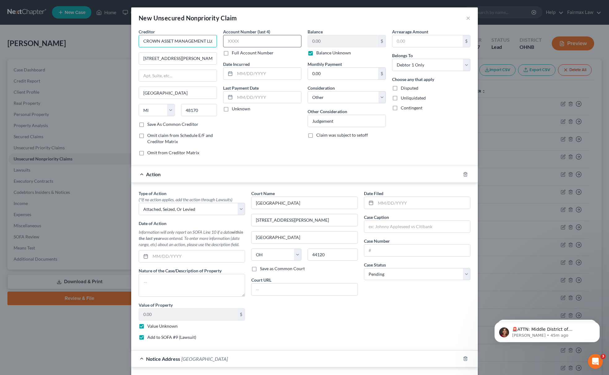
scroll to position [0, 1]
drag, startPoint x: 141, startPoint y: 41, endPoint x: 231, endPoint y: 40, distance: 89.7
click at [231, 40] on div "Creditor * CROWN ASSET MANAGEMENT LLC 40600 ANN ARBOR RD E STE 201 Plymouth Sta…" at bounding box center [304, 94] width 338 height 132
paste input "CROWN ASSET MANAGEMENT LLC"
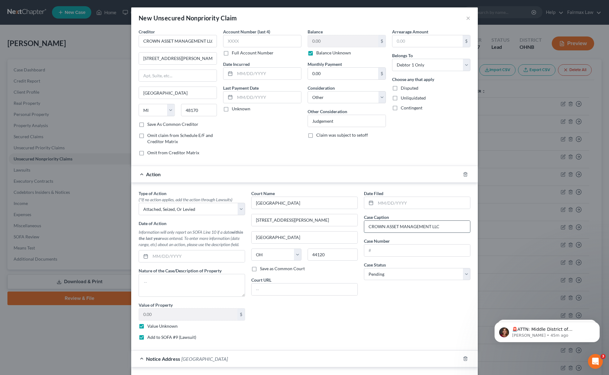
click at [396, 228] on input "CROWN ASSET MANAGEMENT LLC" at bounding box center [417, 227] width 106 height 12
click at [390, 254] on input "text" at bounding box center [417, 251] width 106 height 12
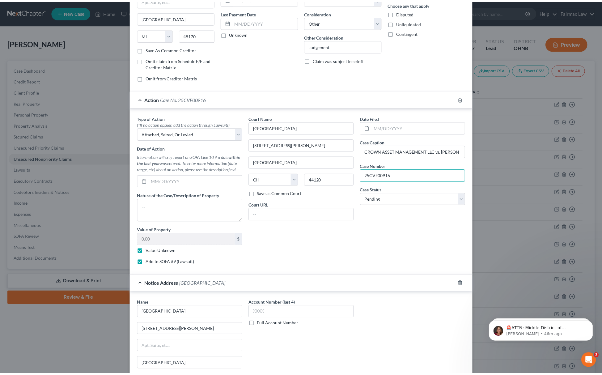
scroll to position [146, 0]
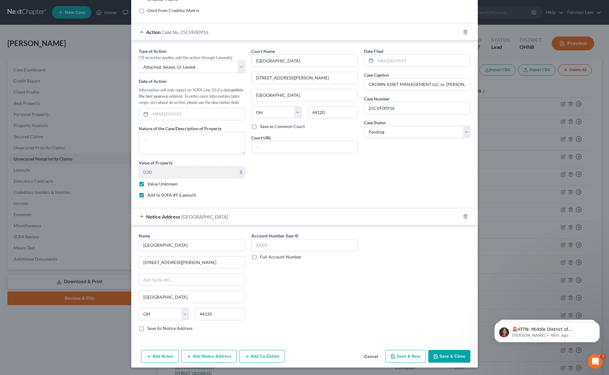
click at [447, 358] on button "Save & Close" at bounding box center [449, 356] width 42 height 13
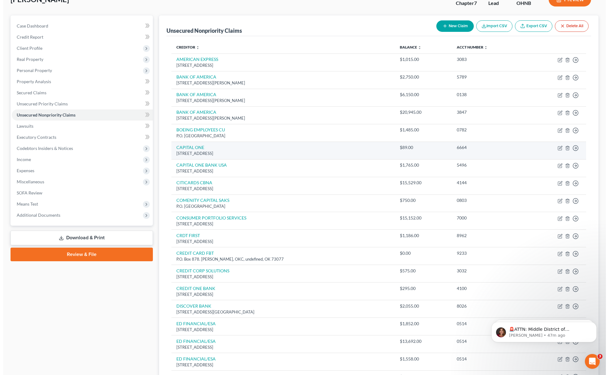
scroll to position [30, 0]
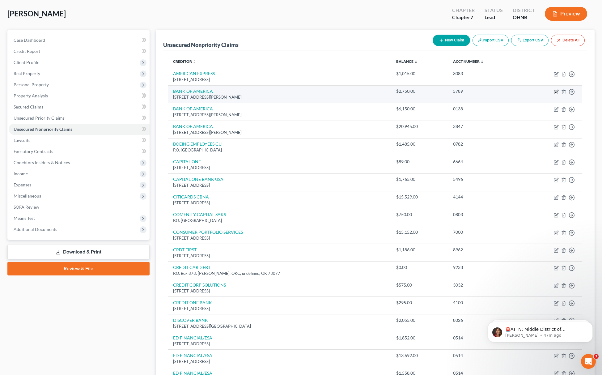
click at [557, 92] on icon "button" at bounding box center [557, 91] width 3 height 3
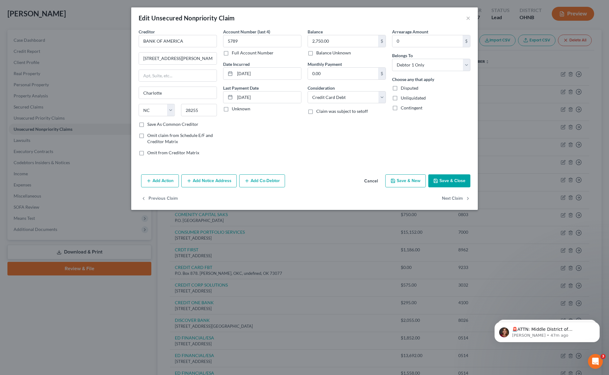
click at [172, 179] on button "Add Action" at bounding box center [160, 180] width 38 height 13
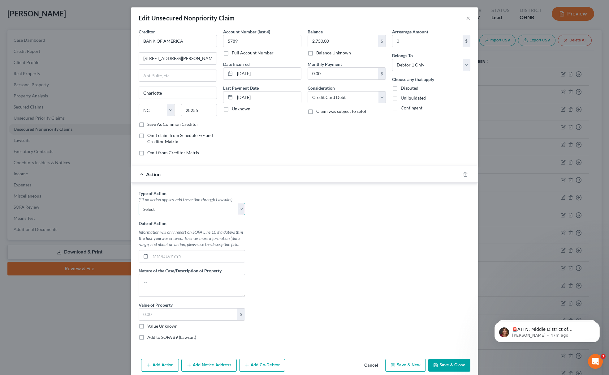
click at [197, 210] on select "Select Repossession Garnishment Foreclosure Personal Injury Attached, Seized, O…" at bounding box center [192, 209] width 106 height 12
click at [139, 204] on select "Select Repossession Garnishment Foreclosure Personal Injury Attached, Seized, O…" at bounding box center [192, 209] width 106 height 12
drag, startPoint x: 136, startPoint y: 324, endPoint x: 138, endPoint y: 331, distance: 6.8
click at [147, 325] on label "Value Unknown" at bounding box center [162, 326] width 30 height 6
click at [150, 325] on input "Value Unknown" at bounding box center [152, 325] width 4 height 4
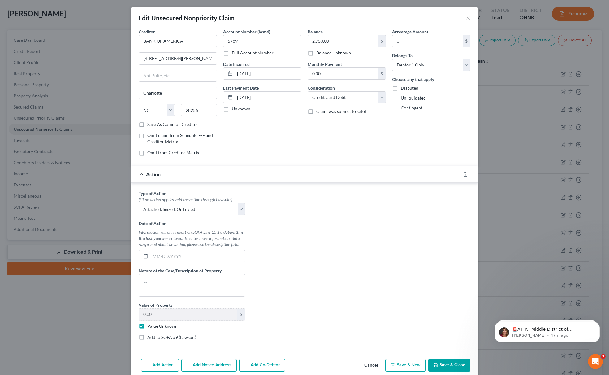
click at [138, 333] on div "Type of Action * (*If no action applies, add the action through Lawsuits) Selec…" at bounding box center [191, 267] width 113 height 155
click at [147, 339] on label "Add to SOFA #9 (Lawsuit)" at bounding box center [171, 337] width 49 height 6
click at [150, 338] on input "Add to SOFA #9 (Lawsuit)" at bounding box center [152, 336] width 4 height 4
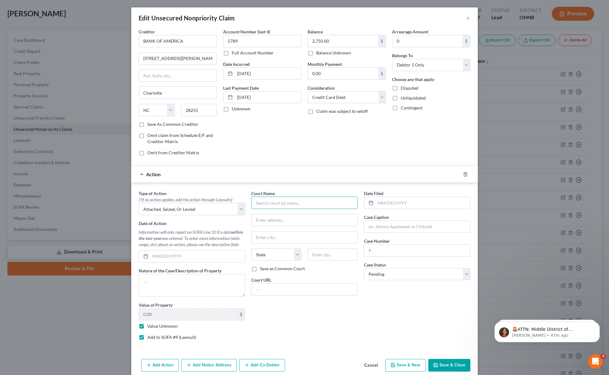
click at [302, 207] on input "text" at bounding box center [304, 203] width 106 height 12
click at [272, 213] on div "Shaker Heights Municipal Court" at bounding box center [288, 214] width 64 height 6
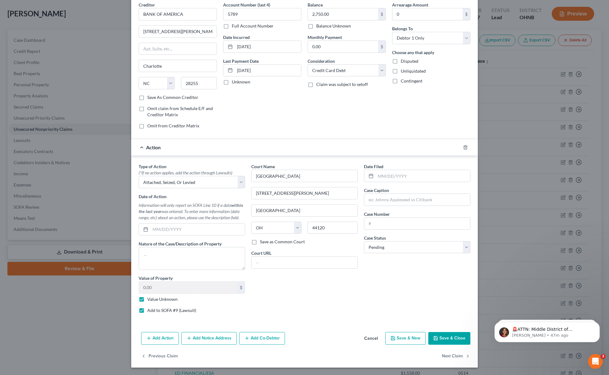
click at [217, 336] on button "Add Notice Address" at bounding box center [208, 338] width 55 height 13
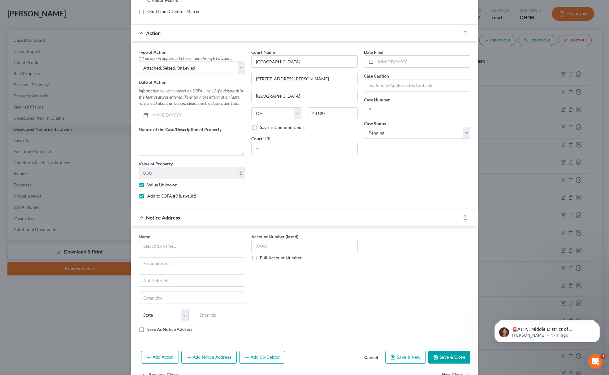
scroll to position [122, 0]
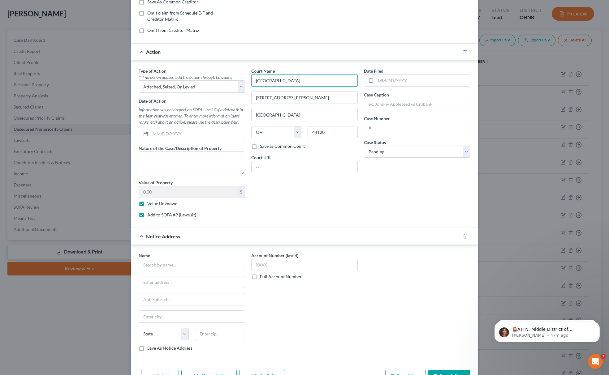
drag, startPoint x: 319, startPoint y: 82, endPoint x: 133, endPoint y: 175, distance: 208.6
click at [164, 114] on div "Type of Action * (*If no action applies, add the action through Lawsuits) Selec…" at bounding box center [304, 145] width 338 height 155
drag, startPoint x: 180, startPoint y: 273, endPoint x: 187, endPoint y: 265, distance: 10.7
click at [181, 271] on input "text" at bounding box center [192, 265] width 106 height 12
paste input "Shaker Heights Municipal Court"
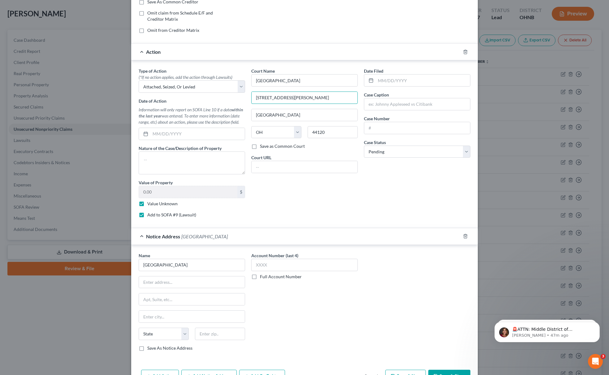
drag, startPoint x: 297, startPoint y: 100, endPoint x: 109, endPoint y: 197, distance: 211.6
click at [135, 115] on div "Type of Action * (*If no action applies, add the action through Lawsuits) Selec…" at bounding box center [304, 145] width 338 height 155
click at [194, 288] on input "text" at bounding box center [192, 282] width 106 height 12
paste input "3355 Lee Rd"
drag, startPoint x: 297, startPoint y: 116, endPoint x: 149, endPoint y: 184, distance: 163.0
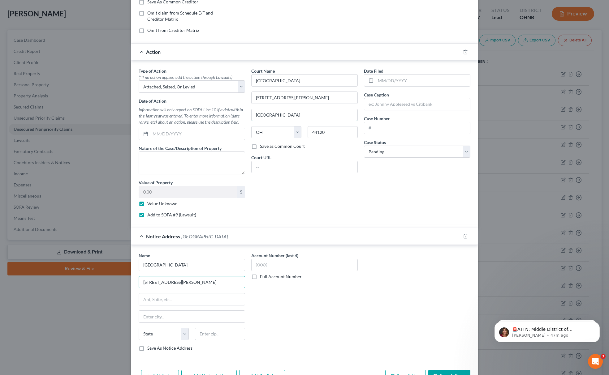
click at [164, 138] on div "Type of Action * (*If no action applies, add the action through Lawsuits) Selec…" at bounding box center [304, 145] width 338 height 155
drag, startPoint x: 174, startPoint y: 320, endPoint x: 156, endPoint y: 338, distance: 26.0
click at [174, 320] on input "text" at bounding box center [192, 317] width 106 height 12
paste input "Shaker Heights"
click at [160, 334] on select "State AL AK AR AZ CA CO CT DE DC FL GA GU HI ID IL IN IA KS KY LA ME MD MA MI M…" at bounding box center [164, 334] width 50 height 12
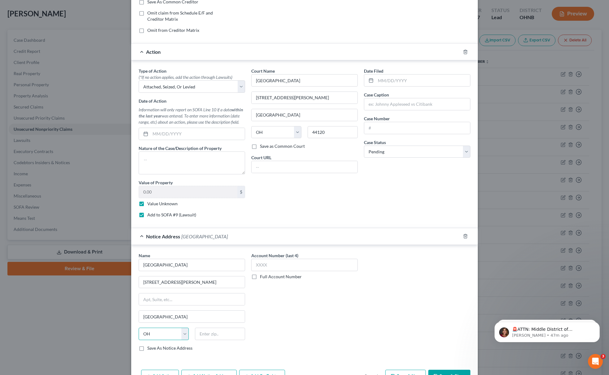
click at [160, 334] on select "State AL AK AR AZ CA CO CT DE DC FL GA GU HI ID IL IN IA KS KY LA ME MD MA MI M…" at bounding box center [164, 334] width 50 height 12
drag, startPoint x: 160, startPoint y: 334, endPoint x: 165, endPoint y: 334, distance: 4.9
click at [160, 334] on select "State AL AK AR AZ CA CO CT DE DC FL GA GU HI ID IL IN IA KS KY LA ME MD MA MI M…" at bounding box center [164, 334] width 50 height 12
click at [333, 141] on div "State AL AK AR AZ CA CO CT DE DC FL GA GU HI ID IL IN IA KS KY LA ME MD MA MI M…" at bounding box center [304, 134] width 113 height 17
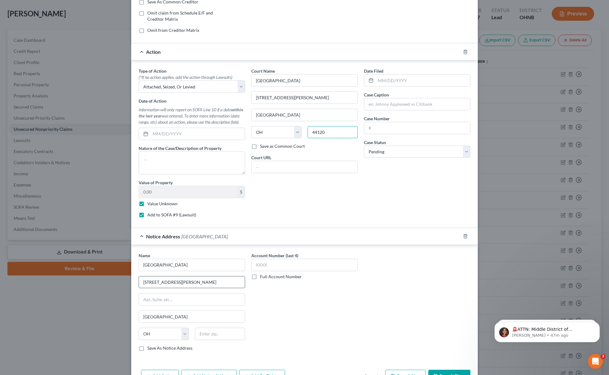
drag, startPoint x: 334, startPoint y: 132, endPoint x: 241, endPoint y: 290, distance: 183.2
click at [238, 146] on div "Type of Action * (*If no action applies, add the action through Lawsuits) Selec…" at bounding box center [304, 145] width 338 height 155
click at [212, 344] on div "State AL AK AR AZ CA CO CT DE DC FL GA GU HI ID IL IN IA KS KY LA ME MD MA MI M…" at bounding box center [191, 336] width 113 height 17
click at [218, 338] on input "text" at bounding box center [220, 334] width 50 height 12
paste input "44120"
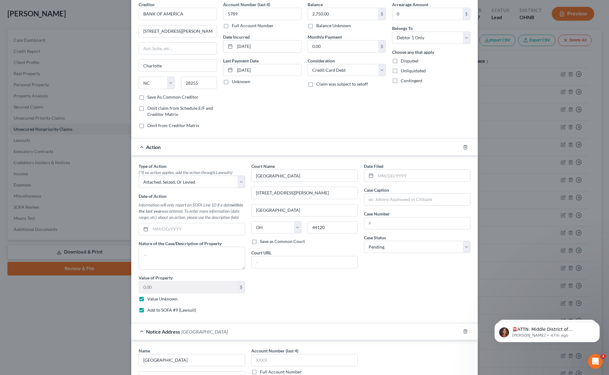
scroll to position [0, 0]
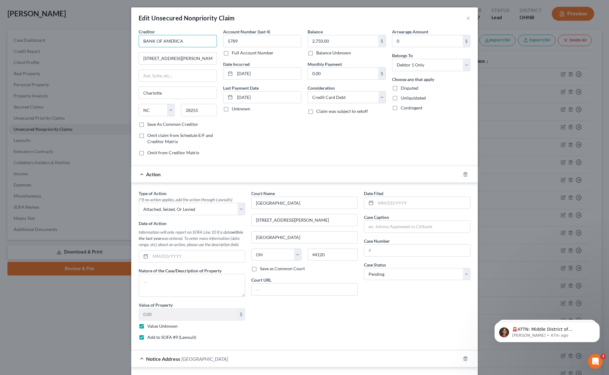
drag, startPoint x: 199, startPoint y: 39, endPoint x: 32, endPoint y: 85, distance: 173.6
click at [70, 46] on div "Edit Unsecured Nonpriority Claim × Creditor * BANK OF AMERICA 100 North Tyron S…" at bounding box center [304, 187] width 609 height 375
click at [395, 233] on input "text" at bounding box center [417, 227] width 106 height 12
paste input "BANK OF AMERICA"
click at [380, 252] on input "text" at bounding box center [417, 251] width 106 height 12
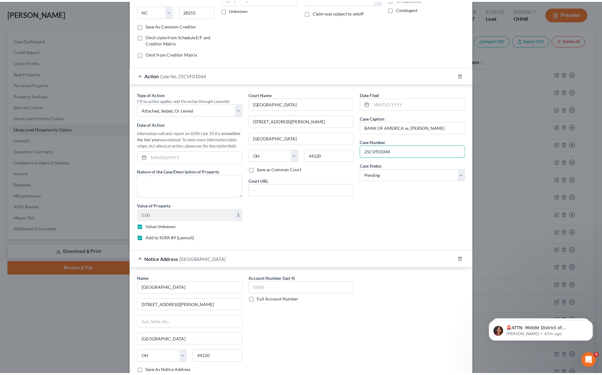
scroll to position [164, 0]
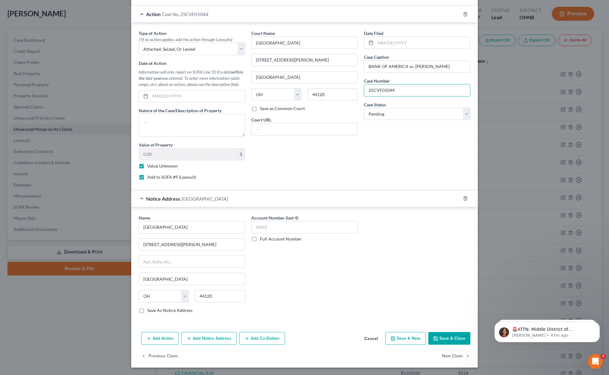
click at [463, 340] on button "Save & Close" at bounding box center [449, 338] width 42 height 13
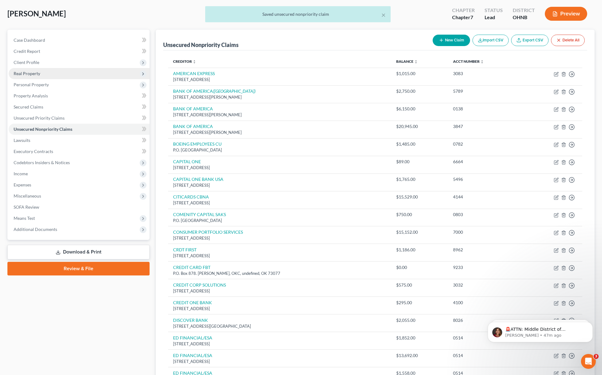
click at [44, 74] on span "Real Property" at bounding box center [79, 73] width 141 height 11
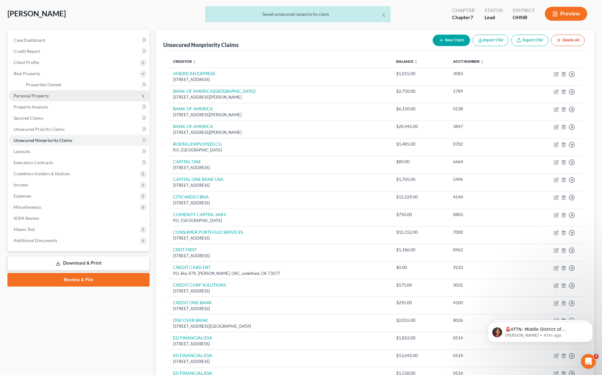
click at [46, 95] on span "Personal Property" at bounding box center [31, 95] width 35 height 5
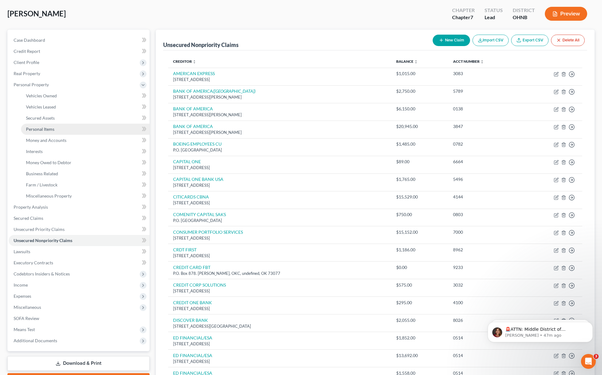
click at [61, 127] on link "Personal Items" at bounding box center [85, 129] width 129 height 11
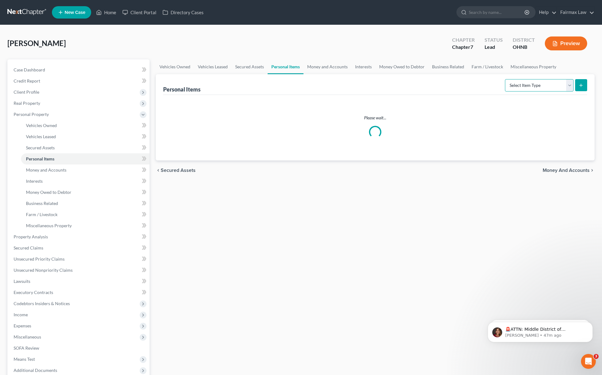
drag, startPoint x: 518, startPoint y: 87, endPoint x: 522, endPoint y: 92, distance: 6.8
click at [522, 92] on div "Select Item Type Clothing Collectibles Of Value Electronics Firearms Household …" at bounding box center [545, 85] width 85 height 16
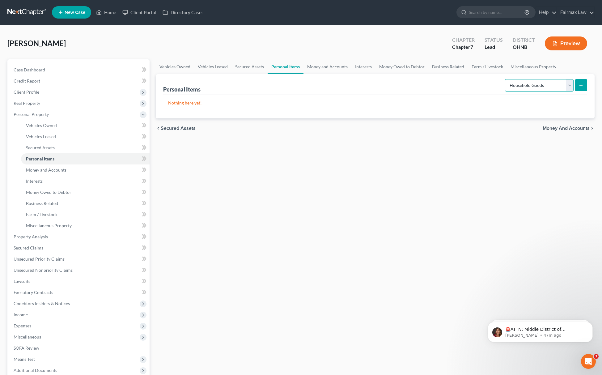
click at [506, 79] on select "Select Item Type Clothing Collectibles Of Value Electronics Firearms Household …" at bounding box center [539, 85] width 69 height 12
click at [583, 79] on button "submit" at bounding box center [582, 85] width 12 height 12
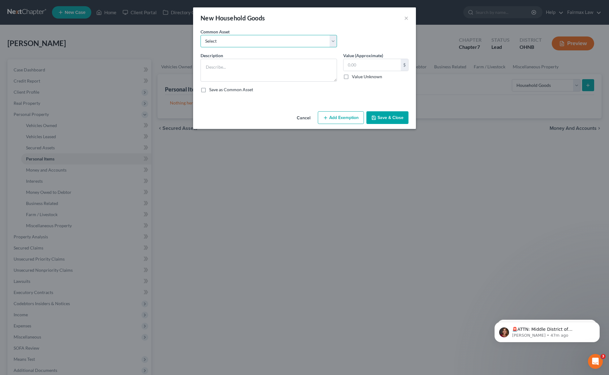
click at [293, 42] on select "Select Common household furnishings, appliances, and decor Common household fur…" at bounding box center [268, 41] width 136 height 12
click at [200, 35] on select "Select Common household furnishings, appliances, and decor Common household fur…" at bounding box center [268, 41] width 136 height 12
click at [385, 67] on input "1,000.00" at bounding box center [371, 65] width 57 height 12
click at [342, 120] on button "Add Exemption" at bounding box center [341, 117] width 46 height 13
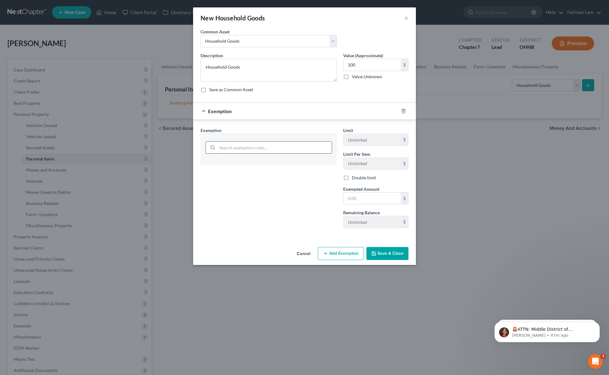
click at [291, 147] on input "search" at bounding box center [274, 148] width 114 height 12
click at [281, 166] on li "6 - Household Goods & Furnishings - 2329.66(A)(4)(a)" at bounding box center [268, 165] width 126 height 11
click at [363, 65] on input "100" at bounding box center [371, 65] width 57 height 12
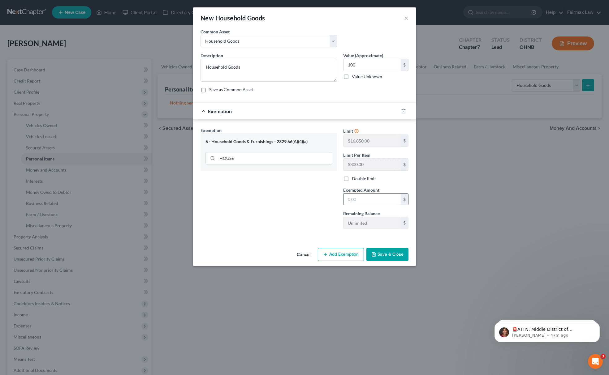
click at [366, 199] on input "text" at bounding box center [371, 200] width 57 height 12
paste input "100"
click at [307, 209] on div "Exemption Set must be selected for CA. Exemption * 6 - Household Goods & Furnis…" at bounding box center [268, 180] width 143 height 107
click at [394, 261] on button "Save & Close" at bounding box center [387, 254] width 42 height 13
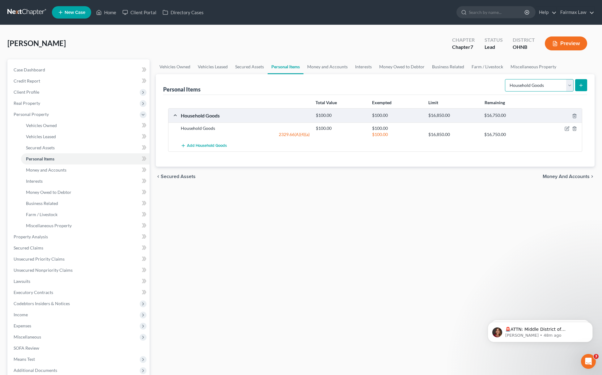
click at [542, 82] on select "Select Item Type Clothing Collectibles Of Value Electronics Firearms Household …" at bounding box center [539, 85] width 69 height 12
click at [506, 79] on select "Select Item Type Clothing Collectibles Of Value Electronics Firearms Household …" at bounding box center [539, 85] width 69 height 12
click at [579, 88] on button "submit" at bounding box center [582, 85] width 12 height 12
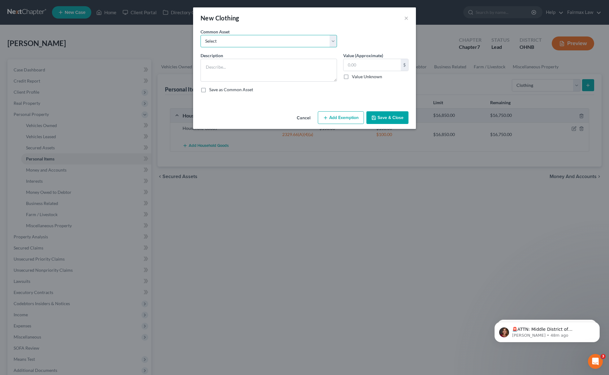
click at [281, 44] on select "Select Everyday clothing Professional Men's wear. Everyday wearing apparel Comm…" at bounding box center [268, 41] width 136 height 12
click at [200, 35] on select "Select Everyday clothing Professional Men's wear. Everyday wearing apparel Comm…" at bounding box center [268, 41] width 136 height 12
click at [372, 67] on input "400.00" at bounding box center [371, 65] width 57 height 12
click at [348, 115] on button "Add Exemption" at bounding box center [341, 117] width 46 height 13
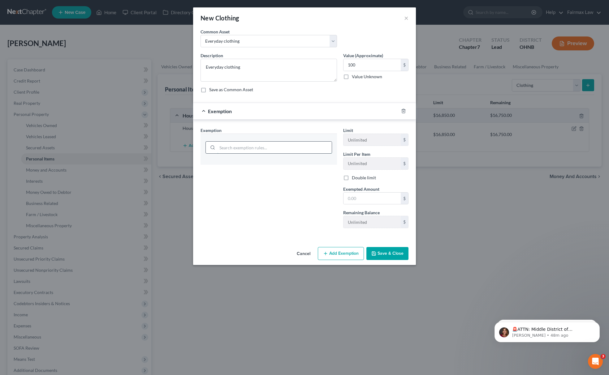
click at [263, 149] on input "search" at bounding box center [274, 148] width 114 height 12
click at [249, 171] on li "11 - Wearing Apparel - 2329.66(A)(4)(a)" at bounding box center [268, 165] width 126 height 11
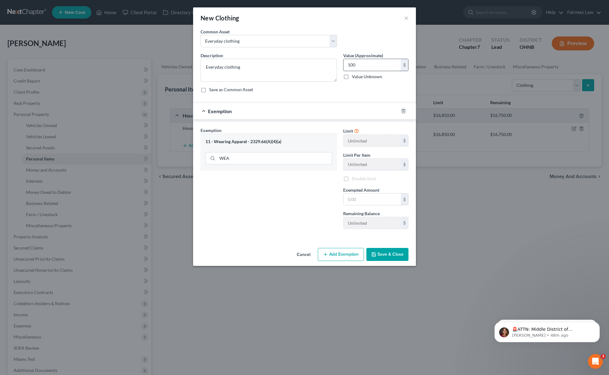
click at [365, 62] on input "100" at bounding box center [371, 65] width 57 height 12
click at [363, 197] on input "text" at bounding box center [371, 200] width 57 height 12
paste input "100"
drag, startPoint x: 272, startPoint y: 188, endPoint x: 315, endPoint y: 206, distance: 45.6
click at [272, 188] on div "Exemption Set must be selected for CA. Exemption * 11 - Wearing Apparel - 2329.…" at bounding box center [268, 180] width 143 height 107
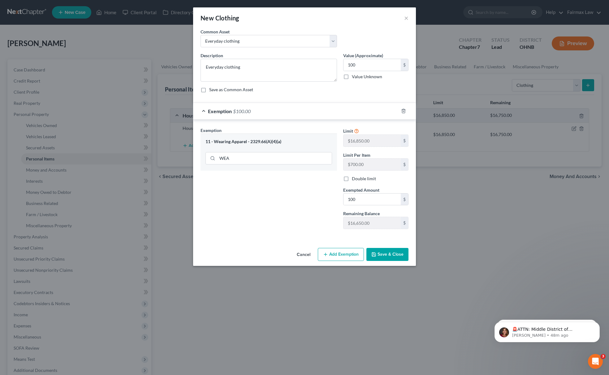
click at [380, 258] on button "Save & Close" at bounding box center [387, 254] width 42 height 13
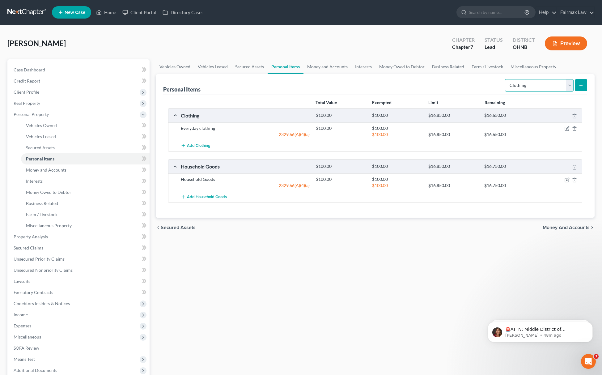
click at [534, 86] on select "Select Item Type Clothing Collectibles Of Value Electronics Firearms Household …" at bounding box center [539, 85] width 69 height 12
click at [506, 79] on select "Select Item Type Clothing Collectibles Of Value Electronics Firearms Household …" at bounding box center [539, 85] width 69 height 12
click at [579, 77] on div "Select Item Type Clothing Collectibles Of Value Electronics Firearms Household …" at bounding box center [545, 85] width 85 height 16
click at [580, 81] on button "submit" at bounding box center [582, 85] width 12 height 12
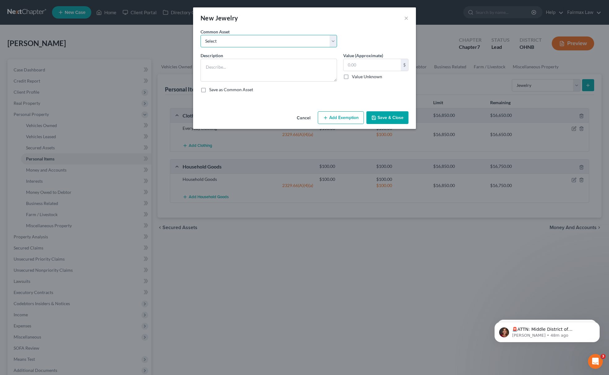
click at [213, 38] on select "Select Jewelry Wedding bands Costume Jewelry Watch Wedding ring and costume jew…" at bounding box center [268, 41] width 136 height 12
click at [200, 35] on select "Select Jewelry Wedding bands Costume Jewelry Watch Wedding ring and costume jew…" at bounding box center [268, 41] width 136 height 12
click at [369, 63] on input "100.00" at bounding box center [371, 65] width 57 height 12
click at [338, 120] on button "Add Exemption" at bounding box center [341, 117] width 46 height 13
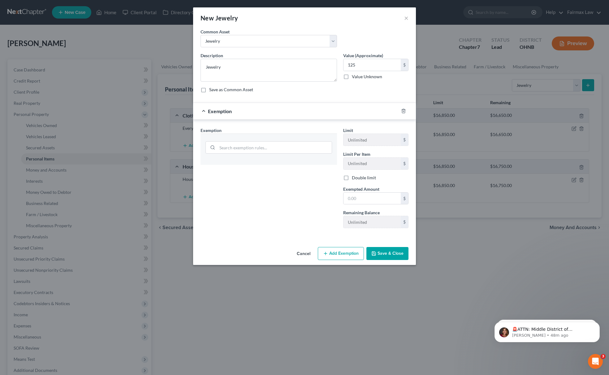
click at [289, 155] on div at bounding box center [268, 147] width 126 height 16
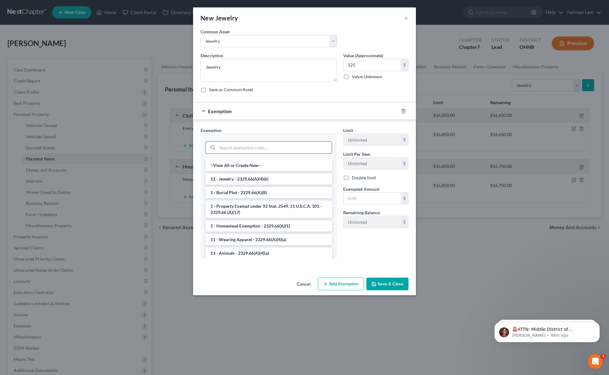
click at [291, 145] on input "search" at bounding box center [274, 148] width 114 height 12
click at [257, 176] on li "12 - Jewelry - 2329.66(A)(4)(b)" at bounding box center [268, 178] width 126 height 11
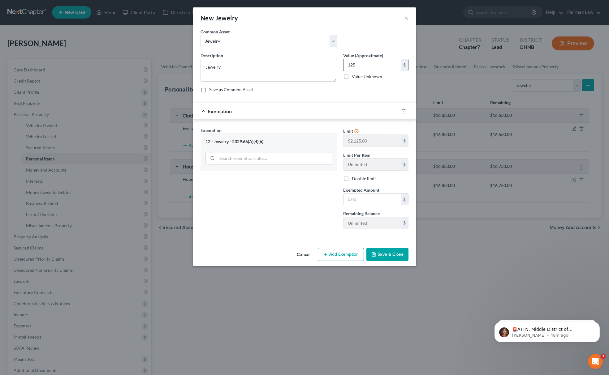
click at [364, 65] on input "125" at bounding box center [371, 65] width 57 height 12
click at [358, 202] on input "text" at bounding box center [371, 200] width 57 height 12
paste input "125"
click at [318, 203] on div "Exemption Set must be selected for CA. Exemption * 12 - Jewelry - 2329.66(A)(4)…" at bounding box center [268, 180] width 143 height 107
click at [384, 257] on button "Save & Close" at bounding box center [387, 254] width 42 height 13
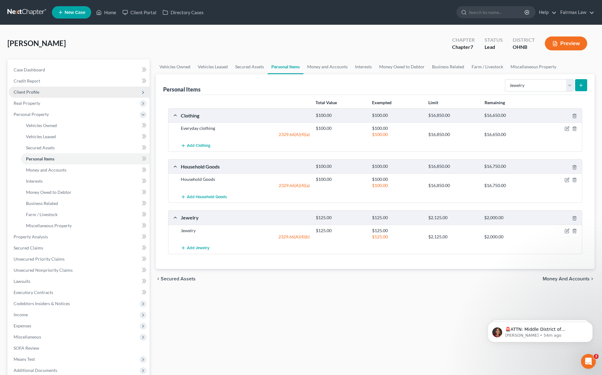
click at [60, 88] on span "Client Profile" at bounding box center [79, 92] width 141 height 11
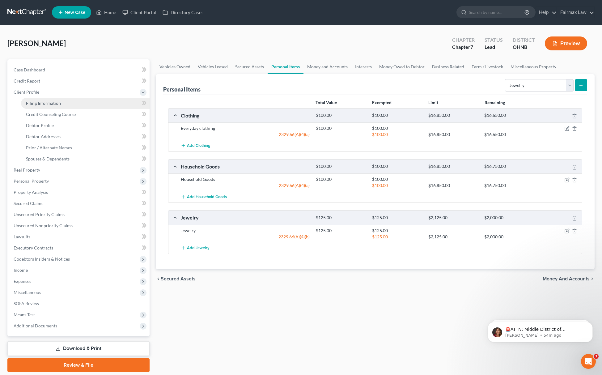
click at [39, 103] on span "Filing Information" at bounding box center [43, 103] width 35 height 5
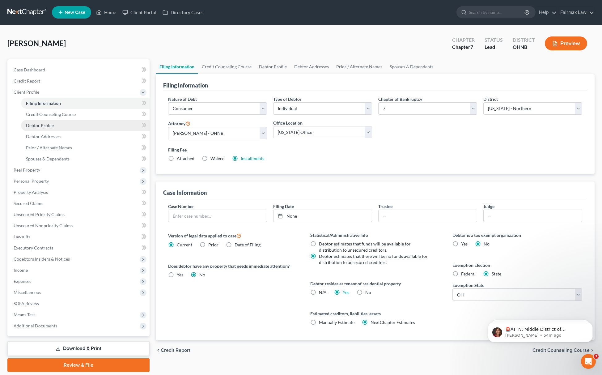
click at [41, 124] on span "Debtor Profile" at bounding box center [40, 125] width 28 height 5
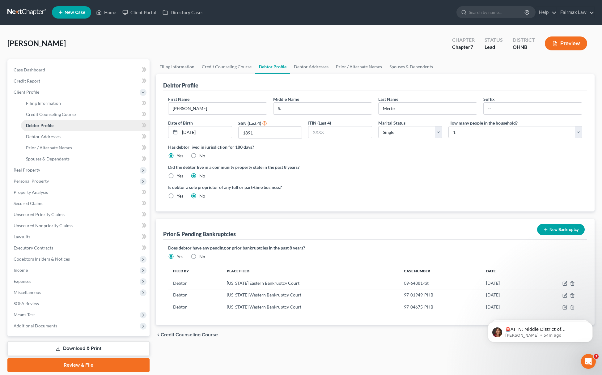
click at [28, 129] on link "Debtor Profile" at bounding box center [85, 125] width 129 height 11
click at [35, 134] on span "Debtor Addresses" at bounding box center [43, 136] width 35 height 5
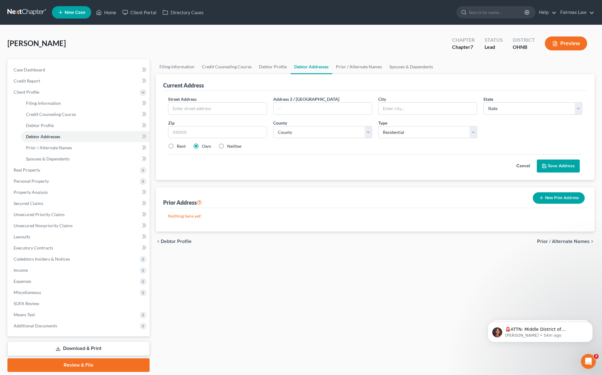
click at [162, 148] on div "Current Address Street Address * Address 2 / PO Box City * State * State AL AK …" at bounding box center [375, 127] width 439 height 106
click at [177, 146] on label "Rent" at bounding box center [181, 146] width 9 height 6
click at [179, 146] on input "Rent" at bounding box center [181, 145] width 4 height 4
drag, startPoint x: 213, startPoint y: 140, endPoint x: 215, endPoint y: 136, distance: 4.1
click at [213, 139] on div "Street Address * Address 2 / PO Box City * State * State AL AK AR AZ CA CO CT D…" at bounding box center [375, 125] width 421 height 59
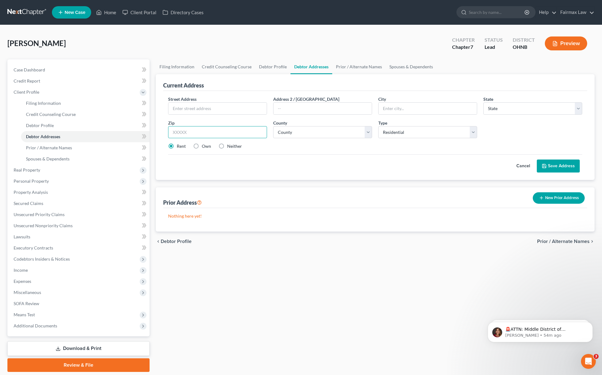
click at [215, 136] on input "text" at bounding box center [217, 132] width 99 height 12
paste input "Beachwood, OH 44122"
click at [201, 131] on input "Beachwood, OH 44122" at bounding box center [217, 132] width 99 height 12
drag, startPoint x: 203, startPoint y: 131, endPoint x: 85, endPoint y: 135, distance: 118.2
click at [86, 135] on div "Petition Navigation Case Dashboard Payments Invoices Payments Payments Credit R…" at bounding box center [301, 215] width 594 height 313
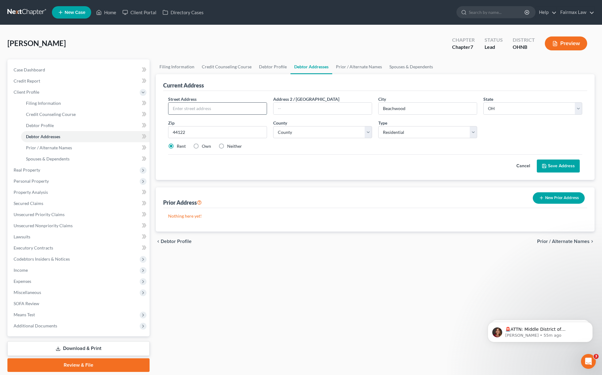
click at [213, 105] on input "text" at bounding box center [218, 109] width 98 height 12
paste input "2660 Ramsay Rd"
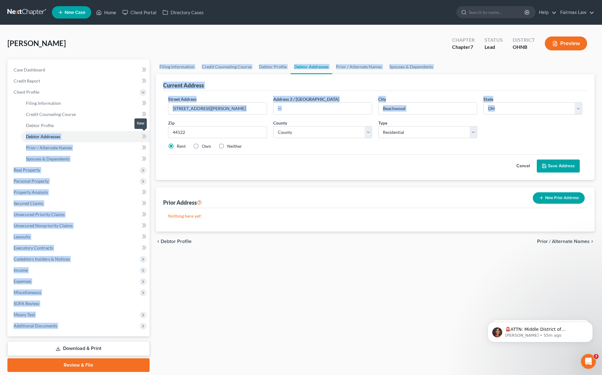
drag, startPoint x: 196, startPoint y: 139, endPoint x: 169, endPoint y: 122, distance: 32.3
click at [139, 139] on div "Petition Navigation Case Dashboard Payments Invoices Payments Payments Credit R…" at bounding box center [301, 215] width 594 height 313
copy div "Debtor Addresses Joint Debtor Profile Joint Debtor Addresses Prior / Alternate …"
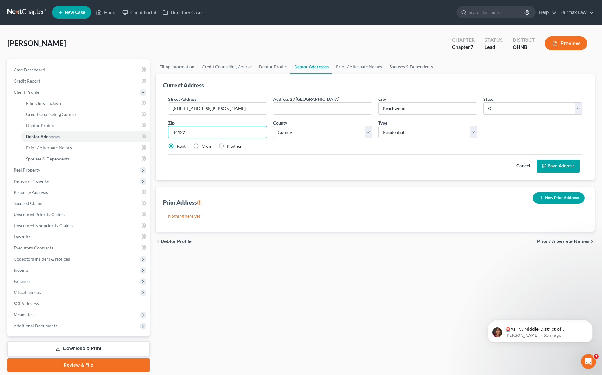
drag, startPoint x: 197, startPoint y: 135, endPoint x: 164, endPoint y: 135, distance: 32.8
click at [164, 135] on div "Street Address * 2660 Ramsay Rd Address 2 / PO Box City * Beachwood State * Sta…" at bounding box center [375, 135] width 424 height 89
click at [301, 132] on select "County Adams County Allen County Ashland County Ashtabula County Athens County …" at bounding box center [322, 132] width 99 height 12
click at [273, 126] on select "County Adams County Allen County Ashland County Ashtabula County Athens County …" at bounding box center [322, 132] width 99 height 12
click at [549, 165] on button "Save Address" at bounding box center [558, 166] width 43 height 13
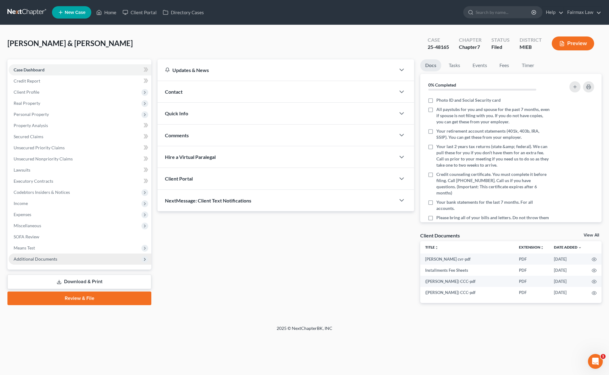
click at [79, 254] on span "Additional Documents" at bounding box center [80, 259] width 143 height 11
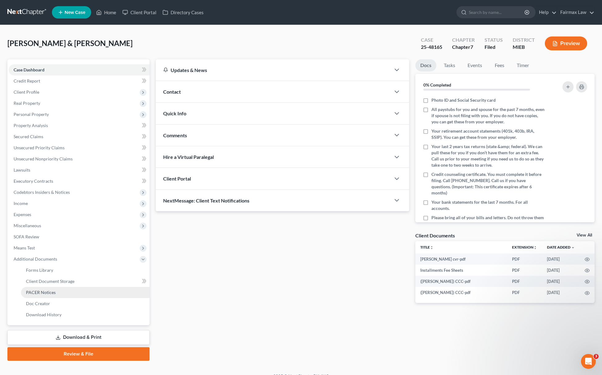
click at [59, 293] on link "PACER Notices" at bounding box center [85, 292] width 129 height 11
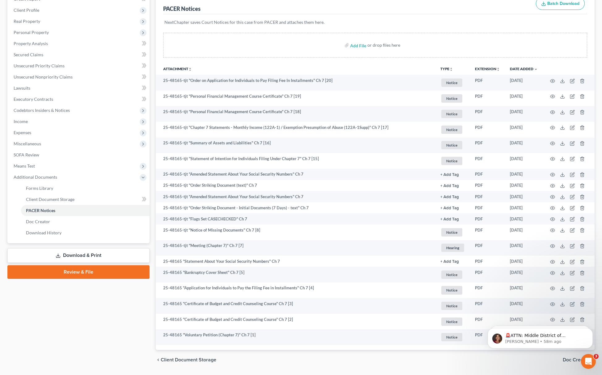
scroll to position [82, 0]
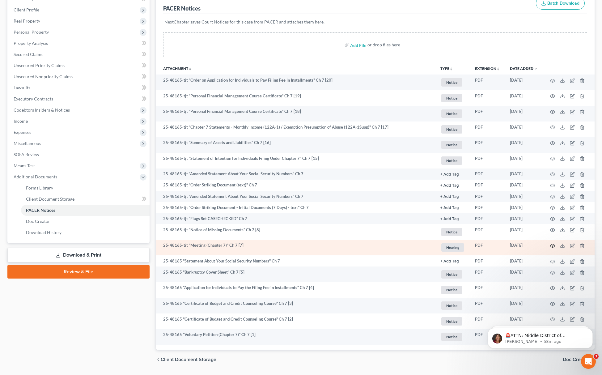
click at [552, 244] on icon "button" at bounding box center [552, 245] width 5 height 5
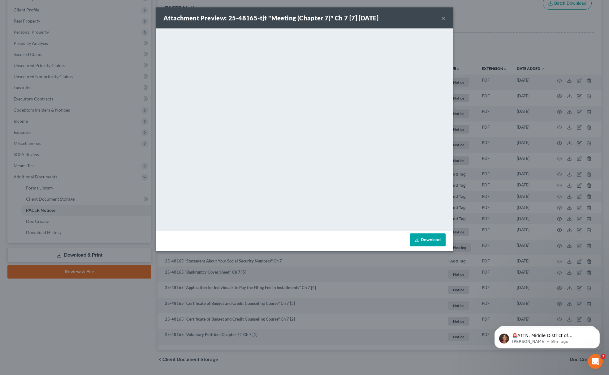
click at [64, 98] on div "Attachment Preview: 25-48165-tjt "Meeting (Chapter 7)" Ch 7 [7] 08/14/2025 × <o…" at bounding box center [304, 187] width 609 height 375
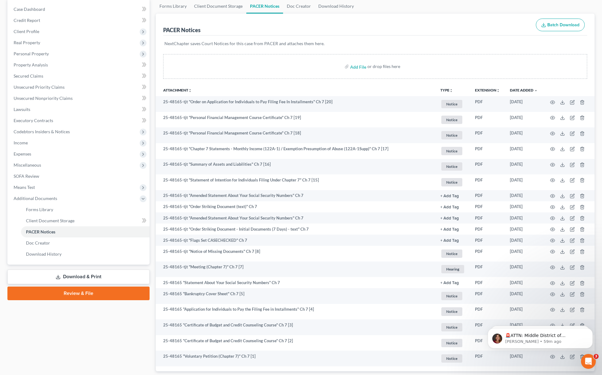
scroll to position [41, 0]
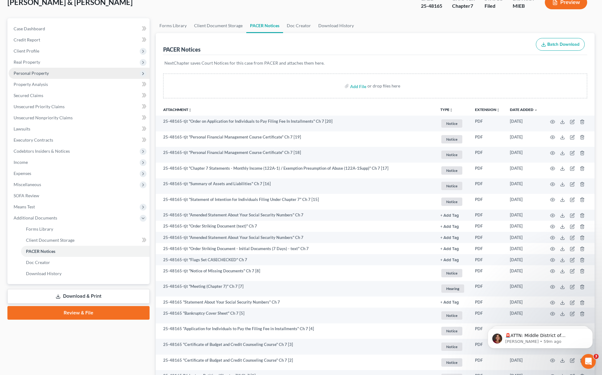
click at [61, 73] on span "Personal Property" at bounding box center [79, 73] width 141 height 11
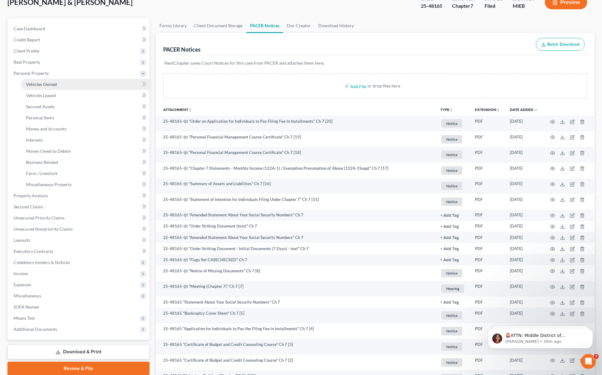
click at [57, 82] on link "Vehicles Owned" at bounding box center [85, 84] width 129 height 11
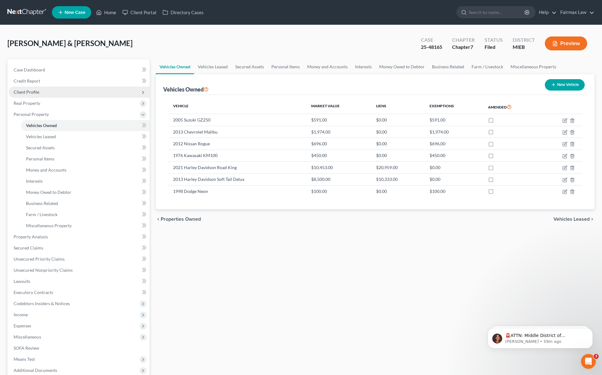
click at [58, 92] on span "Client Profile" at bounding box center [79, 92] width 141 height 11
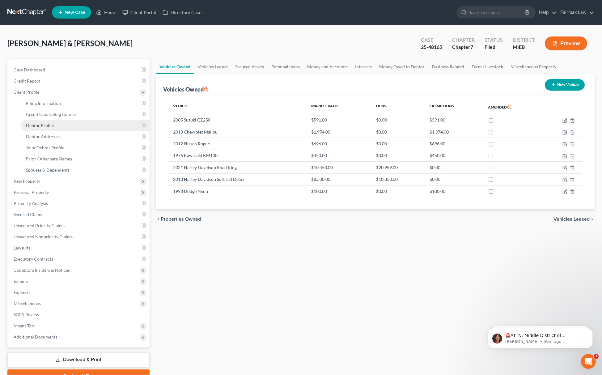
click at [48, 126] on span "Debtor Profile" at bounding box center [40, 125] width 28 height 5
select select "1"
select select "3"
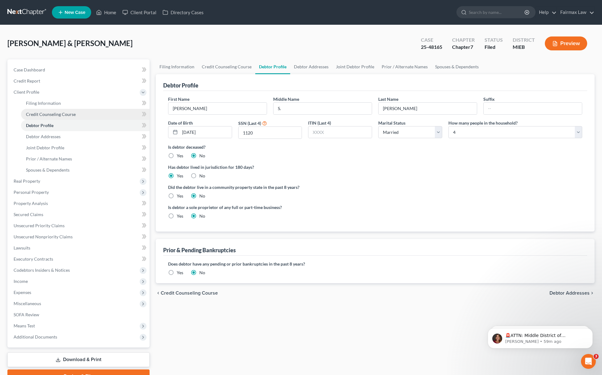
click at [60, 116] on span "Credit Counseling Course" at bounding box center [51, 114] width 50 height 5
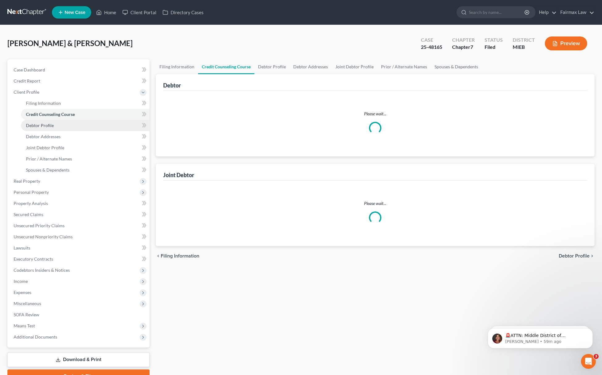
click at [49, 128] on link "Debtor Profile" at bounding box center [85, 125] width 129 height 11
select select "1"
select select "3"
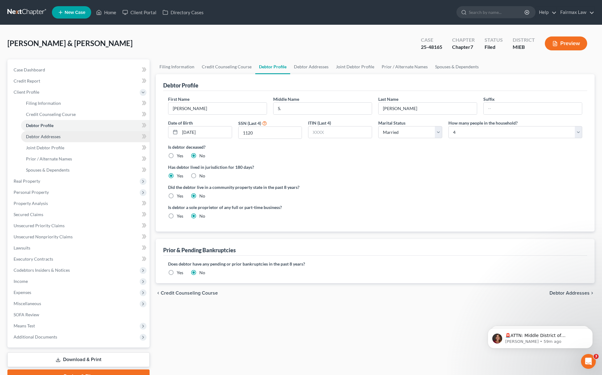
click at [54, 136] on span "Debtor Addresses" at bounding box center [43, 136] width 35 height 5
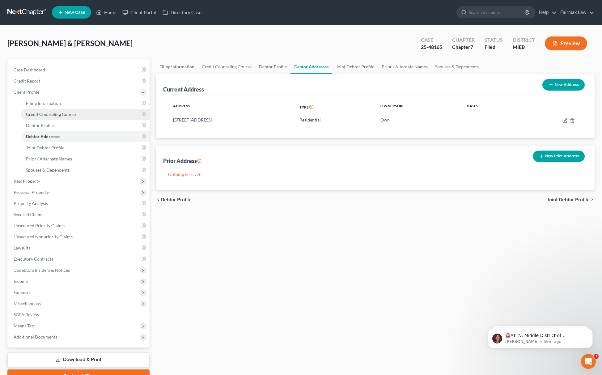
click at [56, 109] on link "Credit Counseling Course" at bounding box center [85, 114] width 129 height 11
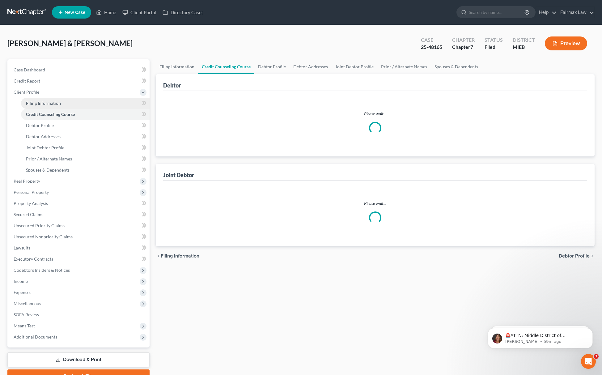
click at [57, 103] on span "Filing Information" at bounding box center [43, 103] width 35 height 5
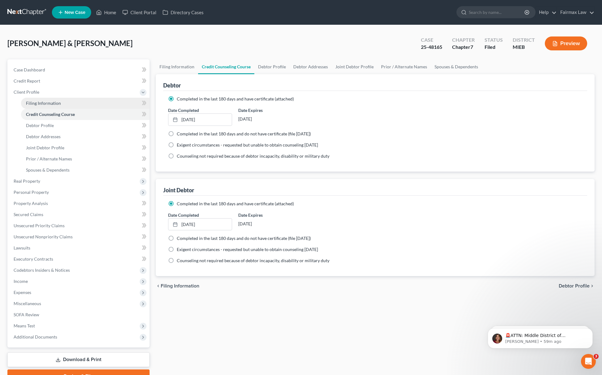
select select "1"
select select "0"
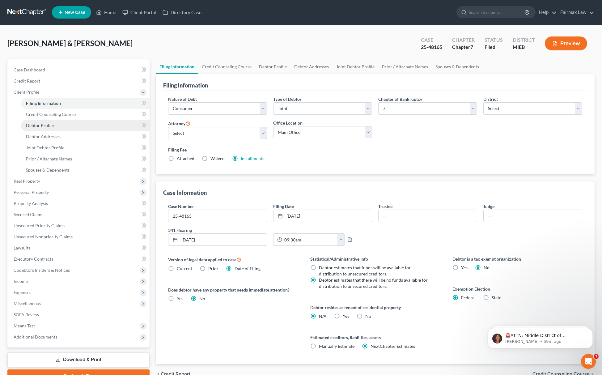
click at [53, 123] on span "Debtor Profile" at bounding box center [40, 125] width 28 height 5
select select "1"
select select "3"
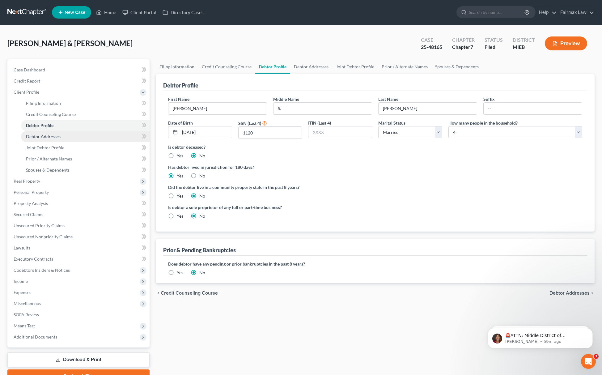
click at [51, 131] on link "Debtor Addresses" at bounding box center [85, 136] width 129 height 11
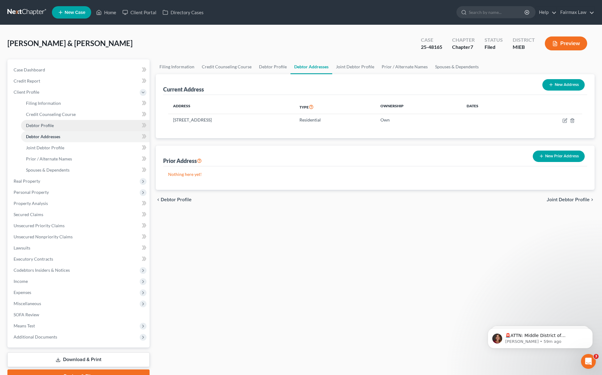
click at [52, 125] on span "Debtor Profile" at bounding box center [40, 125] width 28 height 5
select select "1"
select select "3"
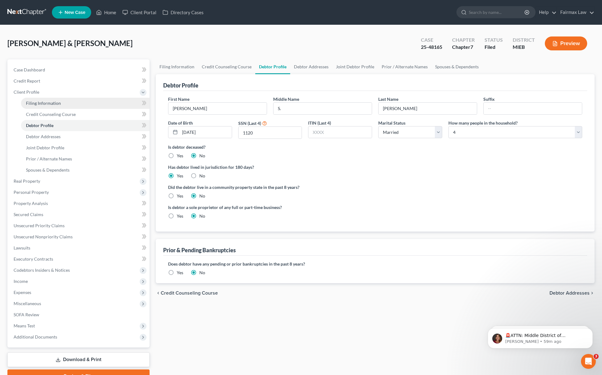
click at [43, 108] on link "Filing Information" at bounding box center [85, 103] width 129 height 11
select select "1"
select select "0"
select select "40"
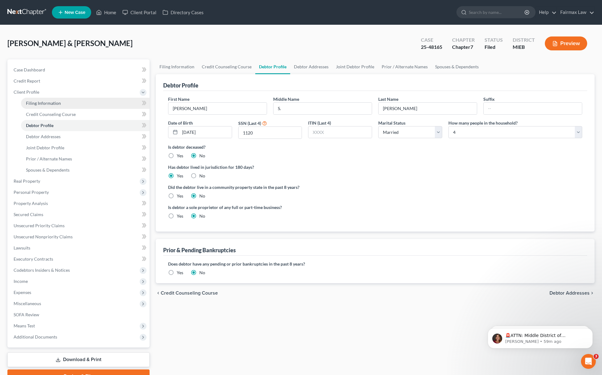
select select "0"
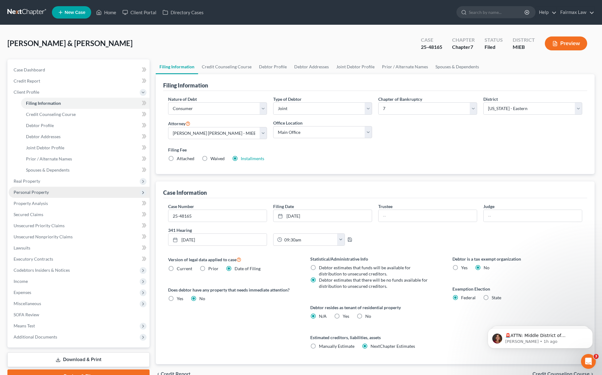
click at [40, 190] on span "Personal Property" at bounding box center [31, 192] width 35 height 5
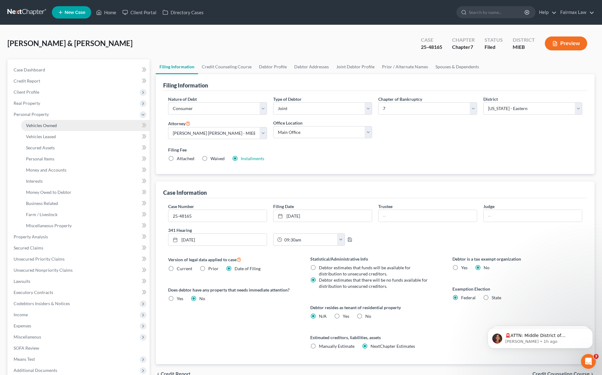
click at [50, 129] on link "Vehicles Owned" at bounding box center [85, 125] width 129 height 11
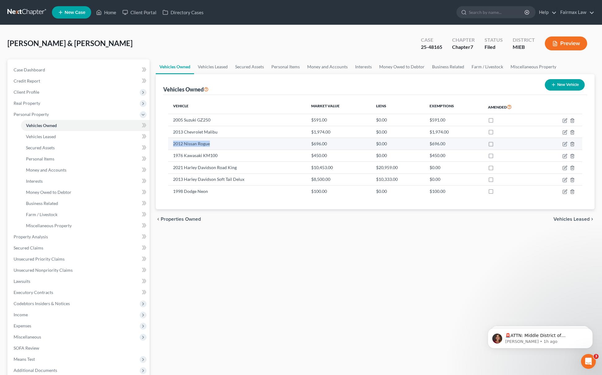
drag, startPoint x: 174, startPoint y: 145, endPoint x: 218, endPoint y: 143, distance: 43.4
click at [218, 143] on td "2012 Nissan Rogue" at bounding box center [237, 144] width 138 height 12
drag, startPoint x: 173, startPoint y: 122, endPoint x: 223, endPoint y: 113, distance: 50.0
click at [223, 113] on table "Vehicle Market Value Liens Exemptions Amended 2005 Suzuki GZ250 $591.00 $0.00 $…" at bounding box center [375, 148] width 414 height 97
drag, startPoint x: 180, startPoint y: 158, endPoint x: 218, endPoint y: 154, distance: 38.5
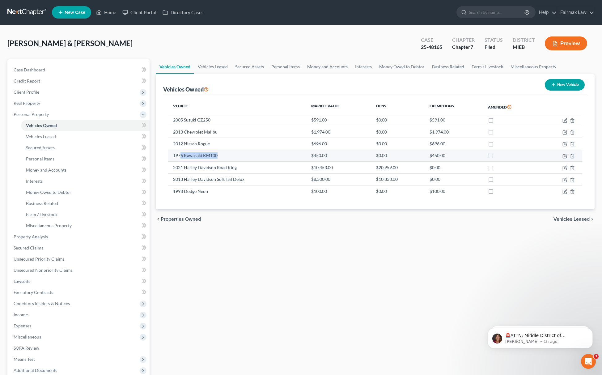
click at [218, 154] on td "1976 Kawasaki KM100" at bounding box center [237, 156] width 138 height 12
drag, startPoint x: 181, startPoint y: 134, endPoint x: 242, endPoint y: 139, distance: 61.8
click at [242, 139] on tbody "2005 Suzuki GZ250 $591.00 $0.00 $591.00 2013 Chevrolet Malibu $1,974.00 $0.00 $…" at bounding box center [375, 155] width 414 height 83
drag, startPoint x: 188, startPoint y: 156, endPoint x: 207, endPoint y: 156, distance: 18.6
click at [207, 156] on td "1976 Kawasaki KM100" at bounding box center [237, 156] width 138 height 12
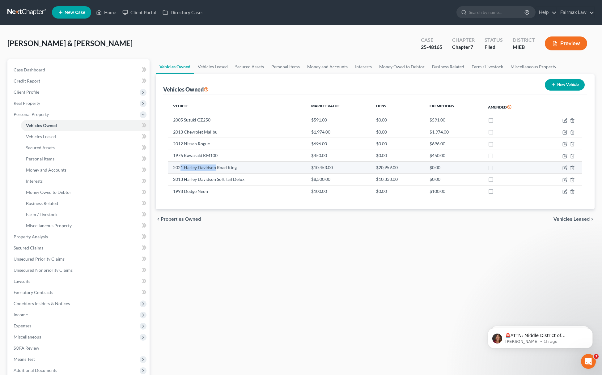
drag, startPoint x: 182, startPoint y: 167, endPoint x: 216, endPoint y: 169, distance: 33.4
click at [216, 169] on td "2021 Harley Davidson Road King" at bounding box center [237, 168] width 138 height 12
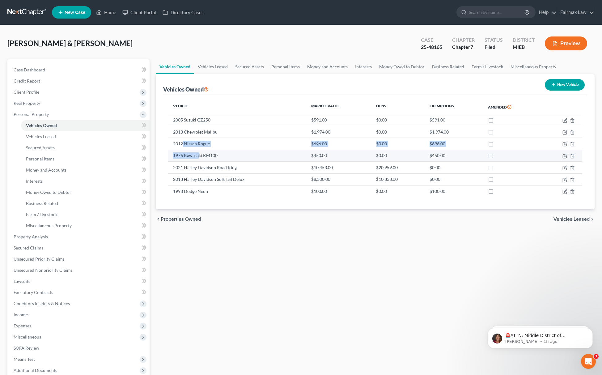
drag, startPoint x: 182, startPoint y: 146, endPoint x: 200, endPoint y: 152, distance: 18.7
click at [200, 152] on tbody "2005 Suzuki GZ250 $591.00 $0.00 $591.00 2013 Chevrolet Malibu $1,974.00 $0.00 $…" at bounding box center [375, 155] width 414 height 83
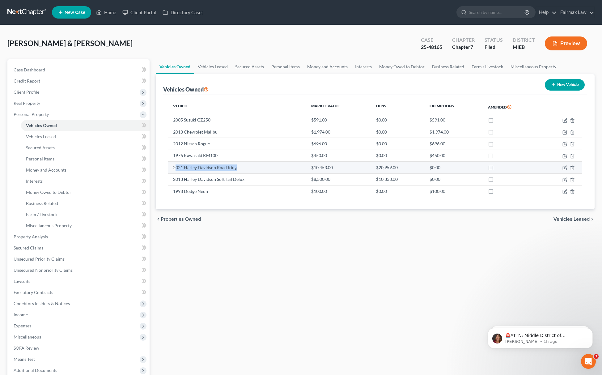
drag, startPoint x: 175, startPoint y: 164, endPoint x: 242, endPoint y: 169, distance: 67.0
click at [242, 169] on td "2021 Harley Davidson Road King" at bounding box center [237, 168] width 138 height 12
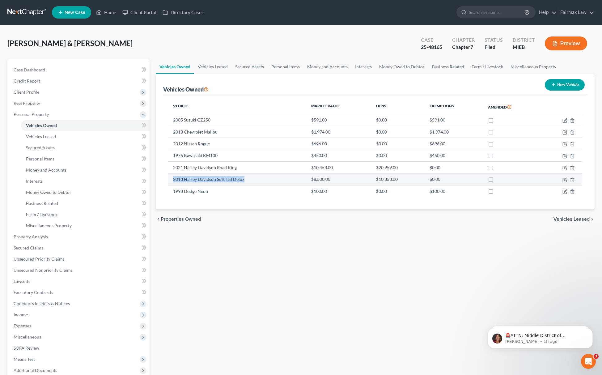
drag, startPoint x: 172, startPoint y: 181, endPoint x: 247, endPoint y: 176, distance: 75.3
click at [247, 176] on td "2013 Harley Davidson Soft Tail Delux" at bounding box center [237, 179] width 138 height 12
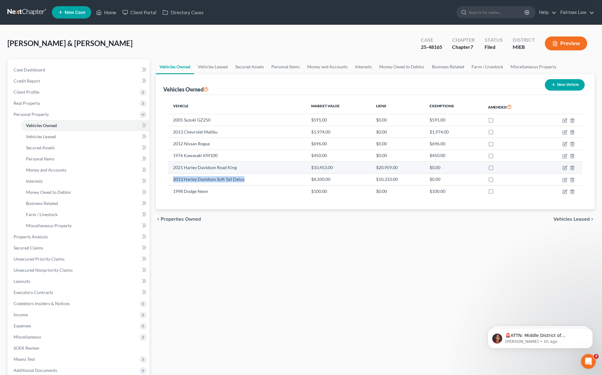
copy td "2013 Harley Davidson Soft Tail Delux"
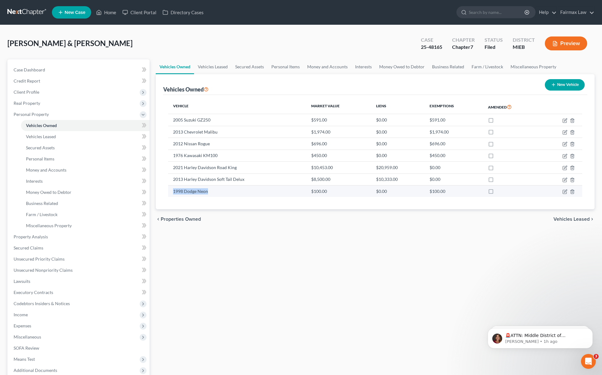
drag, startPoint x: 174, startPoint y: 191, endPoint x: 215, endPoint y: 191, distance: 40.8
click at [215, 191] on td "1998 Dodge Neon" at bounding box center [237, 191] width 138 height 12
copy td "1998 Dodge Neon"
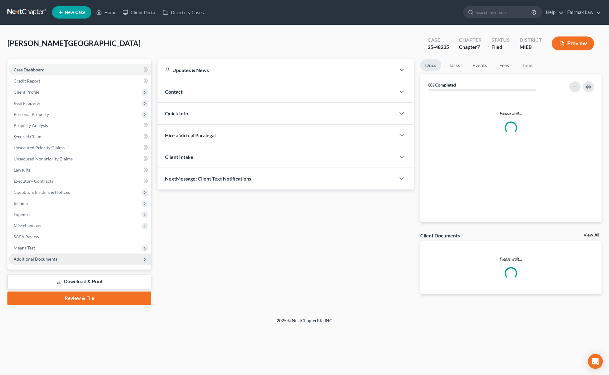
click at [60, 259] on span "Additional Documents" at bounding box center [80, 259] width 143 height 11
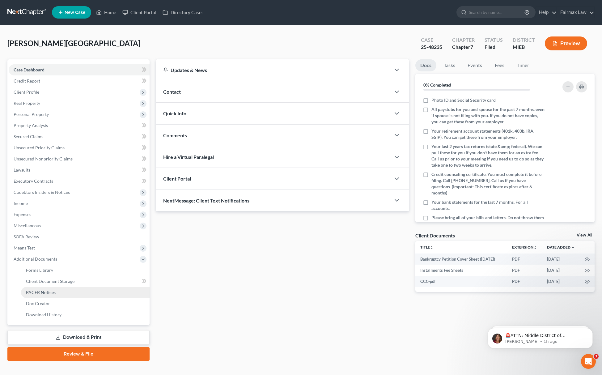
click at [56, 296] on link "PACER Notices" at bounding box center [85, 292] width 129 height 11
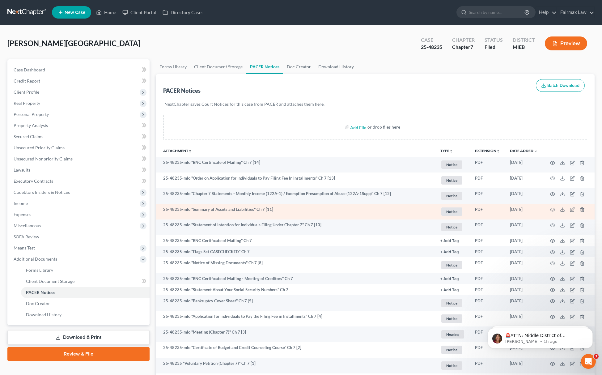
scroll to position [46, 0]
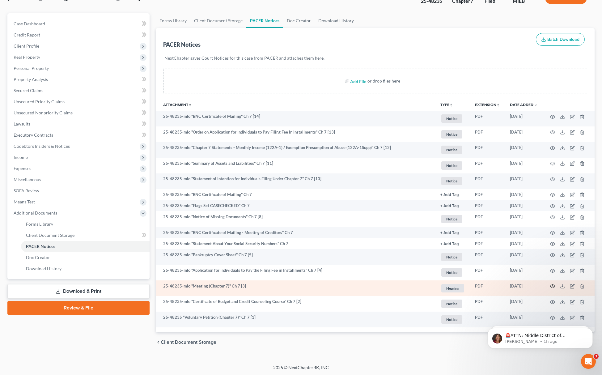
click at [553, 286] on circle "button" at bounding box center [552, 286] width 1 height 1
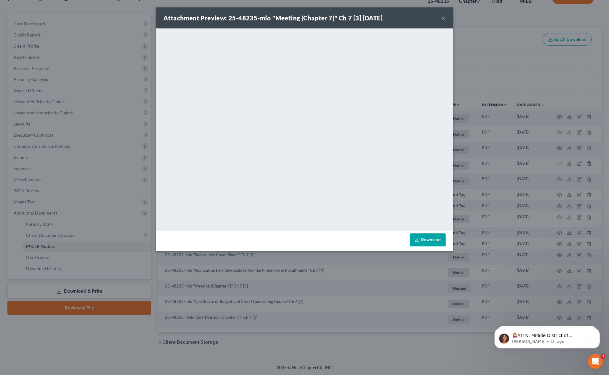
click at [21, 72] on div "Attachment Preview: 25-48235-mlo "Meeting (Chapter 7)" Ch 7 [3] 08/15/2025 × <o…" at bounding box center [304, 187] width 609 height 375
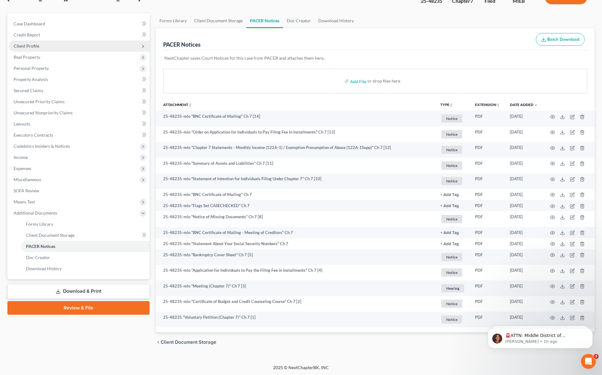
click at [45, 43] on span "Client Profile" at bounding box center [79, 46] width 141 height 11
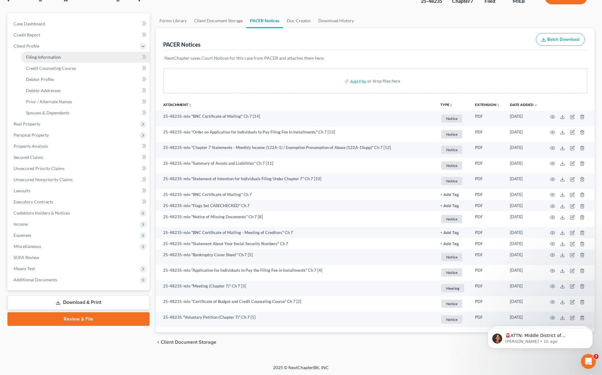
click at [37, 55] on span "Filing Information" at bounding box center [43, 56] width 35 height 5
select select "1"
select select "0"
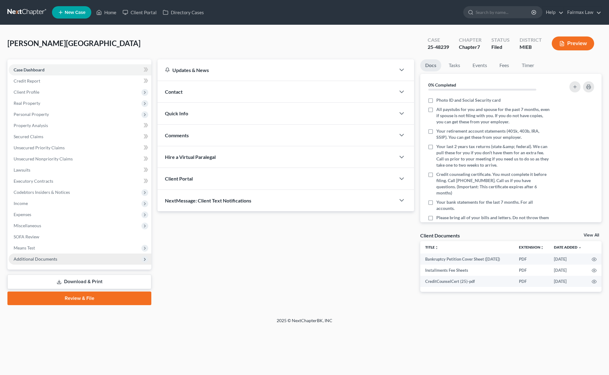
click at [56, 255] on span "Additional Documents" at bounding box center [80, 259] width 143 height 11
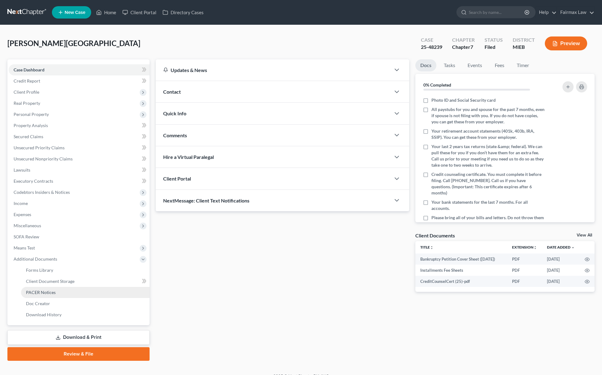
click at [66, 293] on link "PACER Notices" at bounding box center [85, 292] width 129 height 11
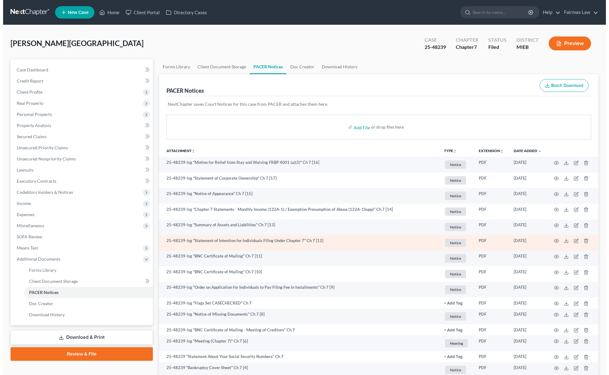
scroll to position [98, 0]
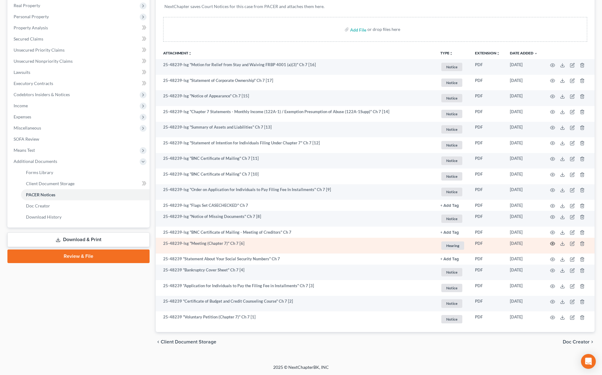
click at [553, 243] on icon "button" at bounding box center [552, 243] width 5 height 5
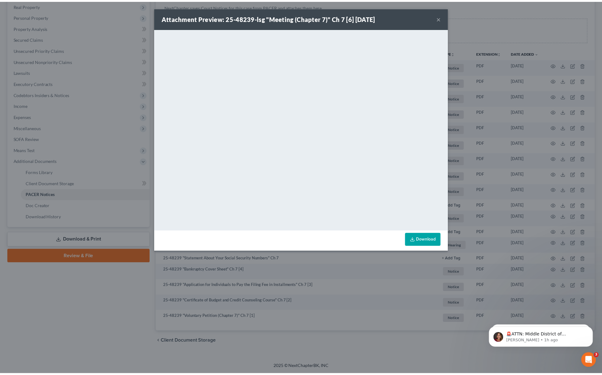
scroll to position [0, 0]
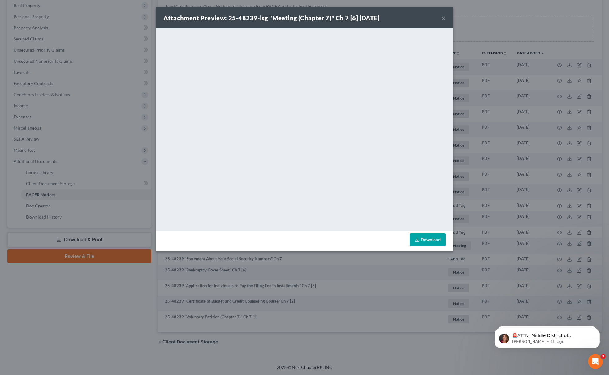
click at [68, 119] on div "Attachment Preview: 25-48239-lsg "Meeting (Chapter 7)" Ch 7 [6] 08/15/2025 × <o…" at bounding box center [304, 187] width 609 height 375
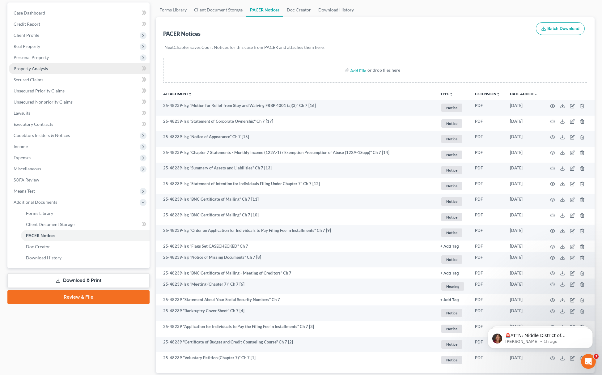
scroll to position [56, 0]
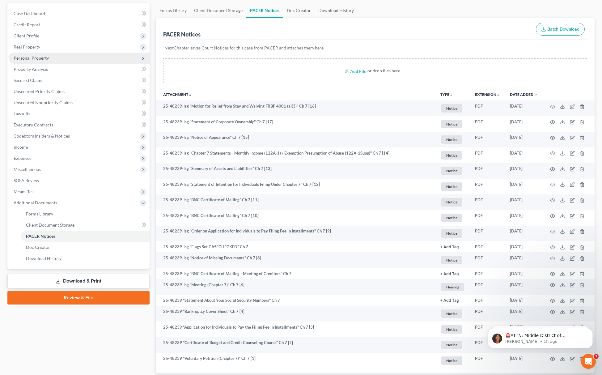
click at [59, 60] on span "Personal Property" at bounding box center [79, 58] width 141 height 11
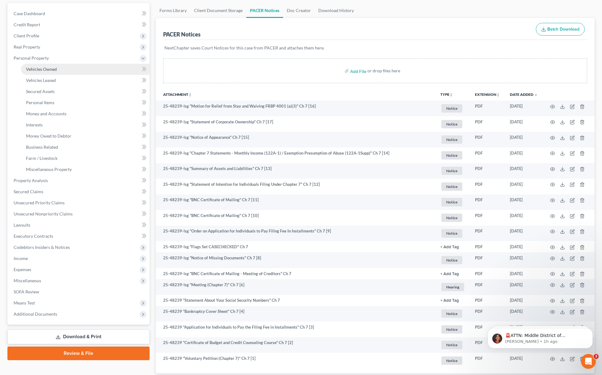
click at [57, 68] on link "Vehicles Owned" at bounding box center [85, 69] width 129 height 11
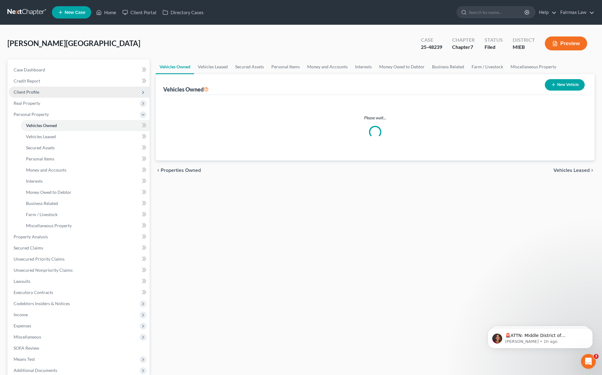
click at [51, 89] on span "Client Profile" at bounding box center [79, 92] width 141 height 11
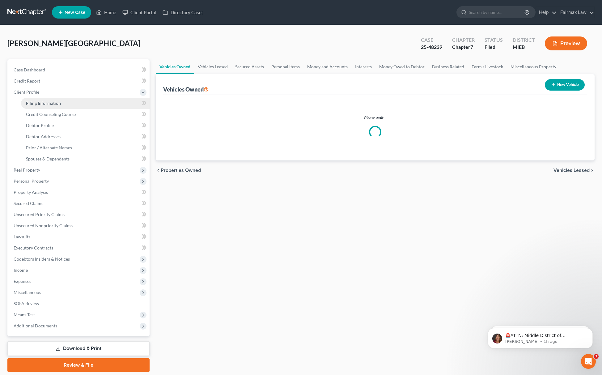
click at [45, 105] on span "Filing Information" at bounding box center [43, 103] width 35 height 5
select select "1"
select select "0"
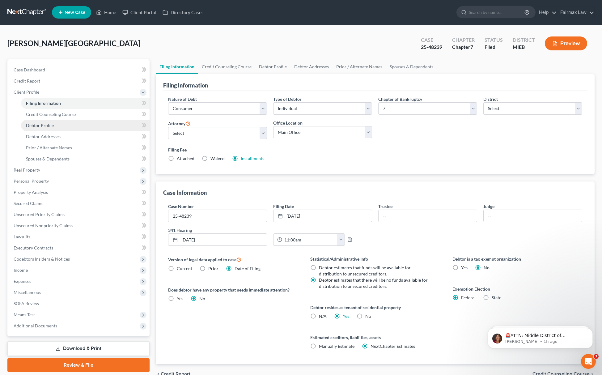
click at [58, 126] on link "Debtor Profile" at bounding box center [85, 125] width 129 height 11
select select "1"
select select "3"
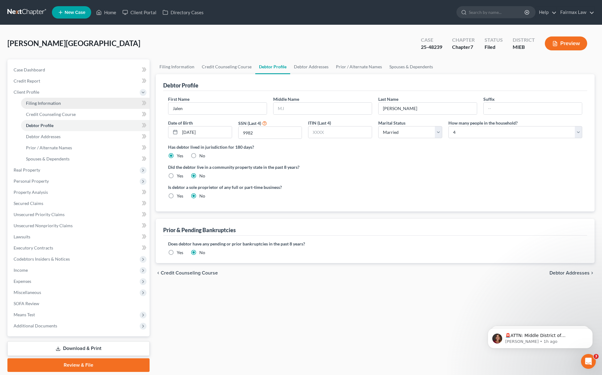
click at [57, 101] on span "Filing Information" at bounding box center [43, 103] width 35 height 5
select select "1"
select select "0"
select select "40"
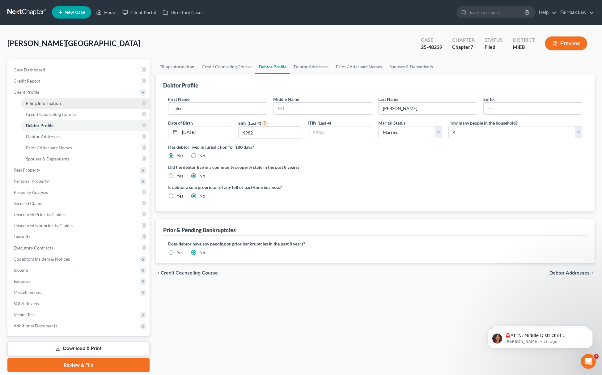
select select "0"
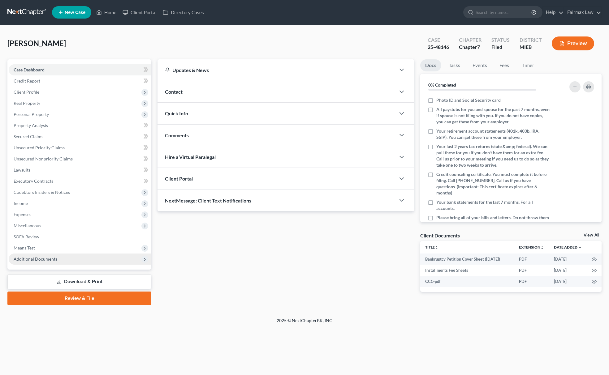
click at [65, 255] on span "Additional Documents" at bounding box center [80, 259] width 143 height 11
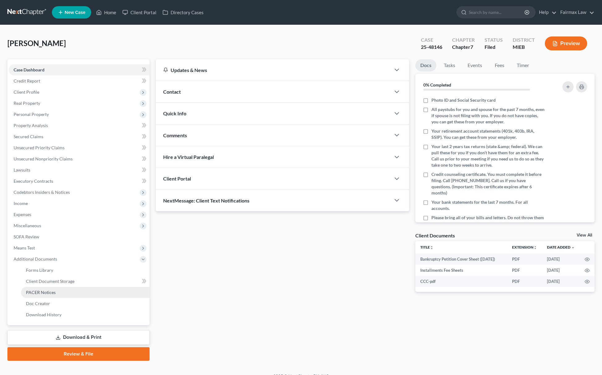
click at [66, 289] on link "PACER Notices" at bounding box center [85, 292] width 129 height 11
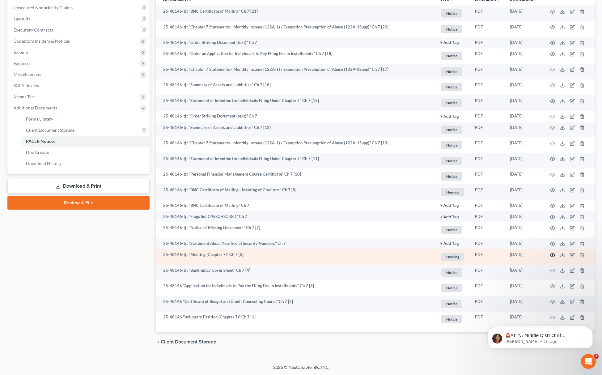
click at [550, 254] on icon "button" at bounding box center [552, 255] width 5 height 5
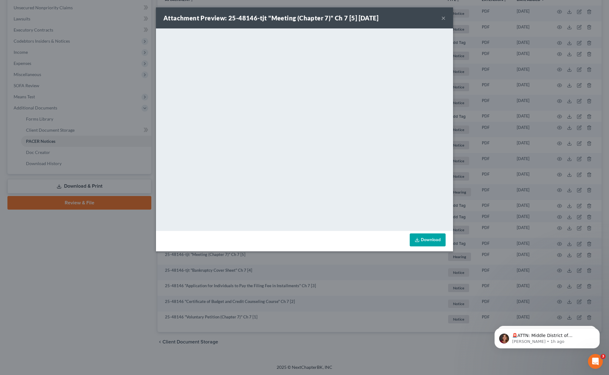
drag, startPoint x: 133, startPoint y: 78, endPoint x: 119, endPoint y: 82, distance: 14.6
click at [132, 78] on div "Attachment Preview: 25-48146-tjt "Meeting (Chapter 7)" Ch 7 [5] [DATE] × <objec…" at bounding box center [304, 187] width 609 height 375
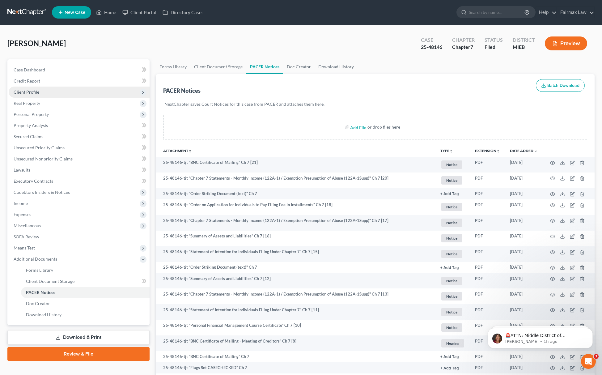
click at [53, 94] on span "Client Profile" at bounding box center [79, 92] width 141 height 11
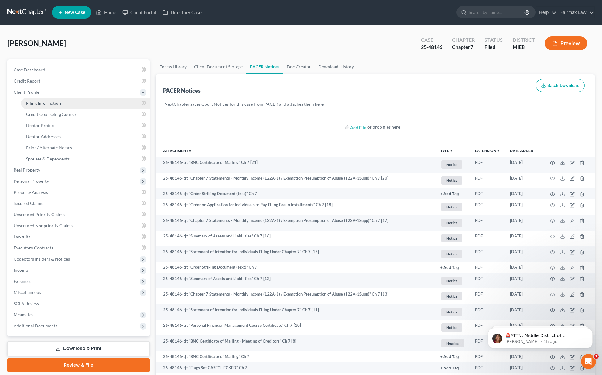
click at [51, 102] on span "Filing Information" at bounding box center [43, 103] width 35 height 5
select select "1"
select select "0"
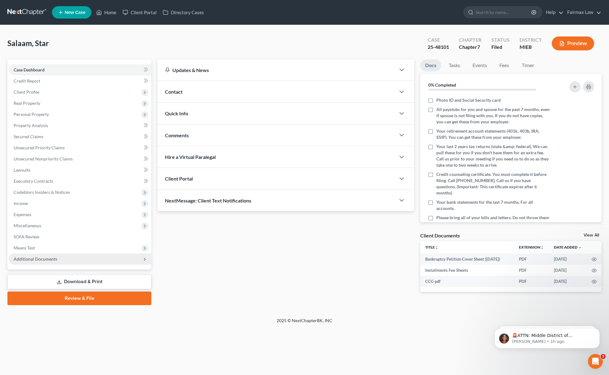
click at [54, 256] on span "Additional Documents" at bounding box center [36, 258] width 44 height 5
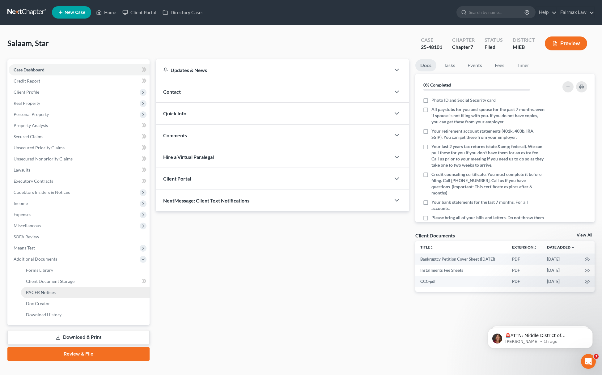
click at [76, 294] on link "PACER Notices" at bounding box center [85, 292] width 129 height 11
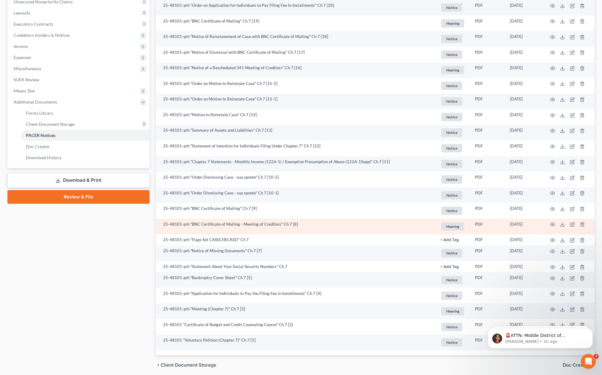
scroll to position [180, 0]
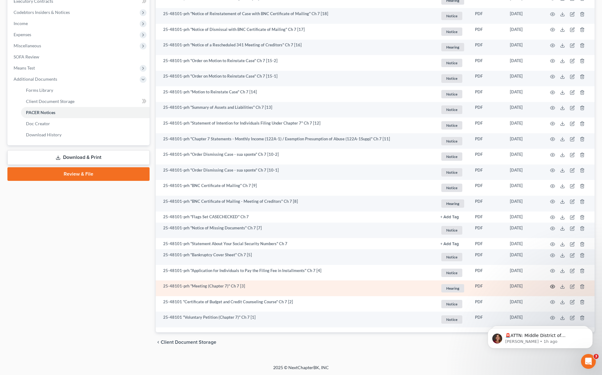
click at [555, 285] on icon "button" at bounding box center [552, 286] width 5 height 5
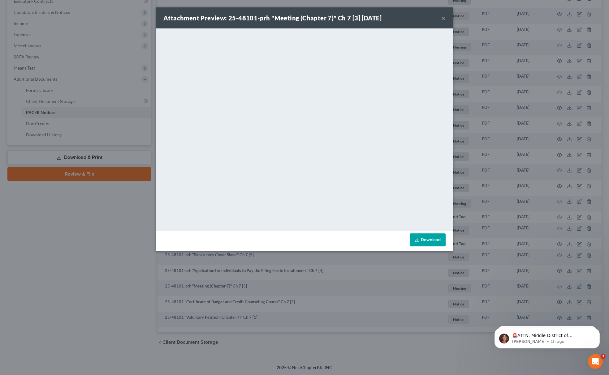
click at [108, 275] on div "Attachment Preview: 25-48101-prh "Meeting (Chapter 7)" Ch 7 [3] [DATE] × <objec…" at bounding box center [304, 187] width 609 height 375
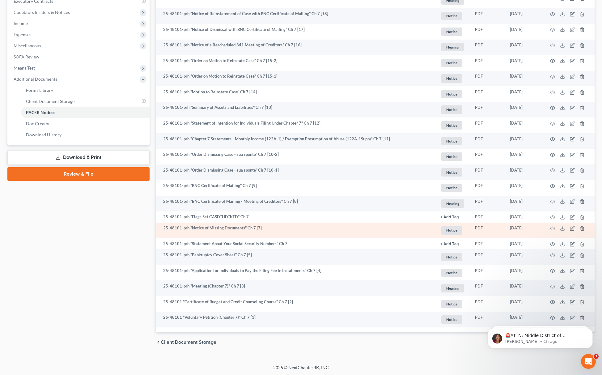
scroll to position [0, 0]
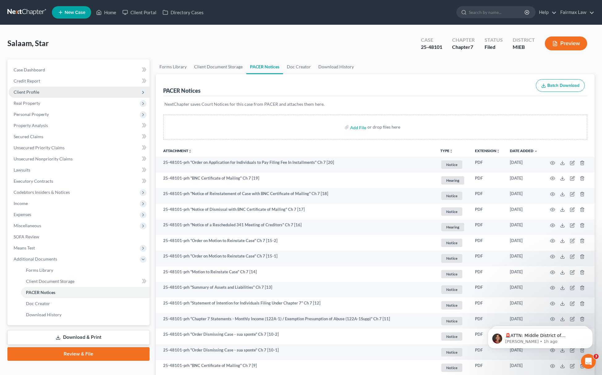
click at [36, 91] on span "Client Profile" at bounding box center [27, 91] width 26 height 5
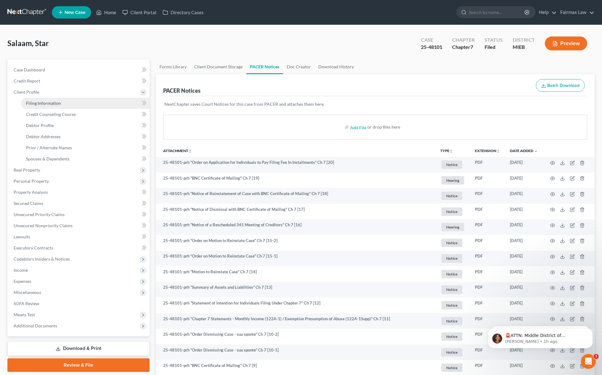
click at [51, 103] on span "Filing Information" at bounding box center [43, 103] width 35 height 5
select select "1"
select select "0"
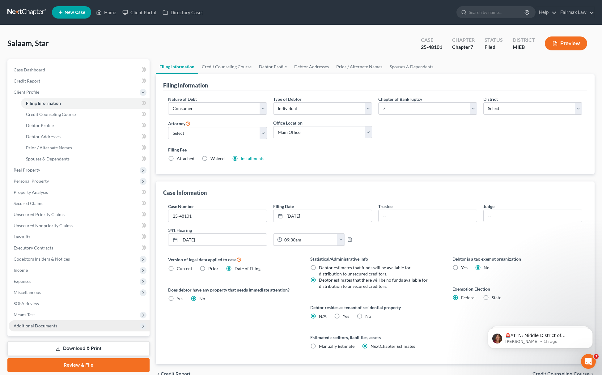
click at [48, 324] on span "Additional Documents" at bounding box center [36, 325] width 44 height 5
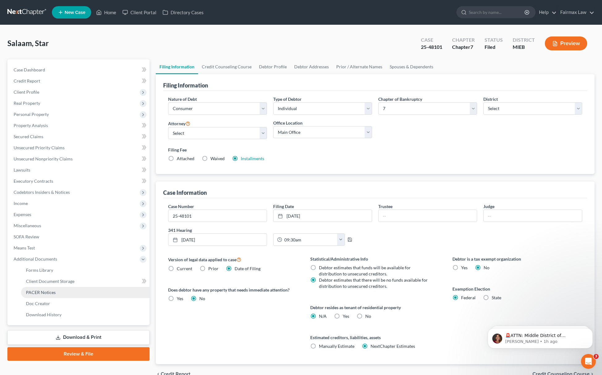
click at [62, 297] on link "PACER Notices" at bounding box center [85, 292] width 129 height 11
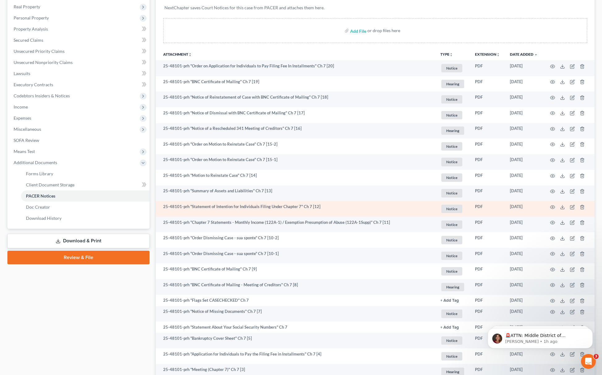
scroll to position [180, 0]
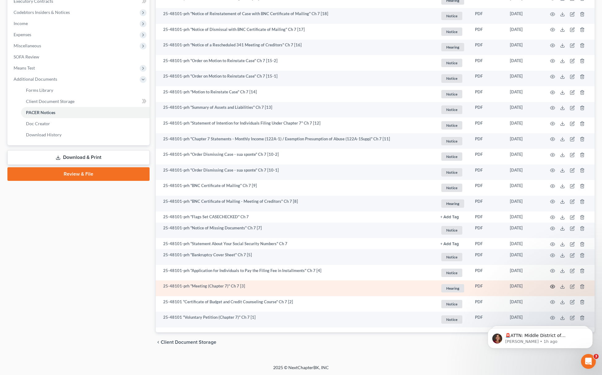
click at [552, 285] on icon "button" at bounding box center [552, 286] width 5 height 5
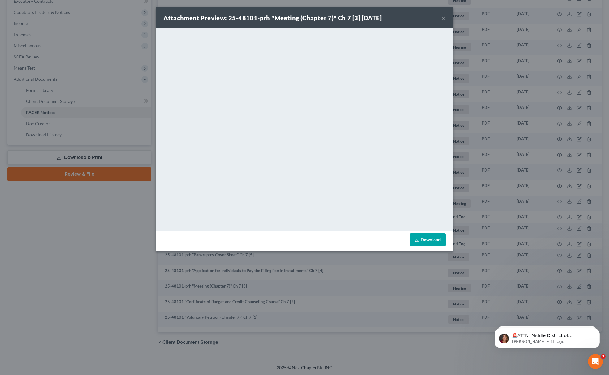
click at [77, 236] on div "Attachment Preview: 25-48101-prh "Meeting (Chapter 7)" Ch 7 [3] [DATE] × <objec…" at bounding box center [304, 187] width 609 height 375
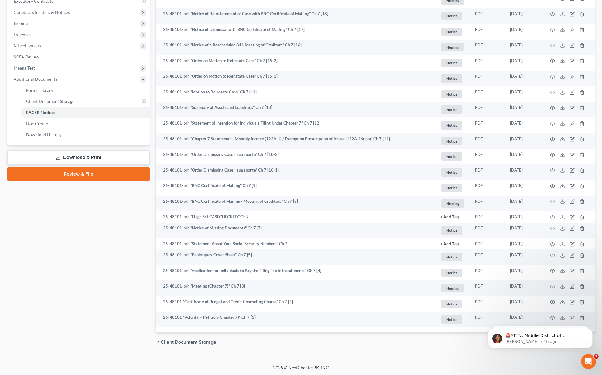
scroll to position [56, 0]
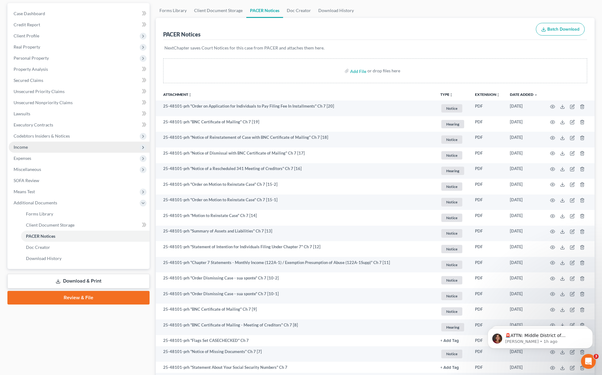
click at [56, 149] on span "Income" at bounding box center [79, 147] width 141 height 11
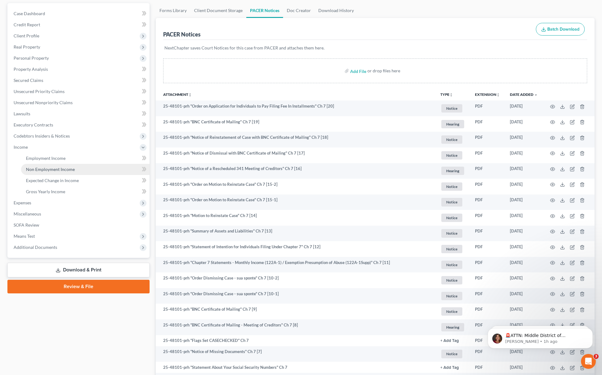
click at [60, 165] on link "Non Employment Income" at bounding box center [85, 169] width 129 height 11
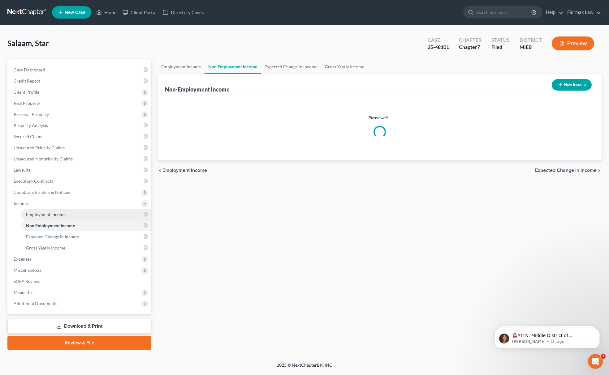
click at [48, 212] on span "Employment Income" at bounding box center [46, 214] width 40 height 5
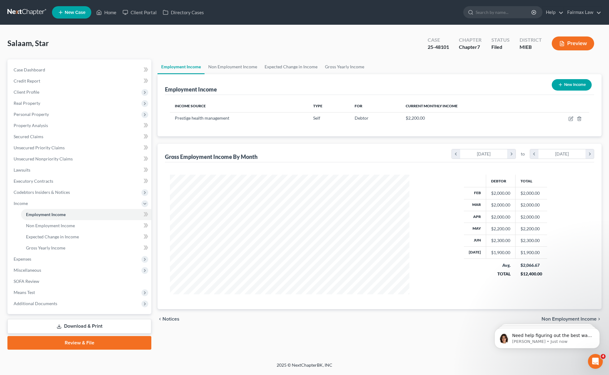
scroll to position [120, 252]
click at [569, 118] on icon "button" at bounding box center [570, 118] width 5 height 5
select select "1"
select select "23"
select select "1"
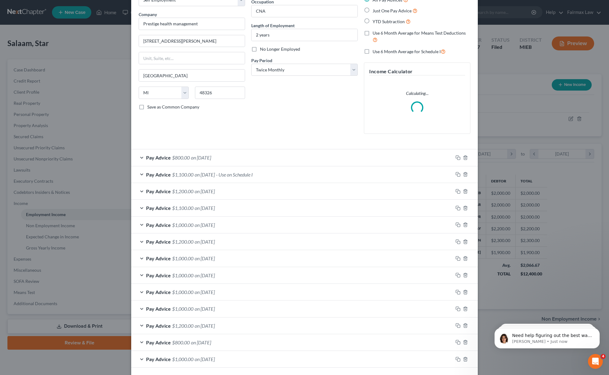
scroll to position [70, 0]
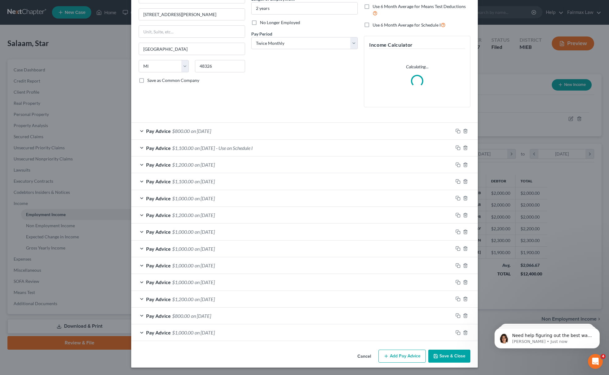
click at [459, 358] on div "Edit Income Source × Employment Type * Select Full or [DEMOGRAPHIC_DATA] Employ…" at bounding box center [304, 154] width 346 height 428
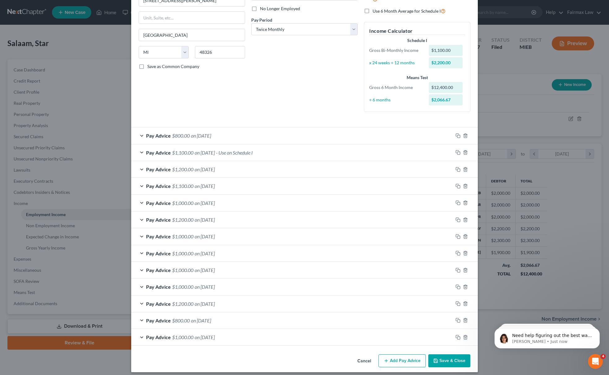
scroll to position [88, 0]
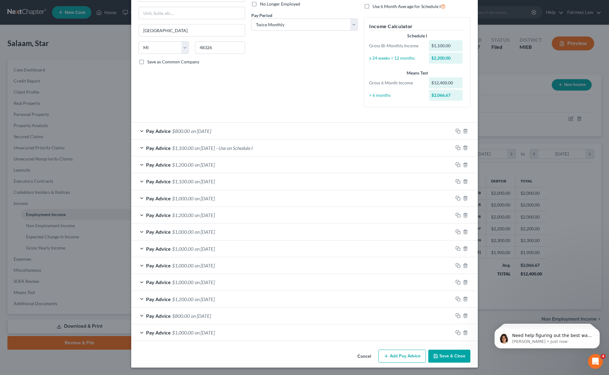
click at [433, 357] on icon "button" at bounding box center [435, 356] width 5 height 5
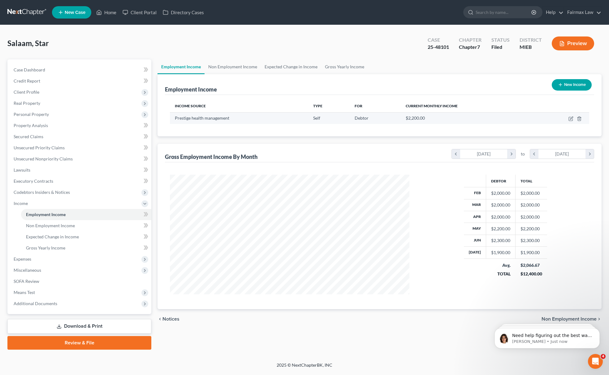
click at [570, 121] on td at bounding box center [560, 118] width 55 height 12
click at [570, 120] on icon "button" at bounding box center [570, 119] width 4 height 4
select select "1"
select select "23"
select select "1"
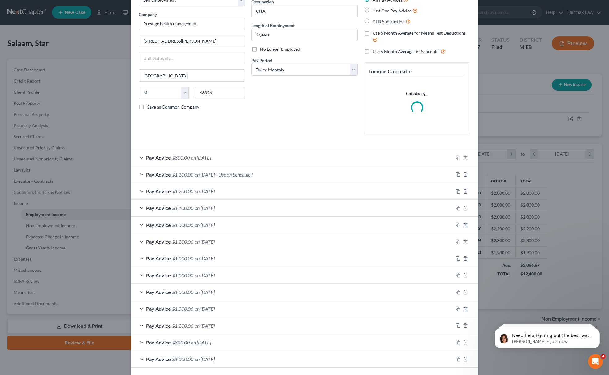
scroll to position [70, 0]
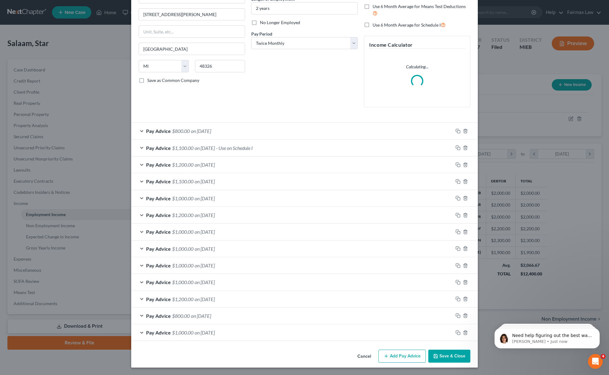
click at [457, 354] on button "Save & Close" at bounding box center [449, 356] width 42 height 13
